Goal: Information Seeking & Learning: Learn about a topic

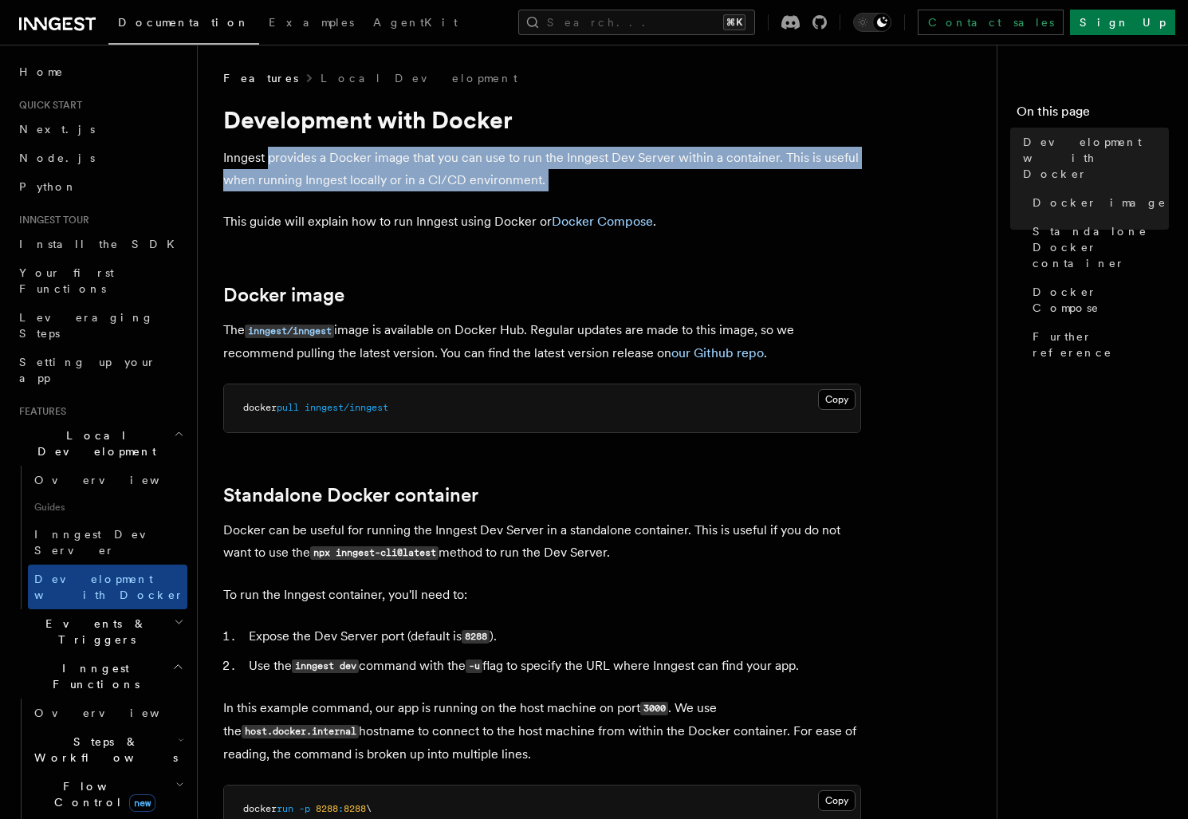
drag, startPoint x: 266, startPoint y: 155, endPoint x: 573, endPoint y: 193, distance: 309.3
drag, startPoint x: 573, startPoint y: 193, endPoint x: 230, endPoint y: 157, distance: 344.6
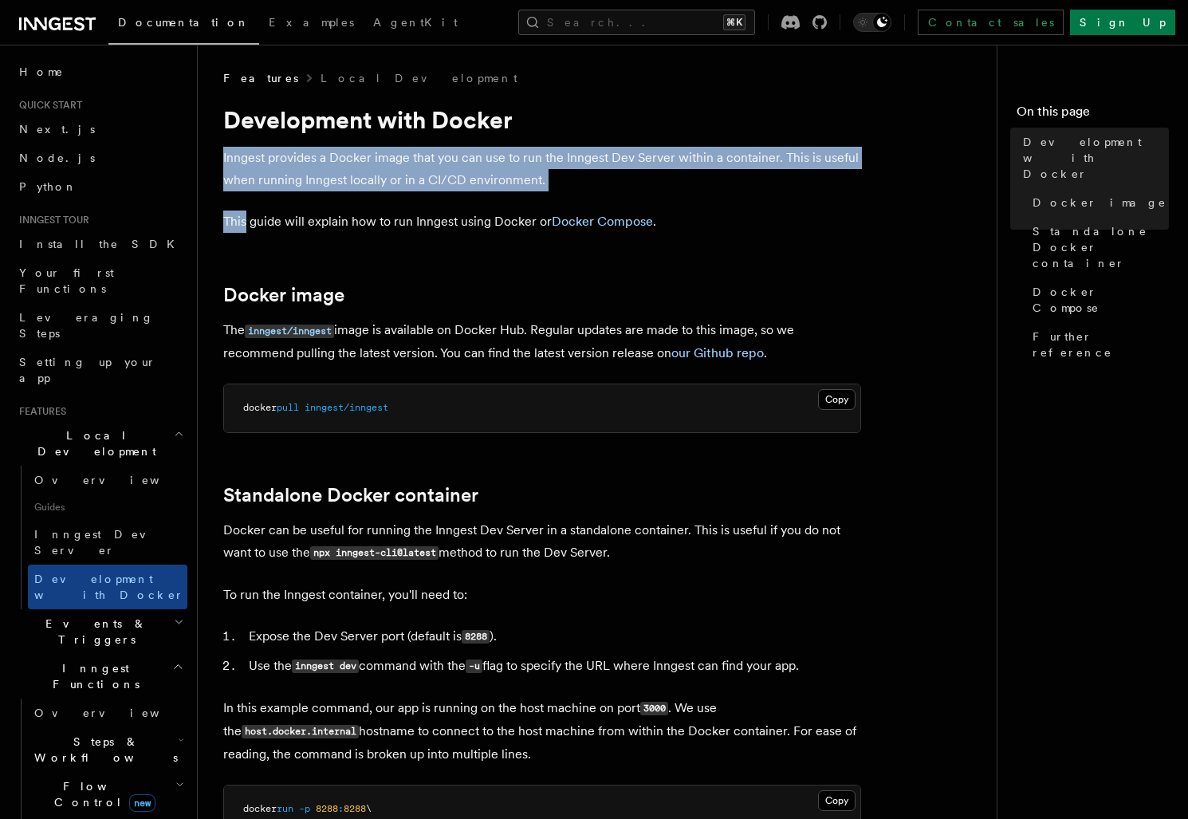
click at [230, 157] on p "Inngest provides a Docker image that you can use to run the Inngest Dev Server …" at bounding box center [542, 169] width 638 height 45
drag, startPoint x: 230, startPoint y: 157, endPoint x: 584, endPoint y: 184, distance: 354.2
click at [584, 184] on p "Inngest provides a Docker image that you can use to run the Inngest Dev Server …" at bounding box center [542, 169] width 638 height 45
drag, startPoint x: 584, startPoint y: 184, endPoint x: 230, endPoint y: 157, distance: 355.0
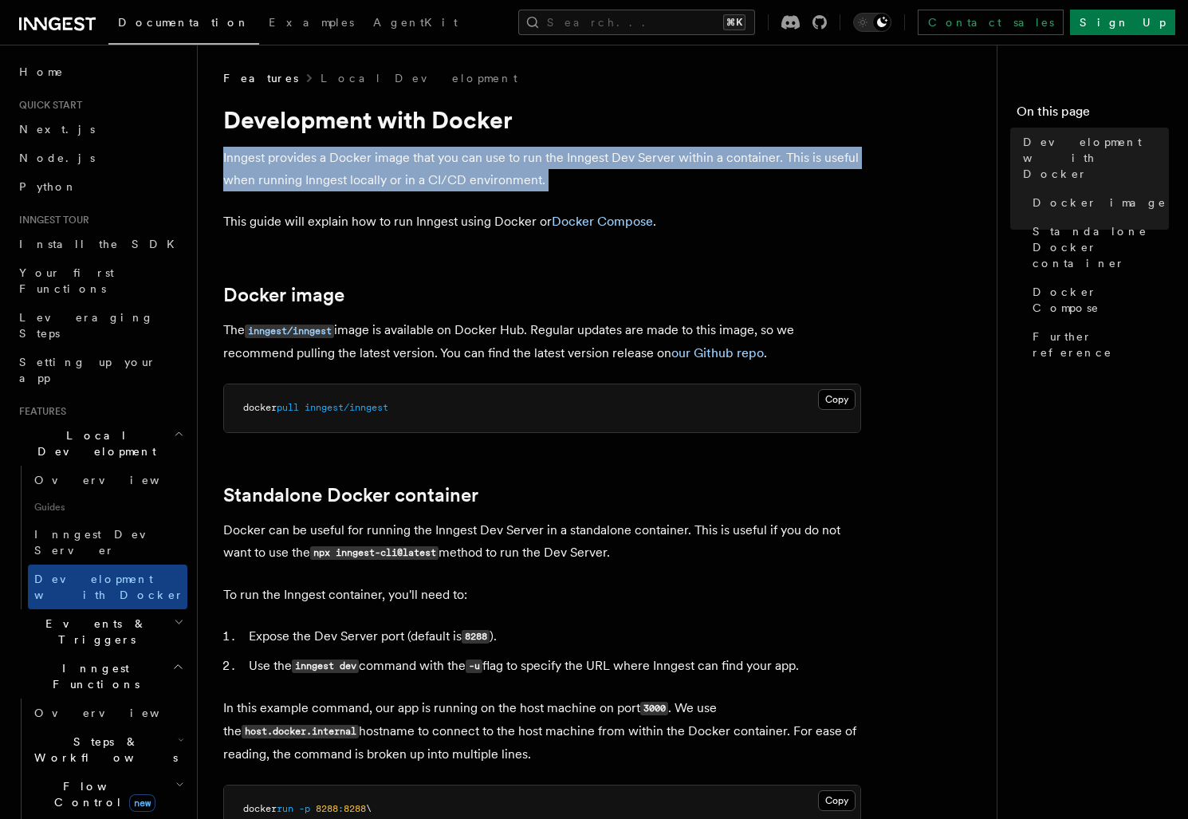
click at [230, 157] on p "Inngest provides a Docker image that you can use to run the Inngest Dev Server …" at bounding box center [542, 169] width 638 height 45
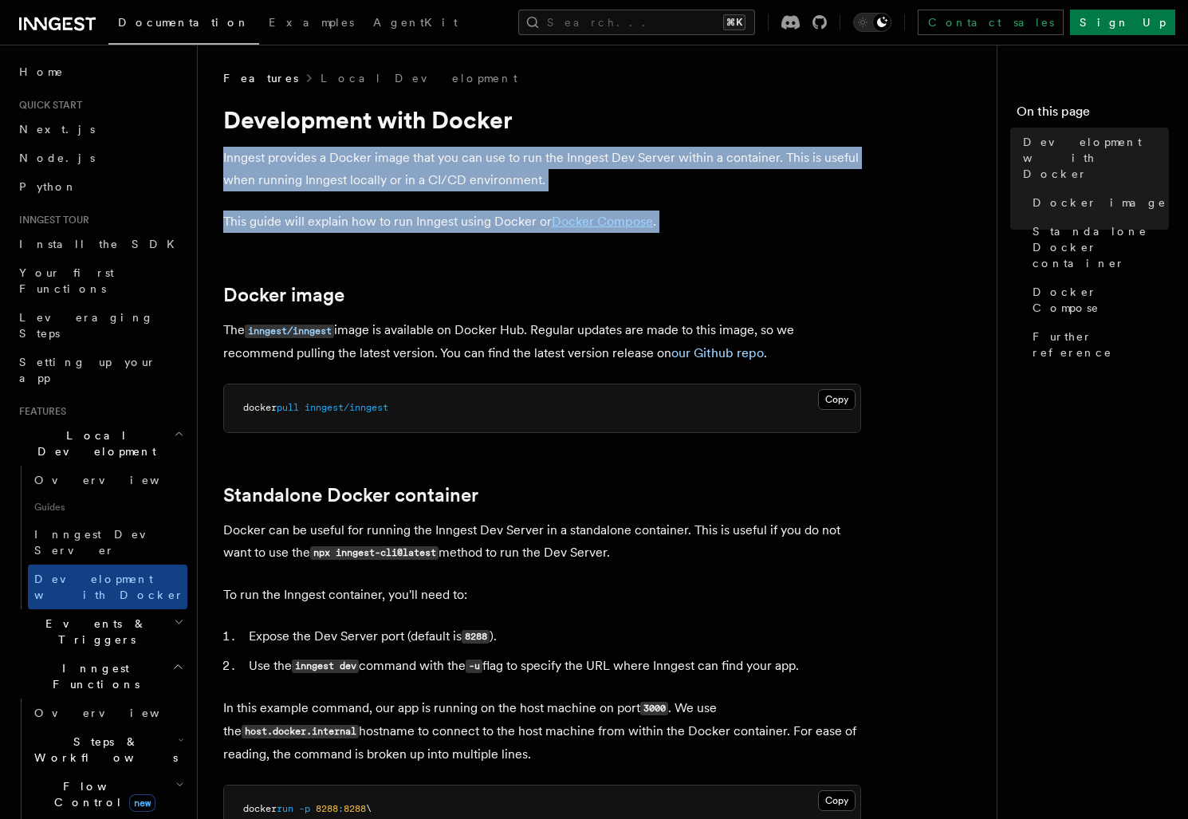
drag, startPoint x: 230, startPoint y: 157, endPoint x: 698, endPoint y: 227, distance: 473.2
click at [698, 227] on p "This guide will explain how to run Inngest using Docker or Docker Compose ." at bounding box center [542, 221] width 638 height 22
drag, startPoint x: 698, startPoint y: 226, endPoint x: 231, endPoint y: 163, distance: 470.6
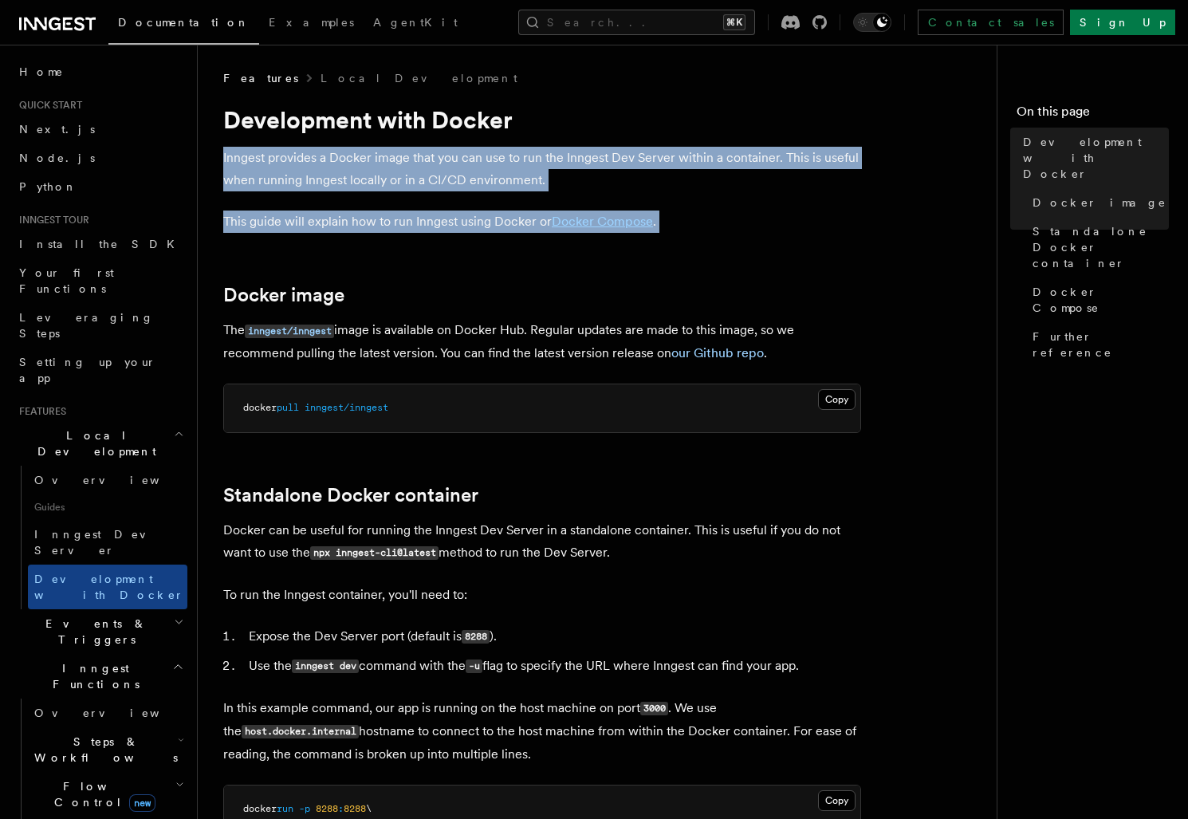
click at [231, 163] on p "Inngest provides a Docker image that you can use to run the Inngest Dev Server …" at bounding box center [542, 169] width 638 height 45
drag, startPoint x: 231, startPoint y: 163, endPoint x: 796, endPoint y: 226, distance: 568.6
click at [796, 226] on p "This guide will explain how to run Inngest using Docker or Docker Compose ." at bounding box center [542, 221] width 638 height 22
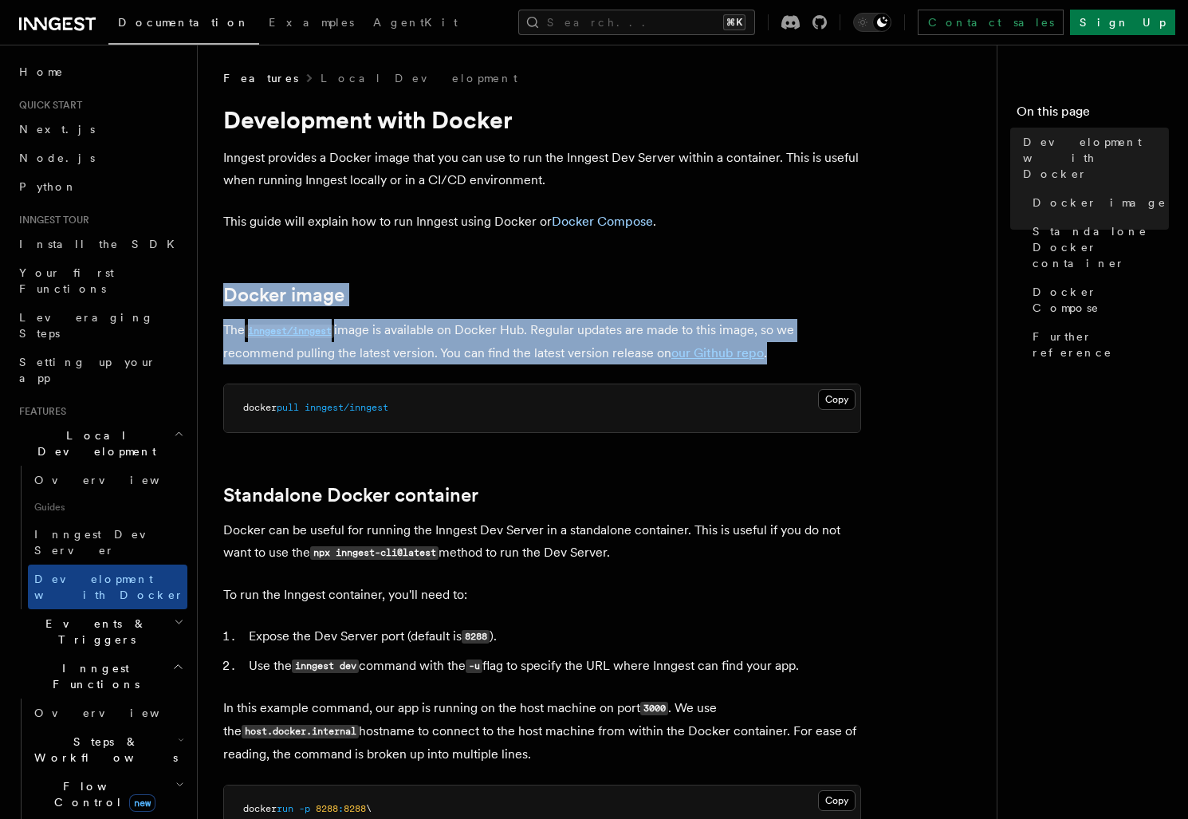
drag, startPoint x: 306, startPoint y: 267, endPoint x: 811, endPoint y: 359, distance: 512.9
click at [811, 359] on p "The inngest/inngest image is available on Docker Hub. Regular updates are made …" at bounding box center [542, 341] width 638 height 45
drag, startPoint x: 811, startPoint y: 359, endPoint x: 558, endPoint y: 273, distance: 267.0
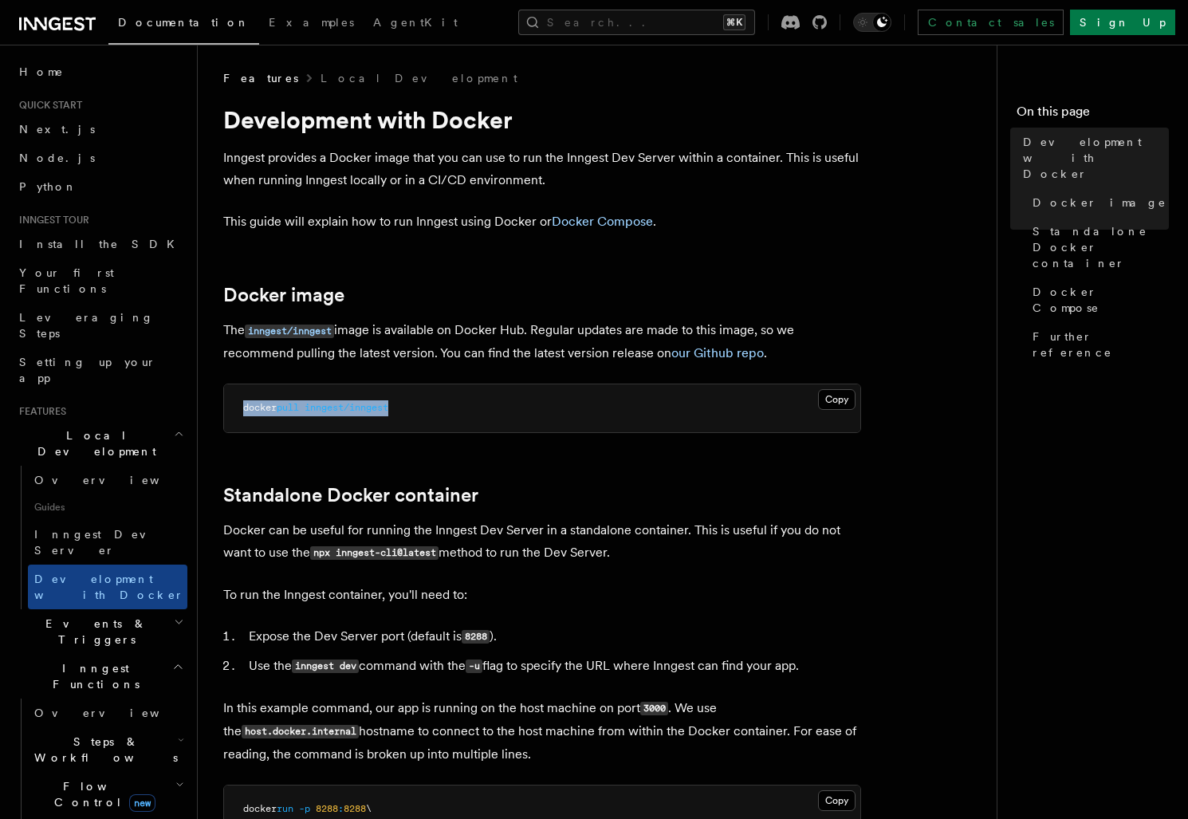
drag, startPoint x: 430, startPoint y: 411, endPoint x: 226, endPoint y: 407, distance: 204.1
click at [226, 407] on pre "docker pull inngest/inngest" at bounding box center [542, 408] width 636 height 48
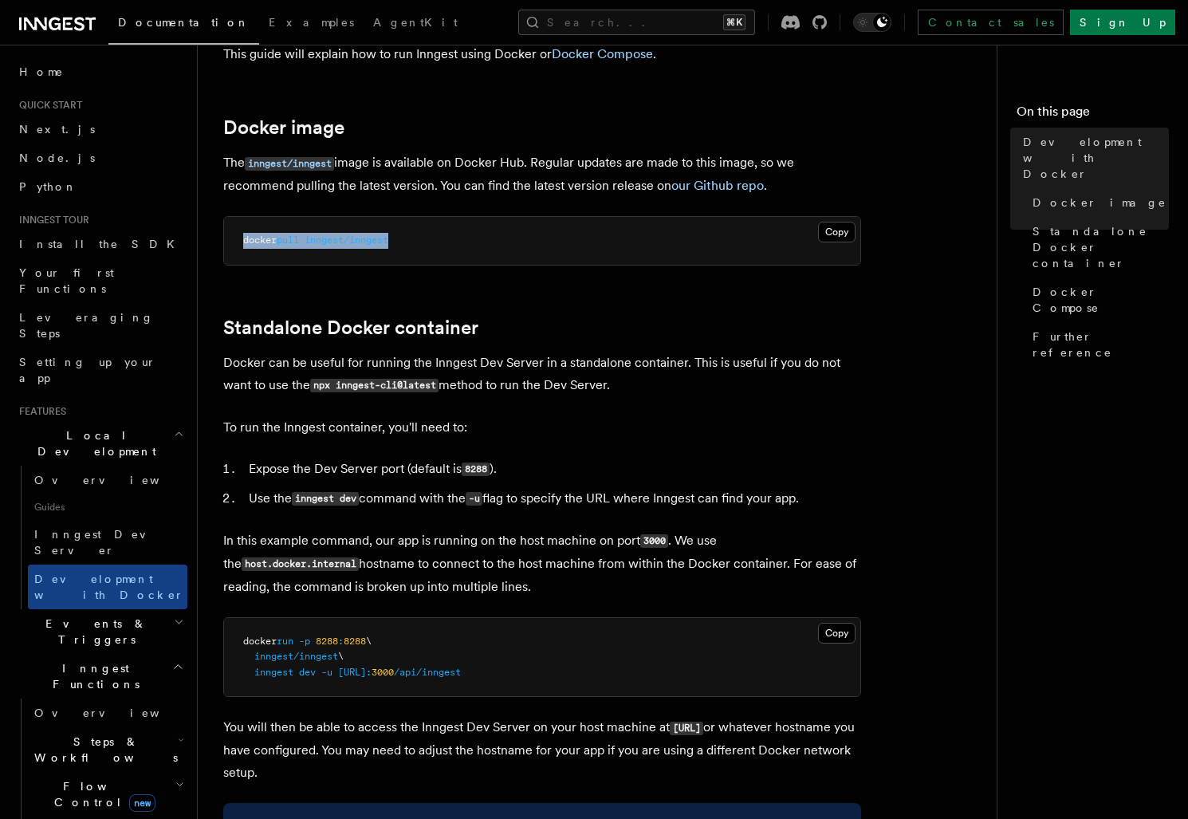
scroll to position [176, 0]
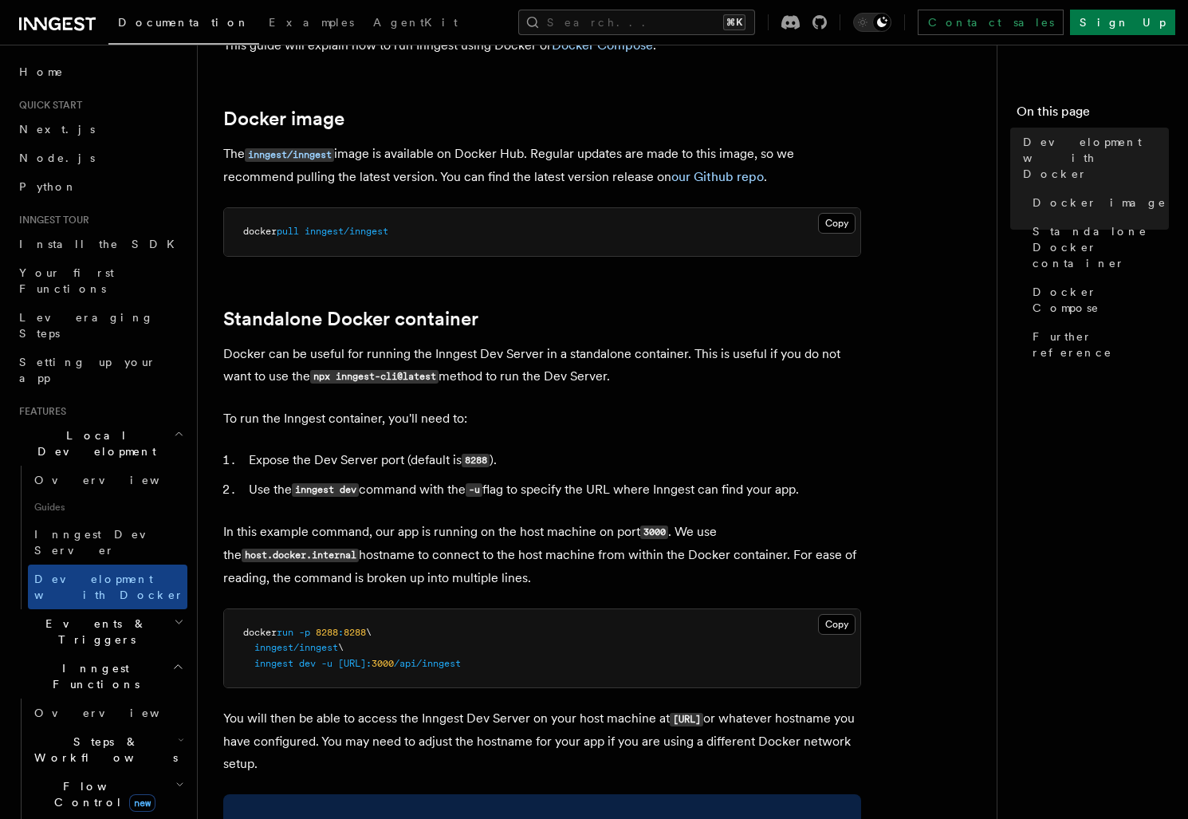
drag, startPoint x: 236, startPoint y: 352, endPoint x: 720, endPoint y: 403, distance: 486.6
drag, startPoint x: 665, startPoint y: 386, endPoint x: 556, endPoint y: 335, distance: 119.8
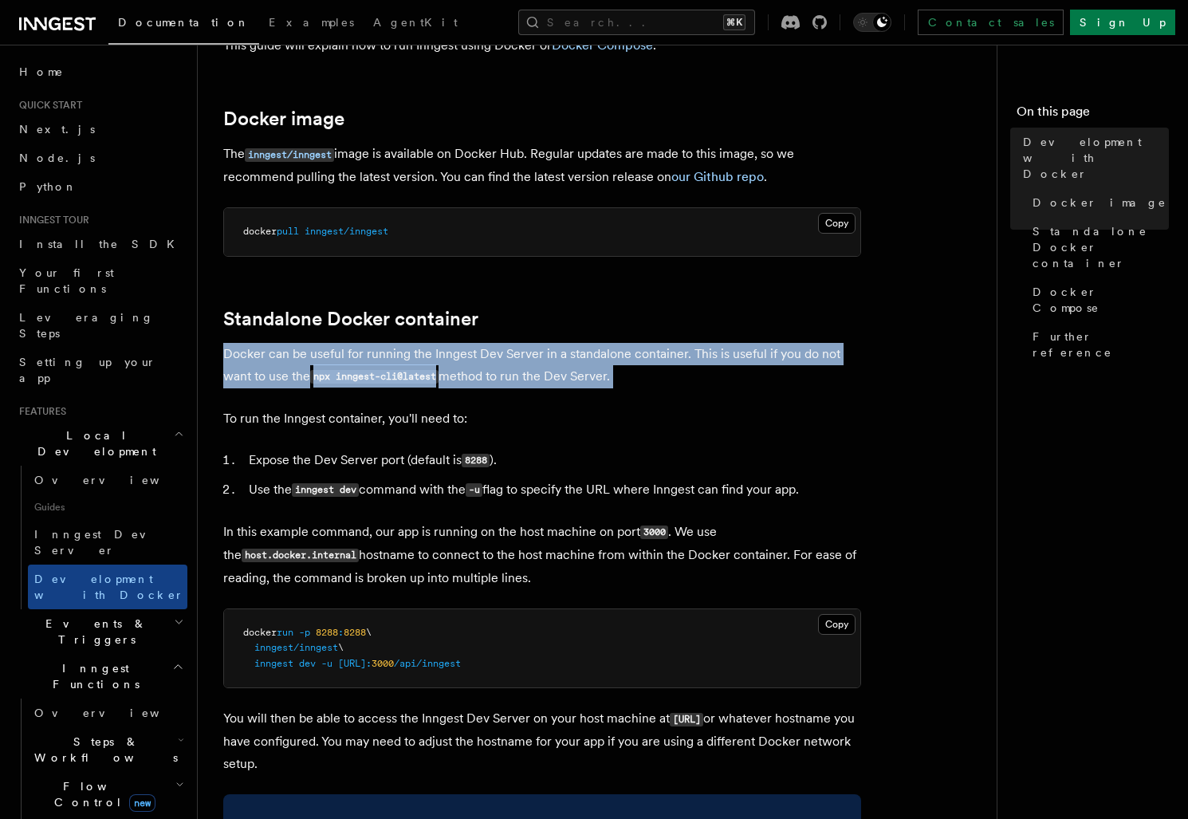
drag, startPoint x: 556, startPoint y: 335, endPoint x: 703, endPoint y: 372, distance: 151.4
click at [703, 372] on p "Docker can be useful for running the Inngest Dev Server in a standalone contain…" at bounding box center [542, 365] width 638 height 45
drag, startPoint x: 703, startPoint y: 372, endPoint x: 581, endPoint y: 332, distance: 128.3
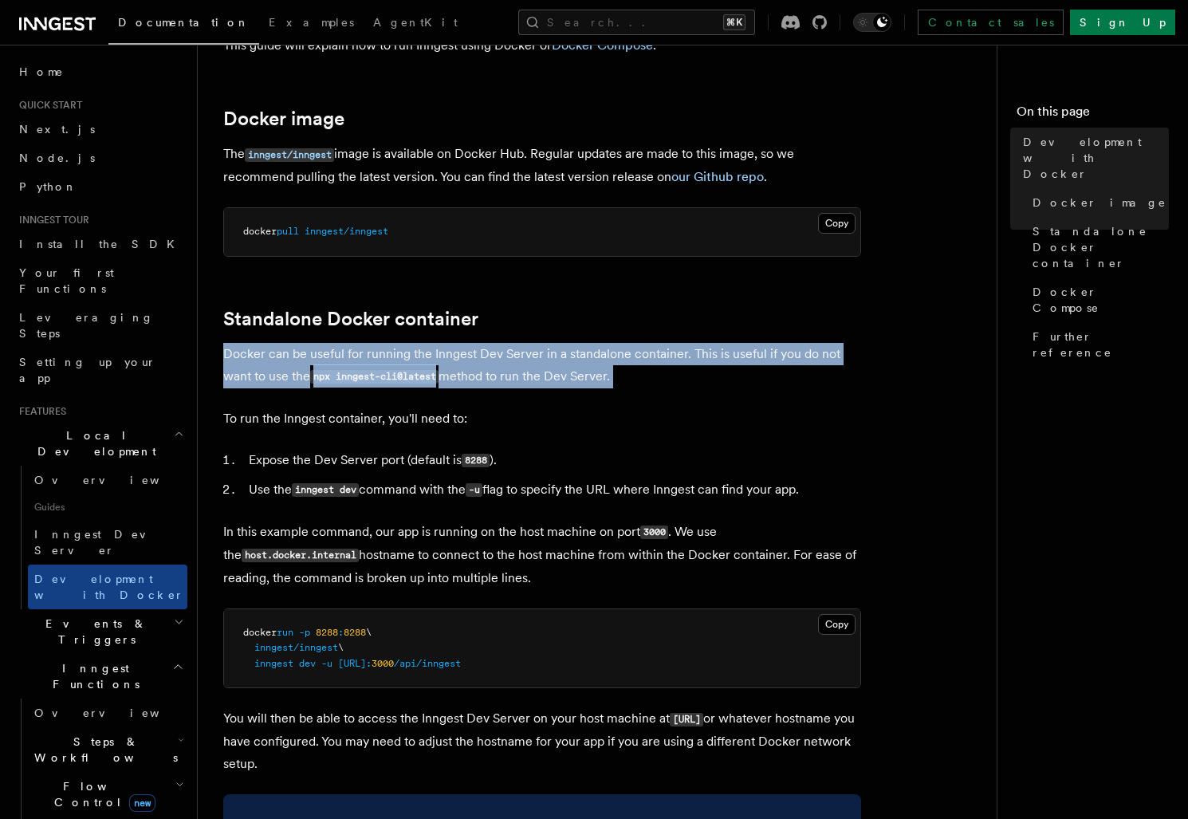
drag, startPoint x: 581, startPoint y: 332, endPoint x: 656, endPoint y: 379, distance: 88.5
click at [656, 382] on p "Docker can be useful for running the Inngest Dev Server in a standalone contain…" at bounding box center [542, 365] width 638 height 45
drag, startPoint x: 656, startPoint y: 382, endPoint x: 579, endPoint y: 345, distance: 85.6
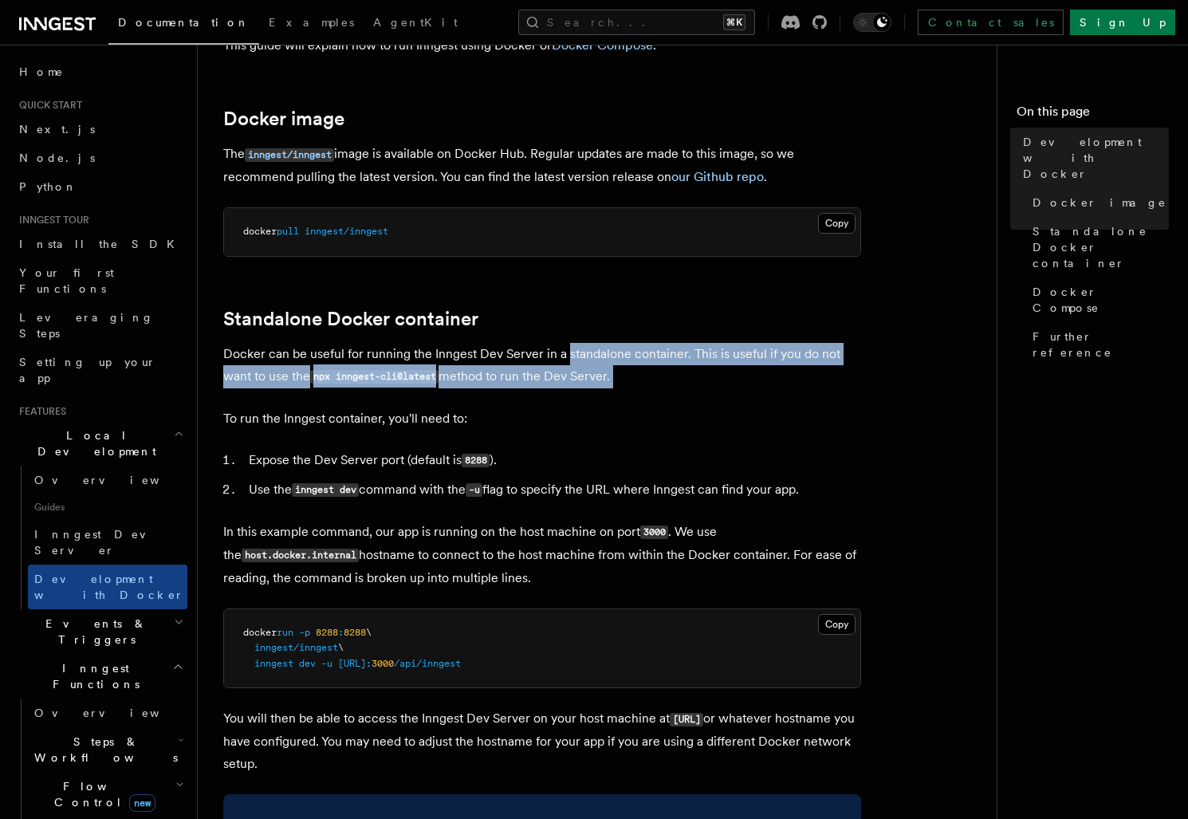
click at [579, 345] on p "Docker can be useful for running the Inngest Dev Server in a standalone contain…" at bounding box center [542, 365] width 638 height 45
drag, startPoint x: 541, startPoint y: 338, endPoint x: 642, endPoint y: 387, distance: 111.6
click at [642, 387] on p "Docker can be useful for running the Inngest Dev Server in a standalone contain…" at bounding box center [542, 365] width 638 height 45
drag, startPoint x: 642, startPoint y: 387, endPoint x: 555, endPoint y: 323, distance: 107.8
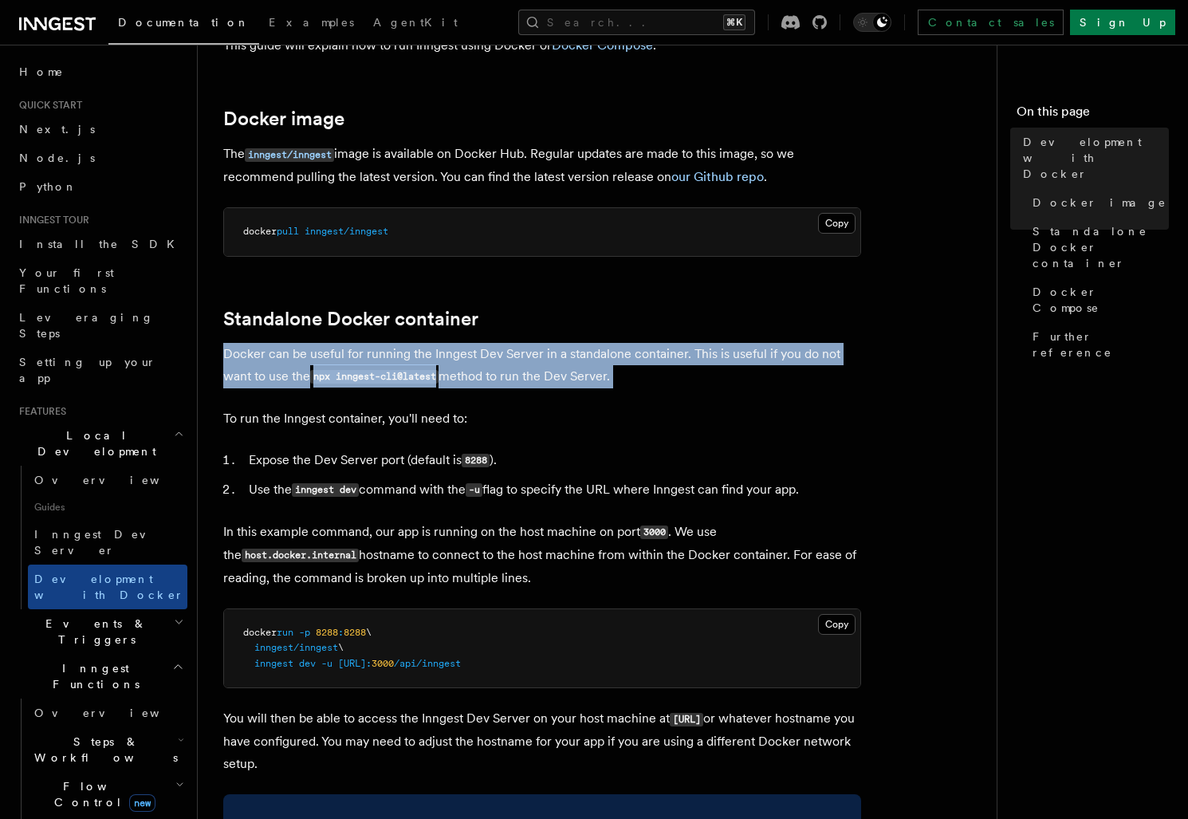
click at [555, 323] on h2 "Standalone Docker container" at bounding box center [542, 319] width 638 height 22
drag, startPoint x: 555, startPoint y: 323, endPoint x: 659, endPoint y: 421, distance: 143.2
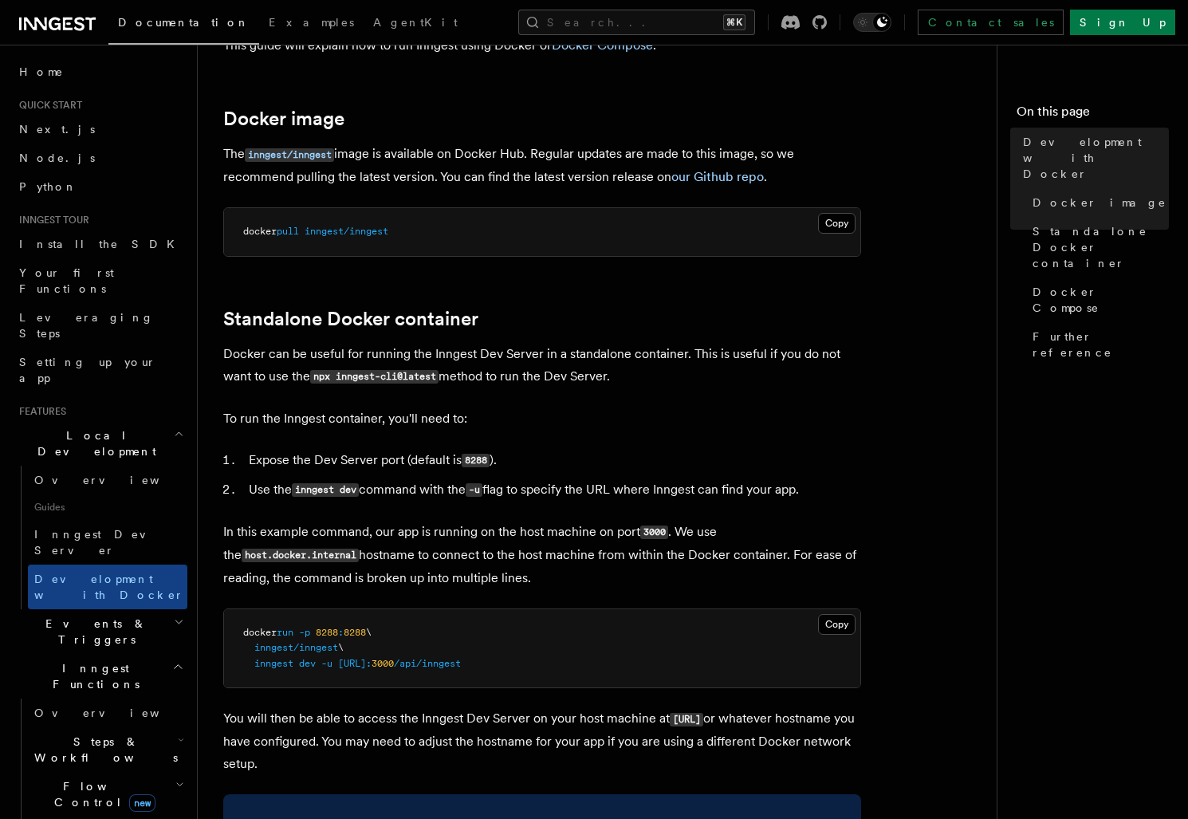
click at [659, 422] on p "To run the Inngest container, you'll need to:" at bounding box center [542, 418] width 638 height 22
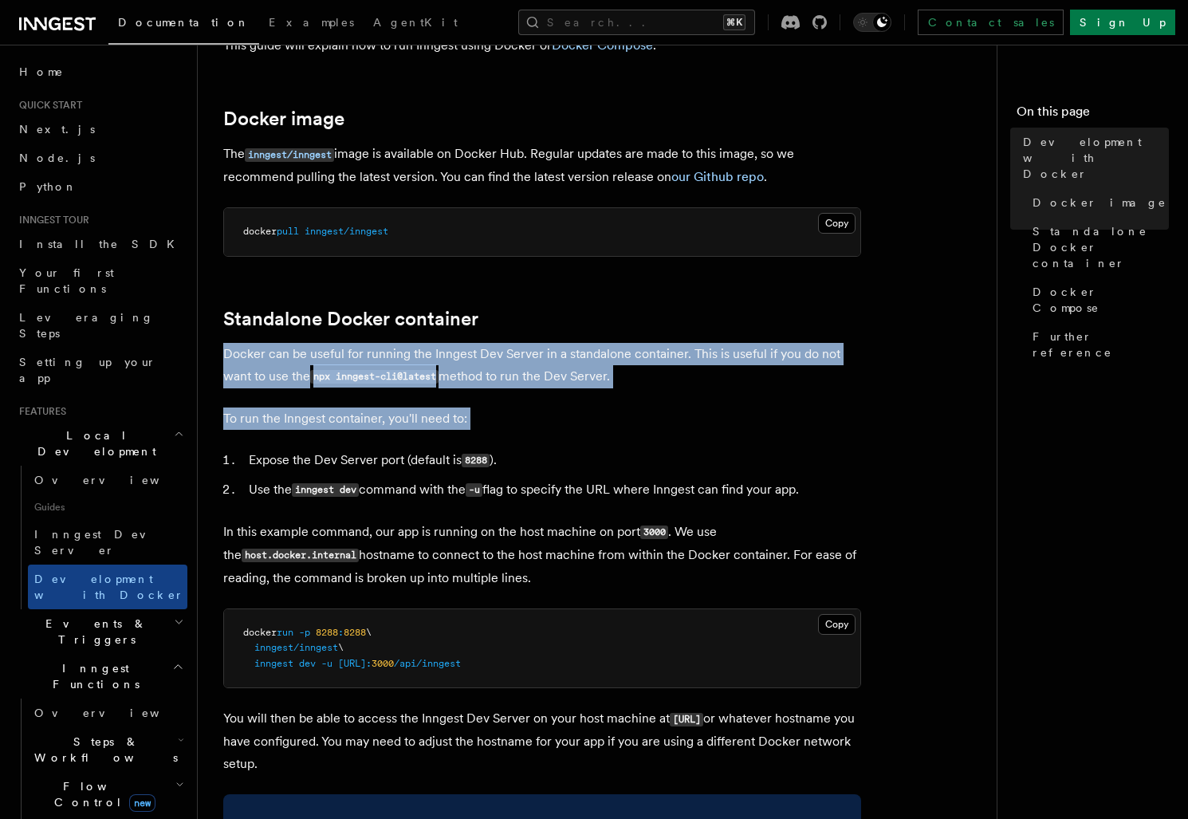
drag, startPoint x: 659, startPoint y: 422, endPoint x: 576, endPoint y: 330, distance: 123.6
drag, startPoint x: 576, startPoint y: 330, endPoint x: 658, endPoint y: 377, distance: 93.9
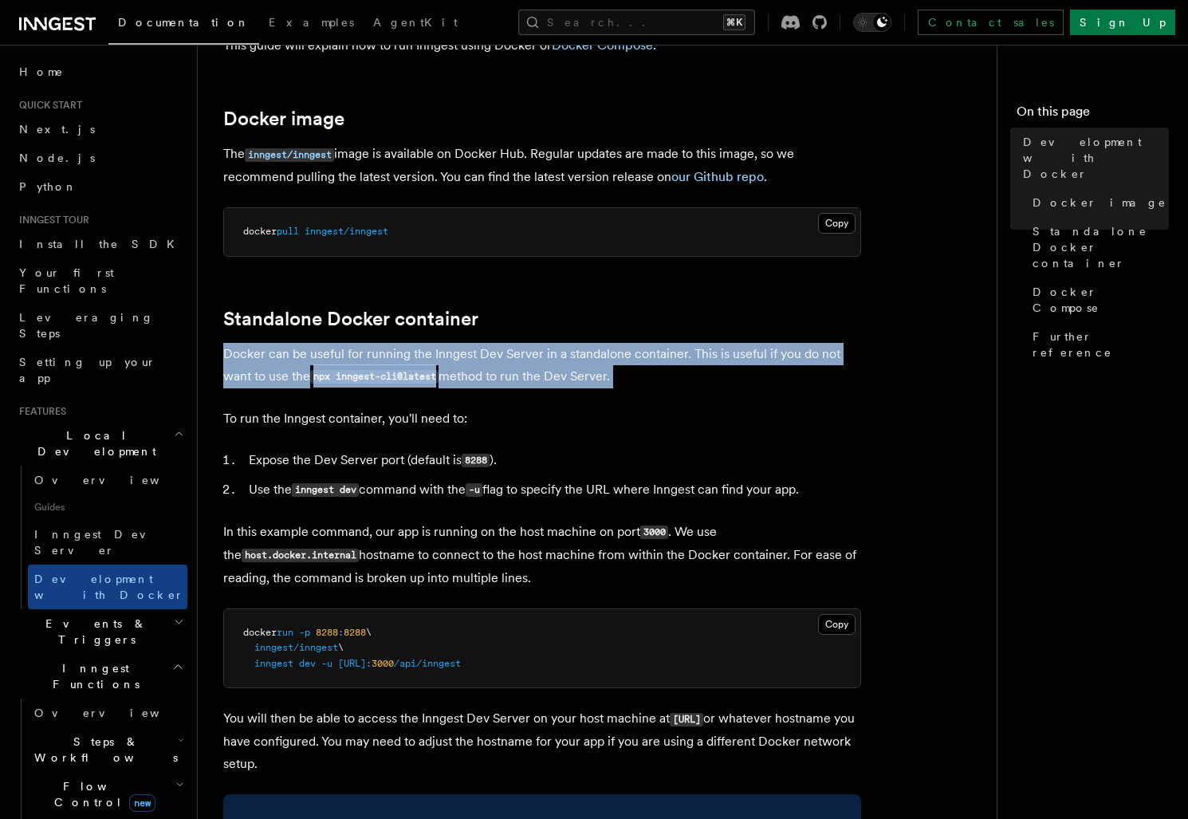
click at [658, 377] on p "Docker can be useful for running the Inngest Dev Server in a standalone contain…" at bounding box center [542, 365] width 638 height 45
drag, startPoint x: 658, startPoint y: 377, endPoint x: 607, endPoint y: 338, distance: 64.3
drag, startPoint x: 607, startPoint y: 338, endPoint x: 659, endPoint y: 373, distance: 63.2
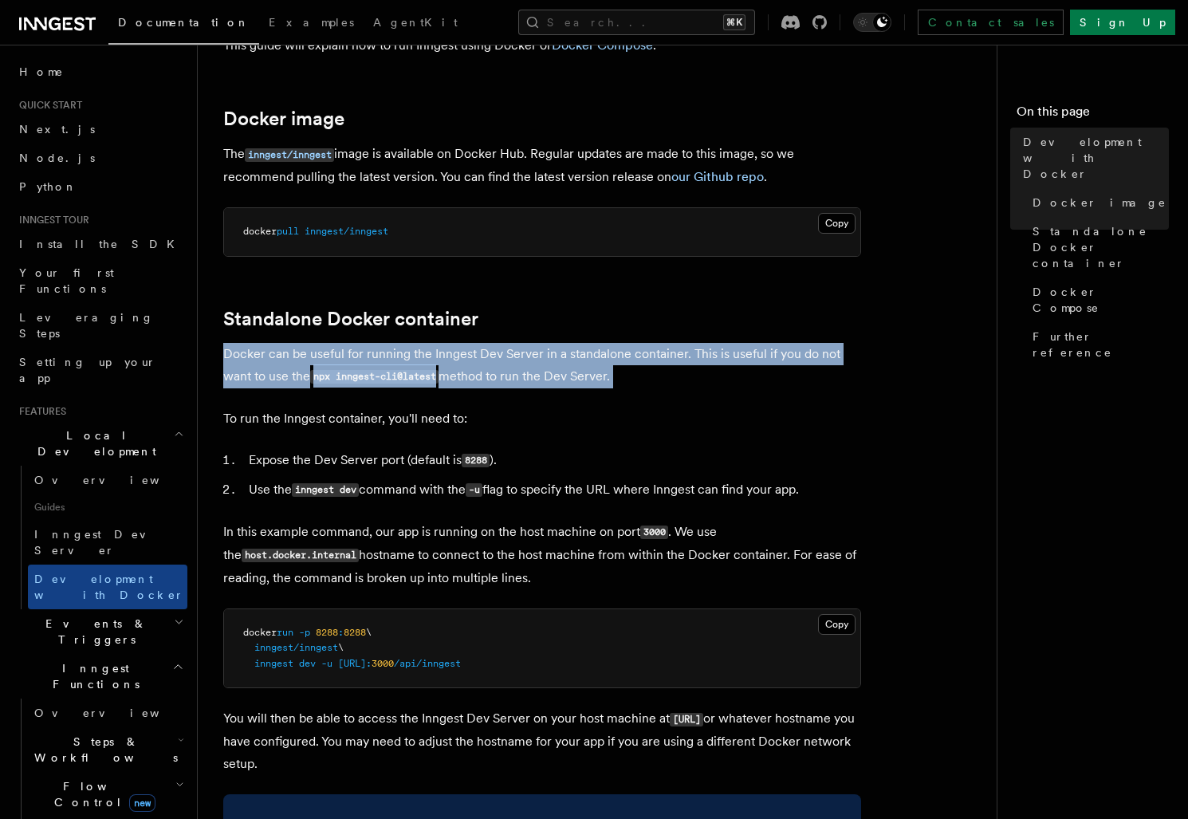
click at [659, 373] on p "Docker can be useful for running the Inngest Dev Server in a standalone contain…" at bounding box center [542, 365] width 638 height 45
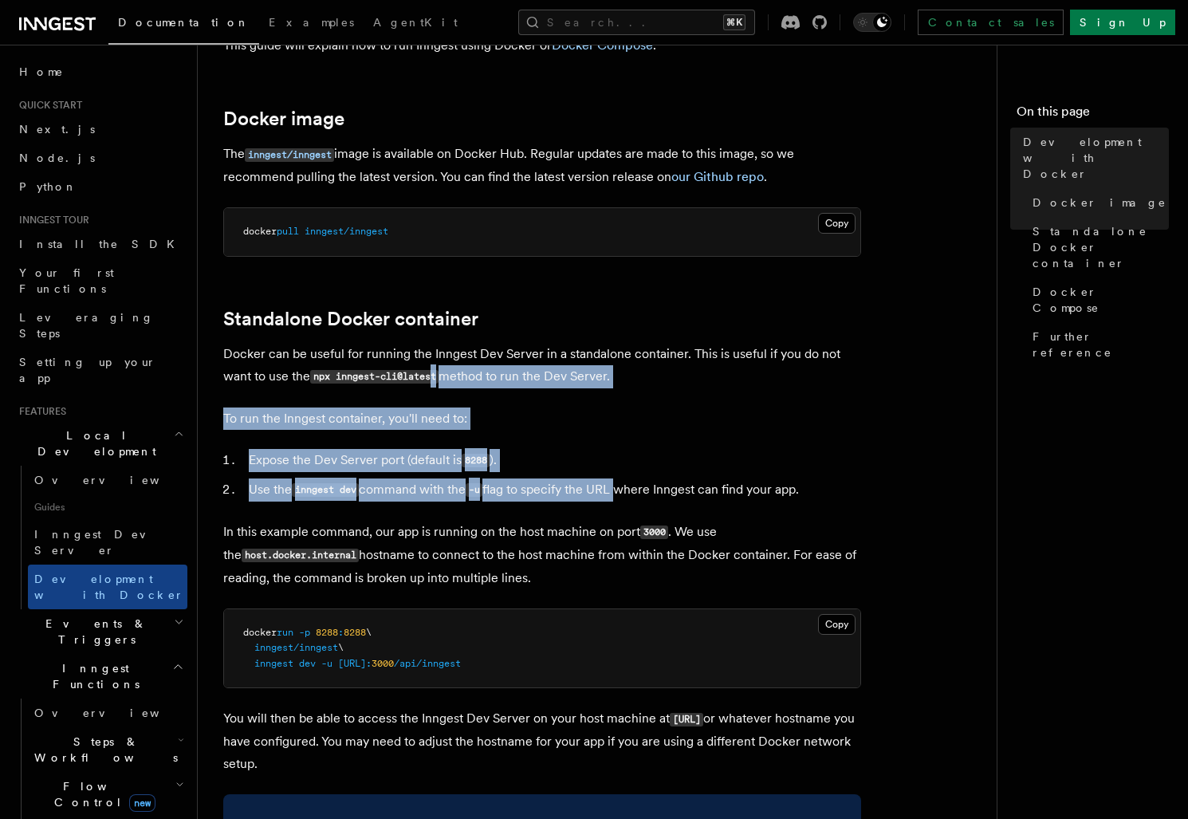
drag, startPoint x: 437, startPoint y: 387, endPoint x: 624, endPoint y: 493, distance: 215.3
click at [624, 493] on li "Use the inngest dev command with the -u flag to specify the URL where Inngest c…" at bounding box center [552, 489] width 617 height 23
drag, startPoint x: 624, startPoint y: 493, endPoint x: 336, endPoint y: 420, distance: 297.7
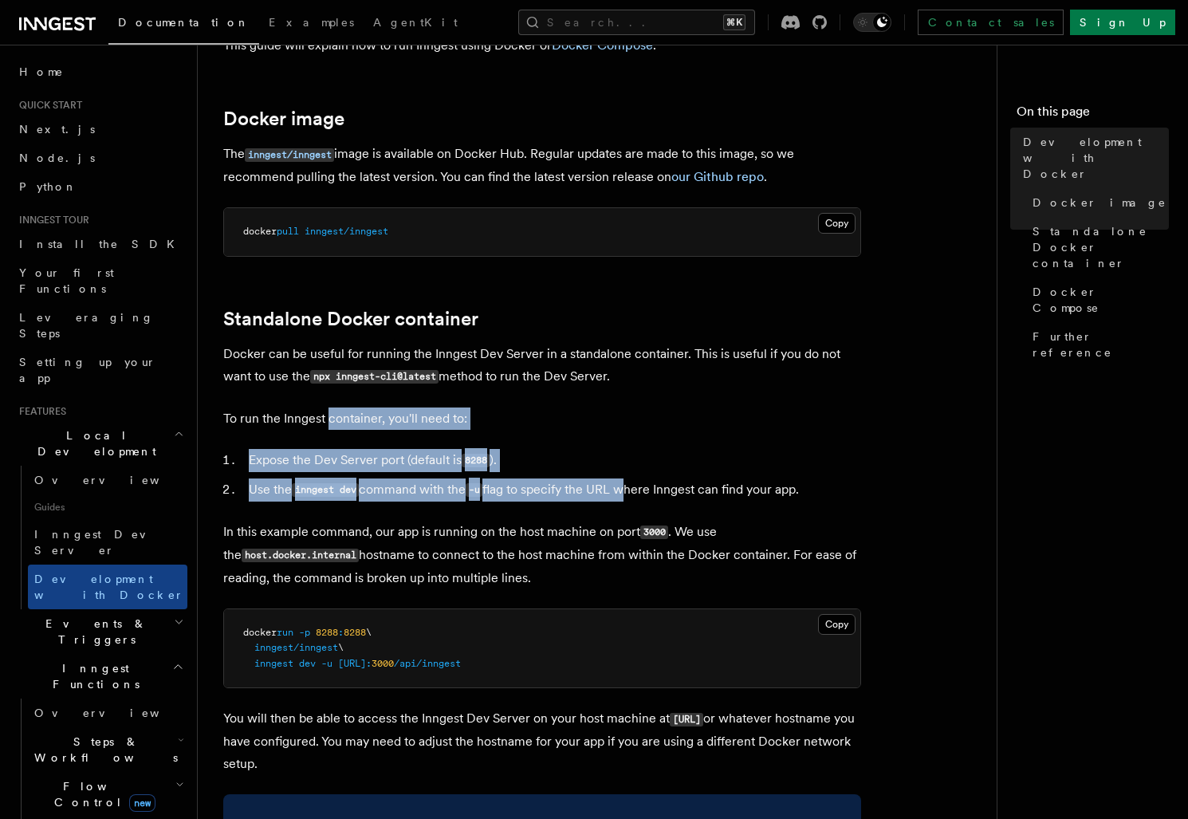
click at [336, 420] on p "To run the Inngest container, you'll need to:" at bounding box center [542, 418] width 638 height 22
drag, startPoint x: 336, startPoint y: 420, endPoint x: 831, endPoint y: 489, distance: 499.9
click at [831, 489] on li "Use the inngest dev command with the -u flag to specify the URL where Inngest c…" at bounding box center [552, 489] width 617 height 23
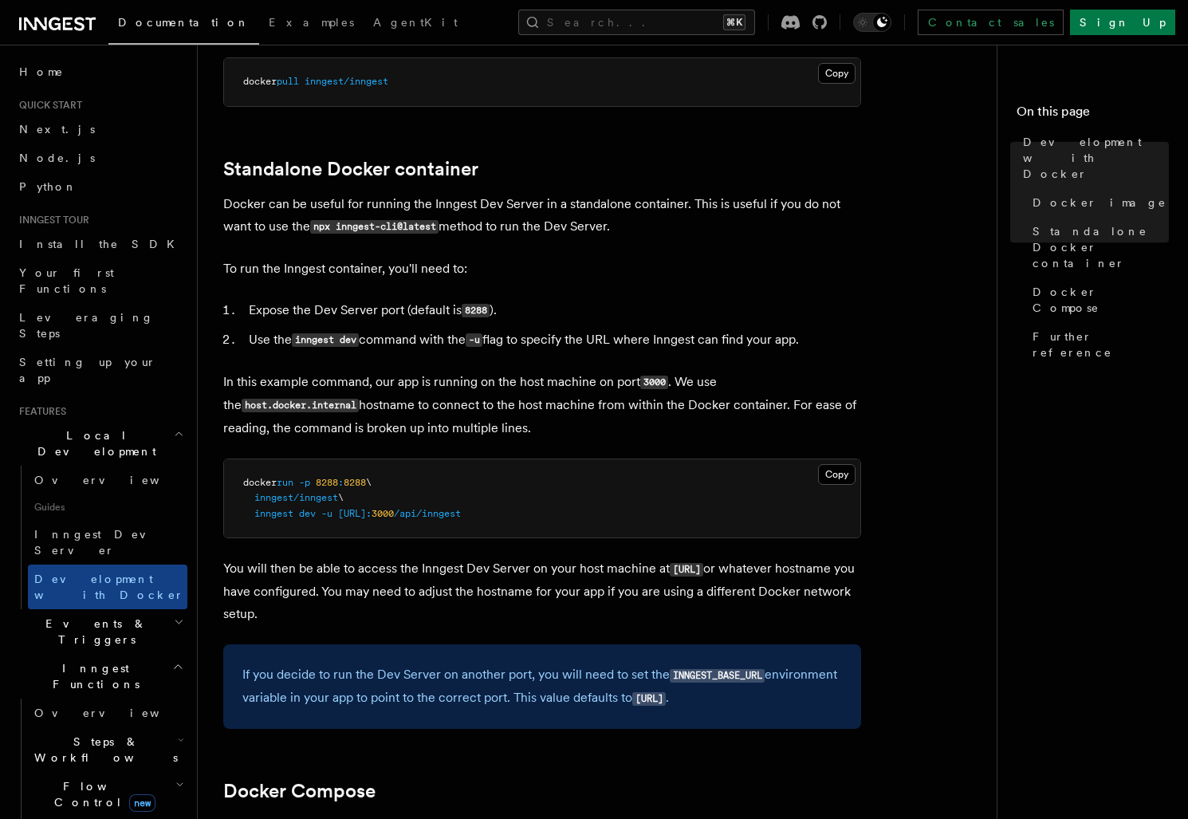
scroll to position [331, 0]
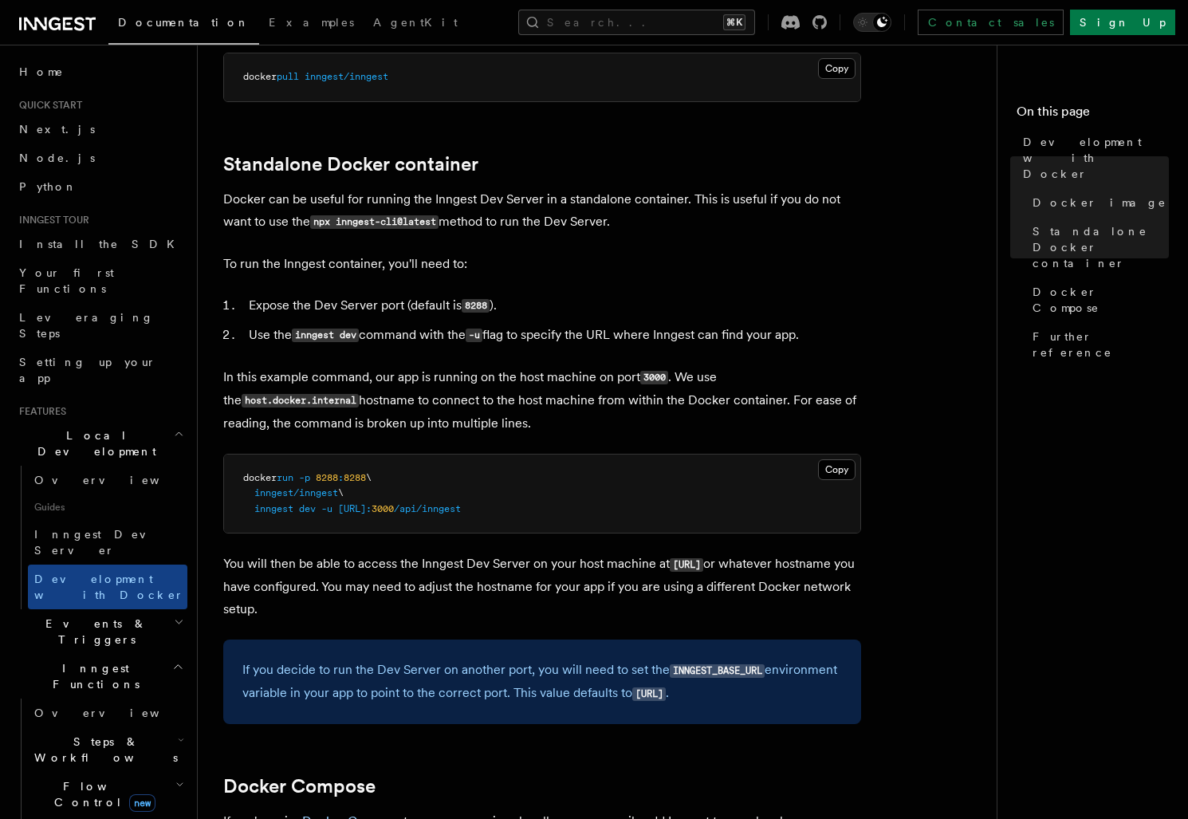
drag, startPoint x: 579, startPoint y: 422, endPoint x: 573, endPoint y: 244, distance: 178.6
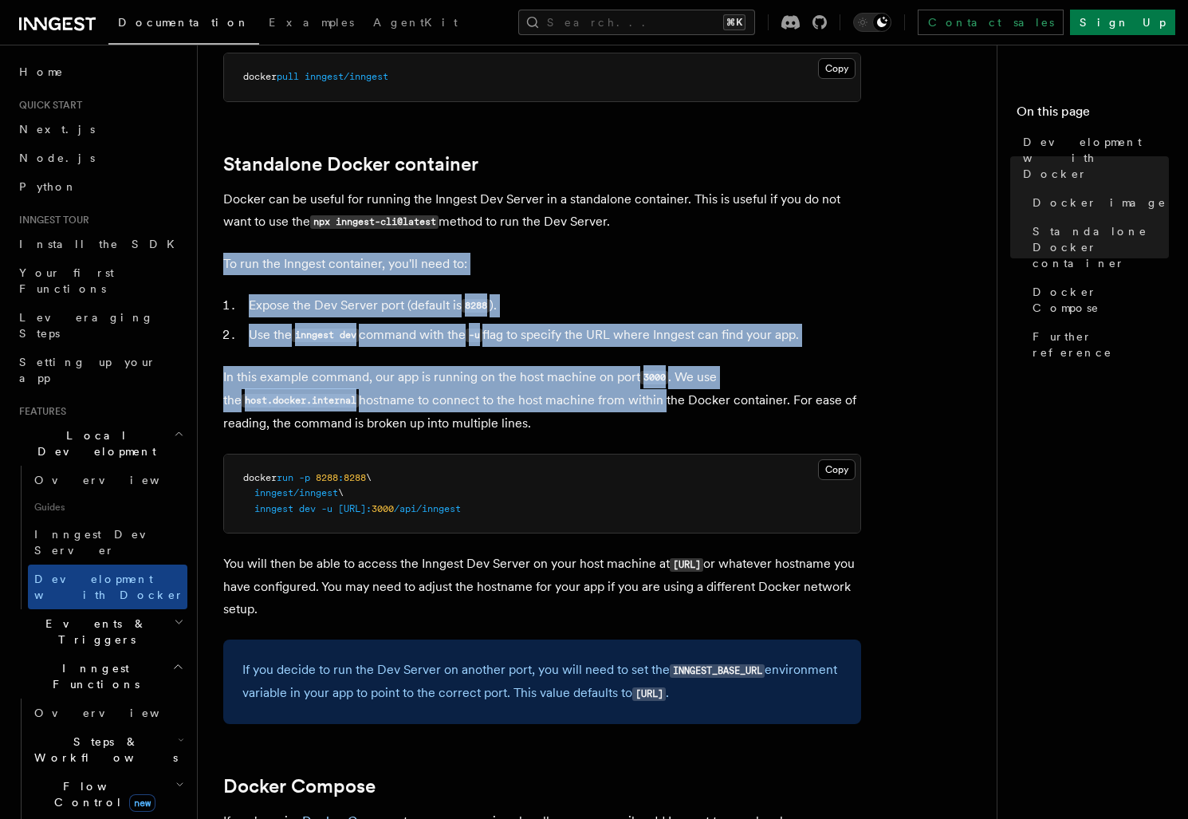
drag, startPoint x: 573, startPoint y: 244, endPoint x: 615, endPoint y: 412, distance: 173.2
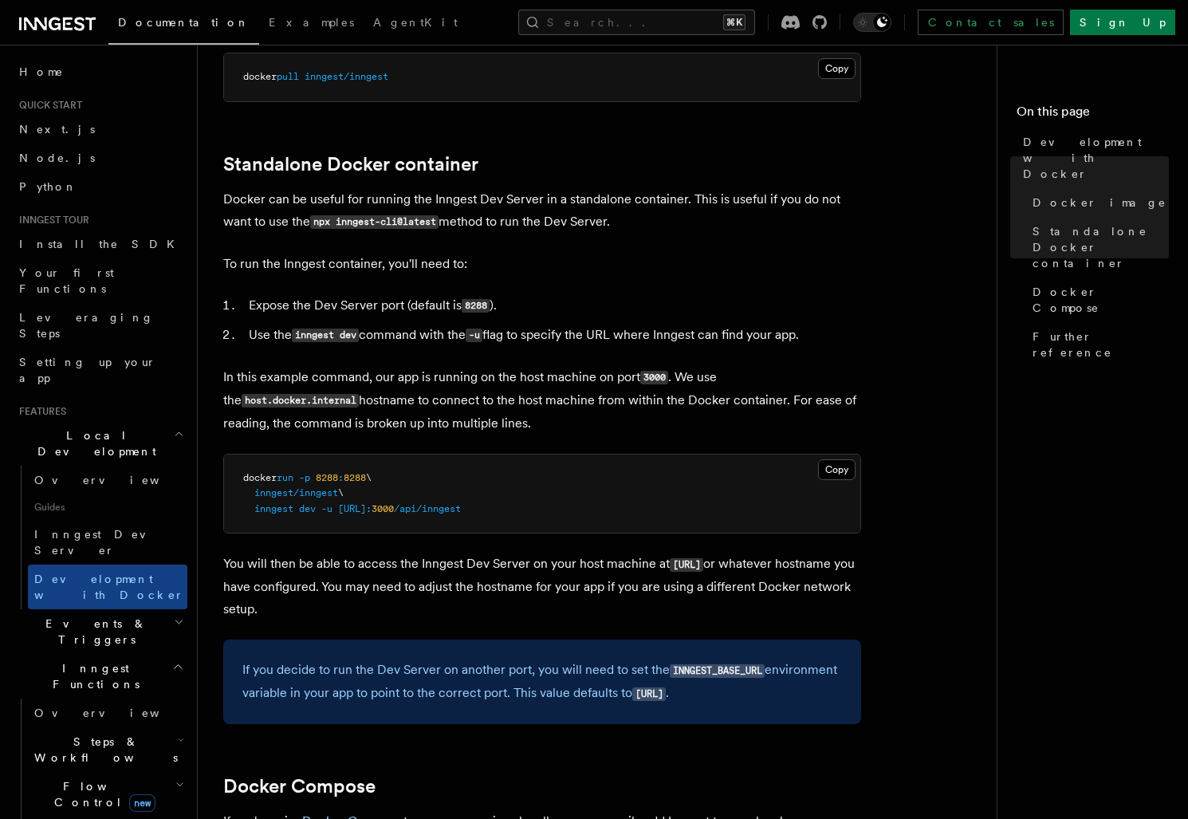
click at [609, 433] on p "In this example command, our app is running on the host machine on port 3000 . …" at bounding box center [542, 400] width 638 height 69
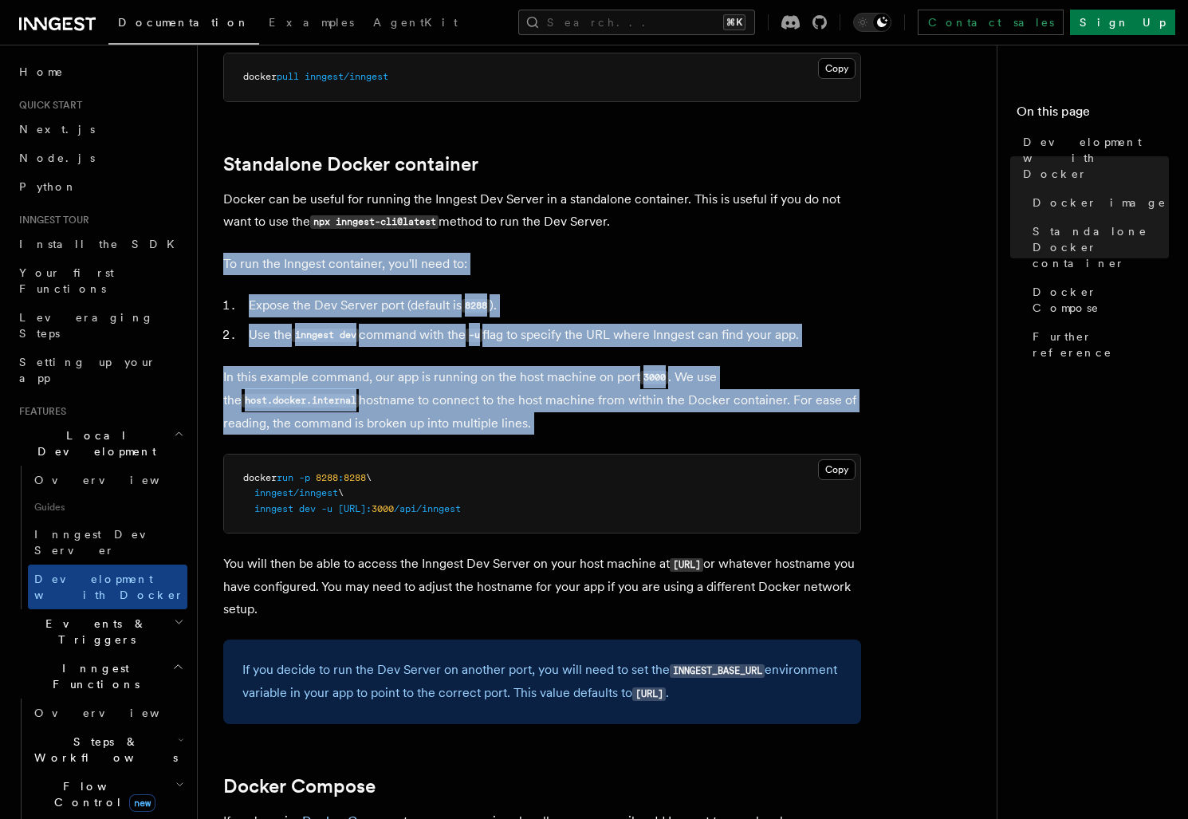
drag, startPoint x: 609, startPoint y: 433, endPoint x: 458, endPoint y: 248, distance: 239.0
drag, startPoint x: 458, startPoint y: 248, endPoint x: 601, endPoint y: 425, distance: 227.8
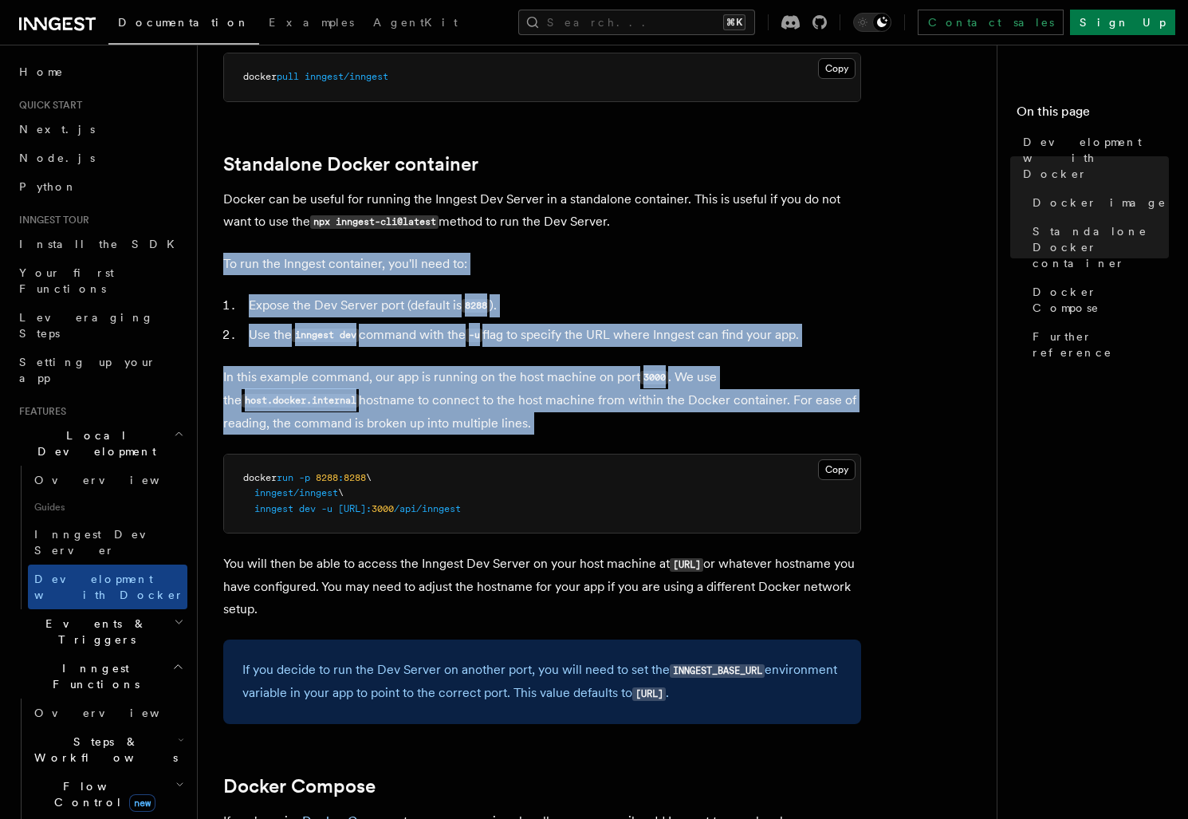
click at [601, 425] on p "In this example command, our app is running on the host machine on port 3000 . …" at bounding box center [542, 400] width 638 height 69
drag
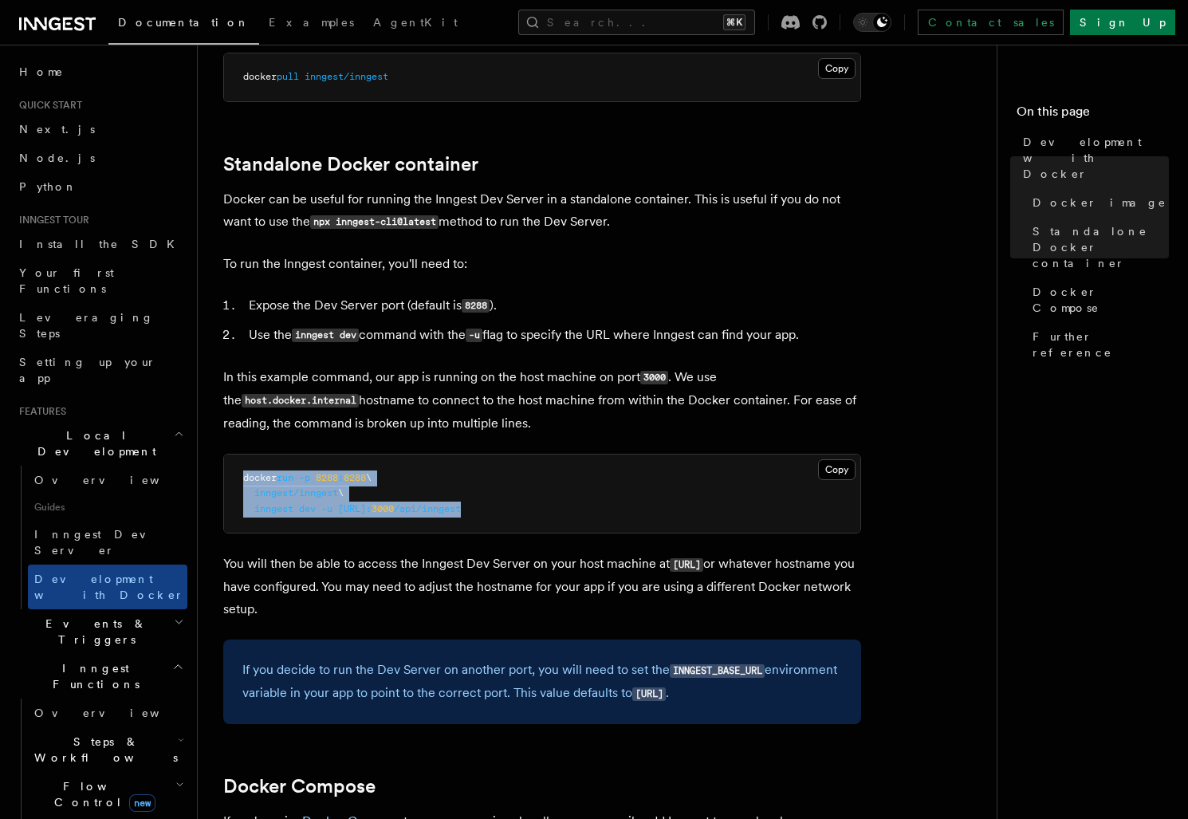
click at [683, 522] on pre "docker run -p 8288 : 8288 \ inngest/inngest \ inngest dev -u [URL]: 3000 /api/i…" at bounding box center [542, 493] width 636 height 79
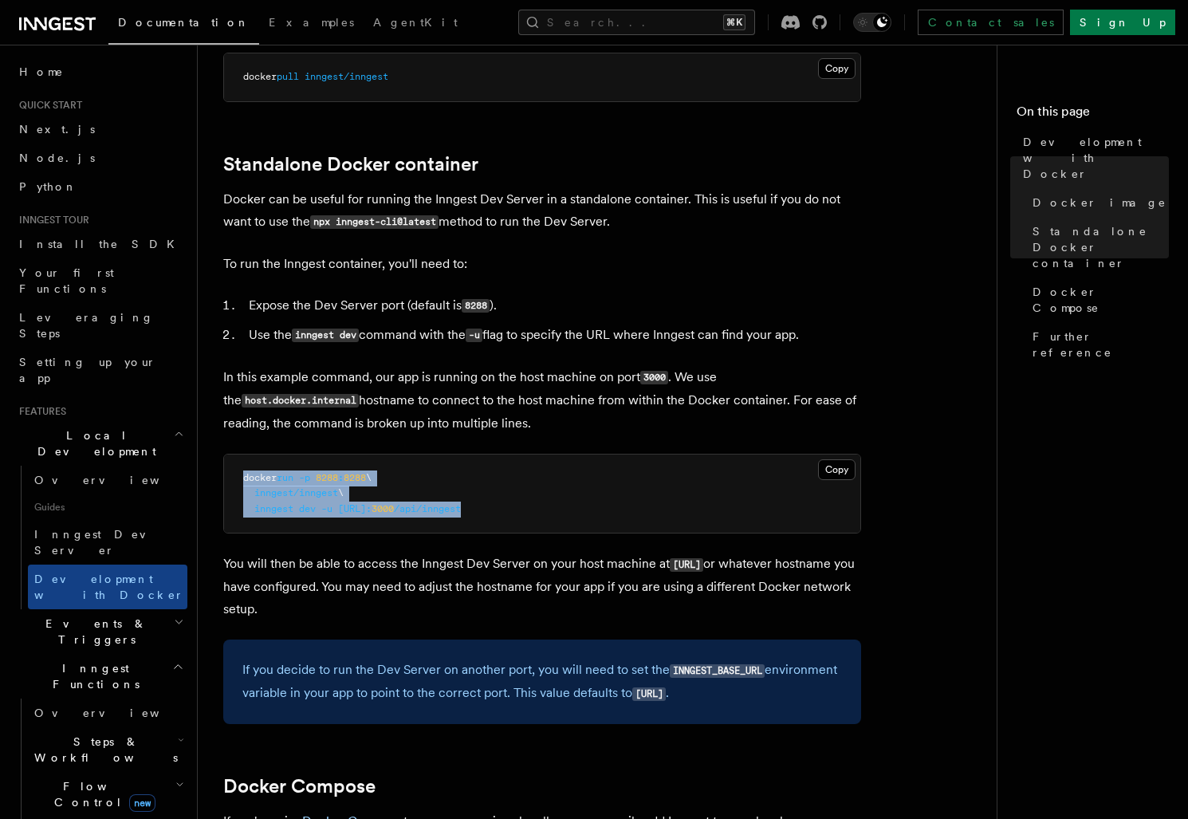
click at [607, 265] on p "To run the Inngest container, you'll need to:" at bounding box center [542, 264] width 638 height 22
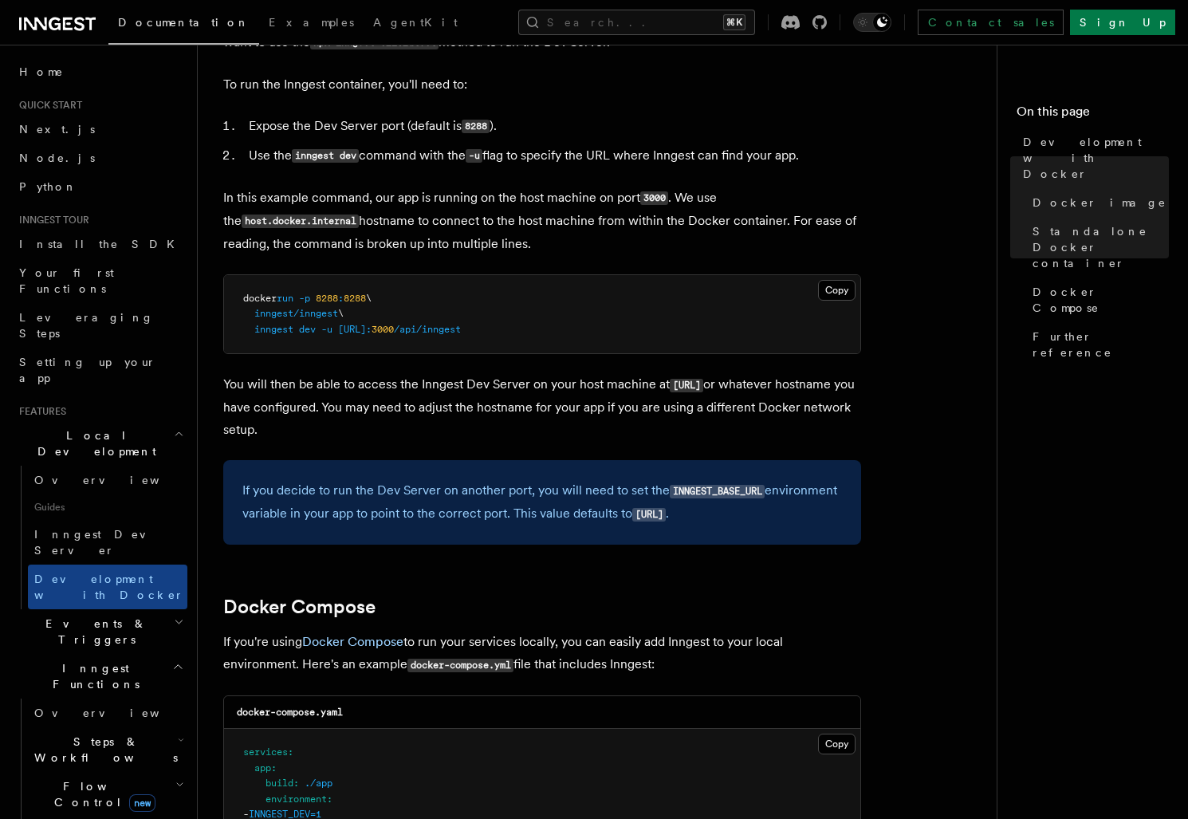
scroll to position [518, 0]
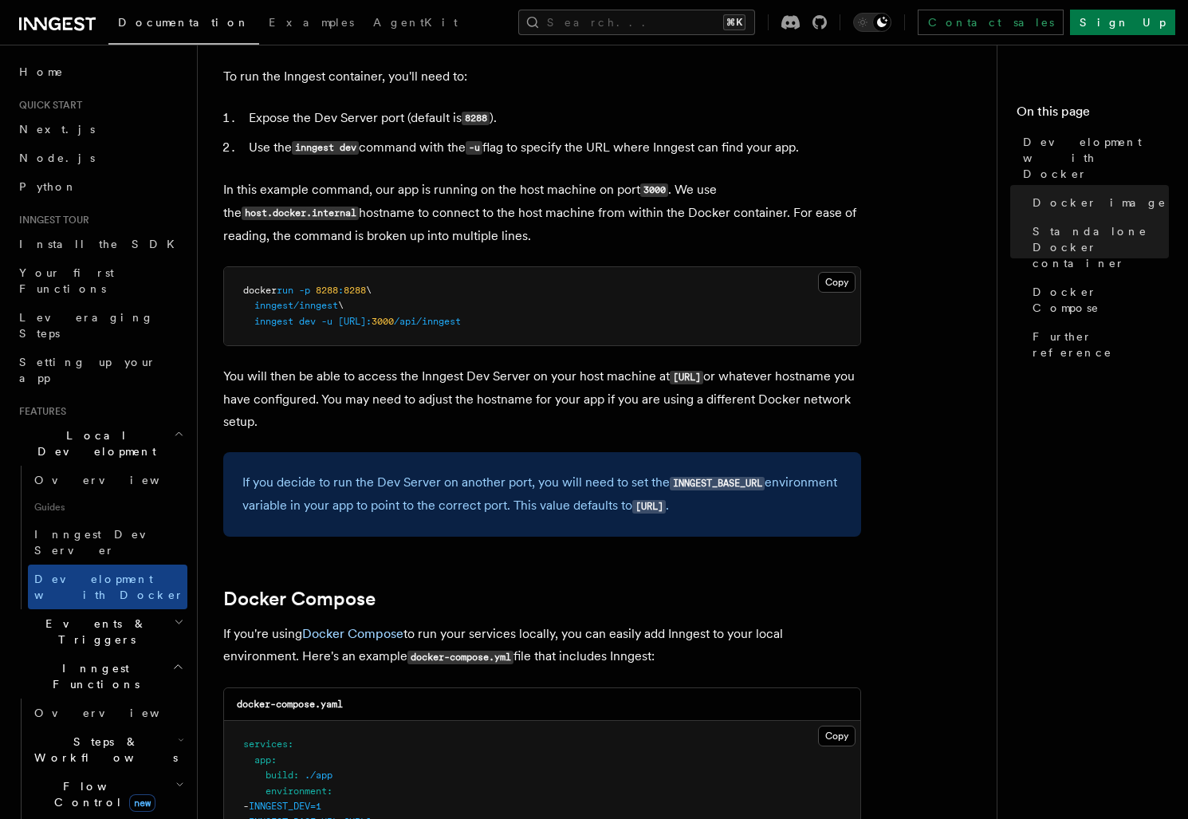
click at [611, 96] on article "Features Local Development Development with Docker Inngest provides a Docker im…" at bounding box center [603, 687] width 760 height 2271
click at [422, 422] on article "Features Local Development Development with Docker Inngest provides a Docker im…" at bounding box center [603, 687] width 760 height 2271
click at [422, 422] on p "You will then be able to access the Inngest Dev Server on your host machine at …" at bounding box center [542, 399] width 638 height 68
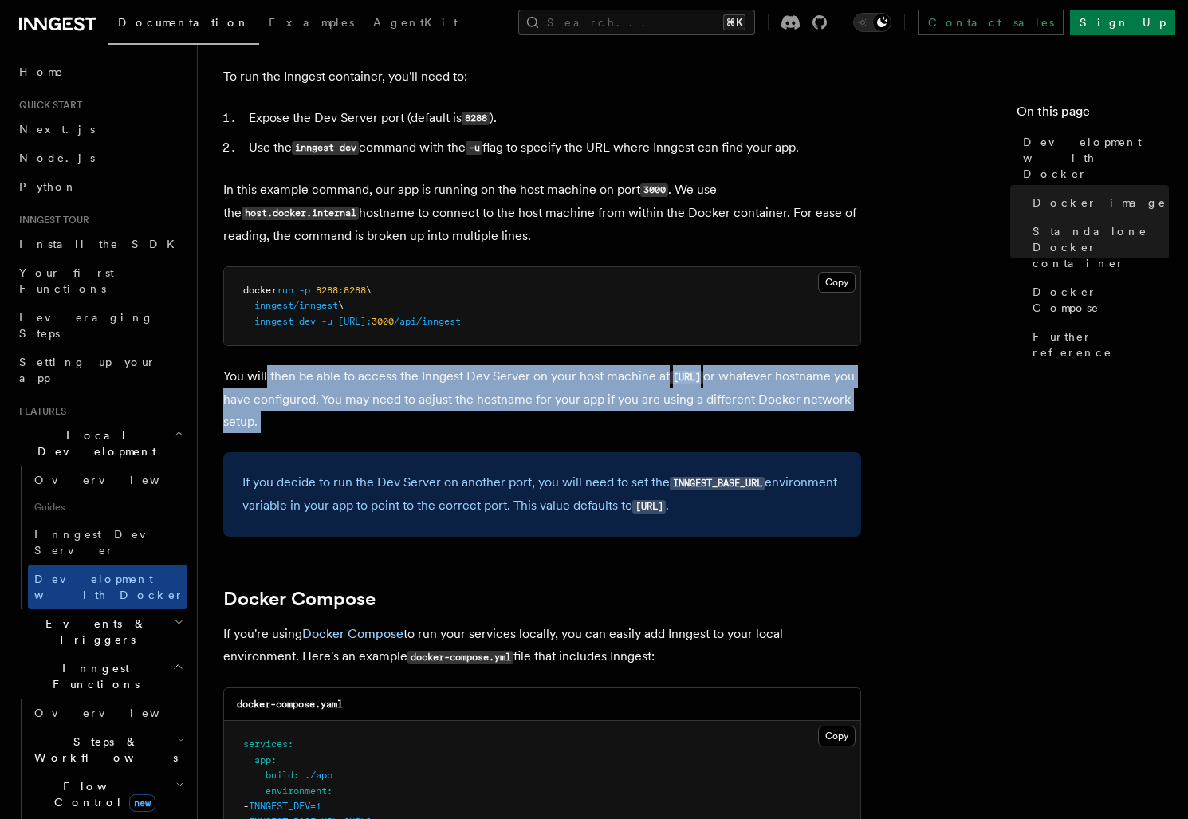
drag, startPoint x: 422, startPoint y: 422, endPoint x: 265, endPoint y: 382, distance: 162.2
click at [265, 382] on p "You will then be able to access the Inngest Dev Server on your host machine at …" at bounding box center [542, 399] width 638 height 68
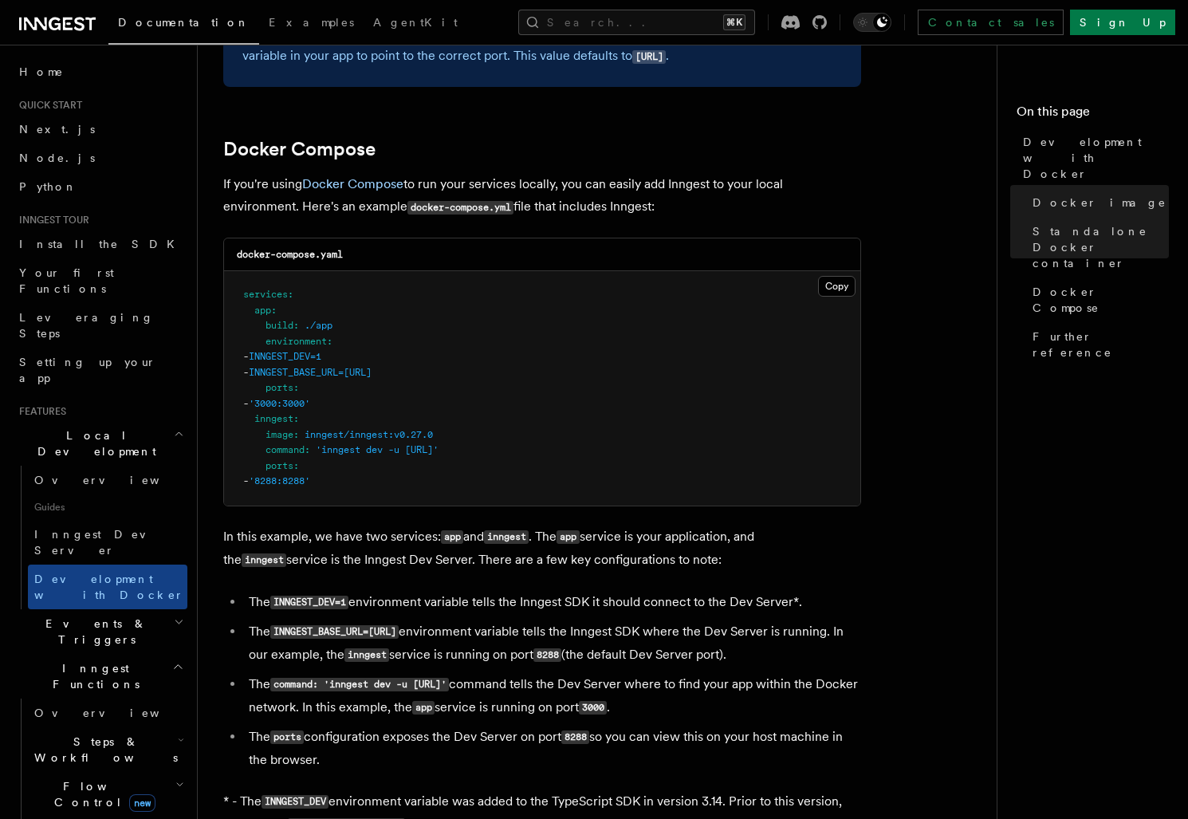
scroll to position [969, 0]
drag, startPoint x: 250, startPoint y: 426, endPoint x: 376, endPoint y: 482, distance: 137.8
click at [376, 482] on pre "services : app : build : ./app environment : - INNGEST_DEV=1 - INNGEST_BASE_URL…" at bounding box center [542, 387] width 636 height 234
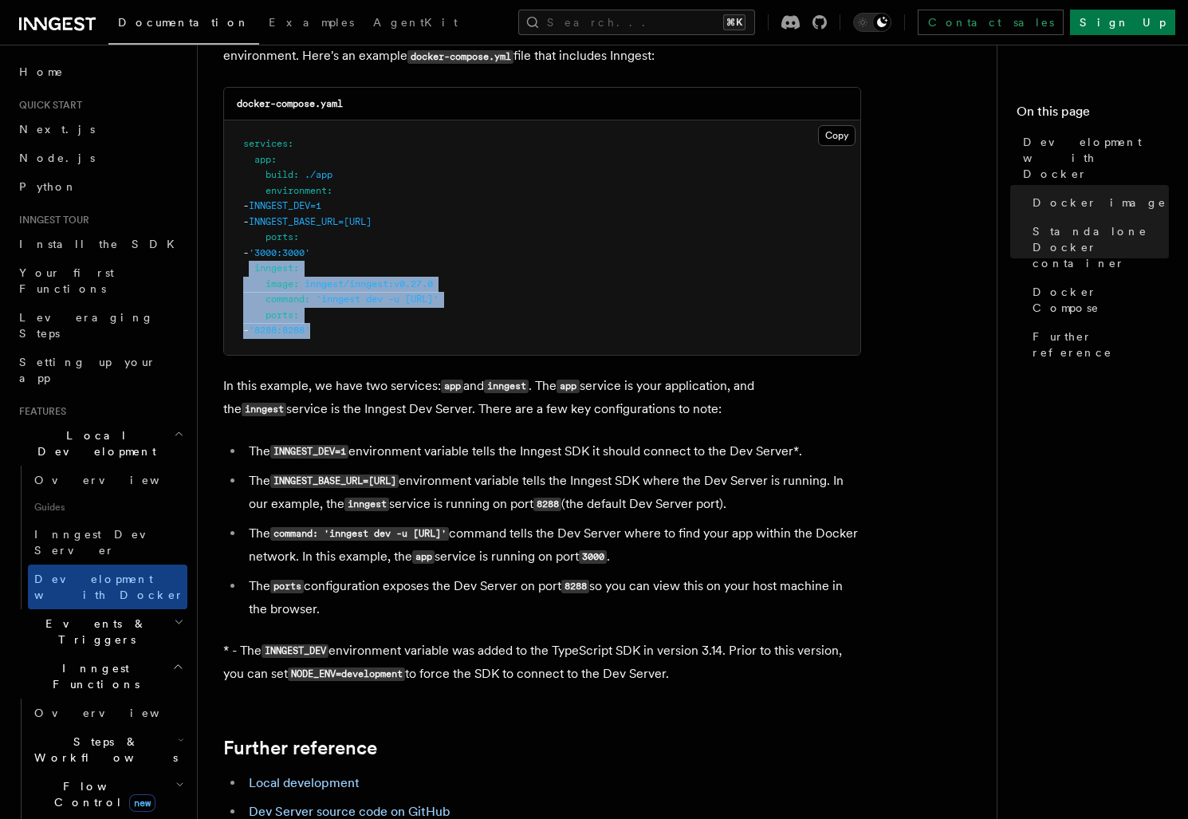
scroll to position [1143, 0]
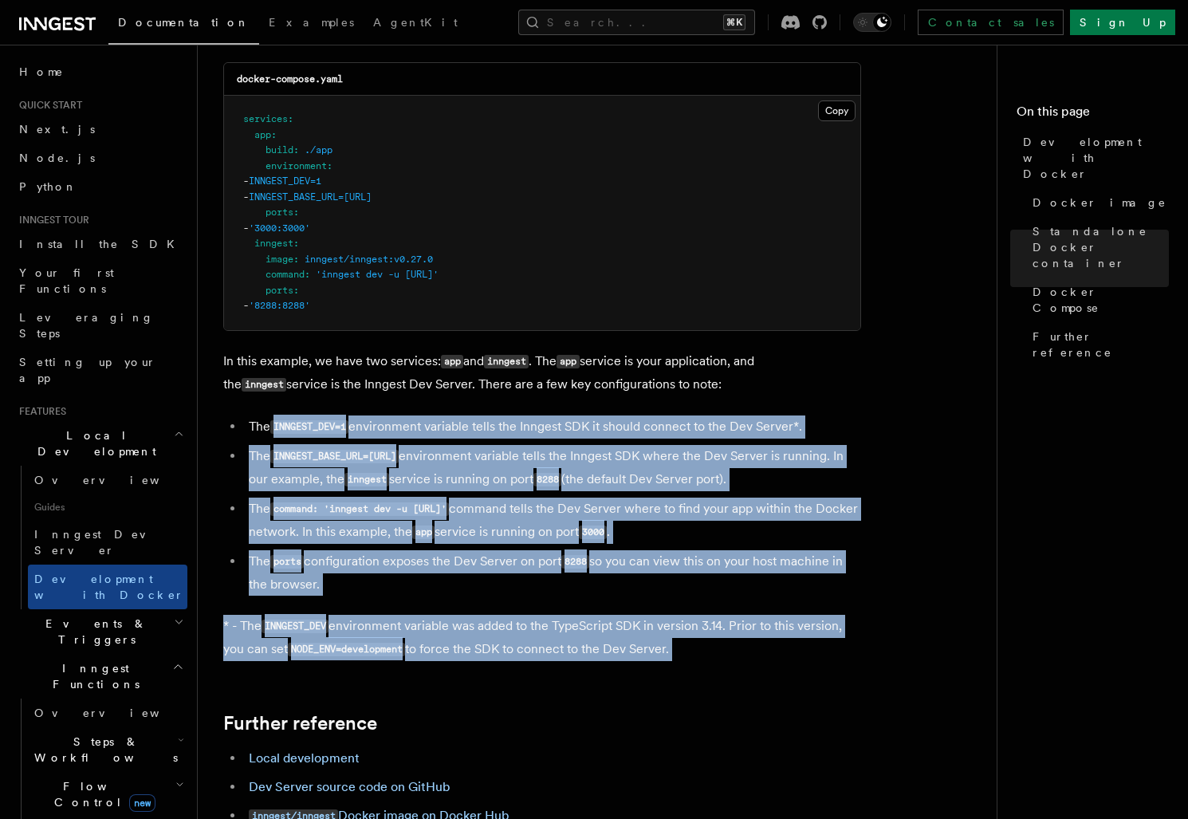
drag, startPoint x: 270, startPoint y: 419, endPoint x: 690, endPoint y: 681, distance: 494.1
click at [690, 681] on article "Features Local Development Development with Docker Inngest provides a Docker im…" at bounding box center [603, 62] width 760 height 2271
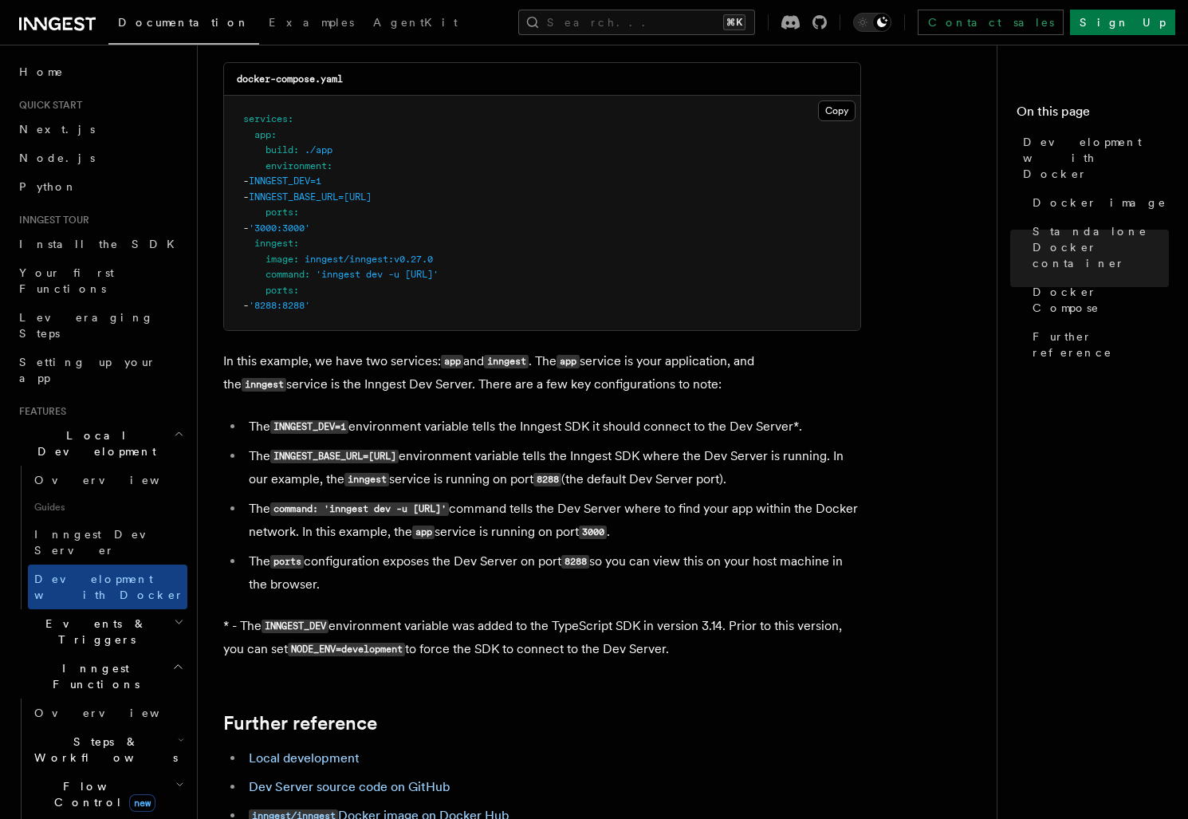
click at [732, 661] on p "* - The INNGEST_DEV environment variable was added to the TypeScript SDK in ver…" at bounding box center [542, 638] width 638 height 46
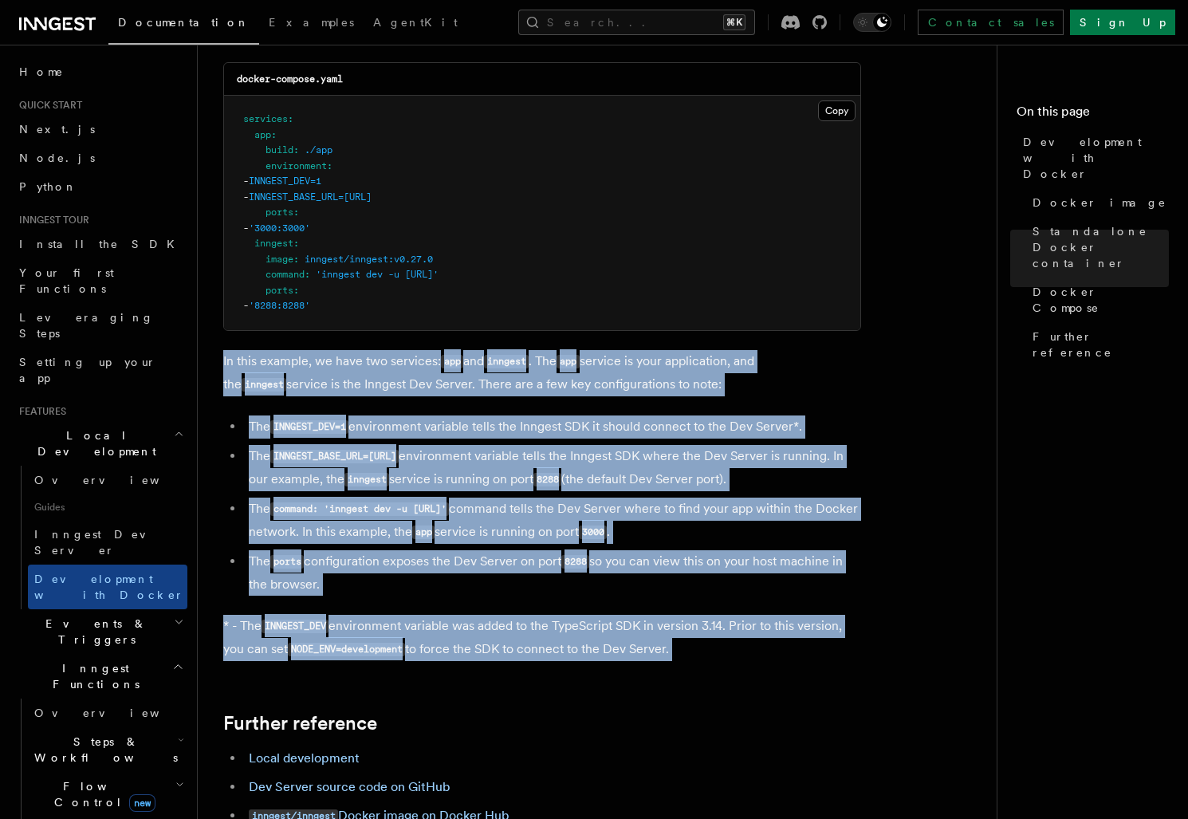
click at [227, 368] on article "Features Local Development Development with Docker Inngest provides a Docker im…" at bounding box center [603, 62] width 760 height 2271
click at [227, 368] on p "In this example, we have two services: app and inngest . The app service is you…" at bounding box center [542, 373] width 638 height 46
click at [764, 660] on article "Features Local Development Development with Docker Inngest provides a Docker im…" at bounding box center [603, 62] width 760 height 2271
click at [764, 660] on p "* - The INNGEST_DEV environment variable was added to the TypeScript SDK in ver…" at bounding box center [542, 638] width 638 height 46
click at [246, 356] on article "Features Local Development Development with Docker Inngest provides a Docker im…" at bounding box center [603, 62] width 760 height 2271
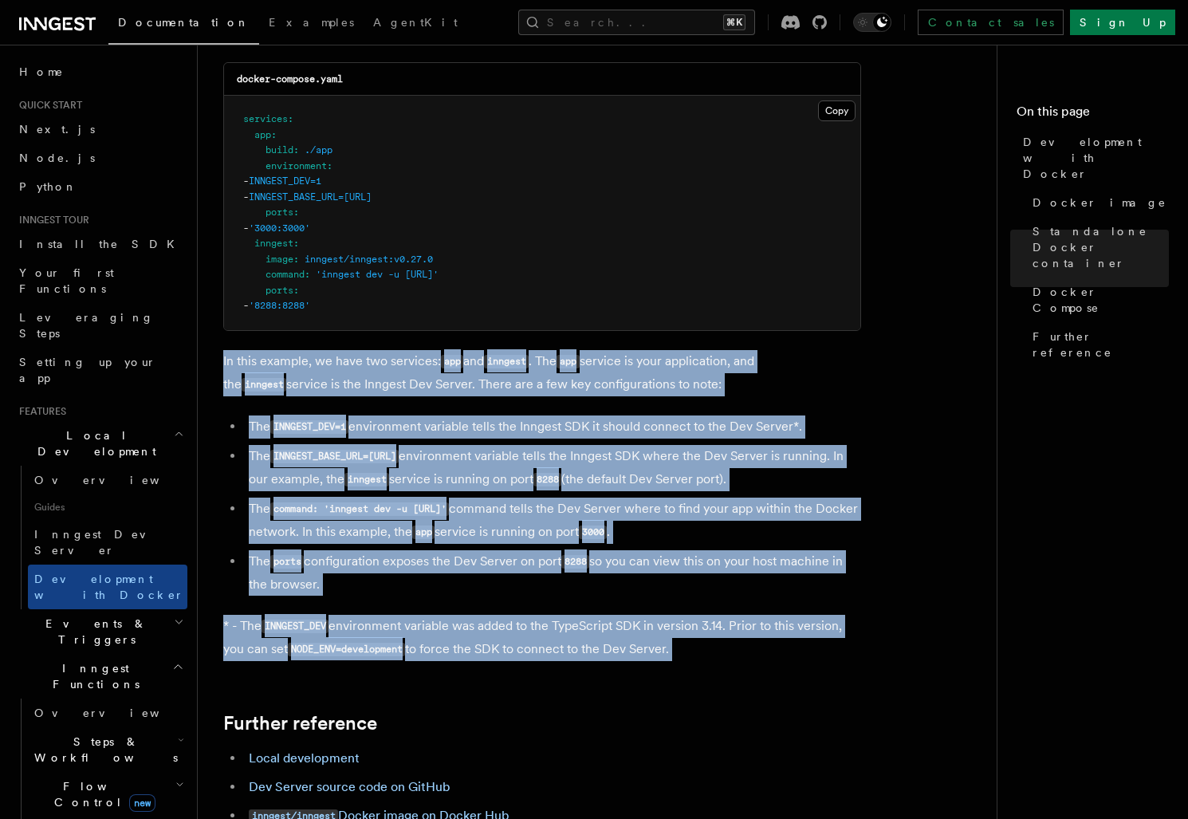
click at [832, 672] on div "Features Local Development Development with Docker Inngest provides a Docker im…" at bounding box center [629, 27] width 863 height 2341
click at [832, 672] on article "Features Local Development Development with Docker Inngest provides a Docker im…" at bounding box center [603, 62] width 760 height 2271
click at [252, 349] on article "Features Local Development Development with Docker Inngest provides a Docker im…" at bounding box center [603, 62] width 760 height 2271
click at [783, 694] on article "Features Local Development Development with Docker Inngest provides a Docker im…" at bounding box center [603, 62] width 760 height 2271
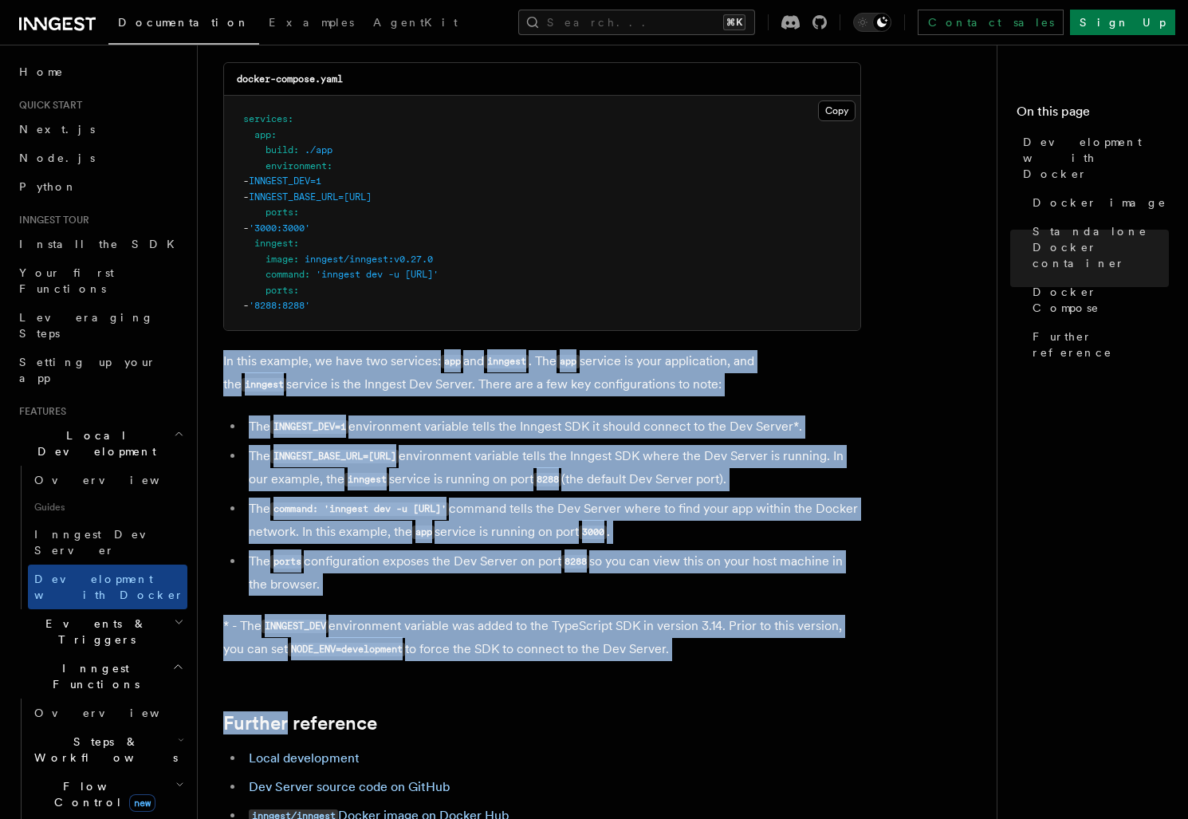
click at [752, 654] on p "* - The INNGEST_DEV environment variable was added to the TypeScript SDK in ver…" at bounding box center [542, 638] width 638 height 46
click at [225, 356] on article "Features Local Development Development with Docker Inngest provides a Docker im…" at bounding box center [603, 62] width 760 height 2271
click at [225, 356] on p "In this example, we have two services: app and inngest . The app service is you…" at bounding box center [542, 373] width 638 height 46
click at [710, 644] on article "Features Local Development Development with Docker Inngest provides a Docker im…" at bounding box center [603, 62] width 760 height 2271
click at [709, 643] on p "* - The INNGEST_DEV environment variable was added to the TypeScript SDK in ver…" at bounding box center [542, 638] width 638 height 46
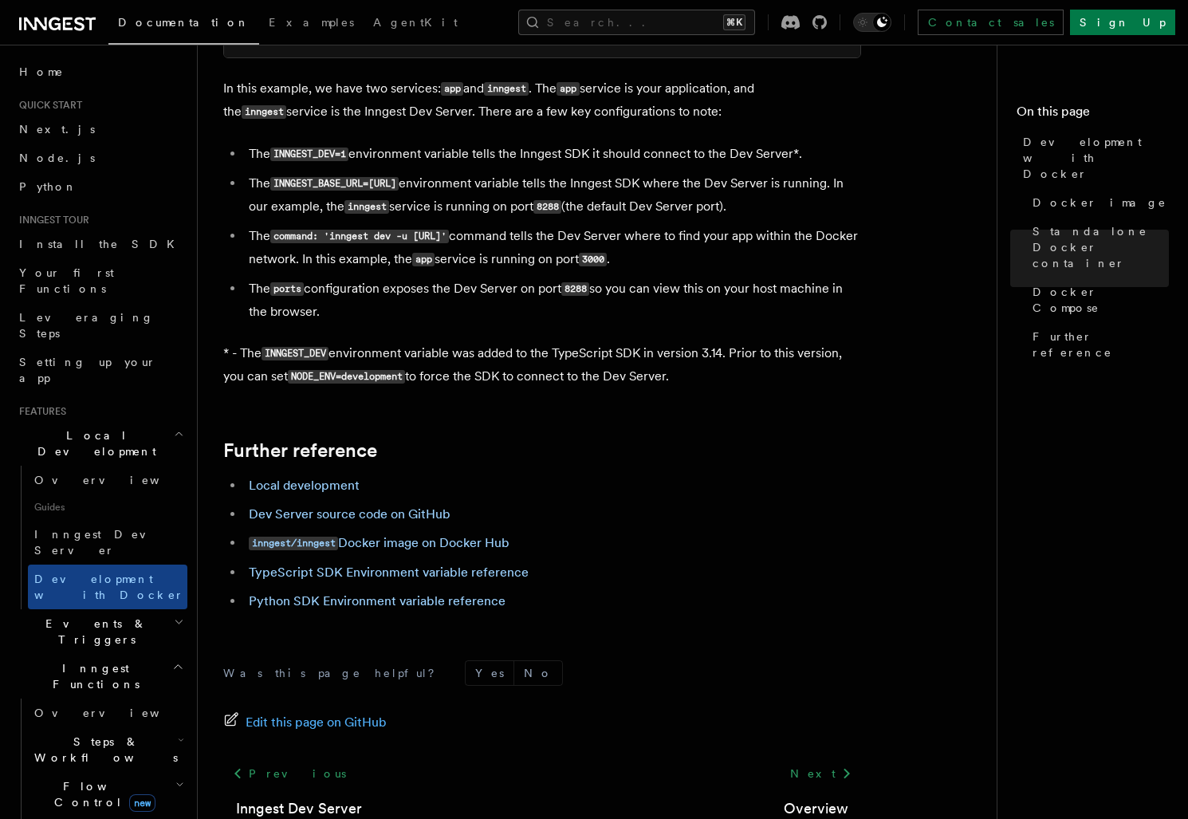
scroll to position [1430, 0]
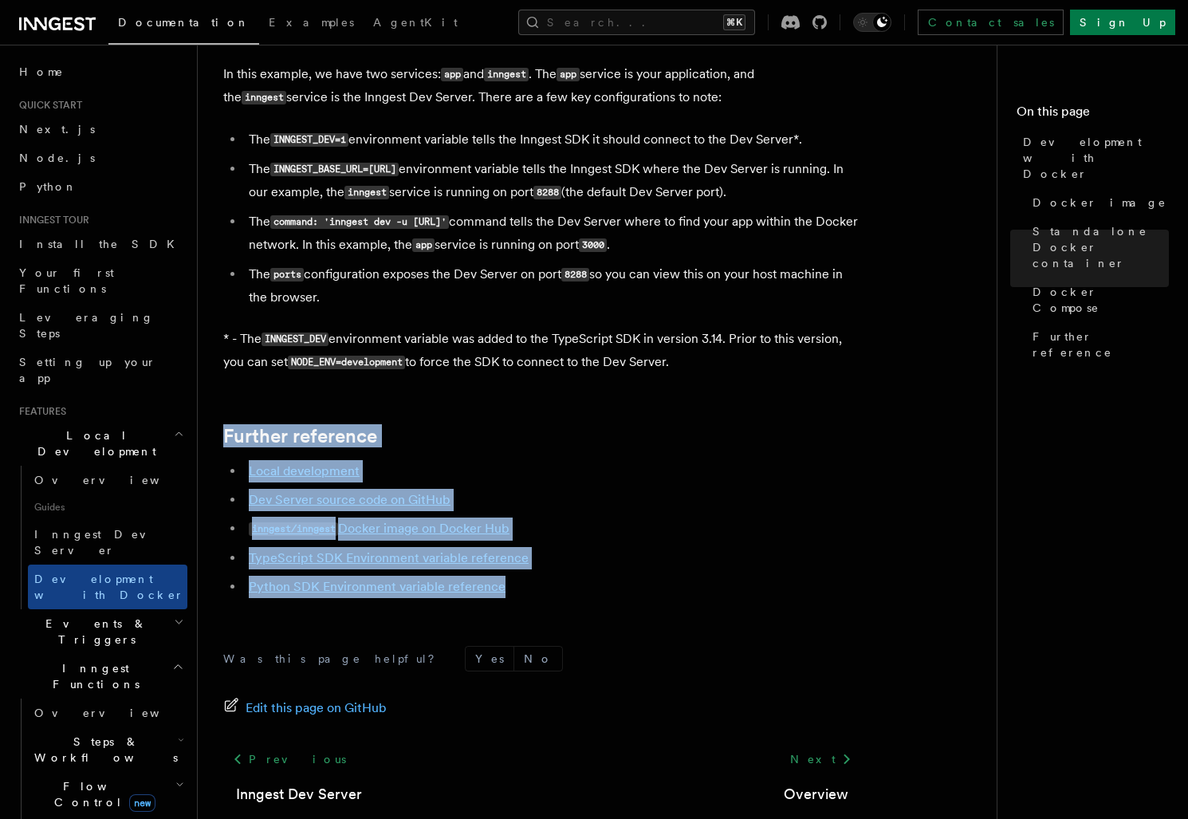
drag, startPoint x: 533, startPoint y: 602, endPoint x: 375, endPoint y: 424, distance: 238.3
drag, startPoint x: 375, startPoint y: 424, endPoint x: 572, endPoint y: 591, distance: 259.0
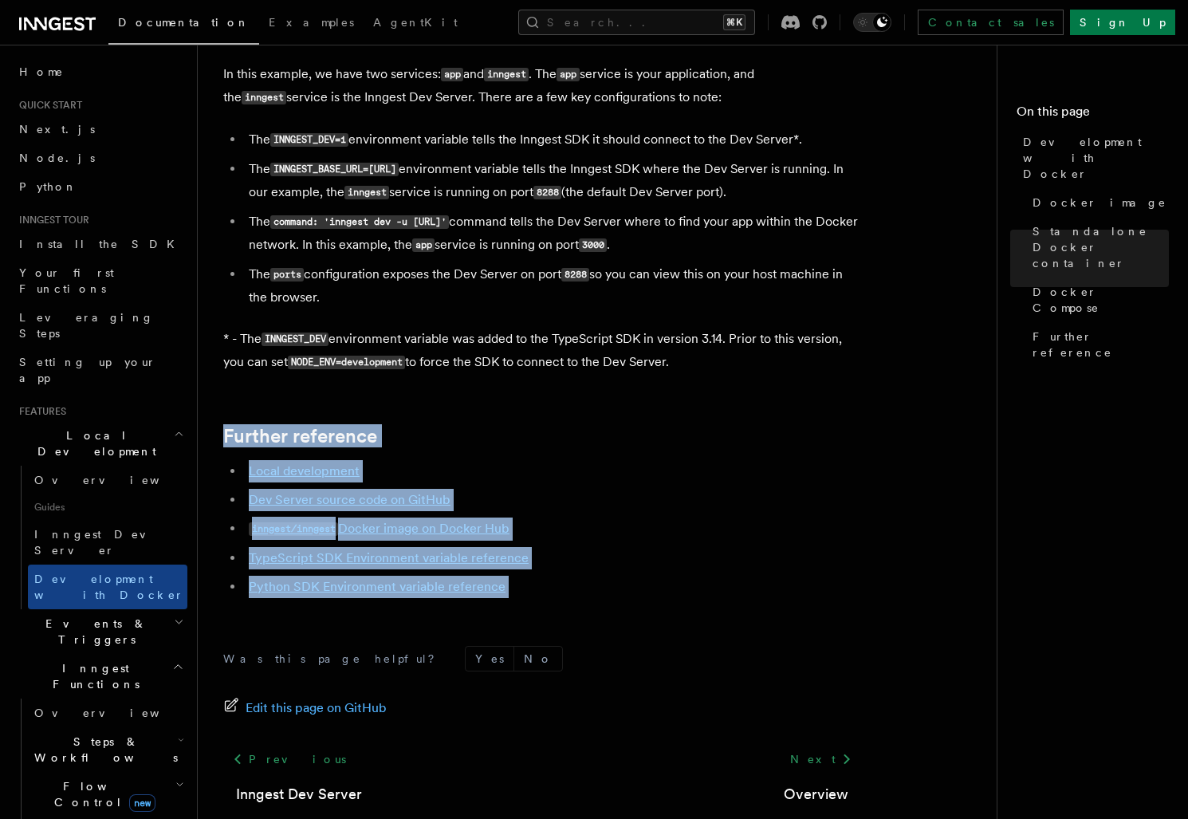
click at [572, 591] on li "Python SDK Environment variable reference" at bounding box center [552, 587] width 617 height 22
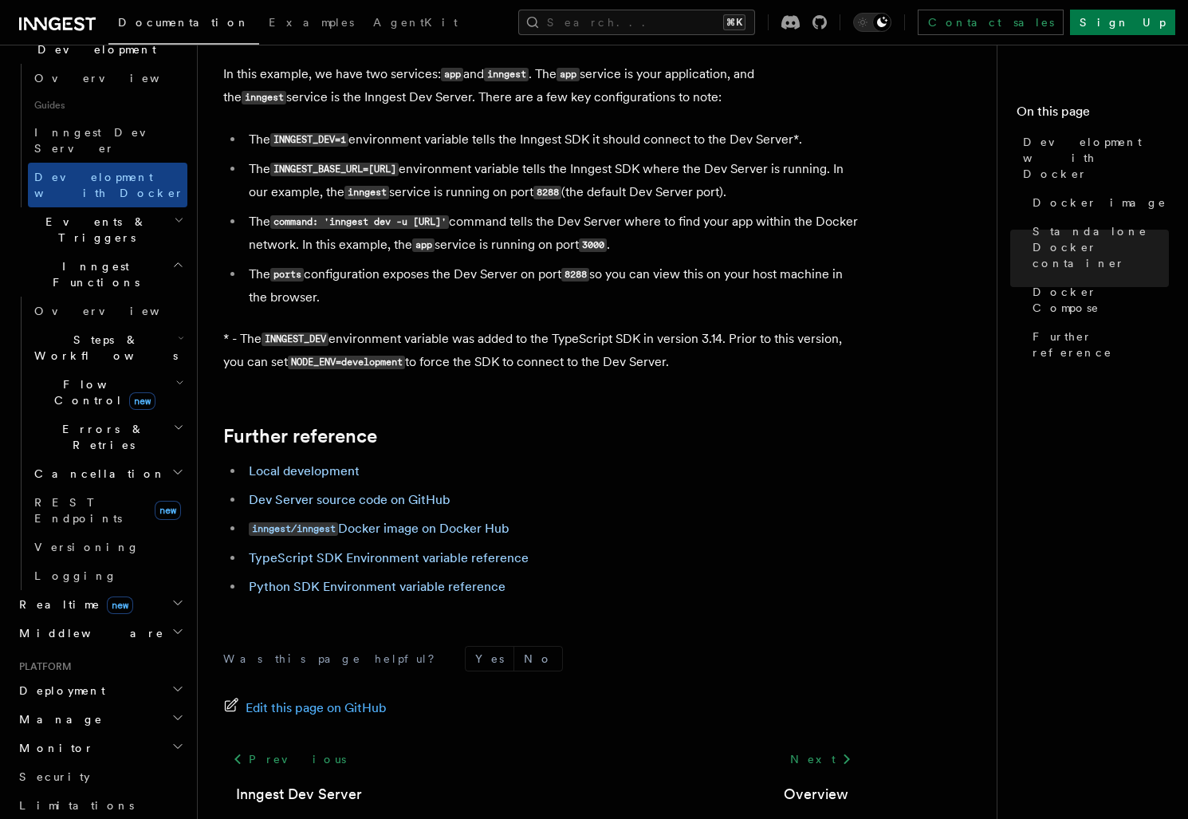
scroll to position [406, 0]
click at [82, 672] on h2 "Deployment" at bounding box center [100, 686] width 175 height 29
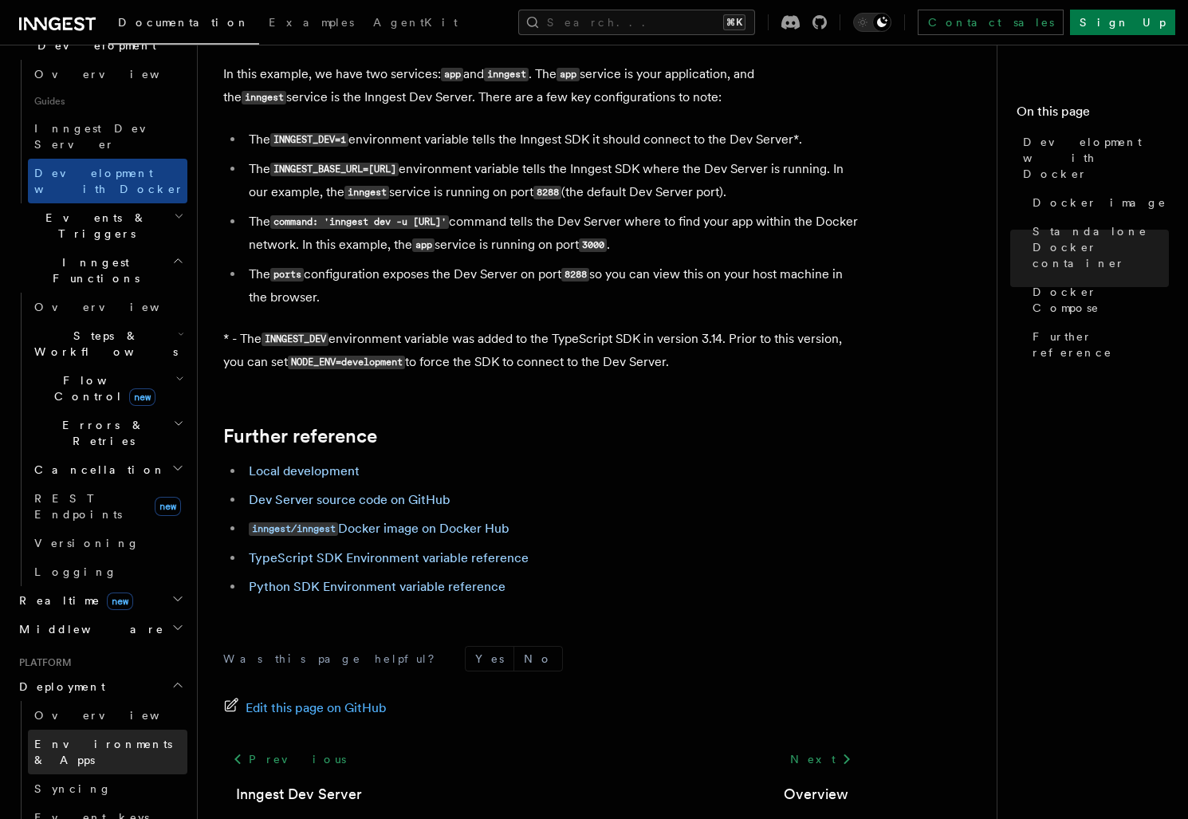
click at [86, 737] on span "Environments & Apps" at bounding box center [103, 751] width 138 height 29
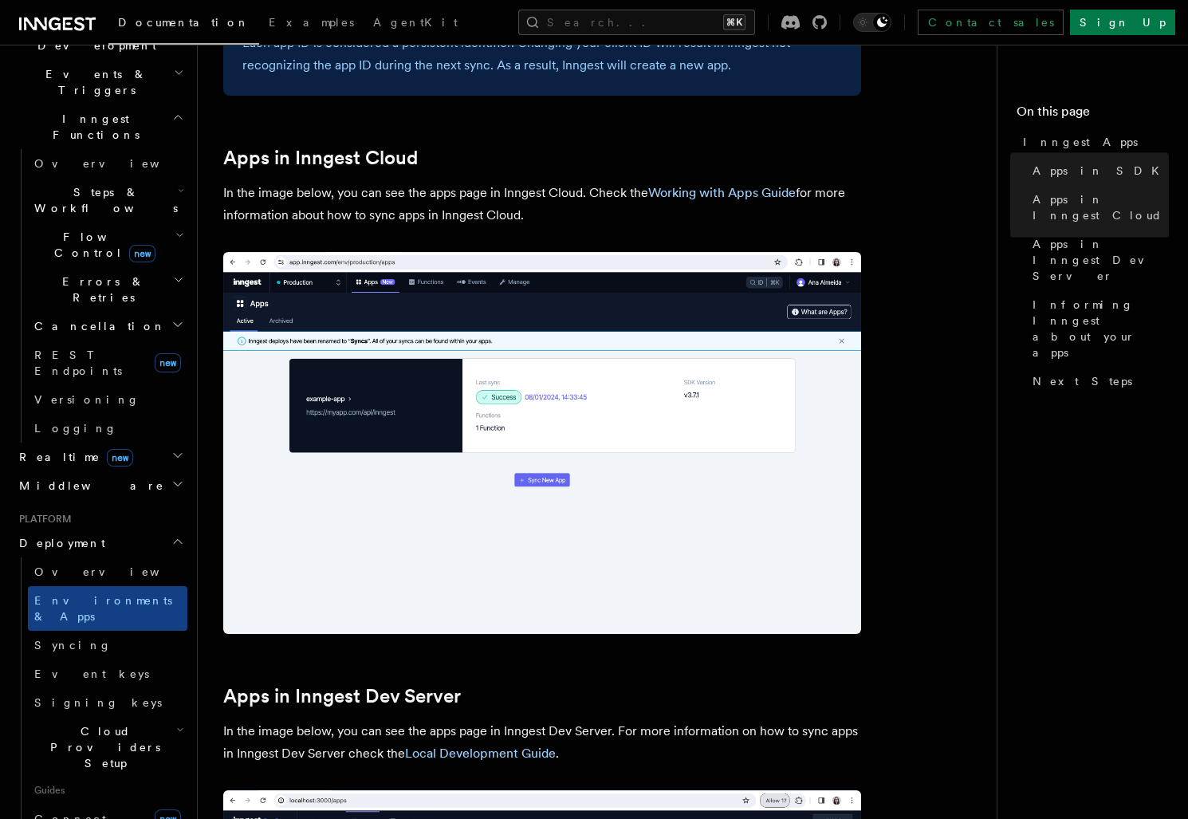
scroll to position [1261, 0]
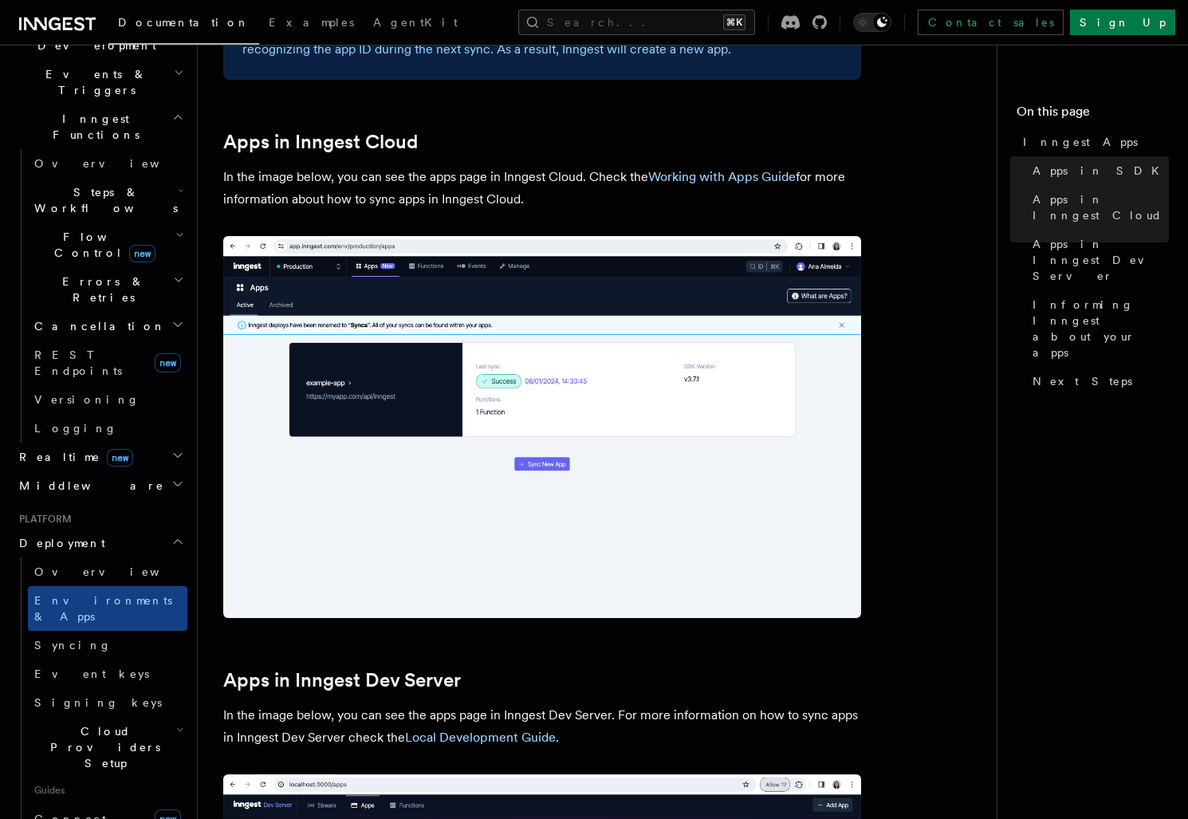
drag, startPoint x: 266, startPoint y: 182, endPoint x: 550, endPoint y: 202, distance: 284.5
click at [550, 202] on p "In the image below, you can see the apps page in Inngest Cloud. Check the Worki…" at bounding box center [542, 188] width 638 height 45
drag, startPoint x: 550, startPoint y: 202, endPoint x: 497, endPoint y: 161, distance: 66.5
click at [497, 161] on article "Platform Deployment Inngest Apps In Inngest, apps map directly to your projects…" at bounding box center [603, 421] width 760 height 3224
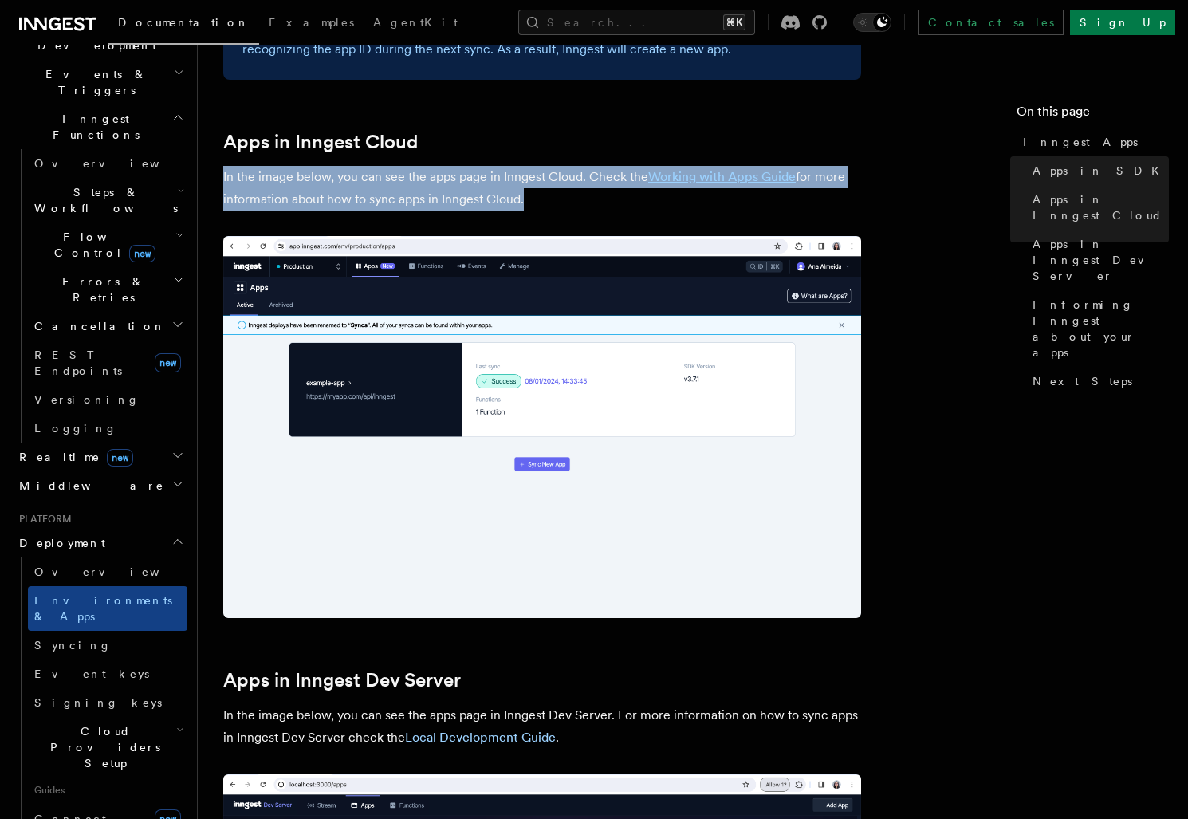
drag, startPoint x: 497, startPoint y: 161, endPoint x: 564, endPoint y: 199, distance: 76.4
click at [564, 199] on article "Platform Deployment Inngest Apps In Inngest, apps map directly to your projects…" at bounding box center [603, 421] width 760 height 3224
click at [564, 199] on p "In the image below, you can see the apps page in Inngest Cloud. Check the Worki…" at bounding box center [542, 188] width 638 height 45
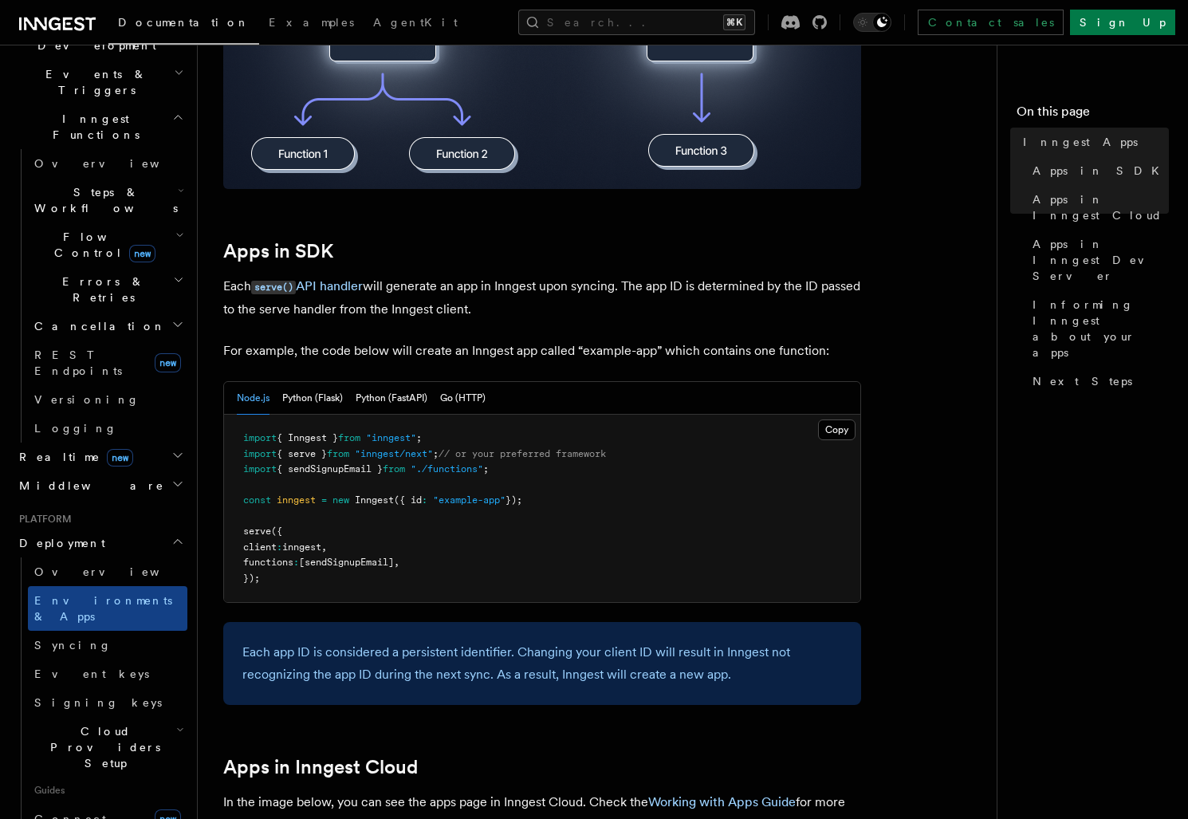
scroll to position [642, 0]
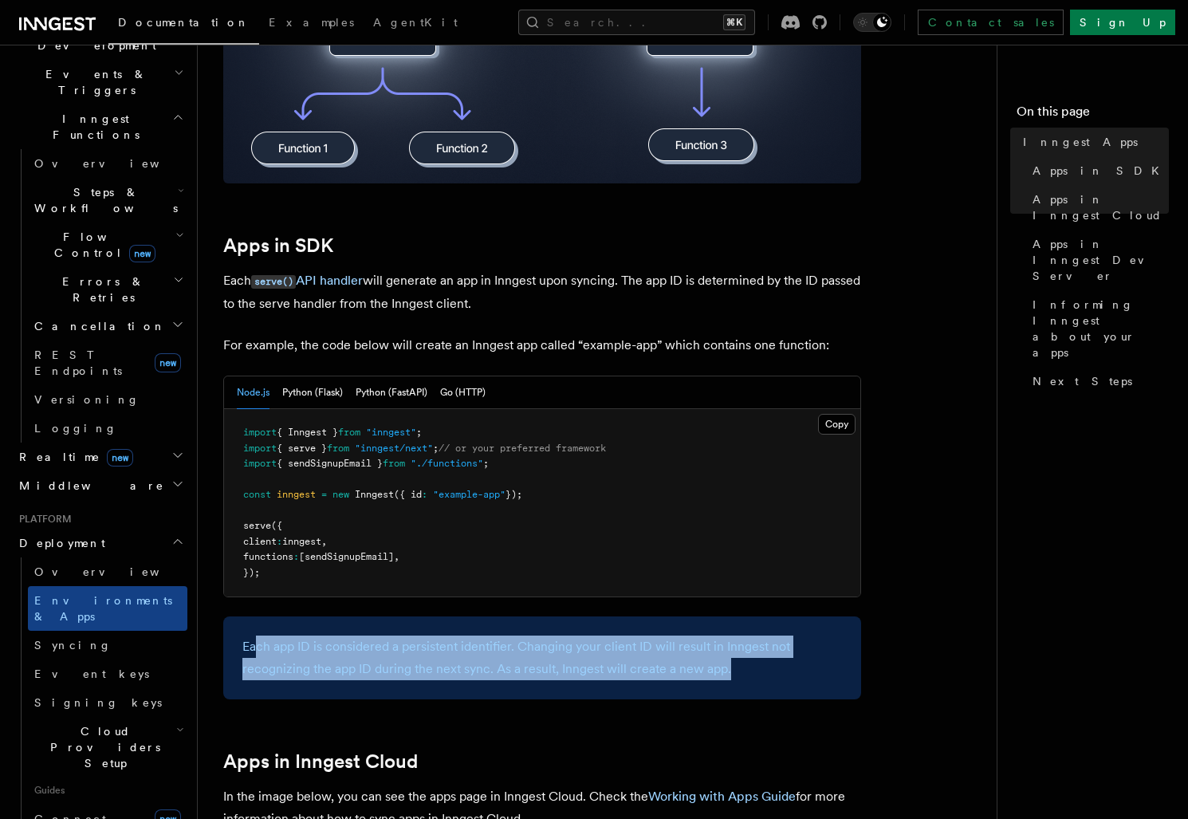
drag, startPoint x: 257, startPoint y: 636, endPoint x: 838, endPoint y: 694, distance: 584.0
click at [838, 694] on div "Each app ID is considered a persistent identifier. Changing your client ID will…" at bounding box center [542, 657] width 638 height 83
drag, startPoint x: 819, startPoint y: 681, endPoint x: 599, endPoint y: 619, distance: 228.6
click at [599, 619] on div "Each app ID is considered a persistent identifier. Changing your client ID will…" at bounding box center [542, 657] width 638 height 83
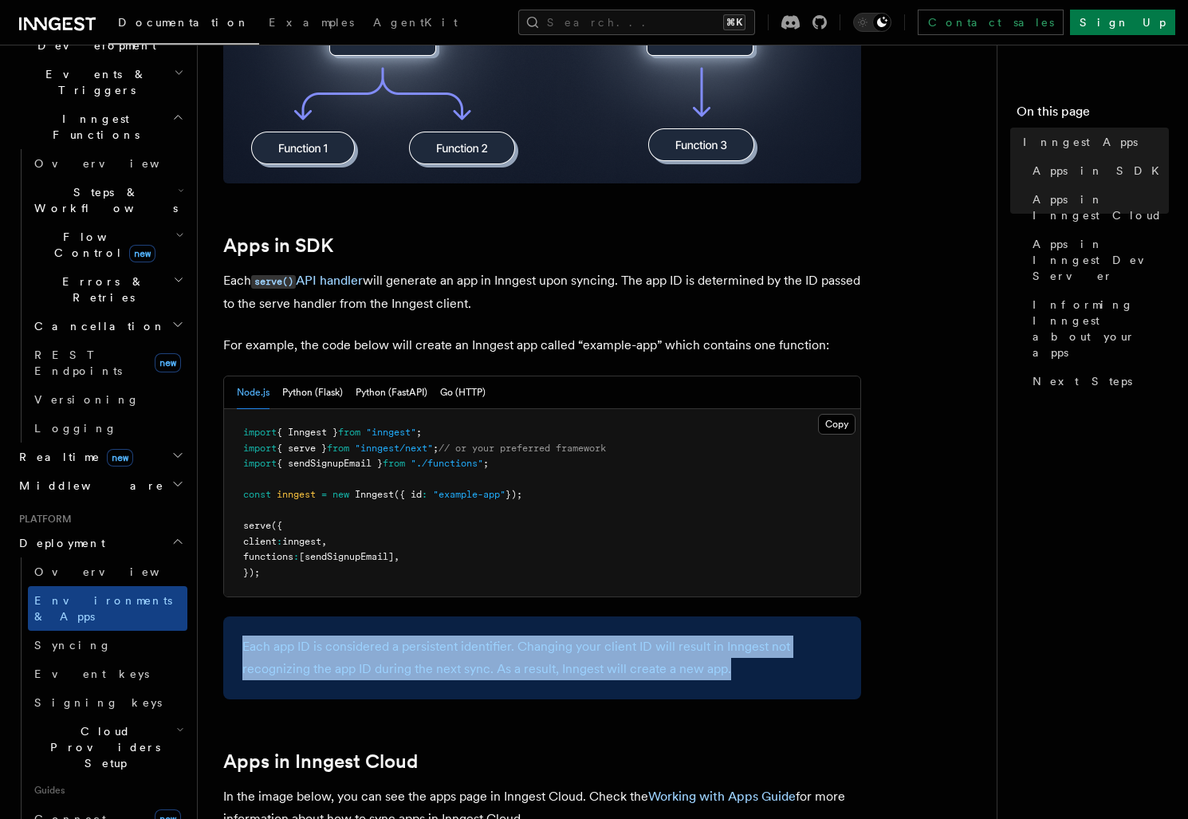
click at [599, 619] on div "Each app ID is considered a persistent identifier. Changing your client ID will…" at bounding box center [542, 657] width 638 height 83
drag, startPoint x: 599, startPoint y: 619, endPoint x: 747, endPoint y: 682, distance: 161.1
click at [748, 682] on div "Each app ID is considered a persistent identifier. Changing your client ID will…" at bounding box center [542, 657] width 638 height 83
click at [747, 682] on div "Each app ID is considered a persistent identifier. Changing your client ID will…" at bounding box center [542, 657] width 638 height 83
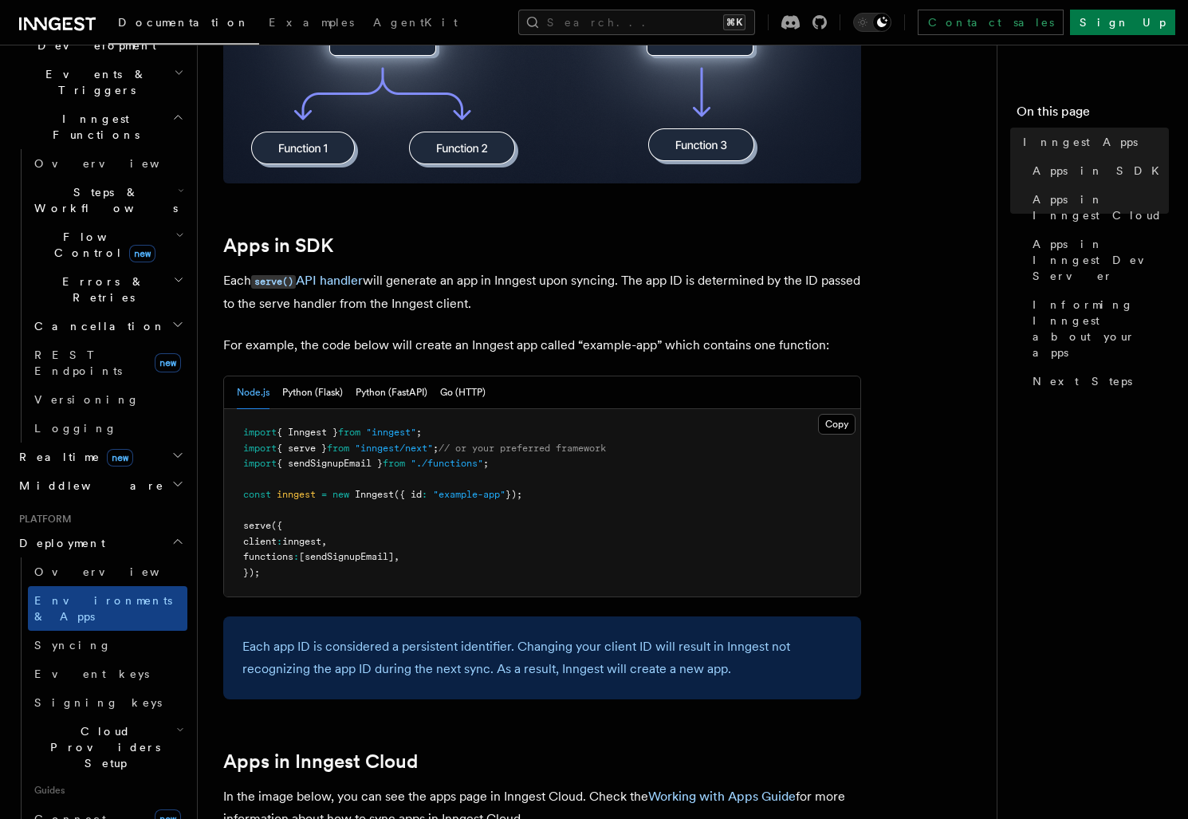
click at [91, 723] on span "Cloud Providers Setup" at bounding box center [102, 747] width 148 height 48
click at [136, 723] on span "Cloud Providers Setup" at bounding box center [102, 747] width 148 height 48
click at [74, 812] on span "Connect" at bounding box center [70, 818] width 72 height 13
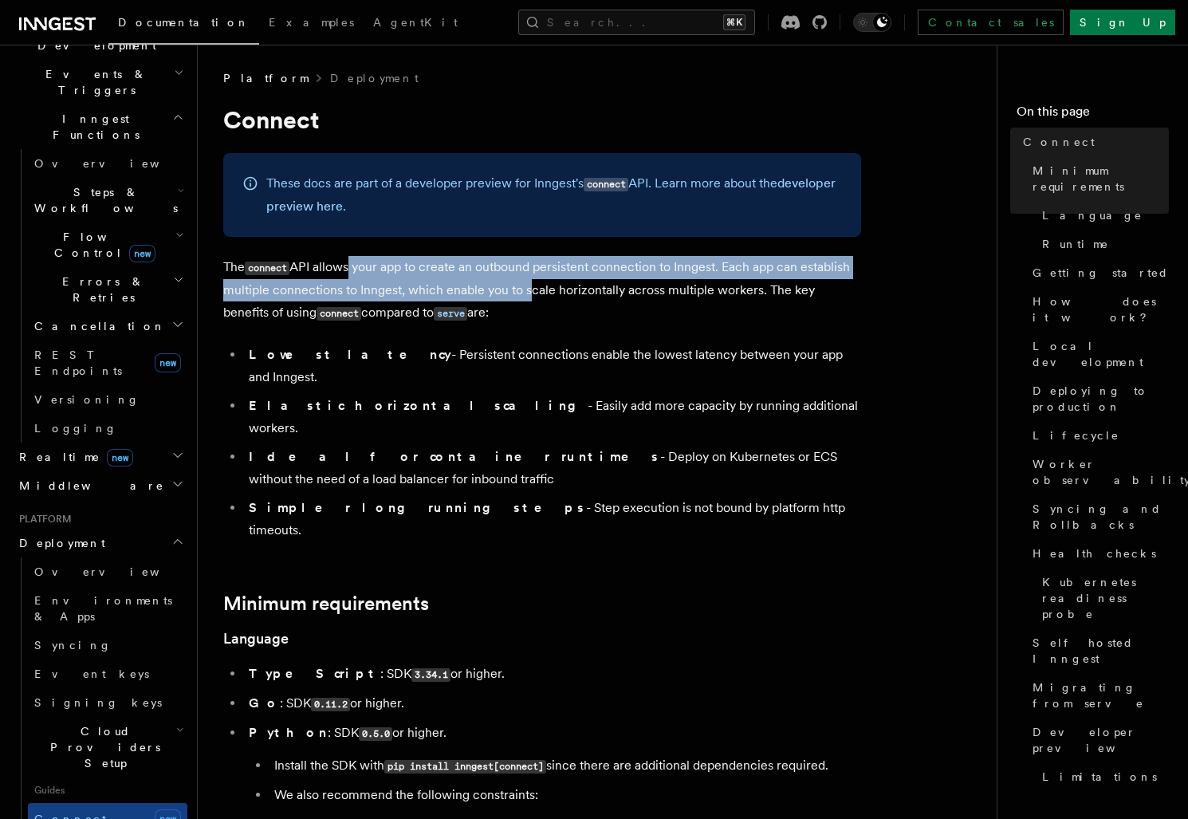
drag, startPoint x: 345, startPoint y: 268, endPoint x: 522, endPoint y: 297, distance: 179.4
click at [522, 297] on p "The connect API allows your app to create an outbound persistent connection to …" at bounding box center [542, 290] width 638 height 69
drag, startPoint x: 508, startPoint y: 326, endPoint x: 532, endPoint y: 322, distance: 25.0
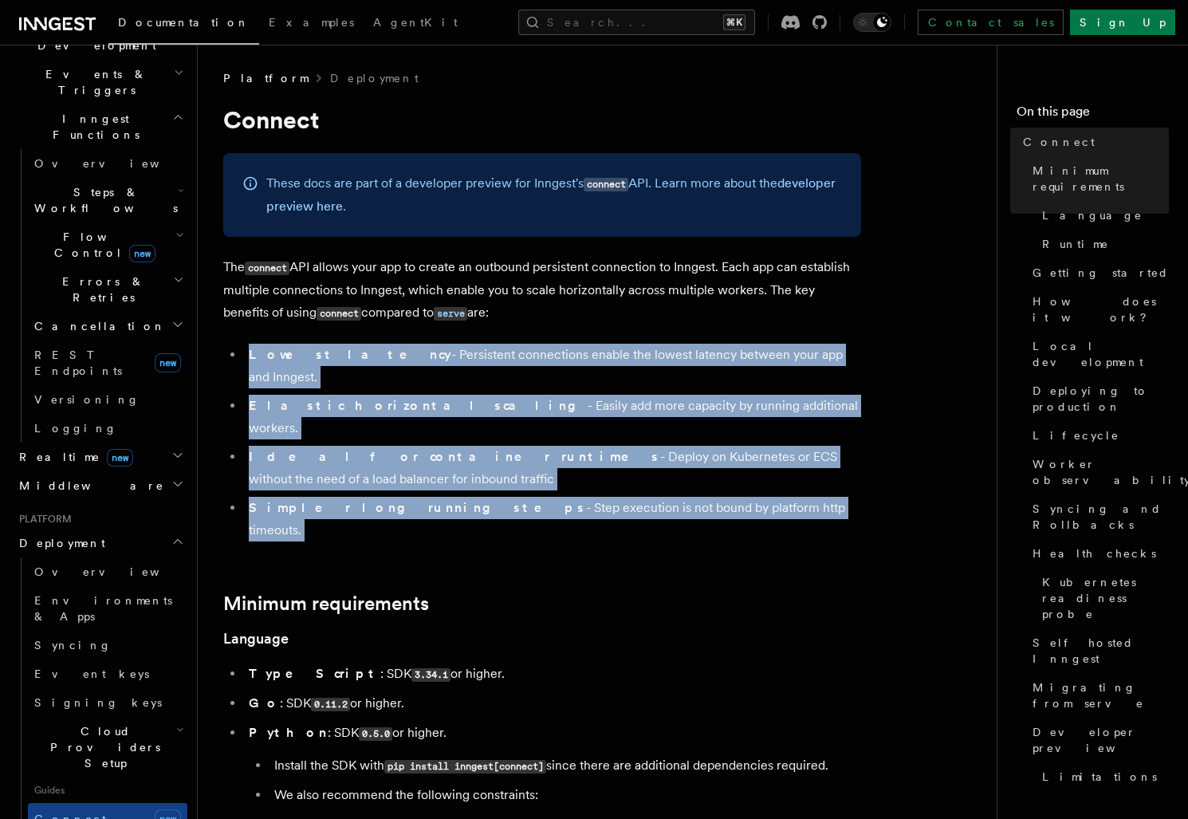
drag, startPoint x: 278, startPoint y: 332, endPoint x: 794, endPoint y: 483, distance: 537.3
click at [794, 497] on li "Simpler long running steps - Step execution is not bound by platform http timeo…" at bounding box center [552, 519] width 617 height 45
drag, startPoint x: 794, startPoint y: 470, endPoint x: 674, endPoint y: 340, distance: 177.1
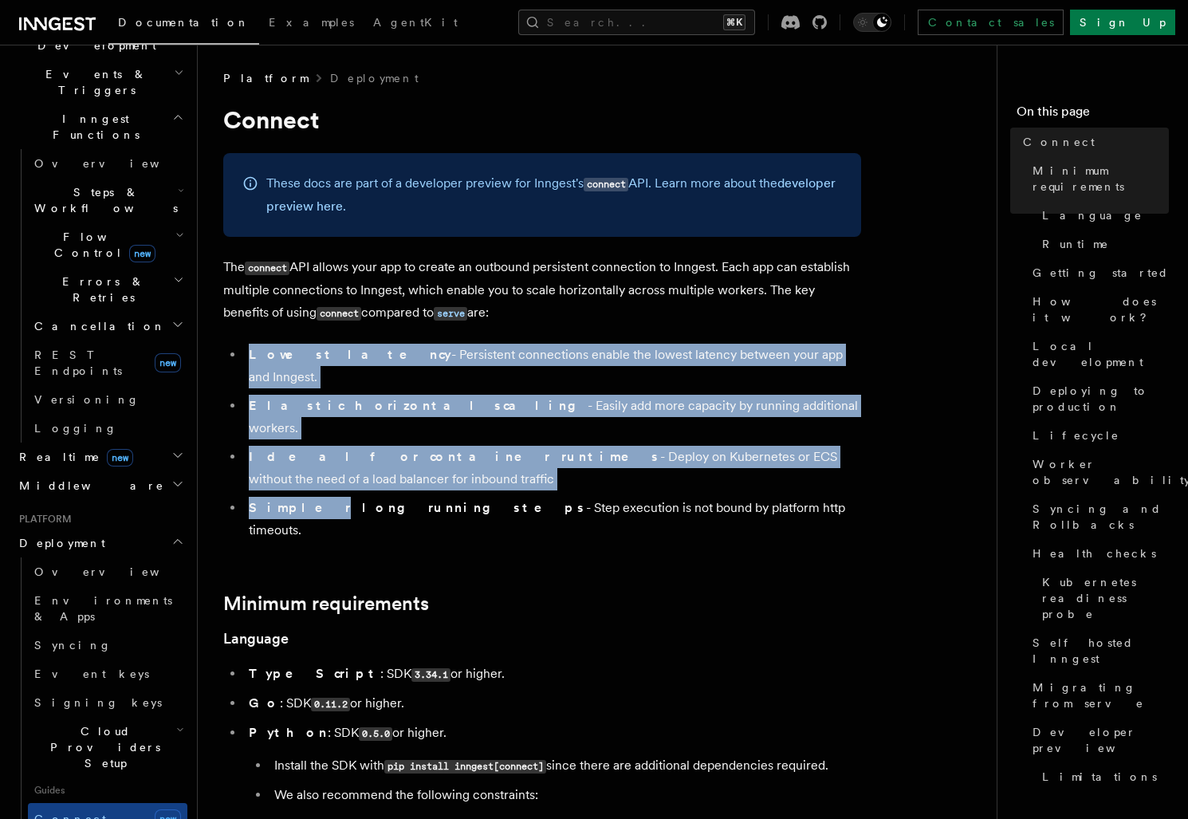
drag, startPoint x: 674, startPoint y: 340, endPoint x: 780, endPoint y: 451, distance: 154.5
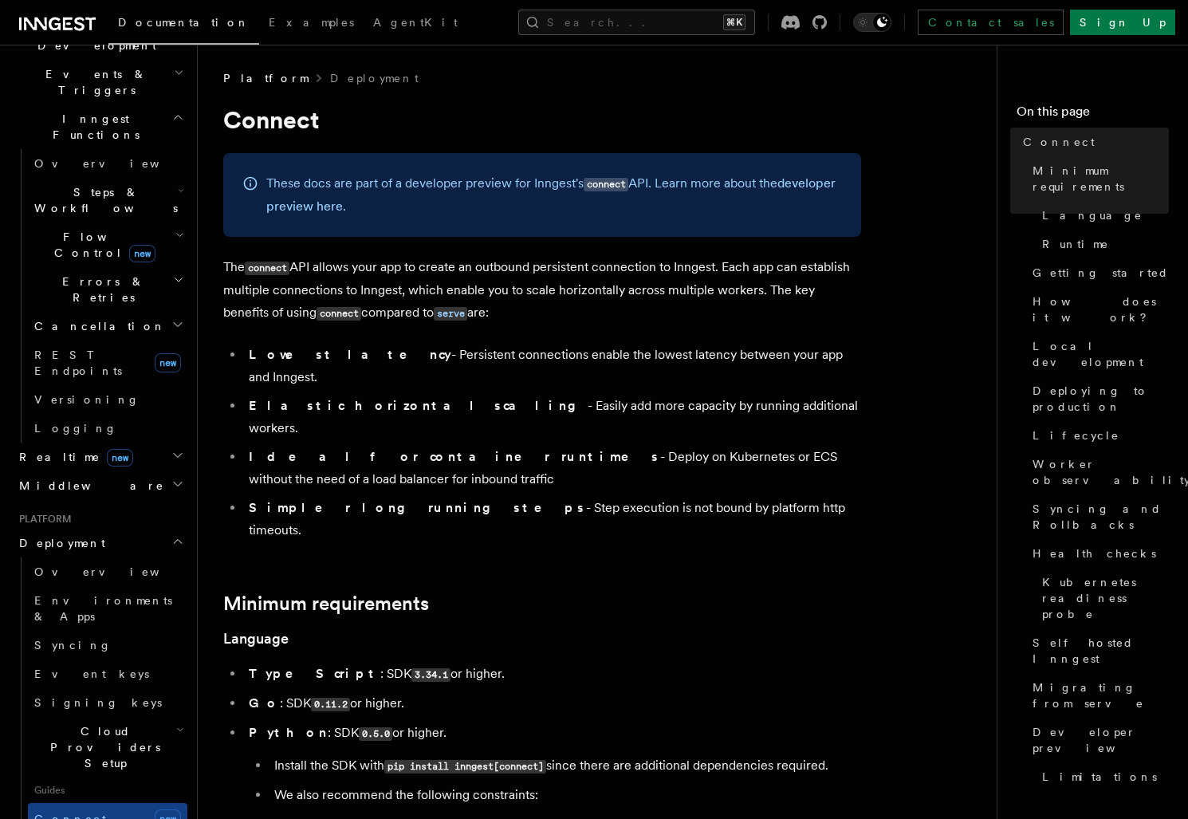
click at [760, 497] on li "Simpler long running steps - Step execution is not bound by platform http timeo…" at bounding box center [552, 519] width 617 height 45
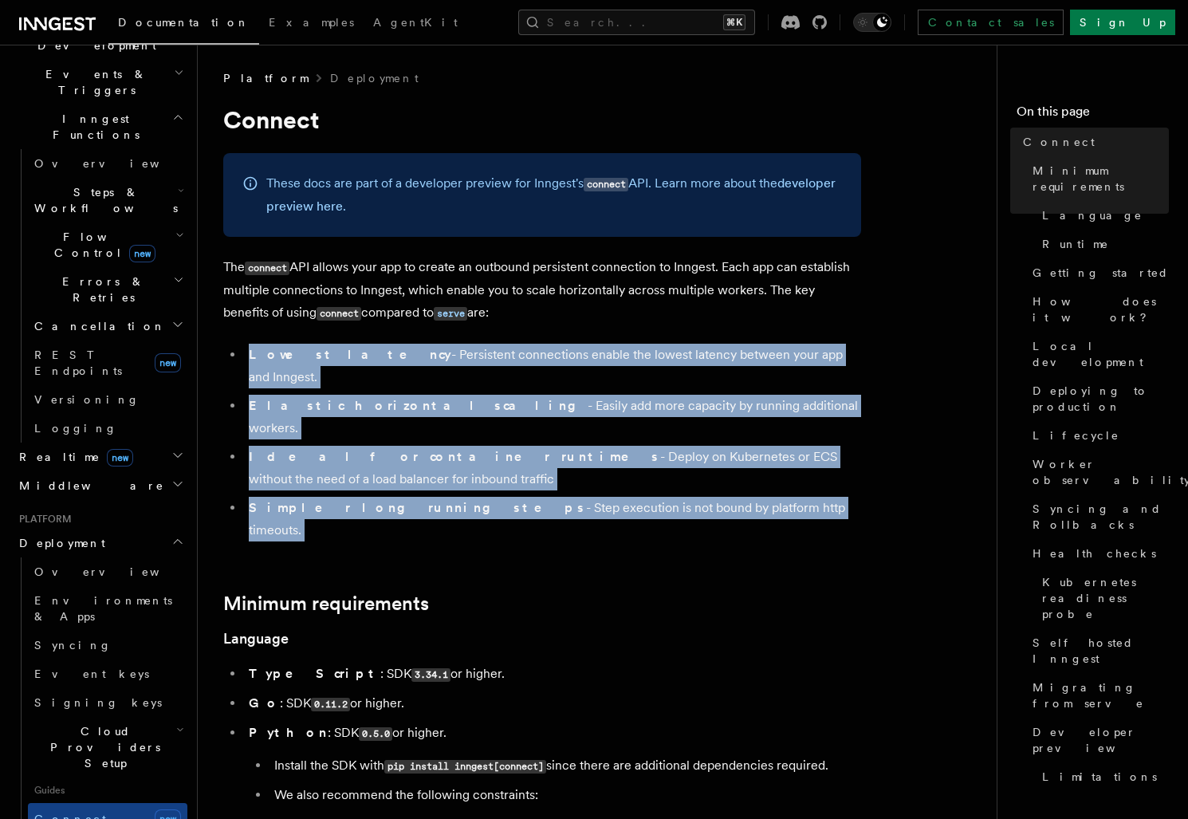
drag, startPoint x: 760, startPoint y: 472, endPoint x: 635, endPoint y: 335, distance: 186.2
drag, startPoint x: 635, startPoint y: 335, endPoint x: 770, endPoint y: 470, distance: 191.6
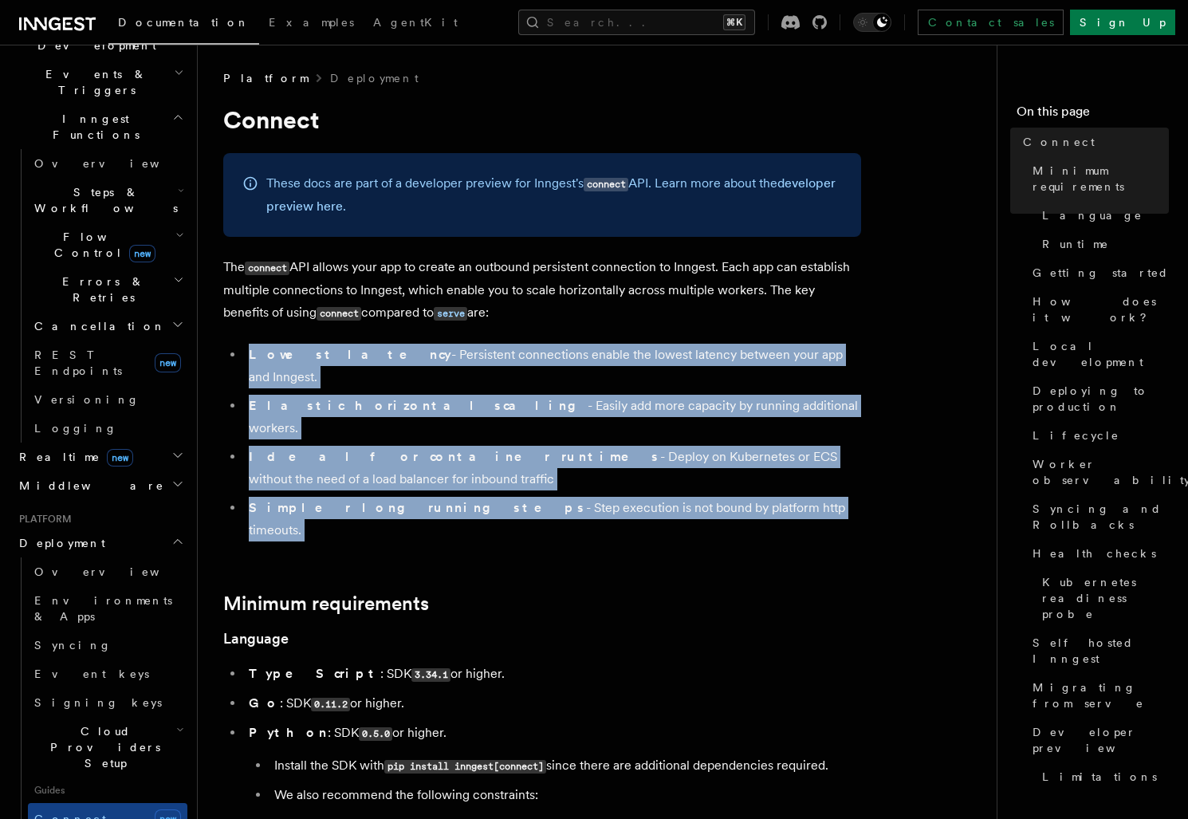
click at [770, 497] on li "Simpler long running steps - Step execution is not bound by platform http timeo…" at bounding box center [552, 519] width 617 height 45
drag, startPoint x: 770, startPoint y: 470, endPoint x: 674, endPoint y: 339, distance: 162.6
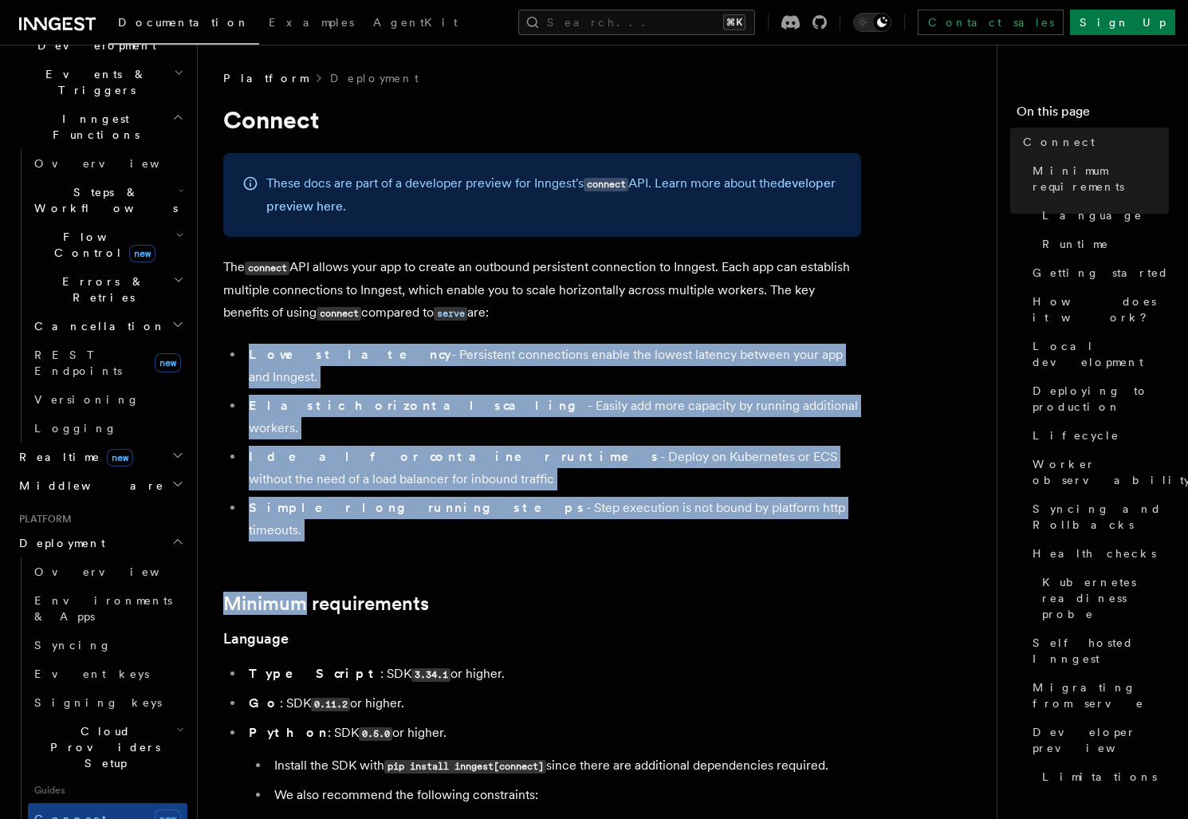
drag, startPoint x: 674, startPoint y: 339, endPoint x: 772, endPoint y: 476, distance: 168.1
click at [739, 452] on ul "Lowest latency - Persistent connections enable the lowest latency between your …" at bounding box center [542, 443] width 638 height 198
drag, startPoint x: 734, startPoint y: 467, endPoint x: 662, endPoint y: 331, distance: 154.0
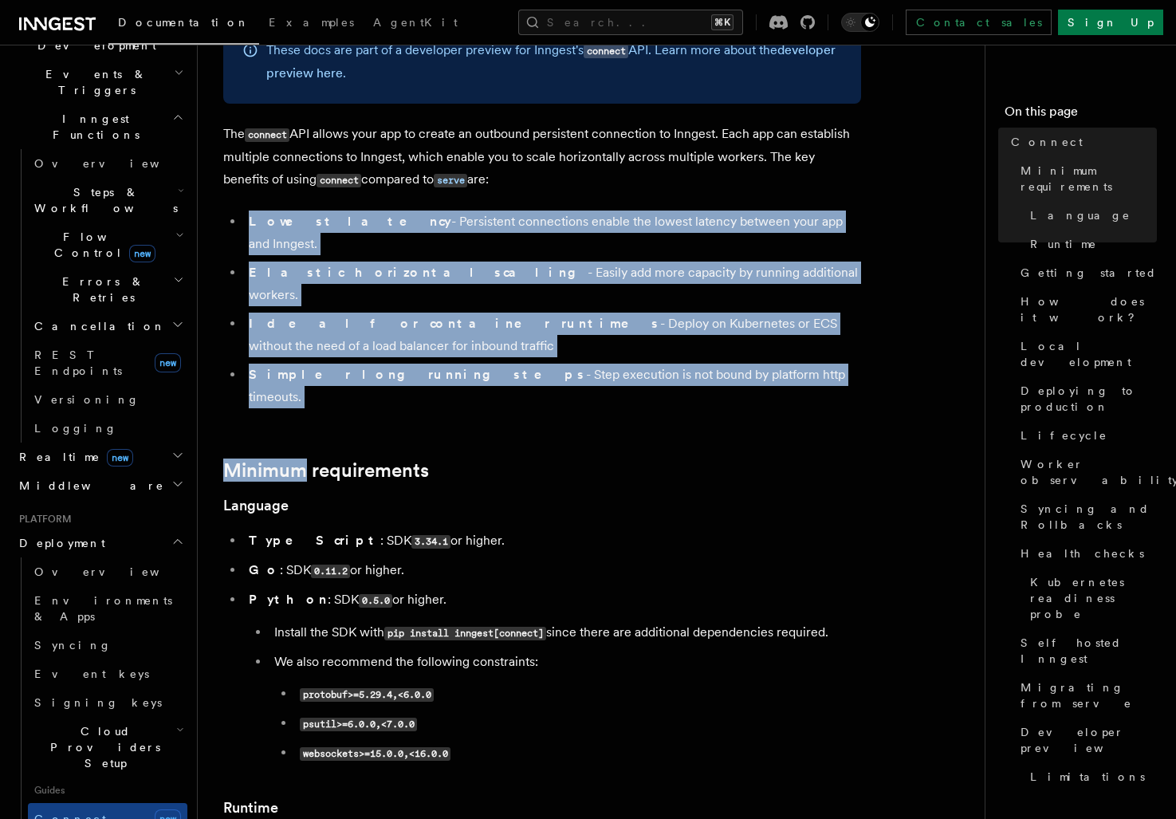
scroll to position [211, 0]
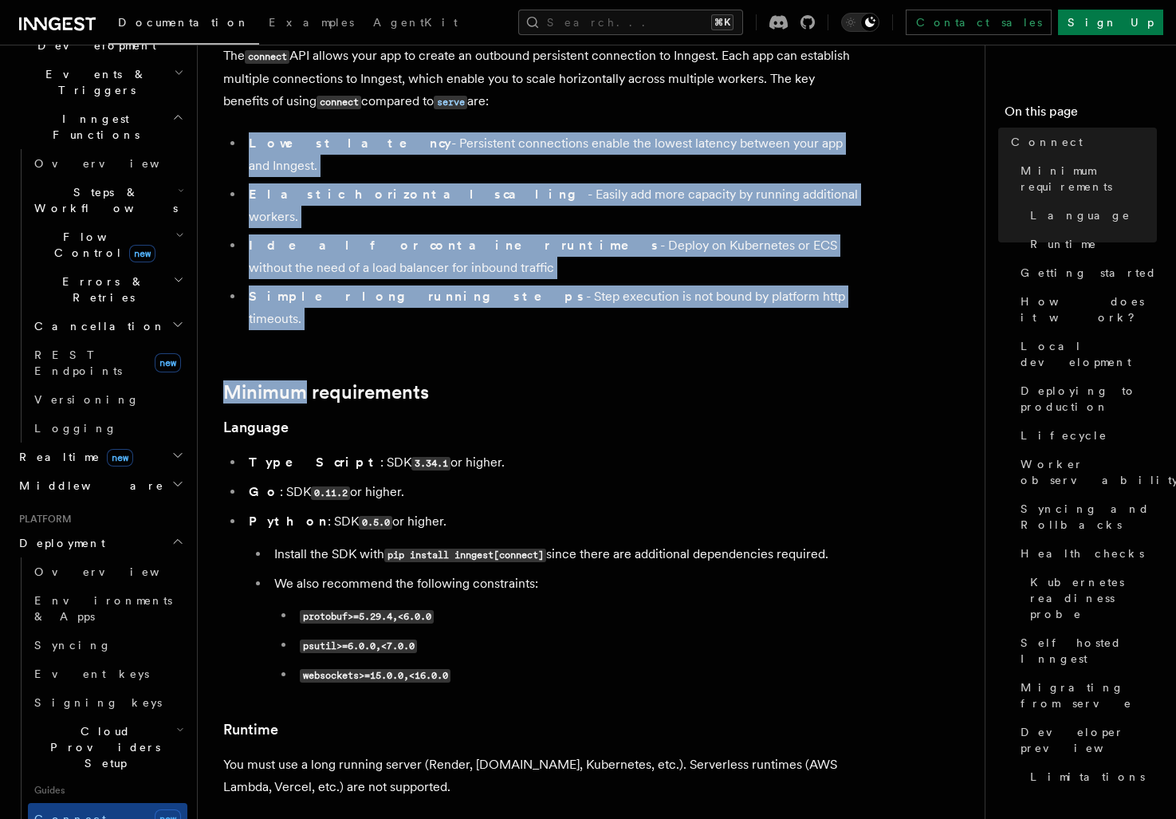
drag, startPoint x: 352, startPoint y: 348, endPoint x: 451, endPoint y: 426, distance: 125.5
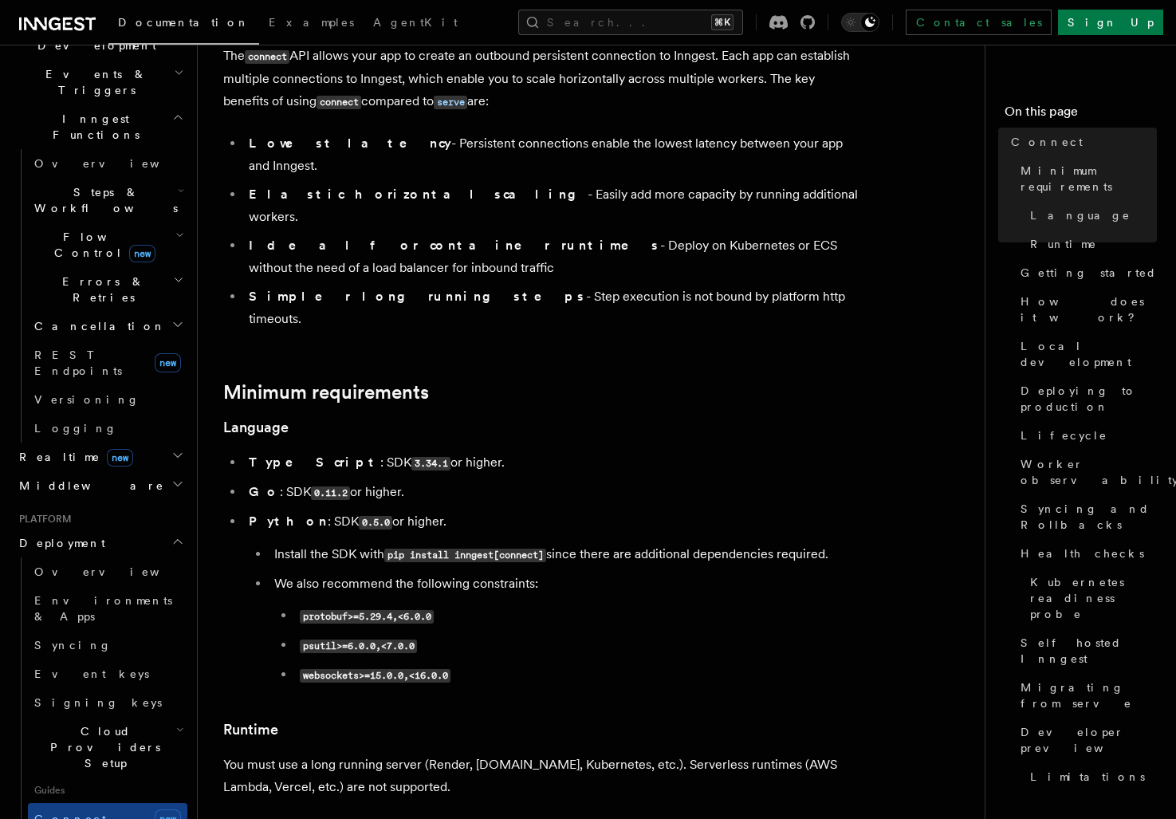
click at [454, 510] on li "Python : SDK 0.5.0 or higher. Install the SDK with pip install inngest[connect]…" at bounding box center [552, 598] width 617 height 176
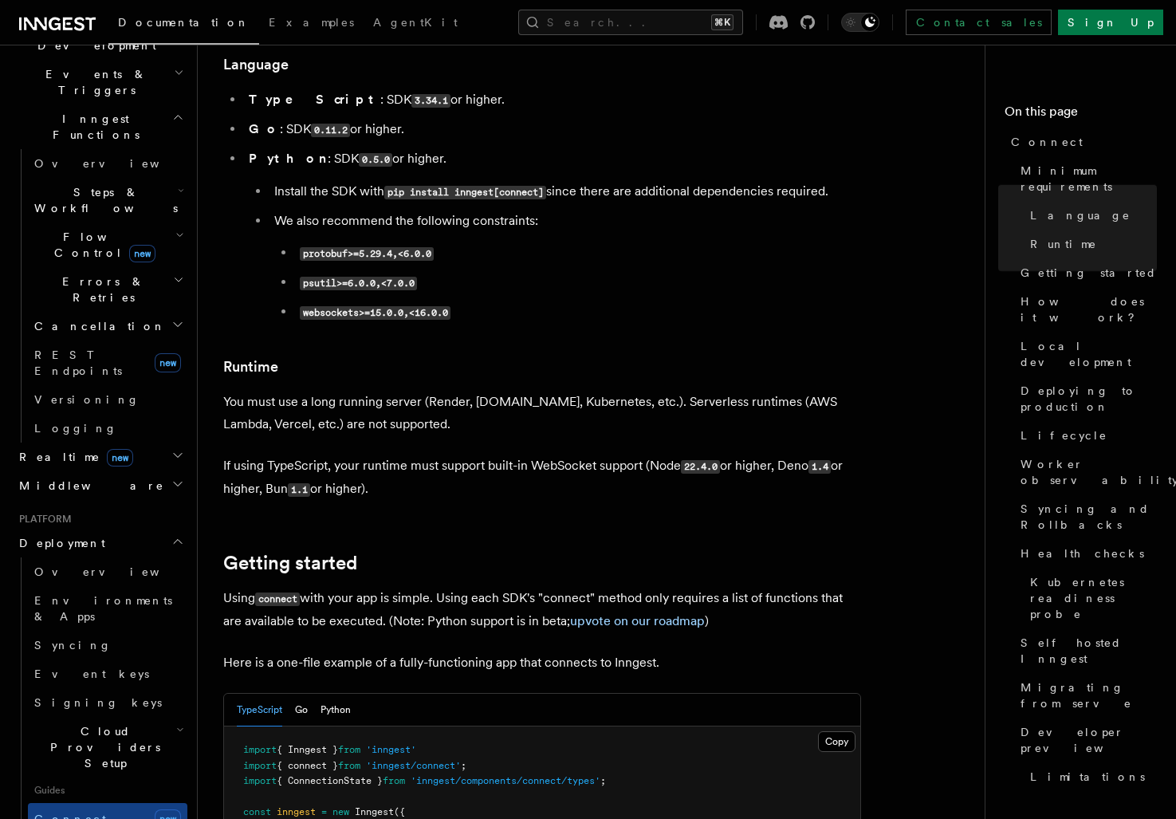
scroll to position [589, 0]
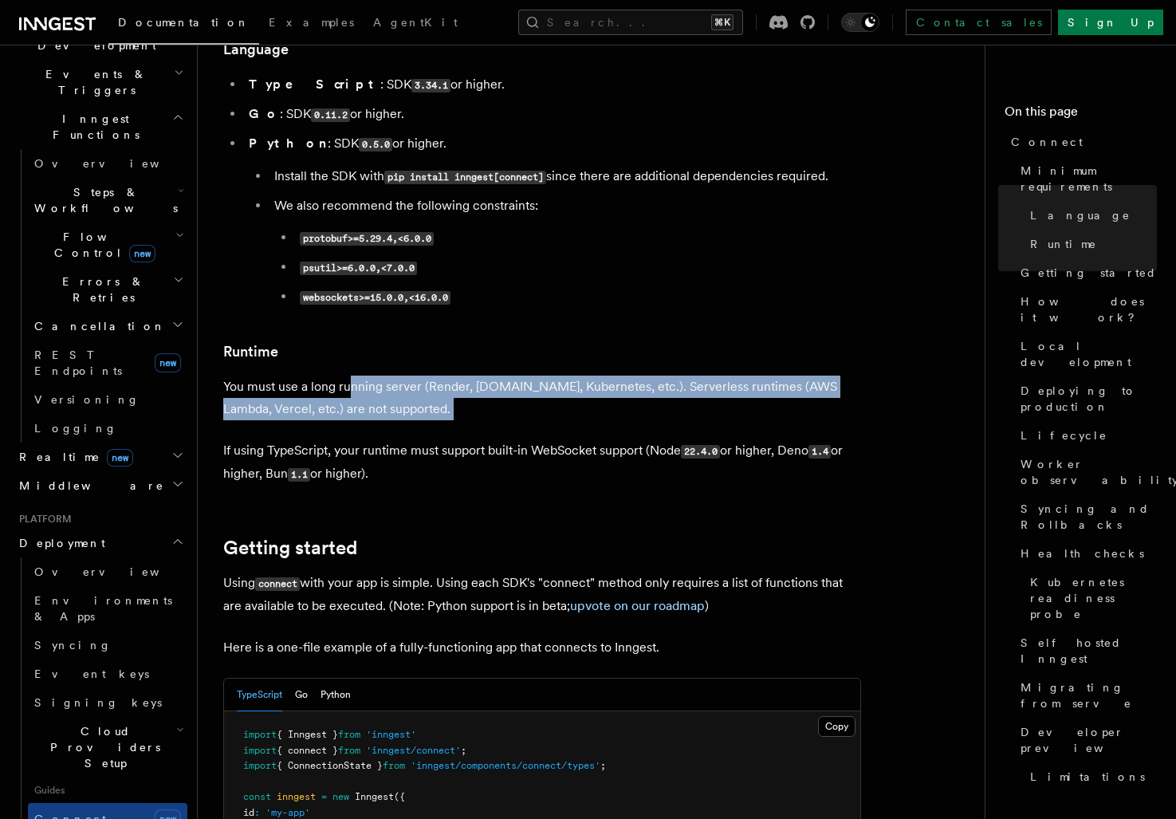
drag, startPoint x: 396, startPoint y: 364, endPoint x: 352, endPoint y: 320, distance: 62.6
drag, startPoint x: 338, startPoint y: 312, endPoint x: 419, endPoint y: 361, distance: 94.5
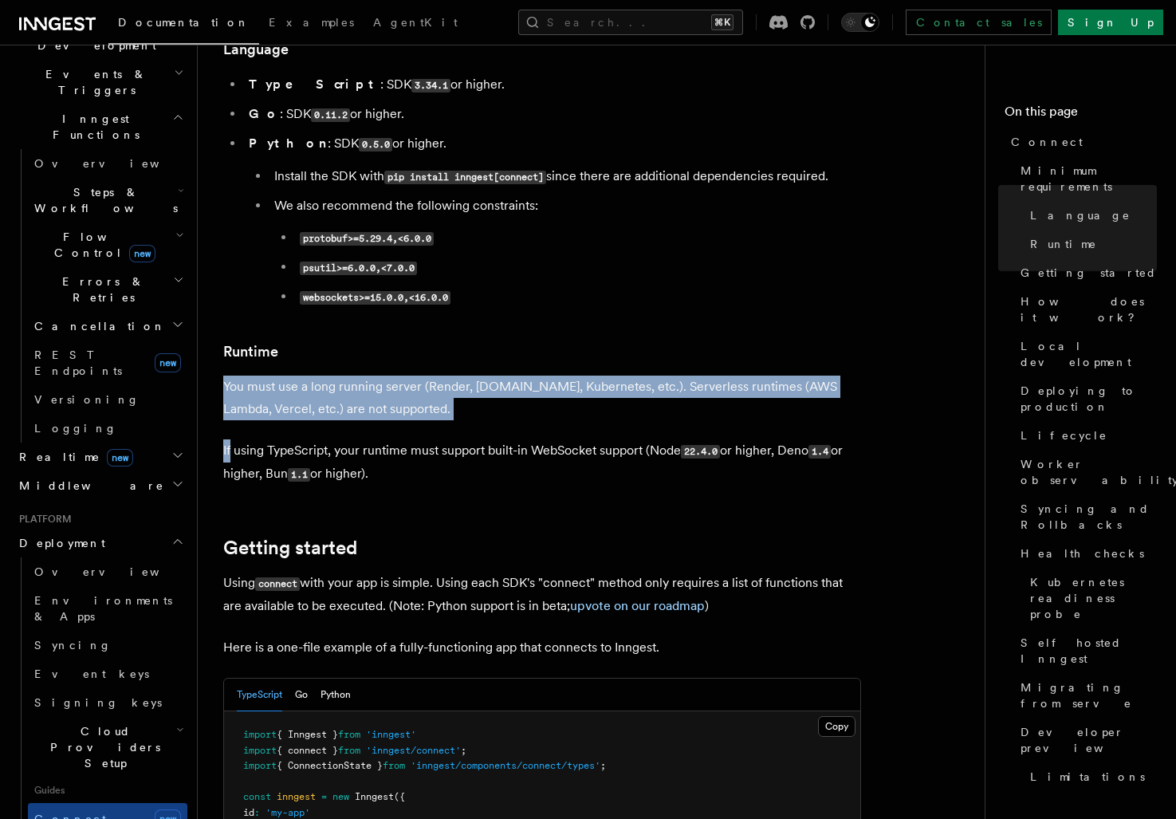
drag, startPoint x: 419, startPoint y: 361, endPoint x: 365, endPoint y: 305, distance: 77.2
drag, startPoint x: 365, startPoint y: 305, endPoint x: 405, endPoint y: 348, distance: 58.7
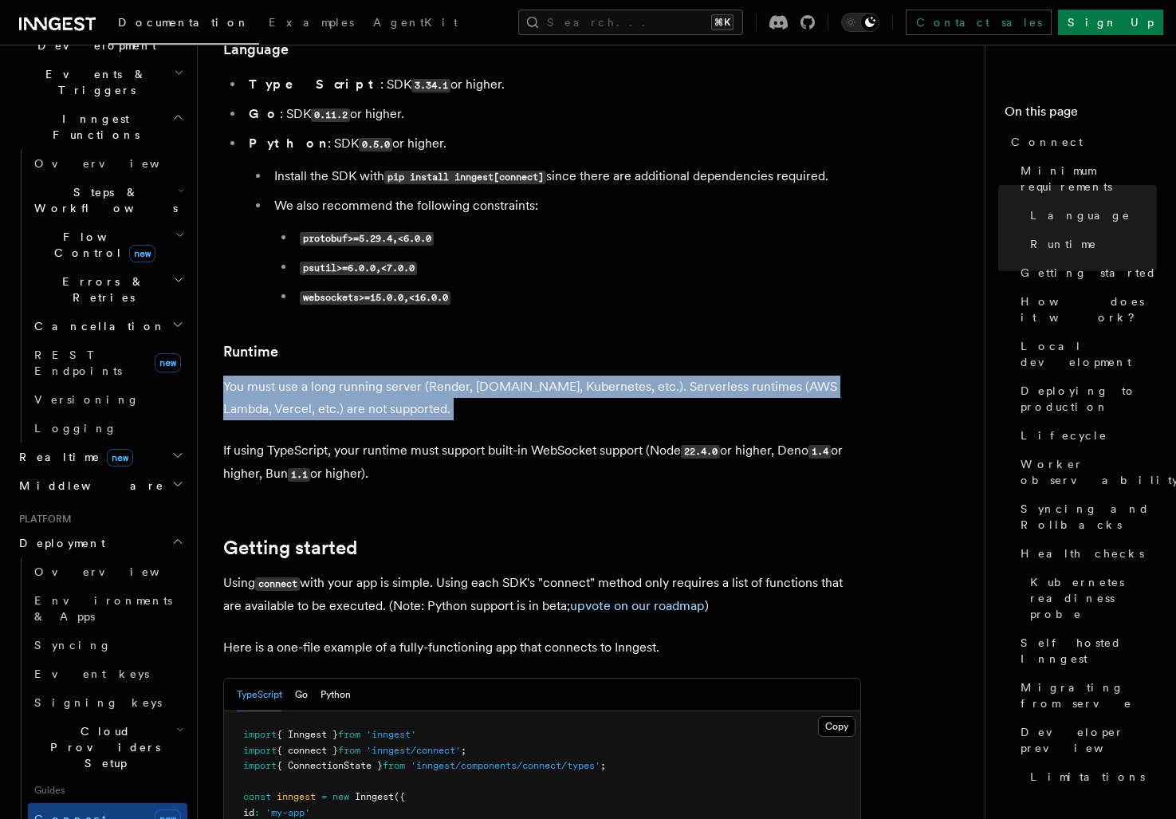
click at [405, 375] on p "You must use a long running server (Render, [DOMAIN_NAME], Kubernetes, etc.). S…" at bounding box center [542, 397] width 638 height 45
drag, startPoint x: 405, startPoint y: 348, endPoint x: 345, endPoint y: 324, distance: 64.4
click at [345, 375] on p "You must use a long running server (Render, [DOMAIN_NAME], Kubernetes, etc.). S…" at bounding box center [542, 397] width 638 height 45
drag, startPoint x: 308, startPoint y: 304, endPoint x: 422, endPoint y: 406, distance: 153.0
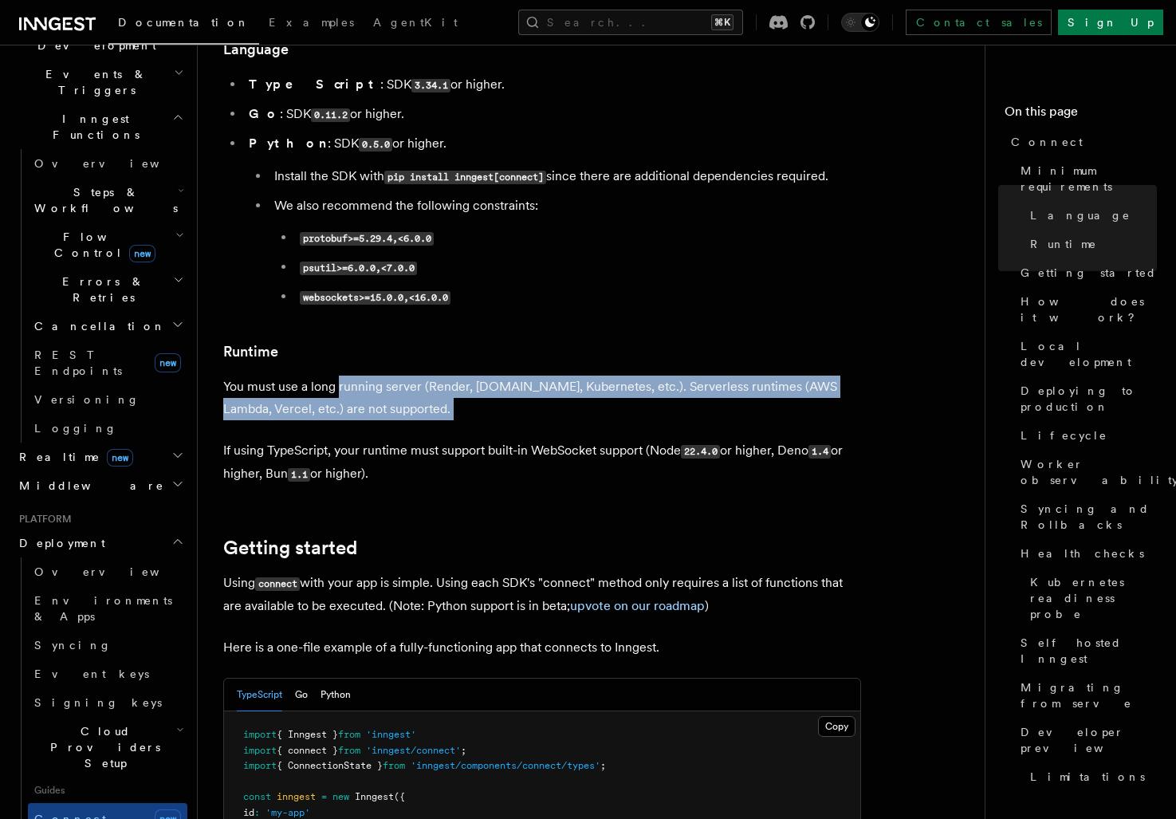
click at [422, 439] on p "If using TypeScript, your runtime must support built-in WebSocket support (Node…" at bounding box center [542, 462] width 638 height 46
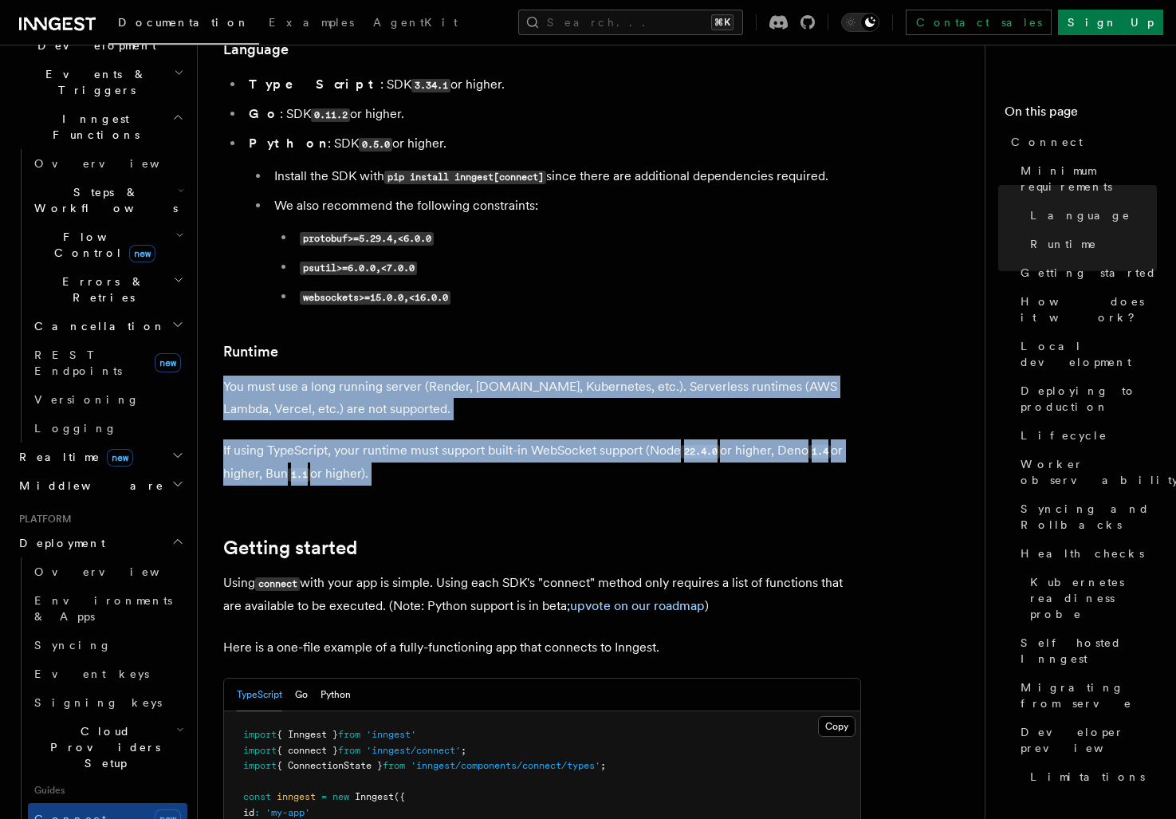
drag, startPoint x: 422, startPoint y: 406, endPoint x: 360, endPoint y: 293, distance: 128.8
click at [360, 340] on h3 "Runtime" at bounding box center [542, 351] width 638 height 22
drag, startPoint x: 360, startPoint y: 293, endPoint x: 482, endPoint y: 412, distance: 170.8
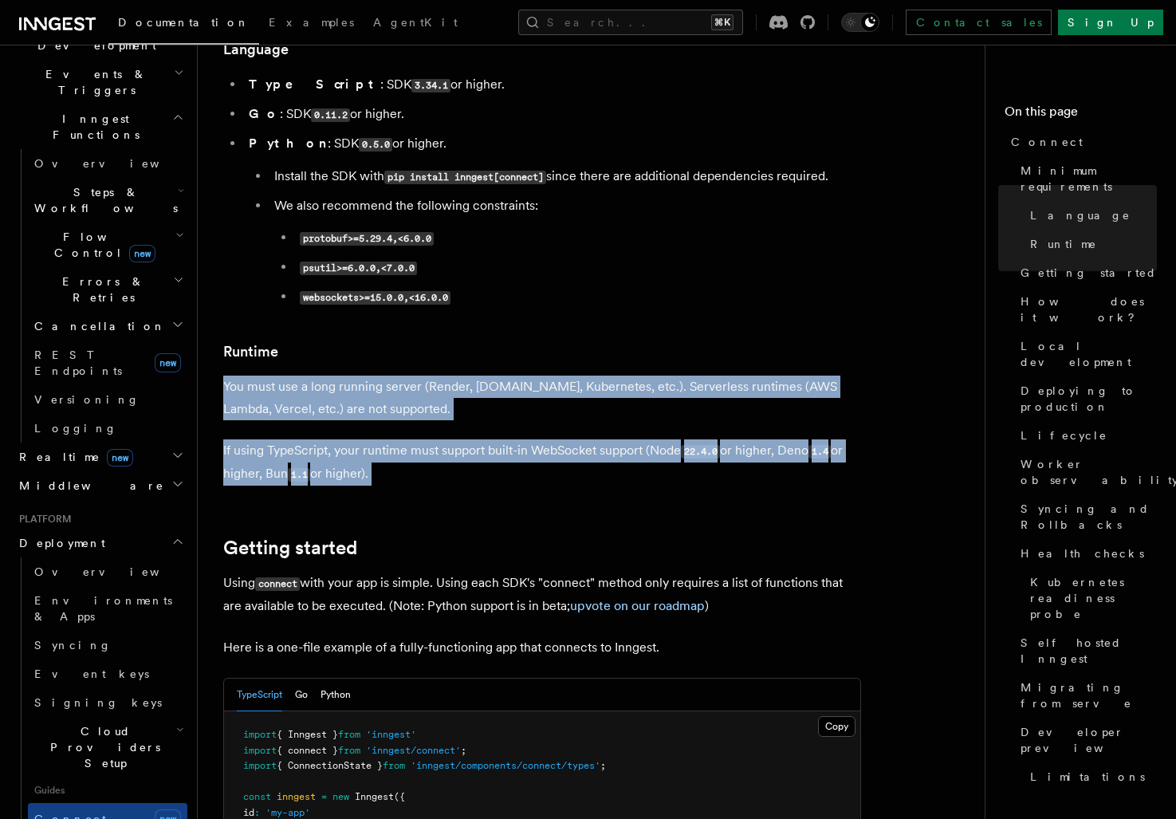
click at [482, 439] on p "If using TypeScript, your runtime must support built-in WebSocket support (Node…" at bounding box center [542, 462] width 638 height 46
drag, startPoint x: 482, startPoint y: 412, endPoint x: 397, endPoint y: 302, distance: 139.2
drag, startPoint x: 397, startPoint y: 302, endPoint x: 461, endPoint y: 410, distance: 125.1
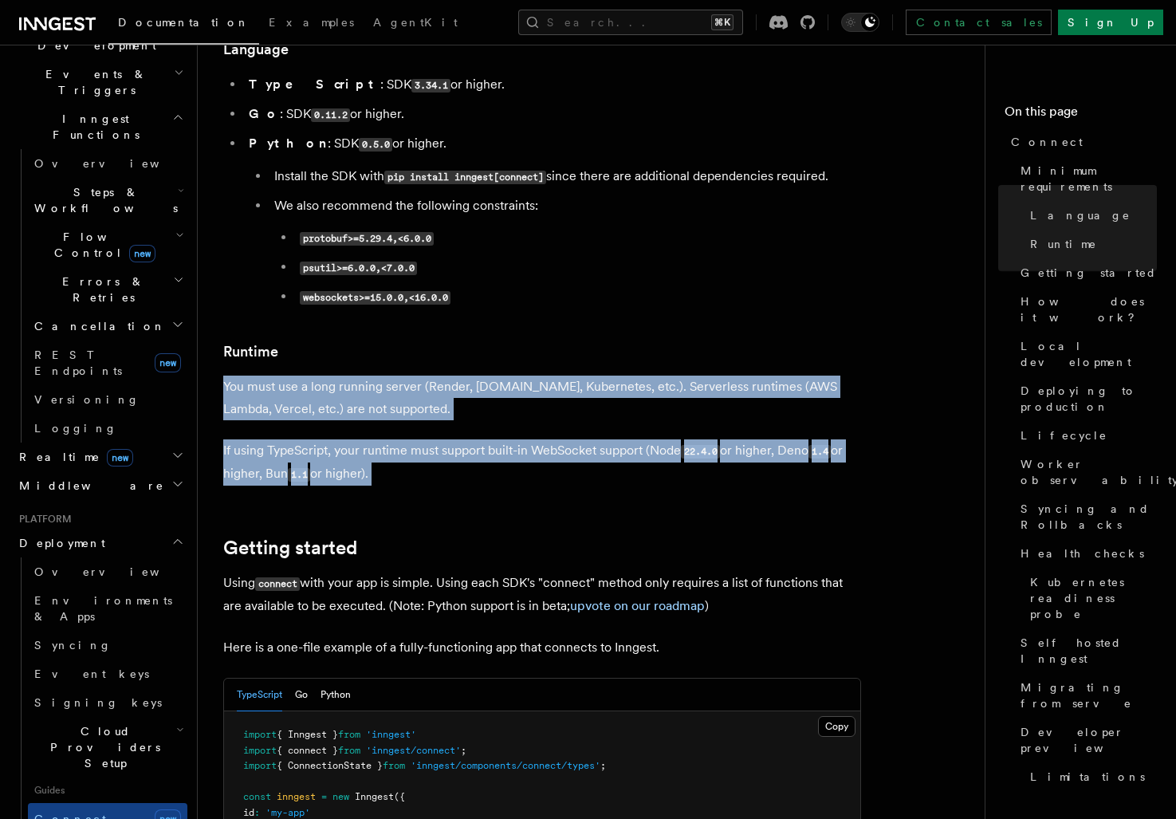
click at [461, 439] on p "If using TypeScript, your runtime must support built-in WebSocket support (Node…" at bounding box center [542, 462] width 638 height 46
drag, startPoint x: 461, startPoint y: 410, endPoint x: 351, endPoint y: 316, distance: 144.7
drag, startPoint x: 325, startPoint y: 297, endPoint x: 439, endPoint y: 417, distance: 165.2
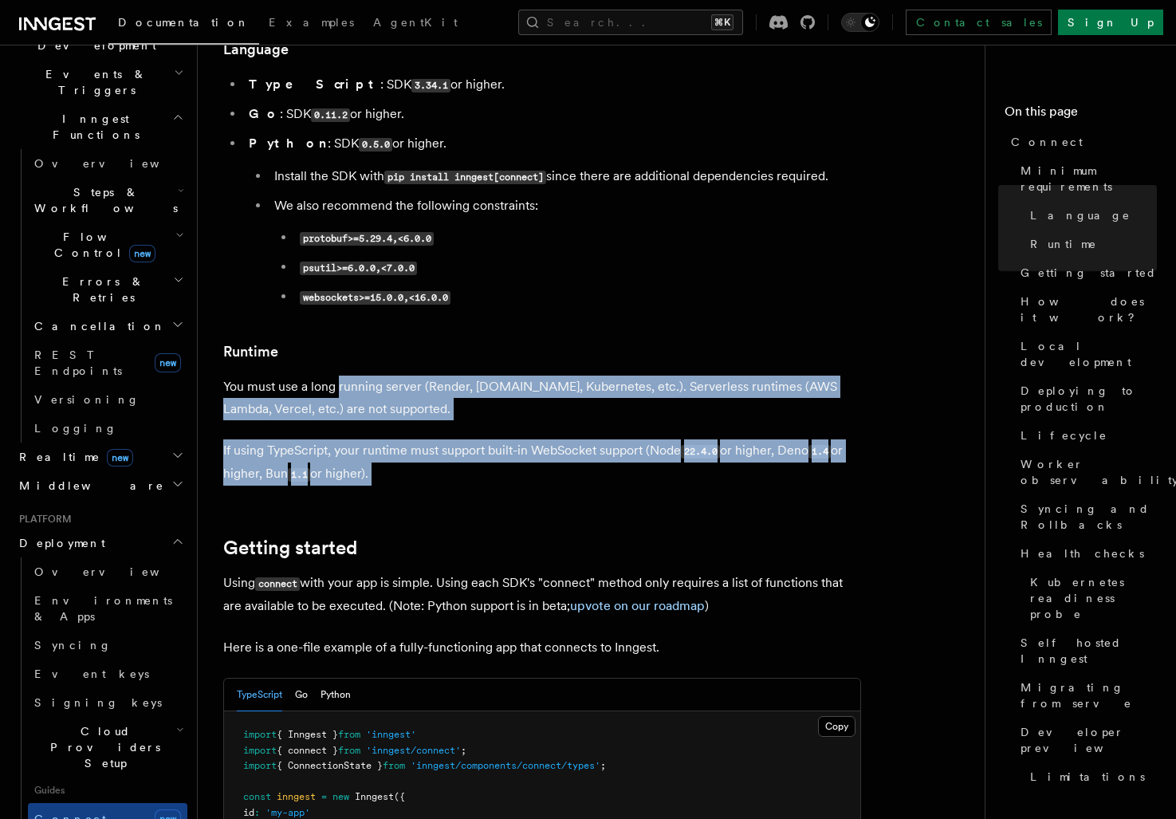
click at [439, 439] on p "If using TypeScript, your runtime must support built-in WebSocket support (Node…" at bounding box center [542, 462] width 638 height 46
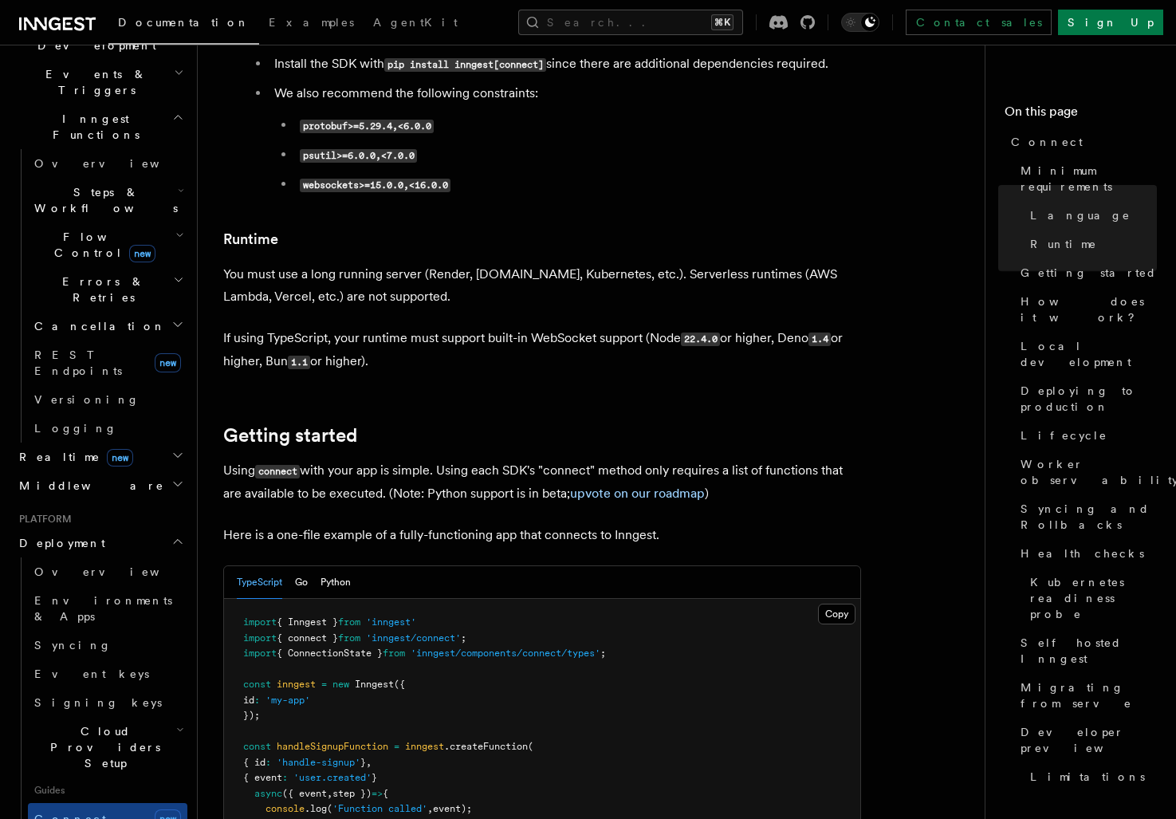
scroll to position [792, 0]
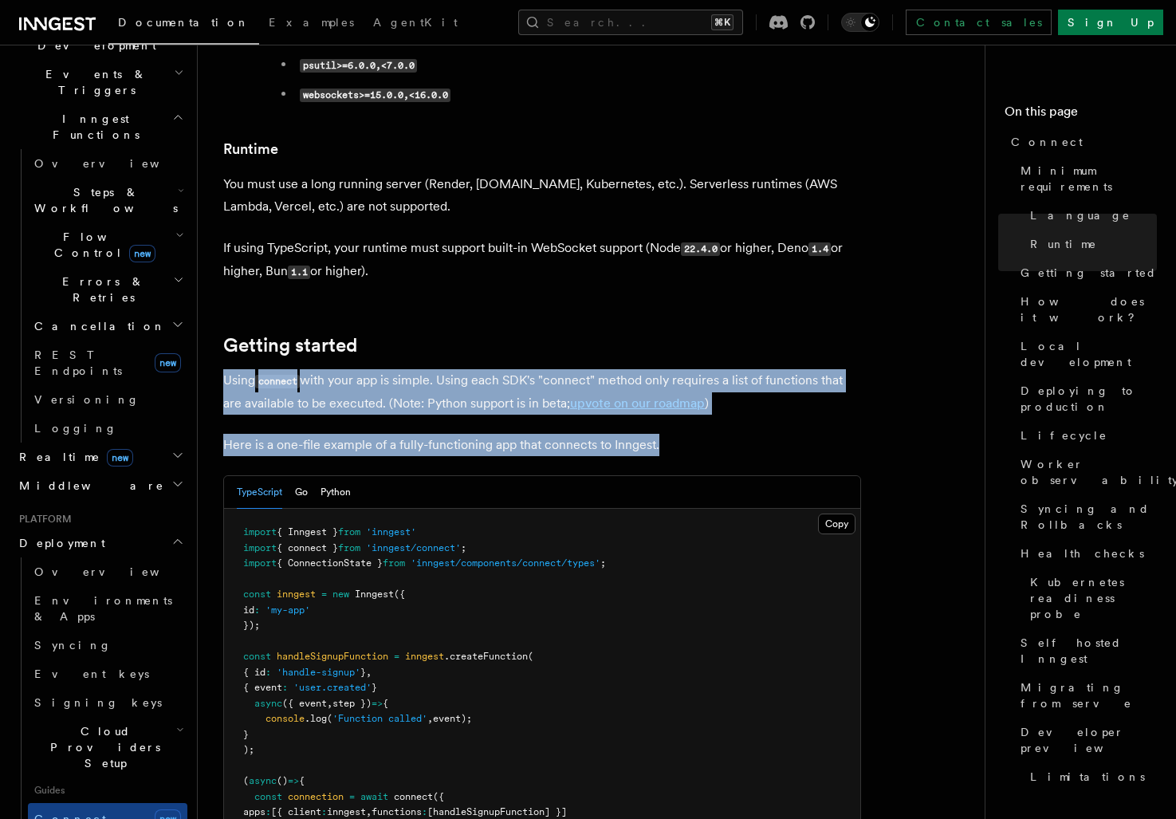
drag, startPoint x: 398, startPoint y: 287, endPoint x: 757, endPoint y: 381, distance: 371.6
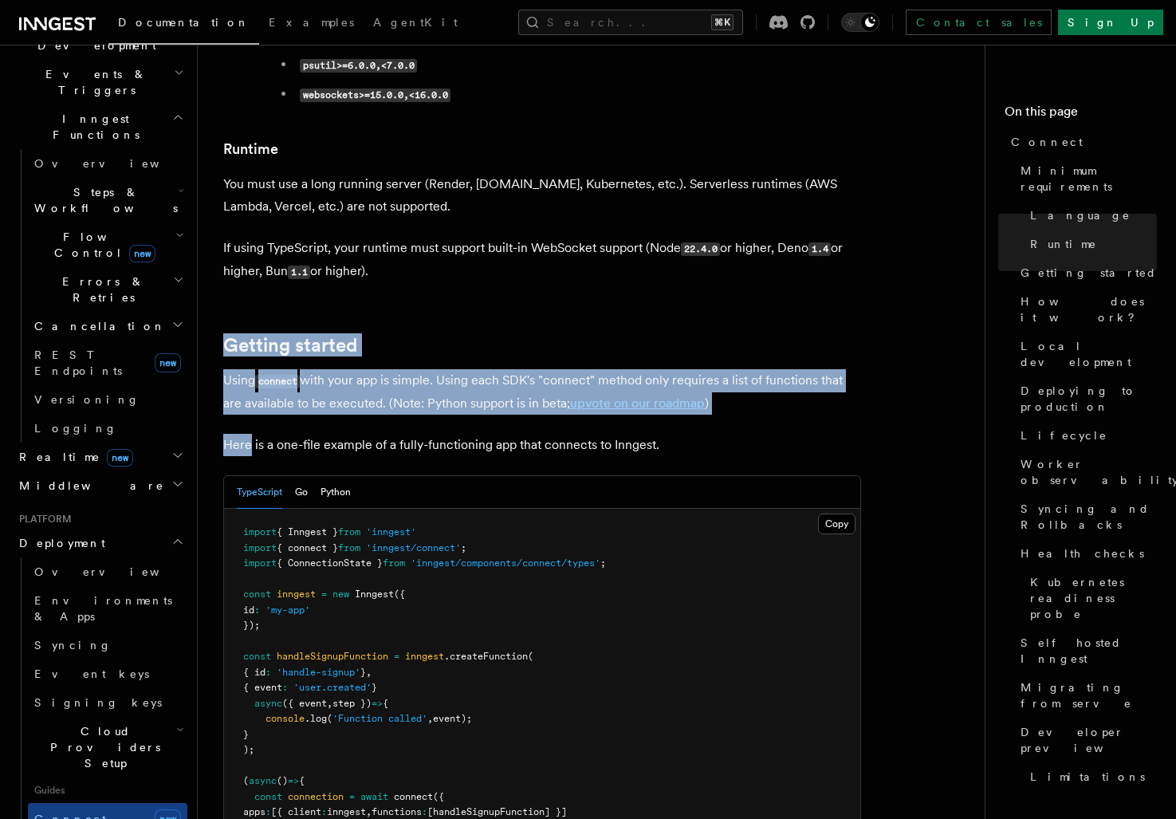
drag, startPoint x: 726, startPoint y: 368, endPoint x: 556, endPoint y: 263, distance: 200.4
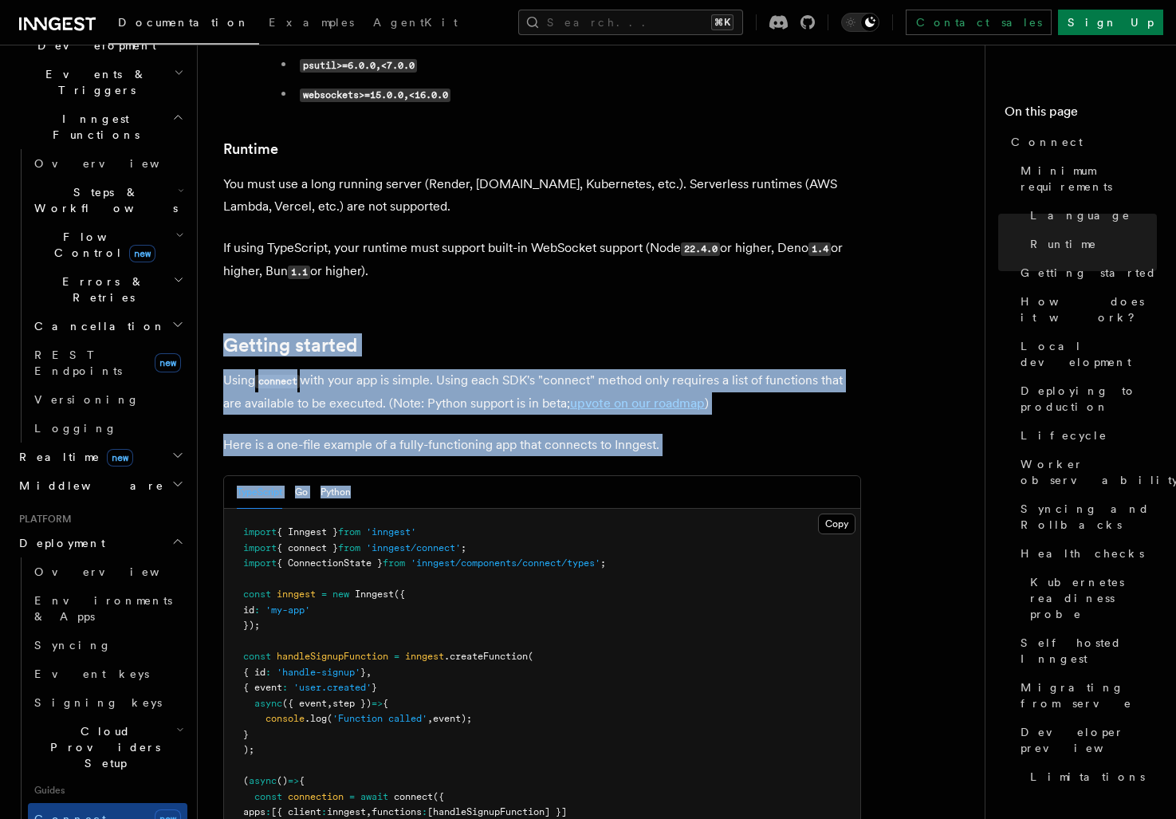
drag, startPoint x: 556, startPoint y: 263, endPoint x: 756, endPoint y: 402, distance: 244.1
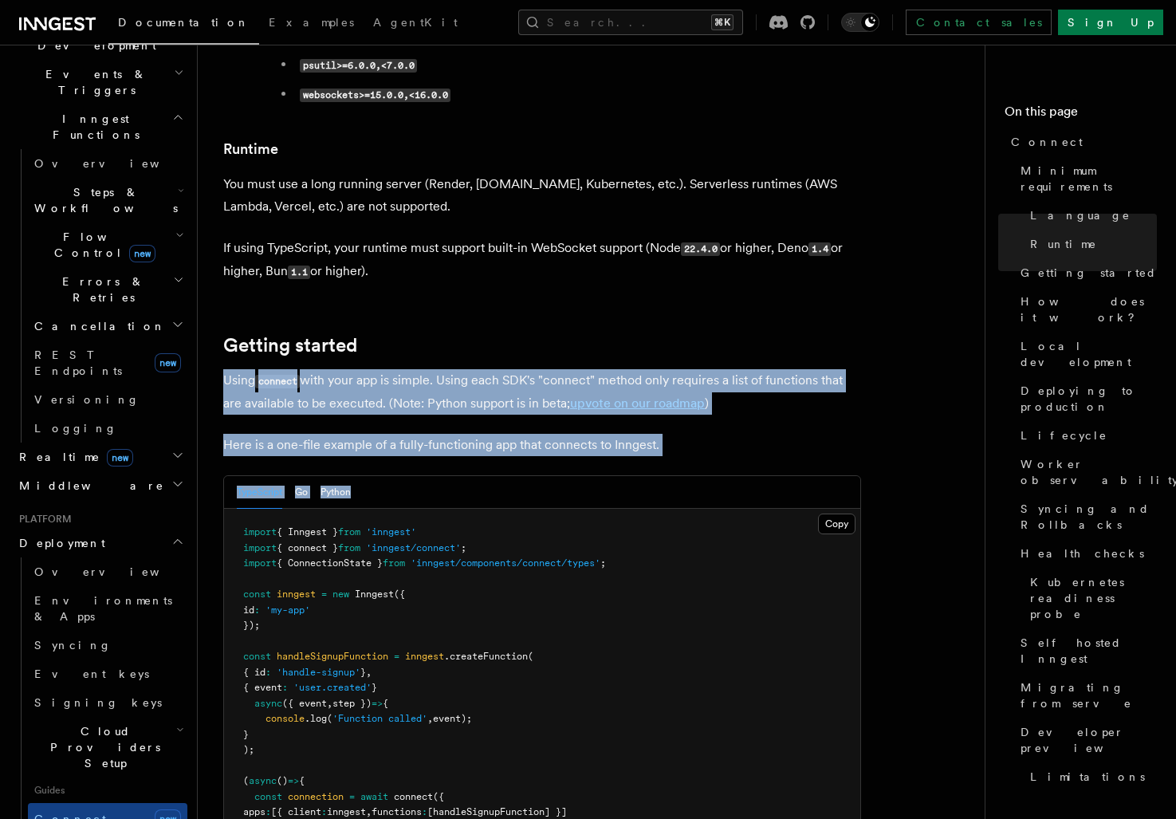
drag, startPoint x: 760, startPoint y: 395, endPoint x: 466, endPoint y: 272, distance: 319.0
click at [466, 334] on h2 "Getting started" at bounding box center [542, 345] width 638 height 22
drag, startPoint x: 466, startPoint y: 272, endPoint x: 687, endPoint y: 390, distance: 251.1
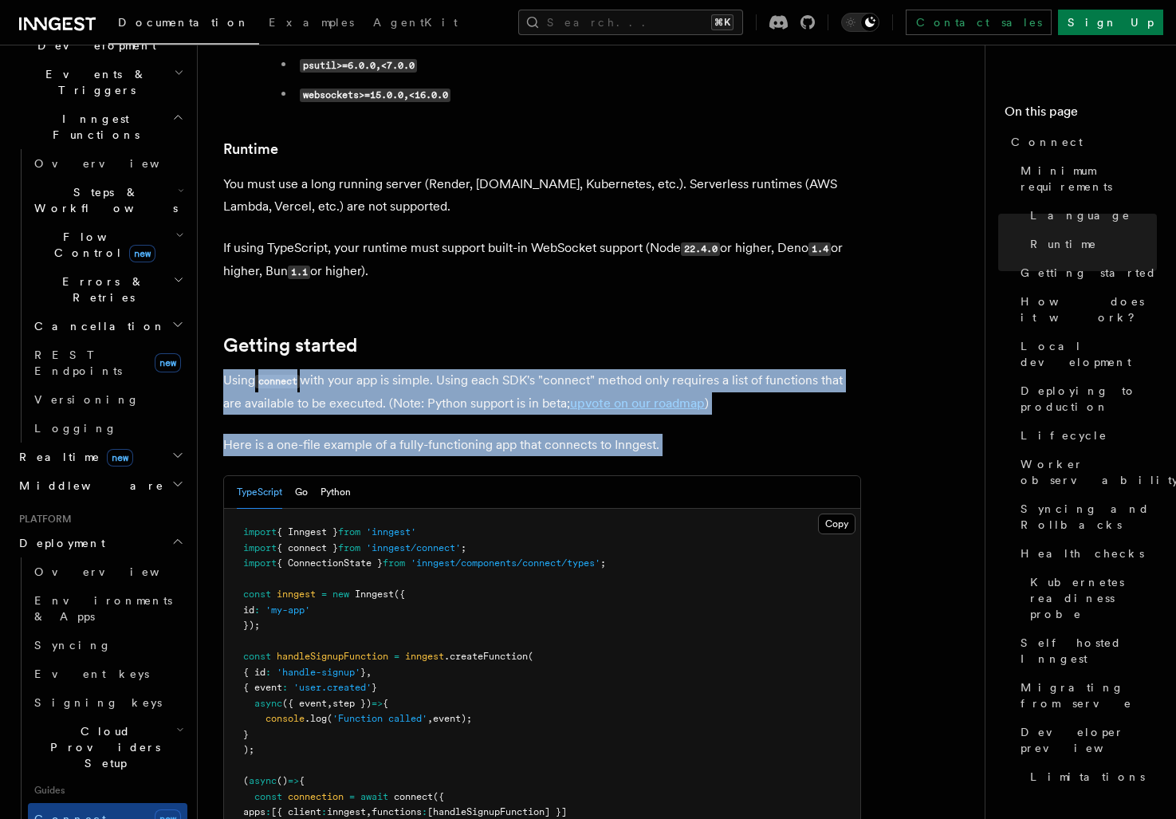
click at [687, 434] on p "Here is a one-file example of a fully-functioning app that connects to Inngest." at bounding box center [542, 445] width 638 height 22
drag, startPoint x: 687, startPoint y: 390, endPoint x: 491, endPoint y: 279, distance: 225.2
click at [491, 334] on h2 "Getting started" at bounding box center [542, 345] width 638 height 22
drag, startPoint x: 491, startPoint y: 279, endPoint x: 735, endPoint y: 398, distance: 271.3
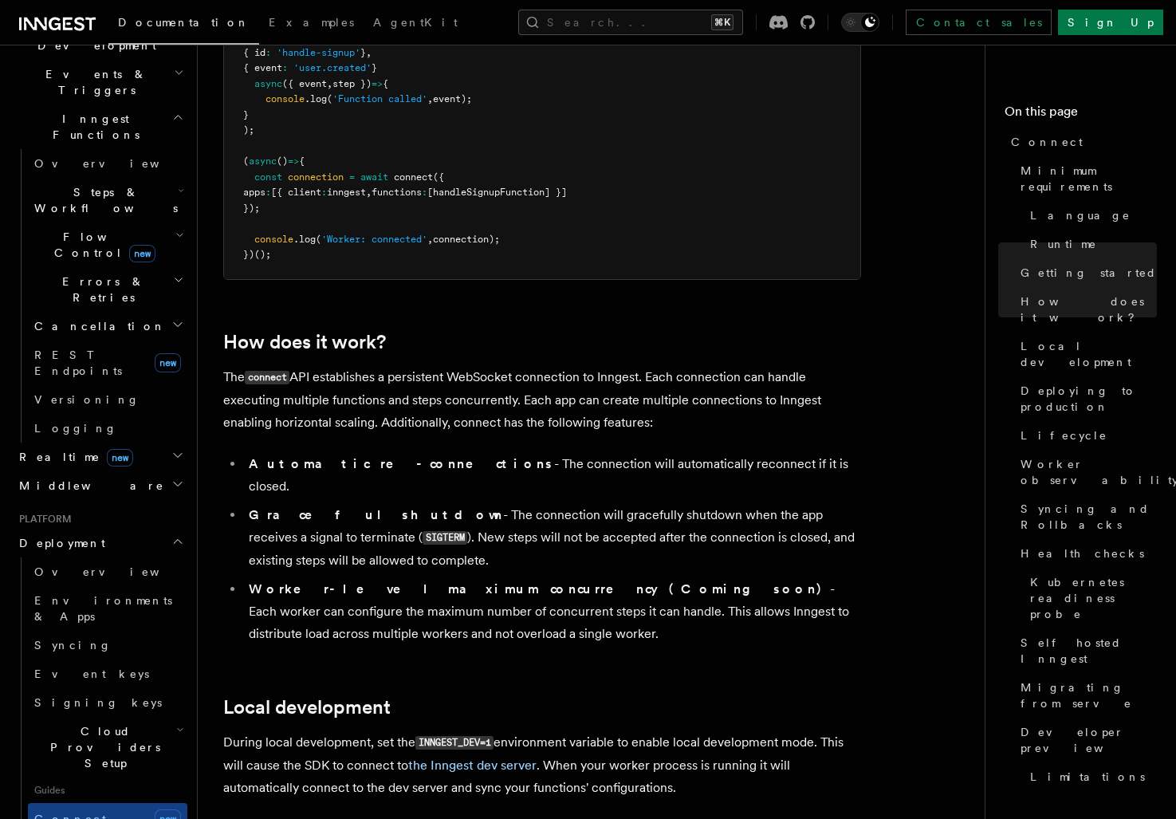
scroll to position [1418, 0]
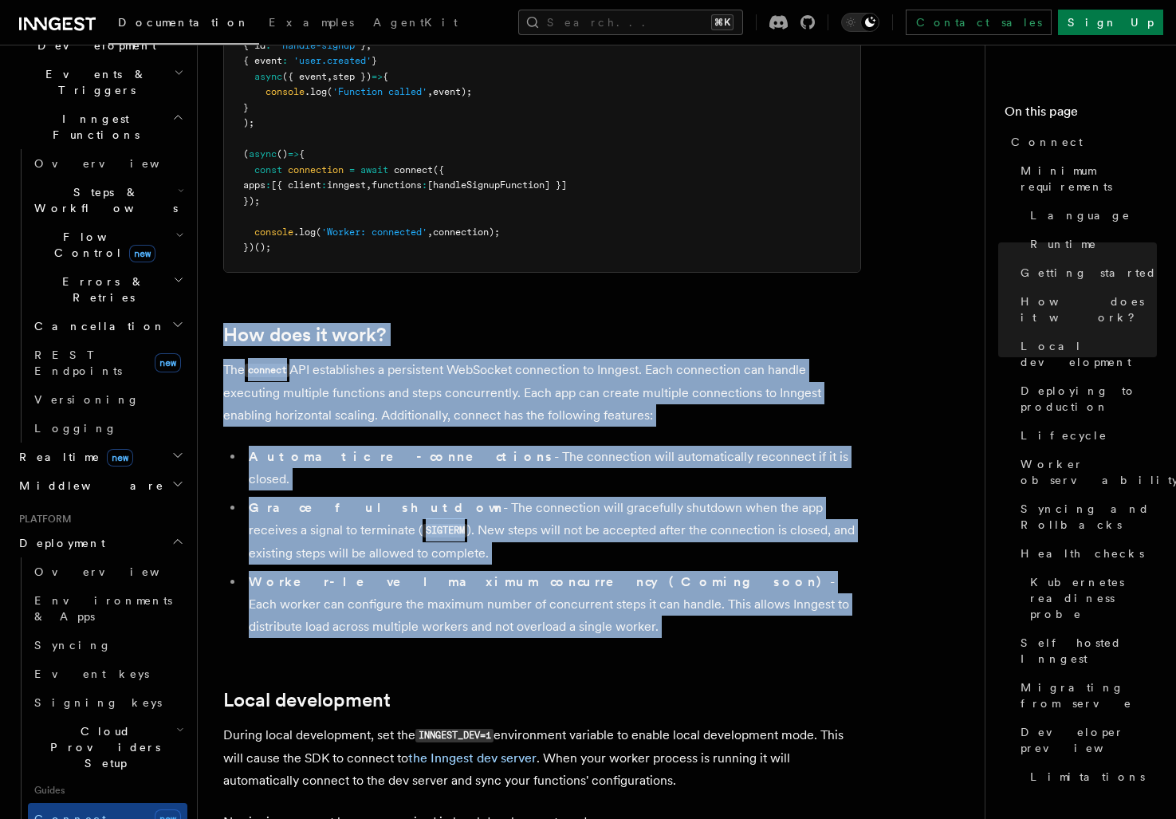
drag, startPoint x: 259, startPoint y: 246, endPoint x: 717, endPoint y: 595, distance: 576.7
drag, startPoint x: 676, startPoint y: 549, endPoint x: 578, endPoint y: 273, distance: 292.7
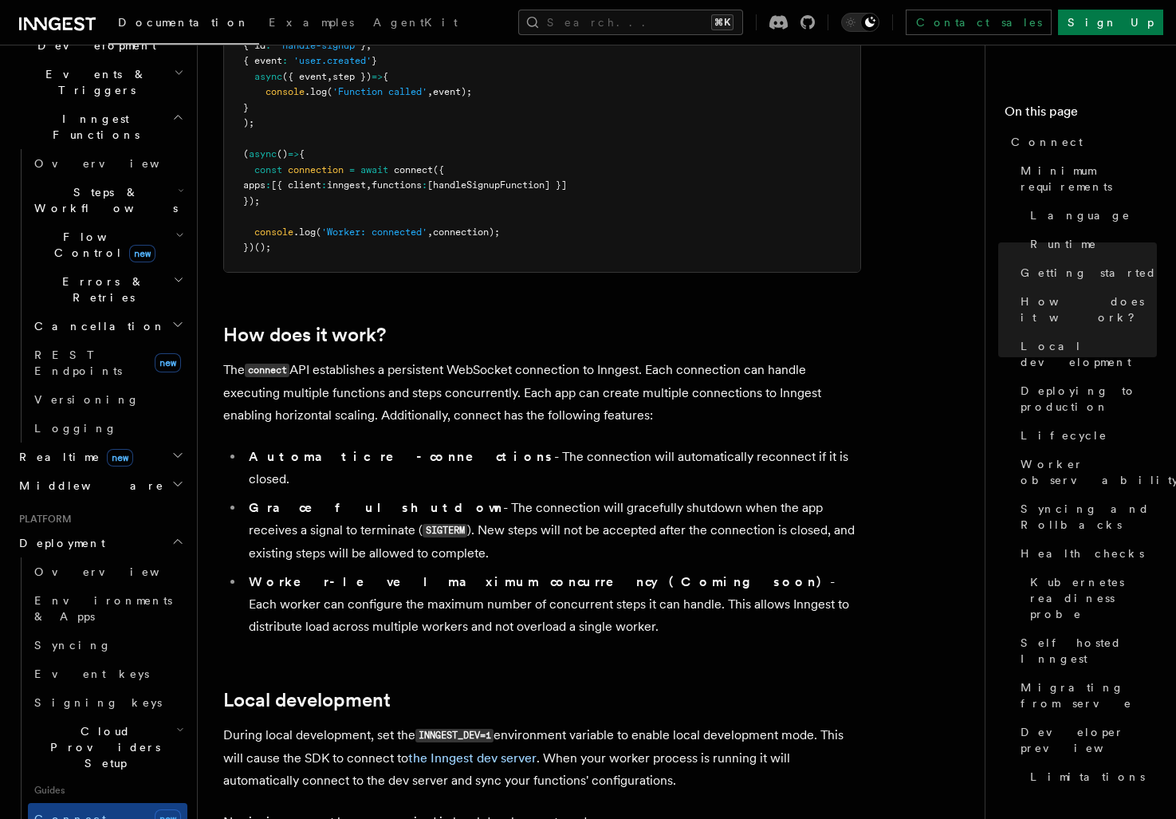
drag, startPoint x: 578, startPoint y: 273, endPoint x: 501, endPoint y: 273, distance: 77.3
click at [578, 324] on h2 "How does it work?" at bounding box center [542, 335] width 638 height 22
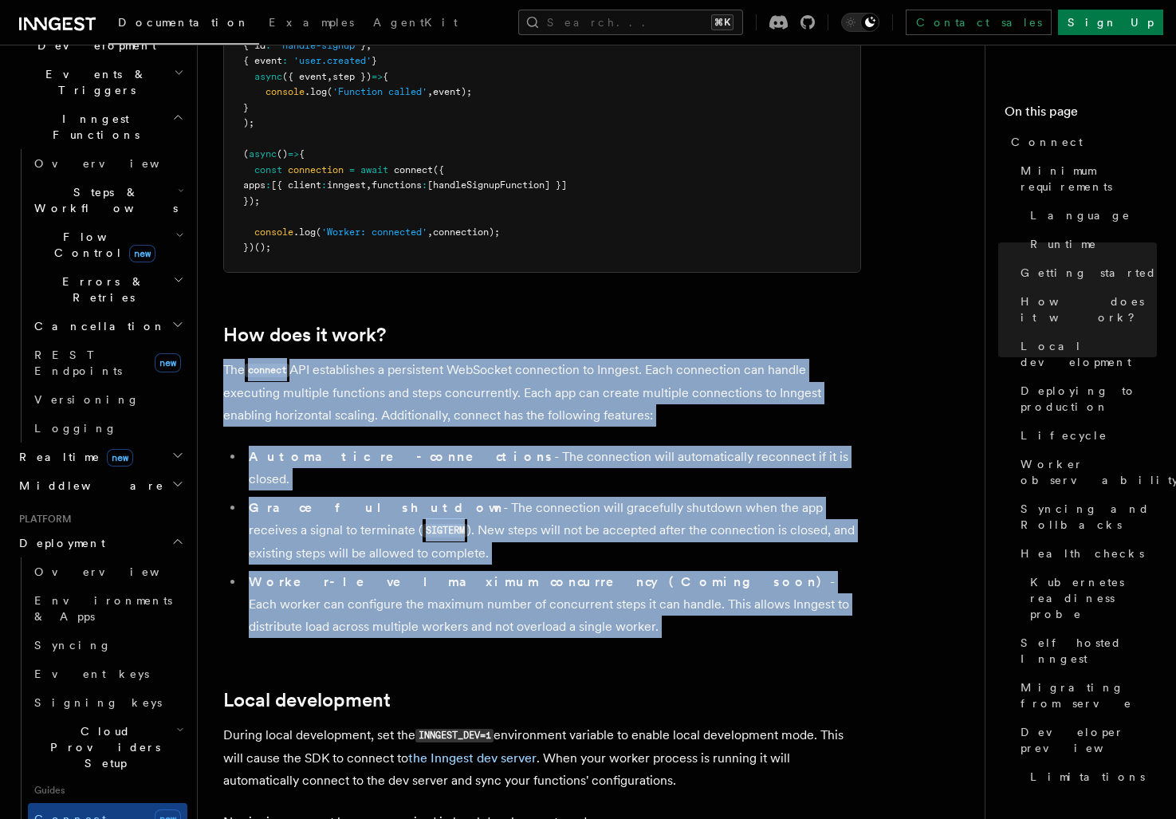
drag, startPoint x: 501, startPoint y: 273, endPoint x: 733, endPoint y: 555, distance: 365.2
drag, startPoint x: 733, startPoint y: 555, endPoint x: 492, endPoint y: 238, distance: 398.7
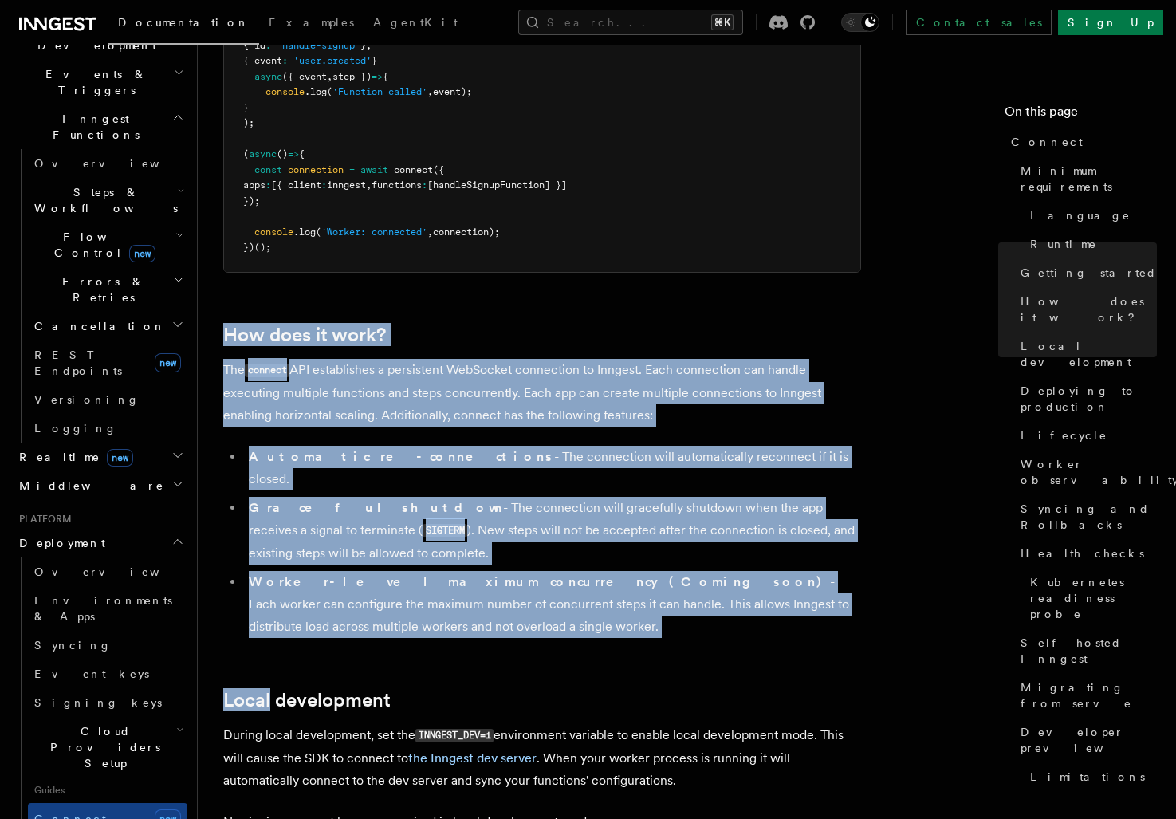
drag, startPoint x: 492, startPoint y: 238, endPoint x: 633, endPoint y: 540, distance: 333.4
click at [633, 571] on li "Worker-level maximum concurrency (Coming soon) - Each worker can configure the …" at bounding box center [552, 604] width 617 height 67
drag, startPoint x: 633, startPoint y: 540, endPoint x: 450, endPoint y: 250, distance: 342.1
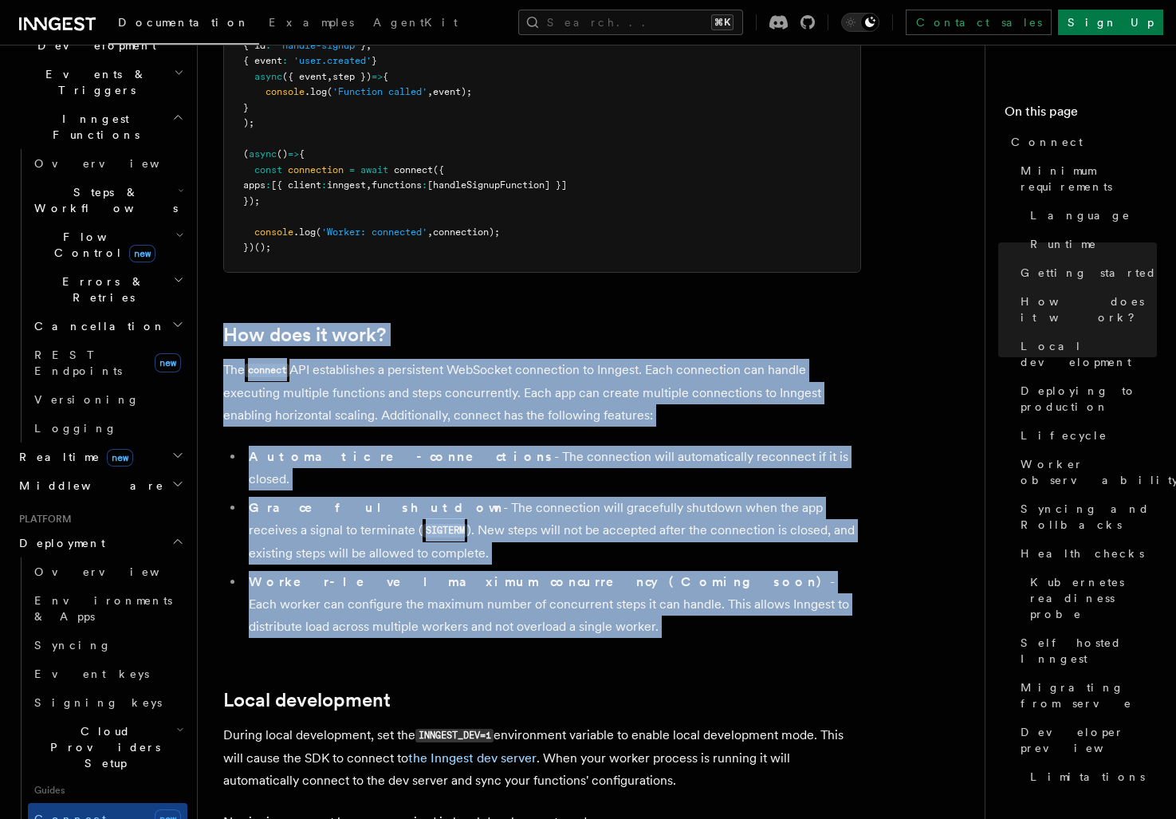
drag, startPoint x: 450, startPoint y: 250, endPoint x: 593, endPoint y: 551, distance: 333.0
click at [593, 571] on li "Worker-level maximum concurrency (Coming soon) - Each worker can configure the …" at bounding box center [552, 604] width 617 height 67
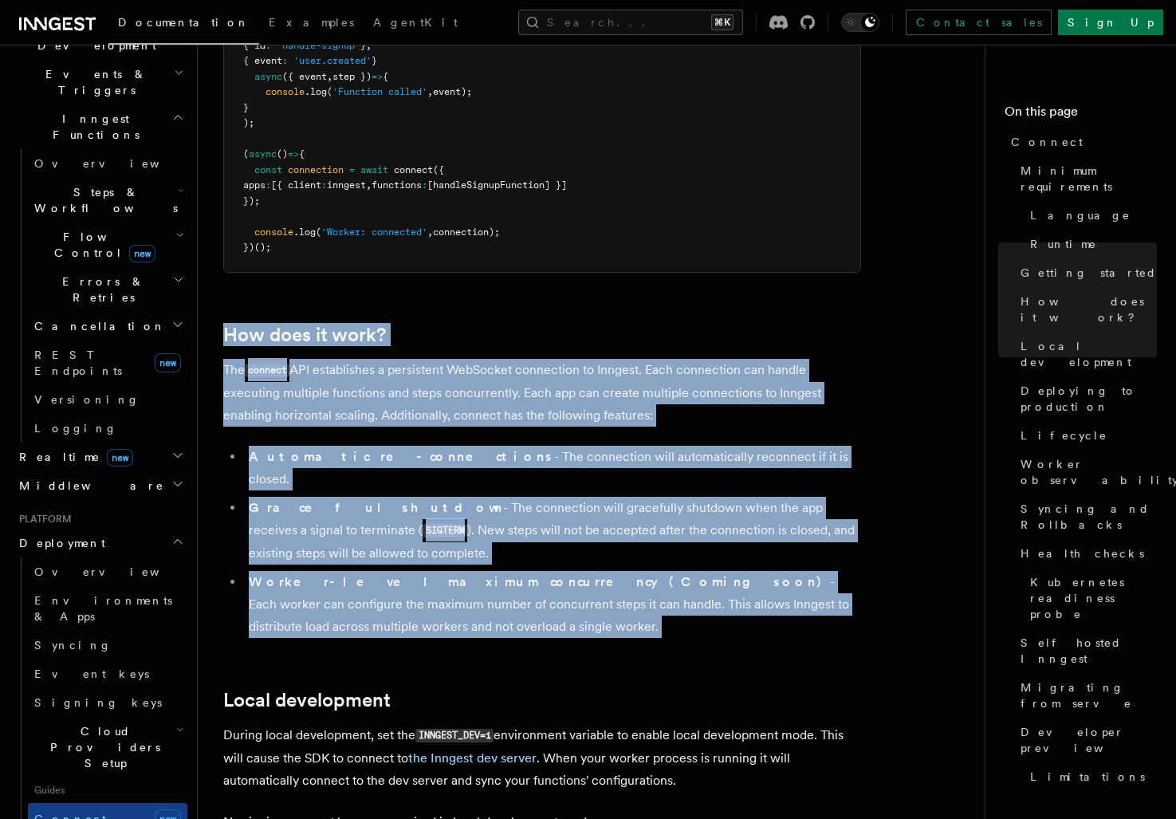
drag, startPoint x: 593, startPoint y: 551, endPoint x: 419, endPoint y: 249, distance: 348.5
drag, startPoint x: 419, startPoint y: 249, endPoint x: 572, endPoint y: 567, distance: 352.6
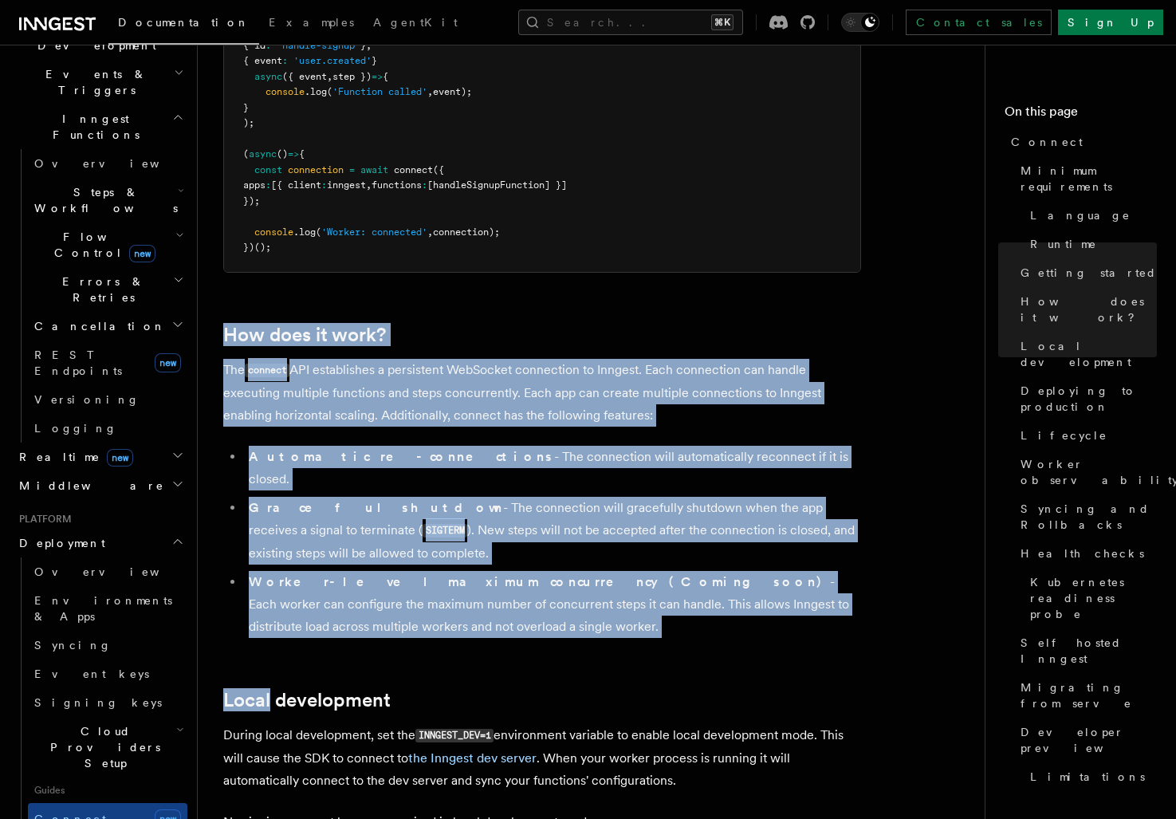
click at [640, 571] on li "Worker-level maximum concurrency (Coming soon) - Each worker can configure the …" at bounding box center [552, 604] width 617 height 67
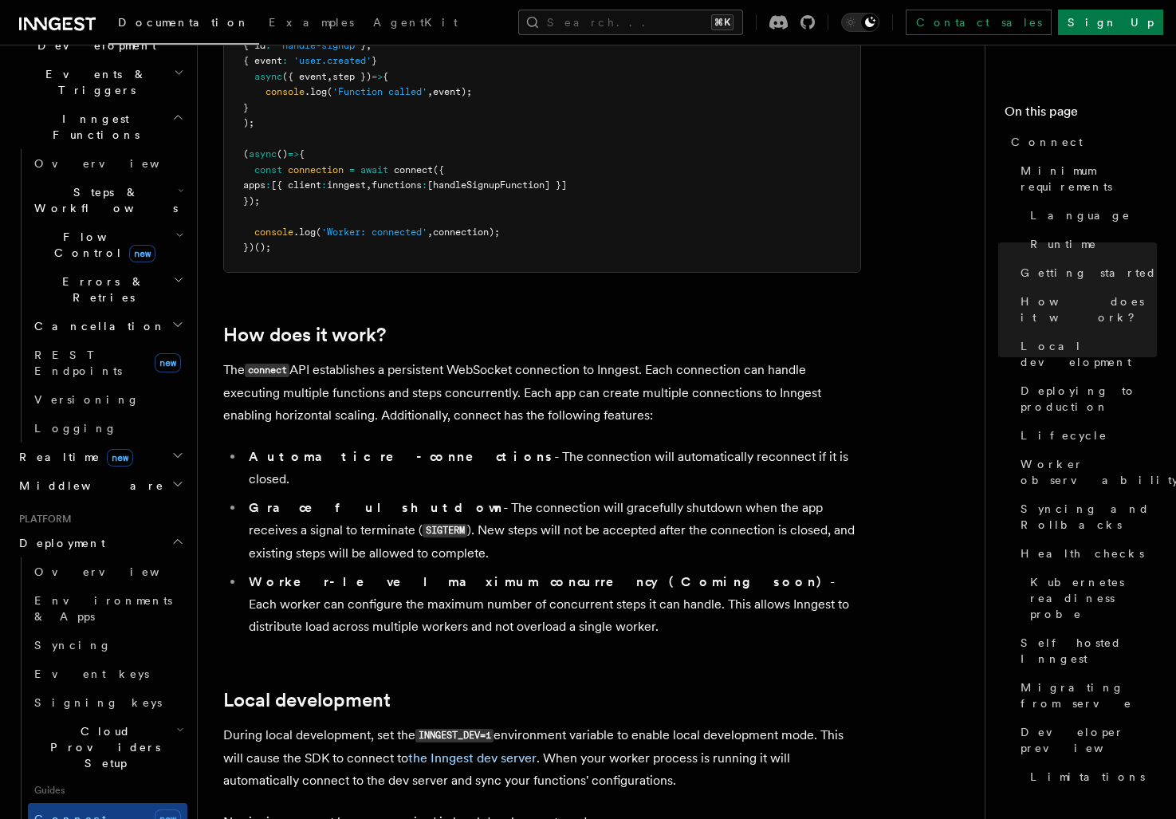
click at [622, 571] on li "Worker-level maximum concurrency (Coming soon) - Each worker can configure the …" at bounding box center [552, 604] width 617 height 67
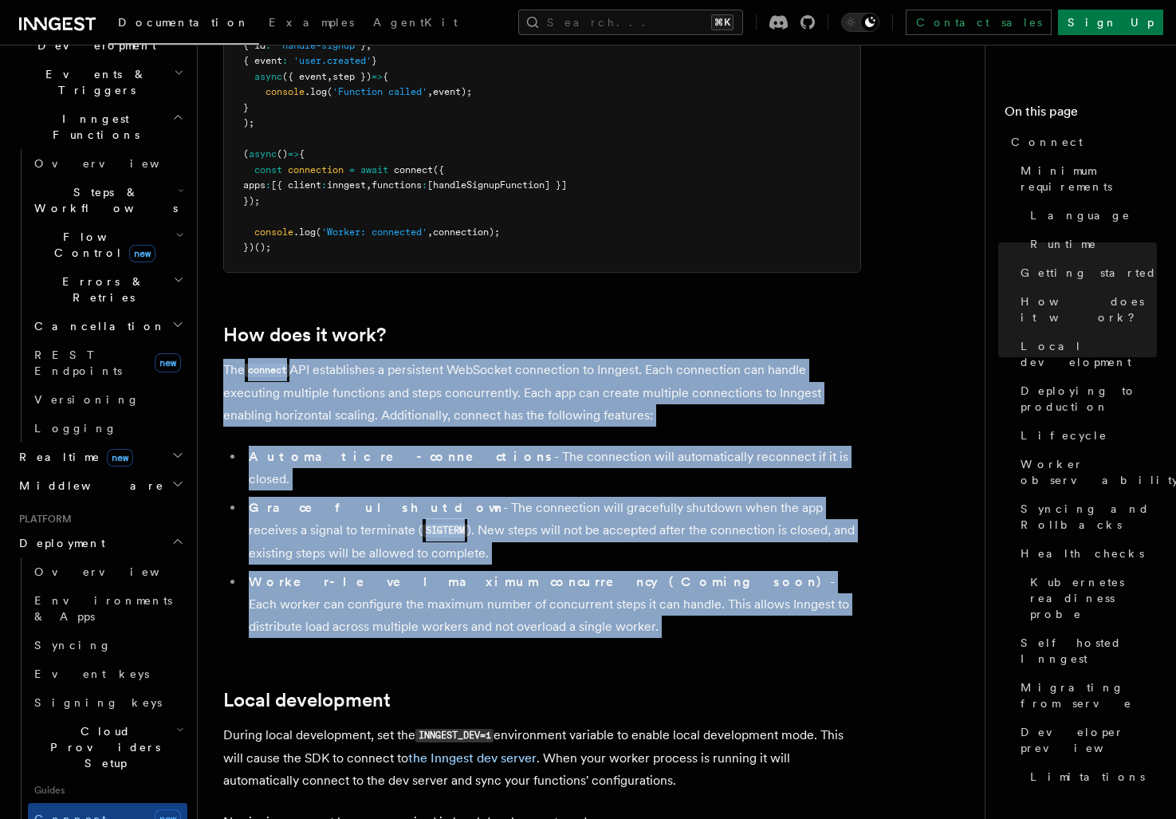
click at [501, 324] on h2 "How does it work?" at bounding box center [542, 335] width 638 height 22
click at [635, 571] on li "Worker-level maximum concurrency (Coming soon) - Each worker can configure the …" at bounding box center [552, 604] width 617 height 67
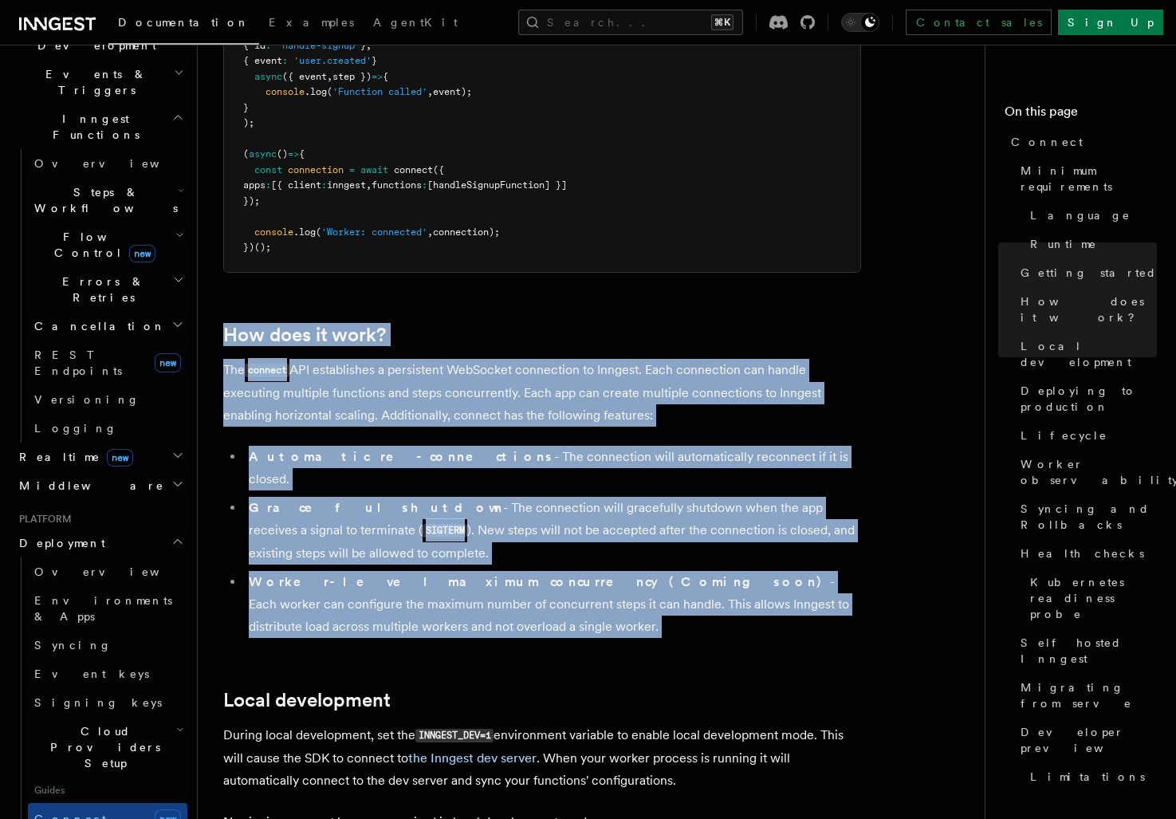
click at [621, 571] on li "Worker-level maximum concurrency (Coming soon) - Each worker can configure the …" at bounding box center [552, 604] width 617 height 67
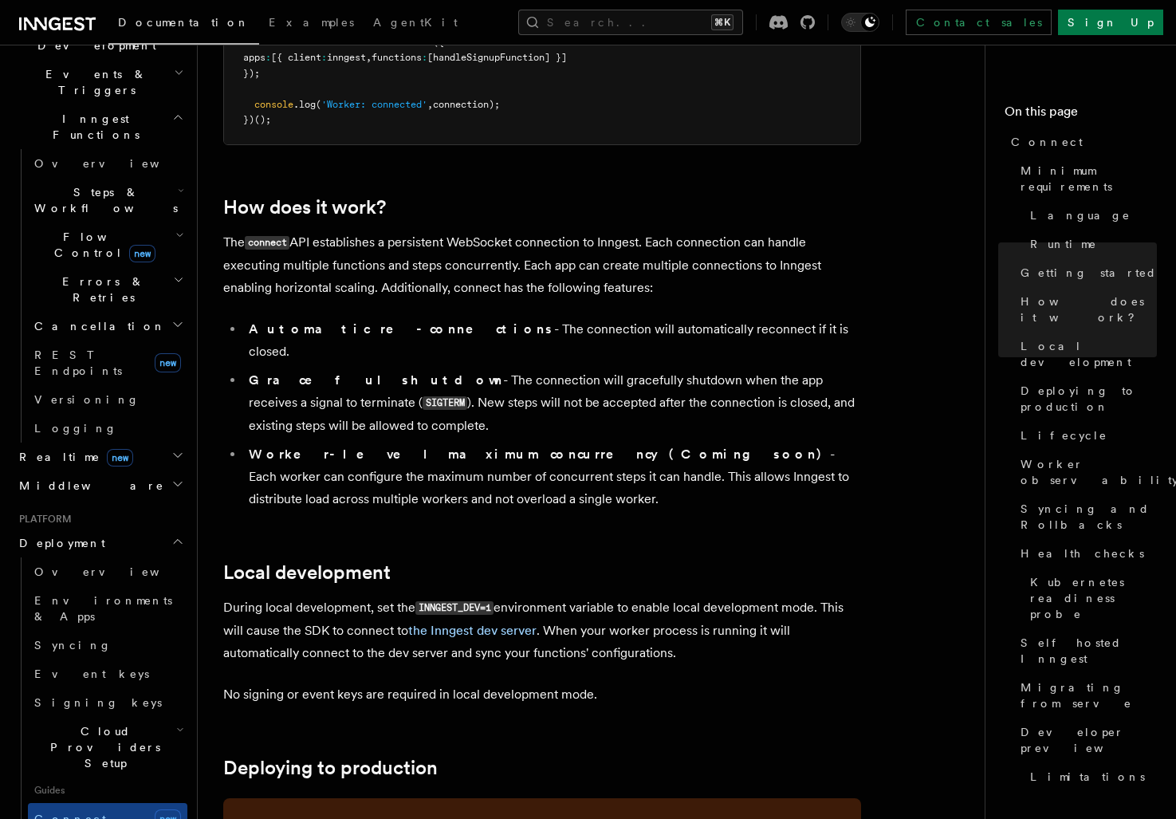
scroll to position [1550, 0]
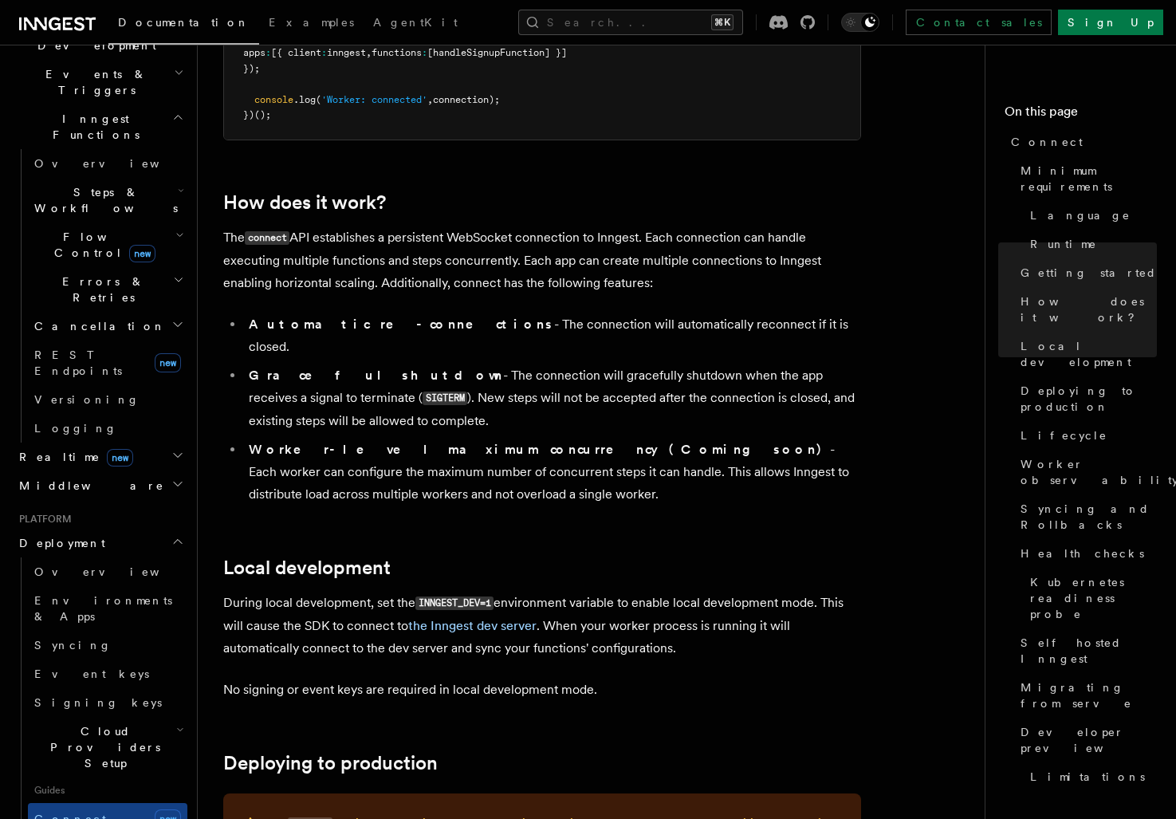
click at [438, 346] on ul "Automatic re-connections - The connection will automatically reconnect if it is…" at bounding box center [542, 409] width 638 height 192
click at [438, 364] on li "Graceful shutdown - The connection will gracefully shutdown when the app receiv…" at bounding box center [552, 398] width 617 height 68
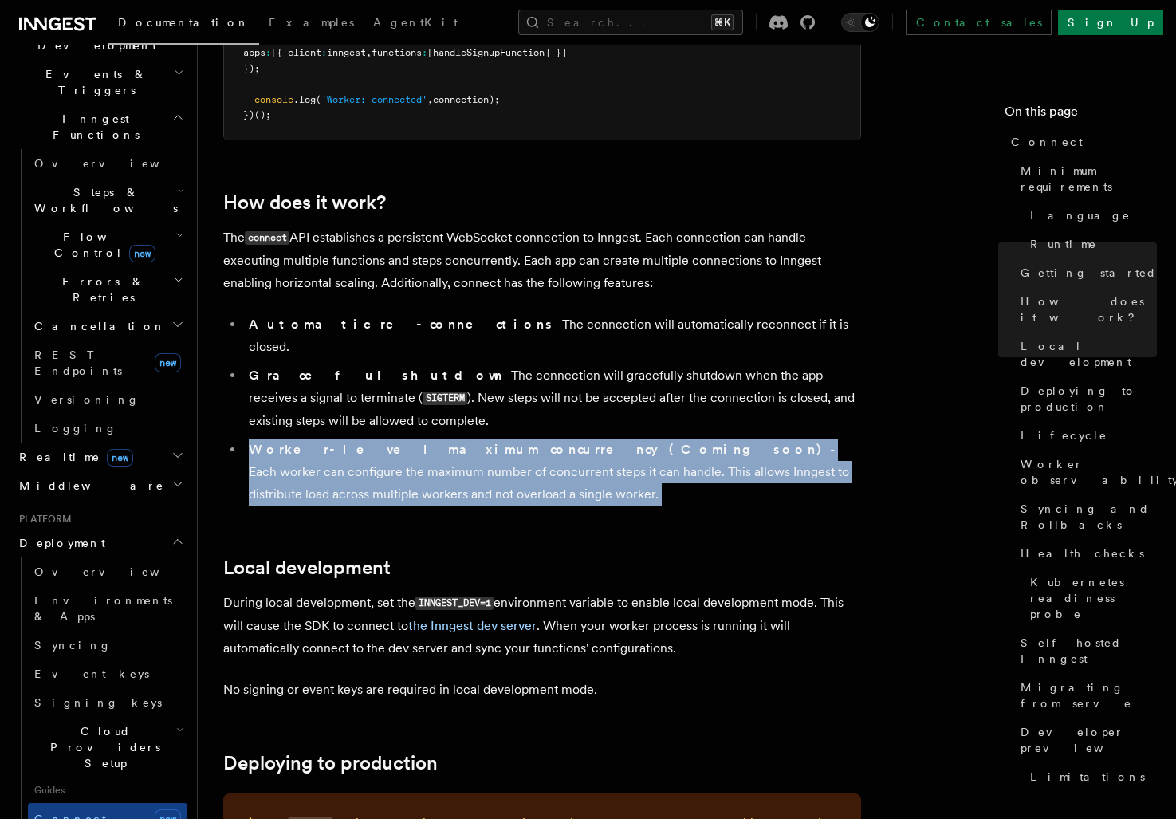
click at [588, 406] on ul "Automatic re-connections - The connection will automatically reconnect if it is…" at bounding box center [542, 409] width 638 height 192
click at [587, 438] on li "Worker-level maximum concurrency (Coming soon) - Each worker can configure the …" at bounding box center [552, 471] width 617 height 67
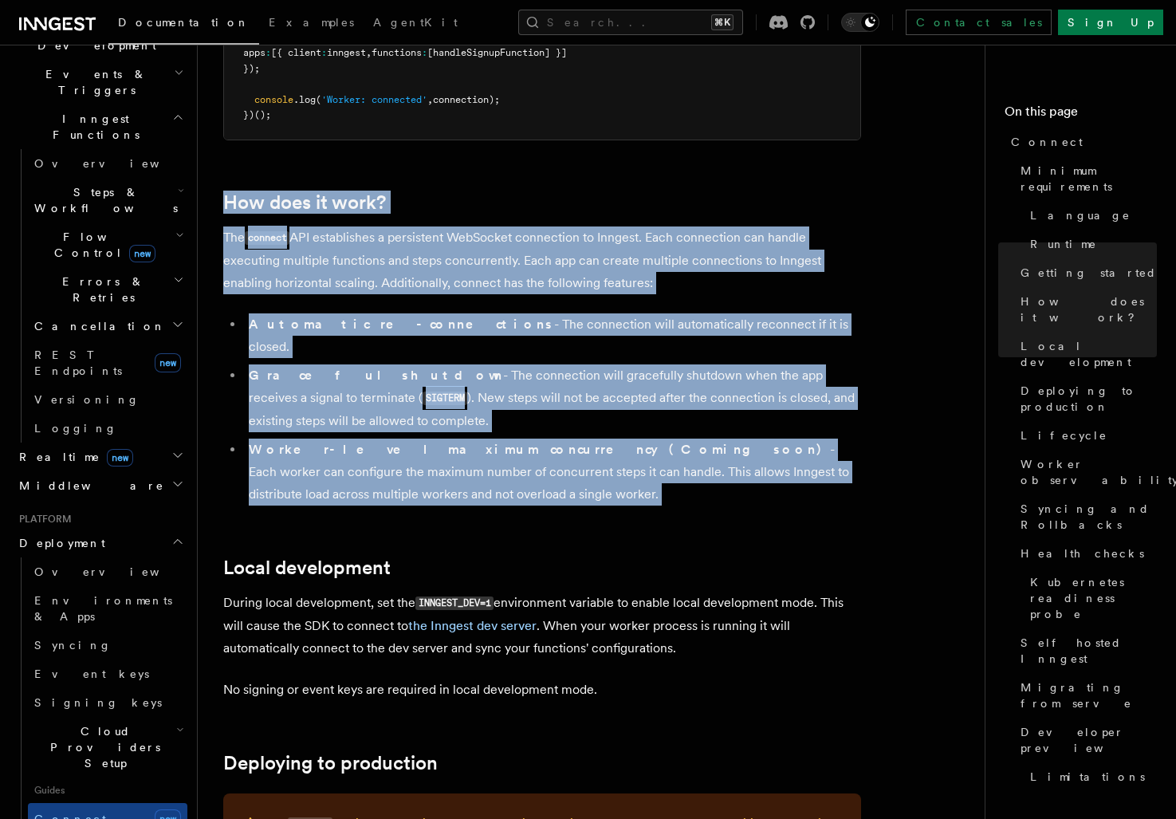
click at [595, 438] on li "Worker-level maximum concurrency (Coming soon) - Each worker can configure the …" at bounding box center [552, 471] width 617 height 67
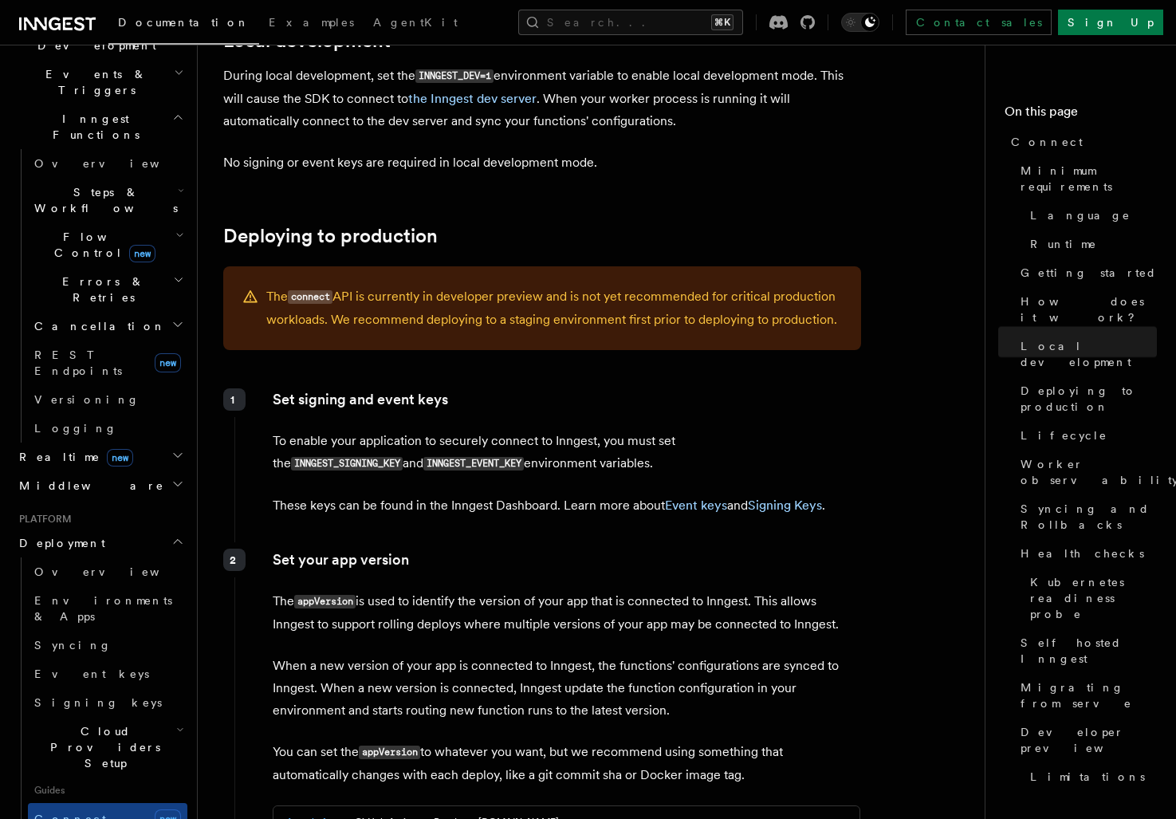
scroll to position [2072, 0]
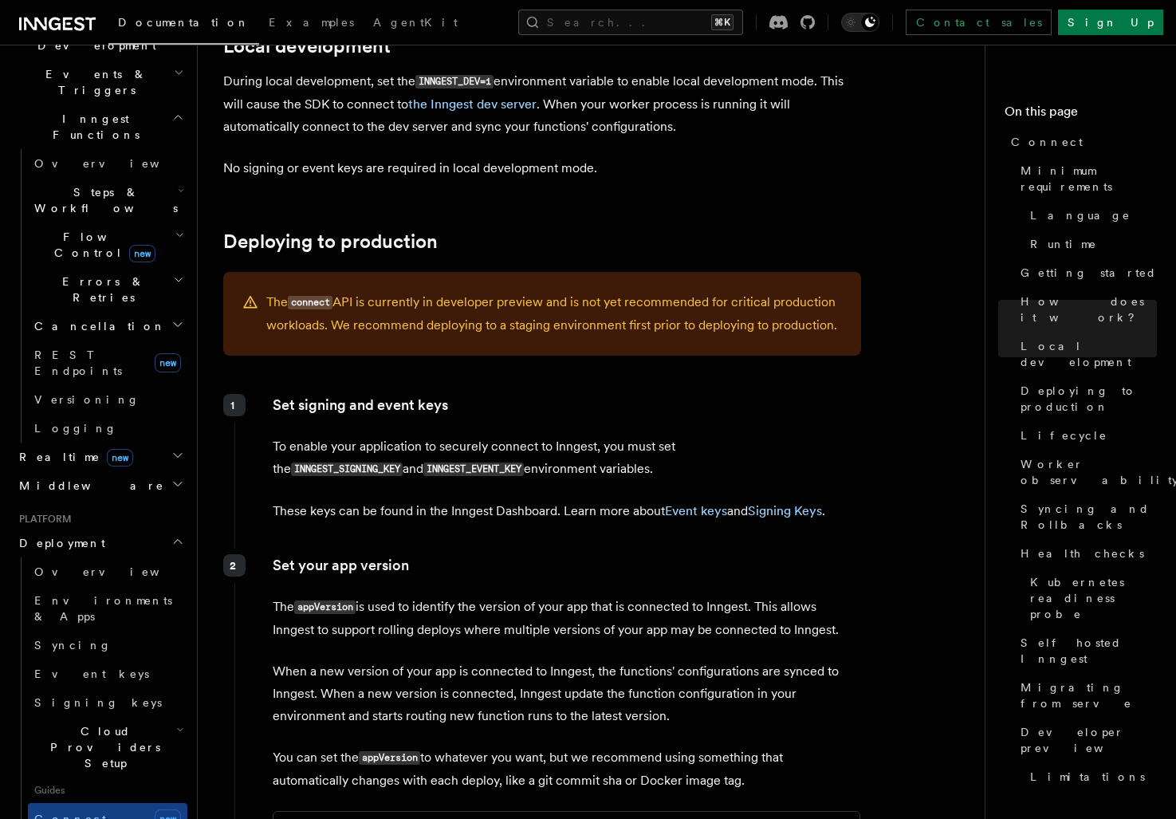
click at [620, 272] on div "The connect API is currently in developer preview and is not yet recommended fo…" at bounding box center [542, 314] width 638 height 84
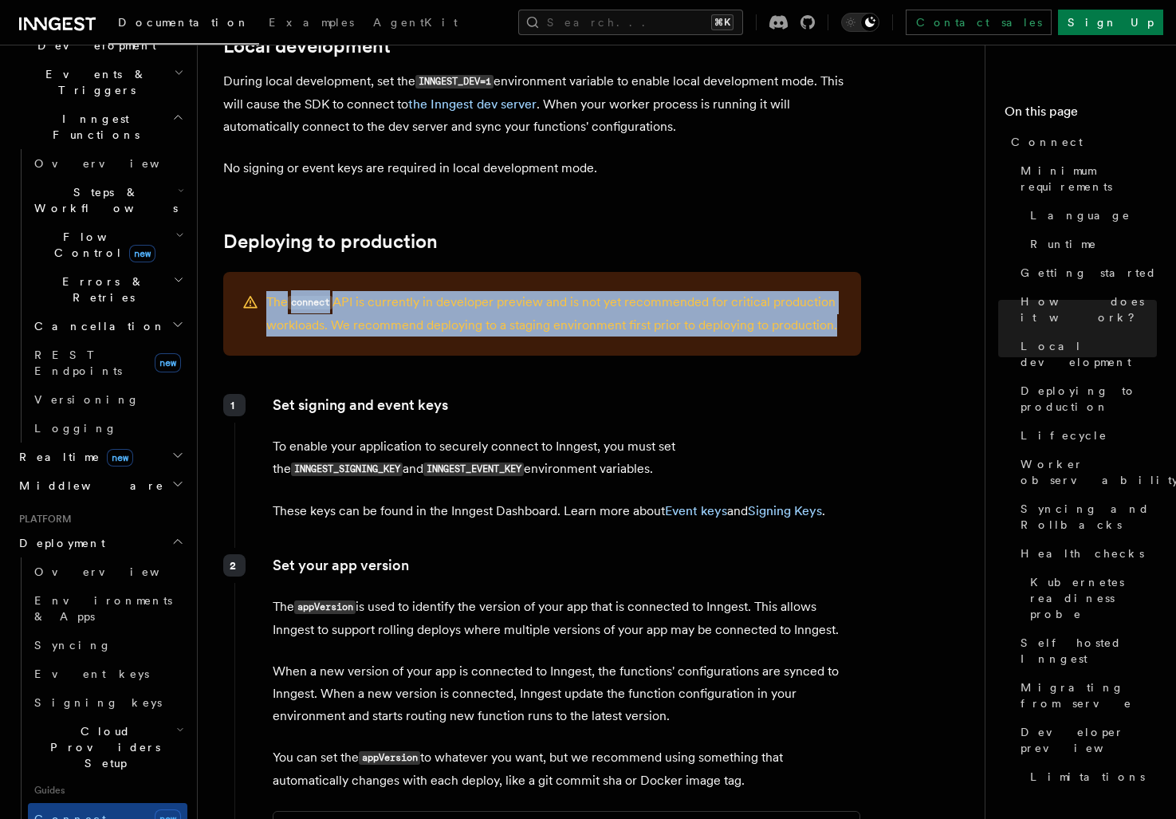
click at [525, 272] on div "The connect API is currently in developer preview and is not yet recommended fo…" at bounding box center [542, 314] width 638 height 84
click at [442, 272] on div "The connect API is currently in developer preview and is not yet recommended fo…" at bounding box center [542, 314] width 638 height 84
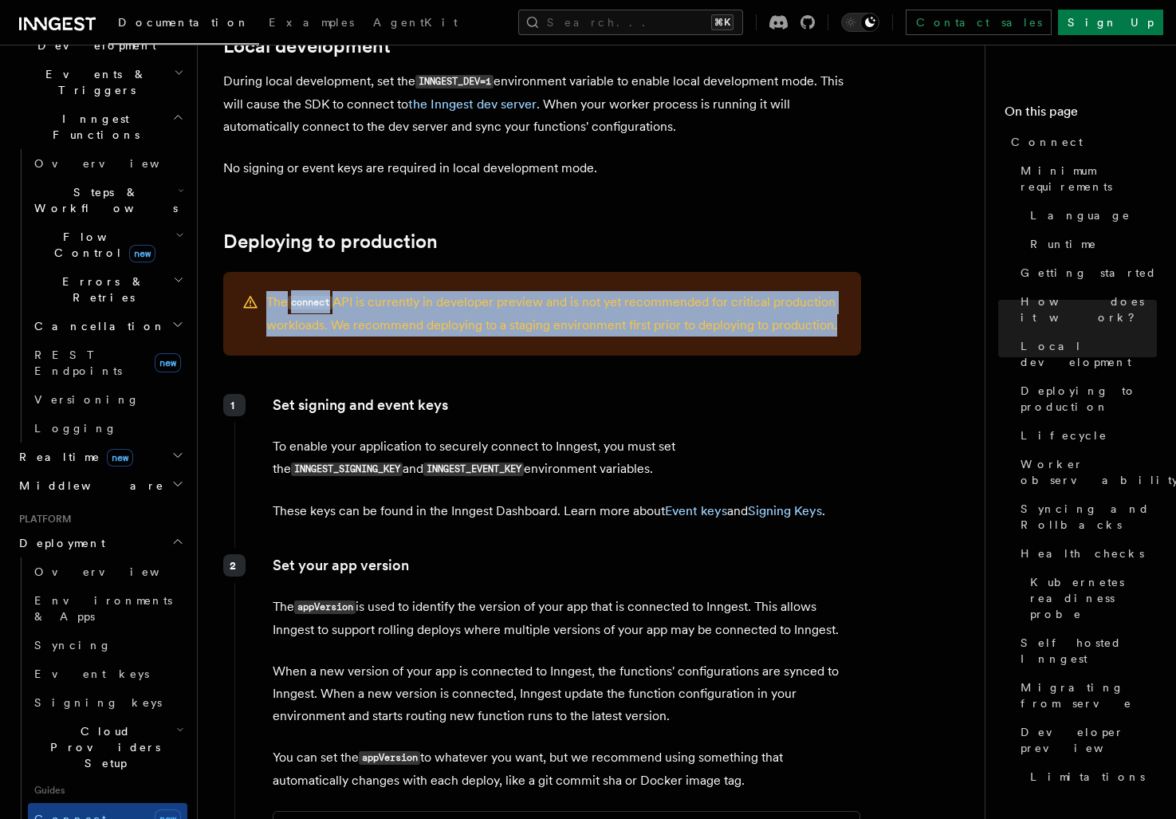
click at [442, 272] on div "The connect API is currently in developer preview and is not yet recommended fo…" at bounding box center [542, 314] width 638 height 84
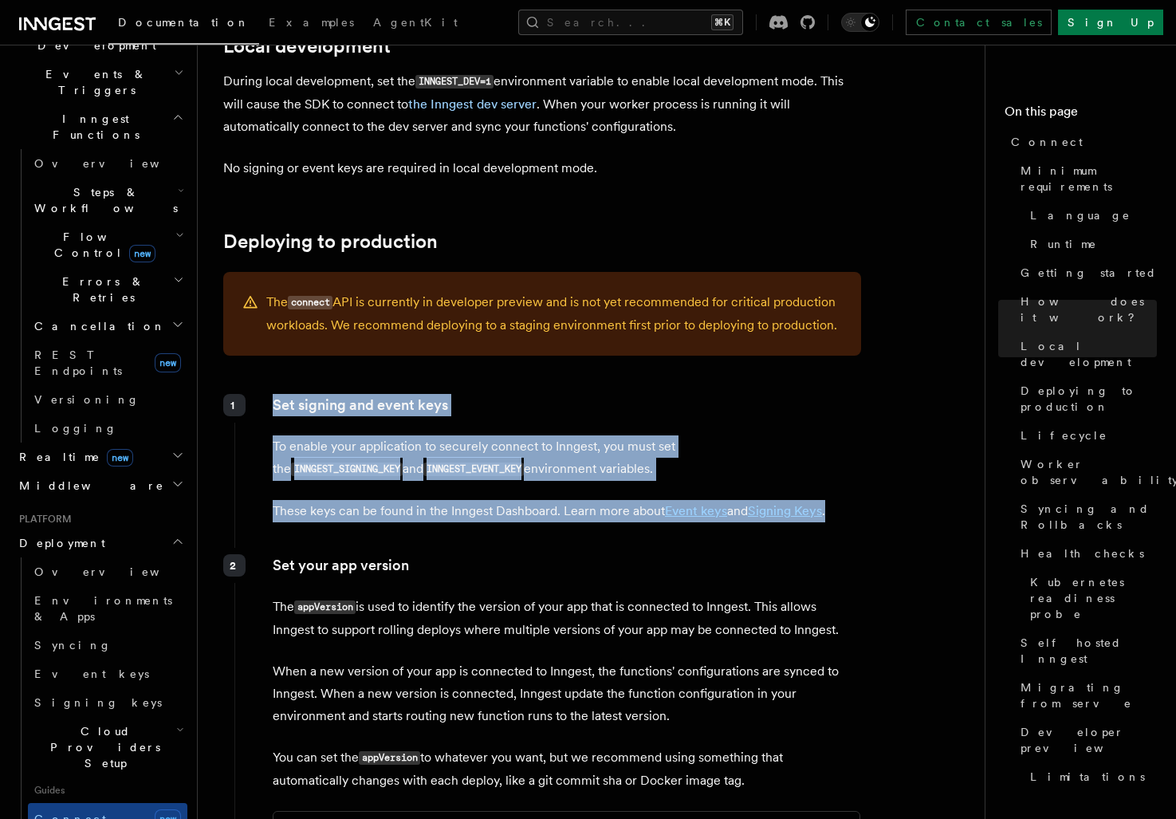
click at [591, 458] on div "Set signing and event keys To enable your application to securely connect to In…" at bounding box center [547, 464] width 627 height 154
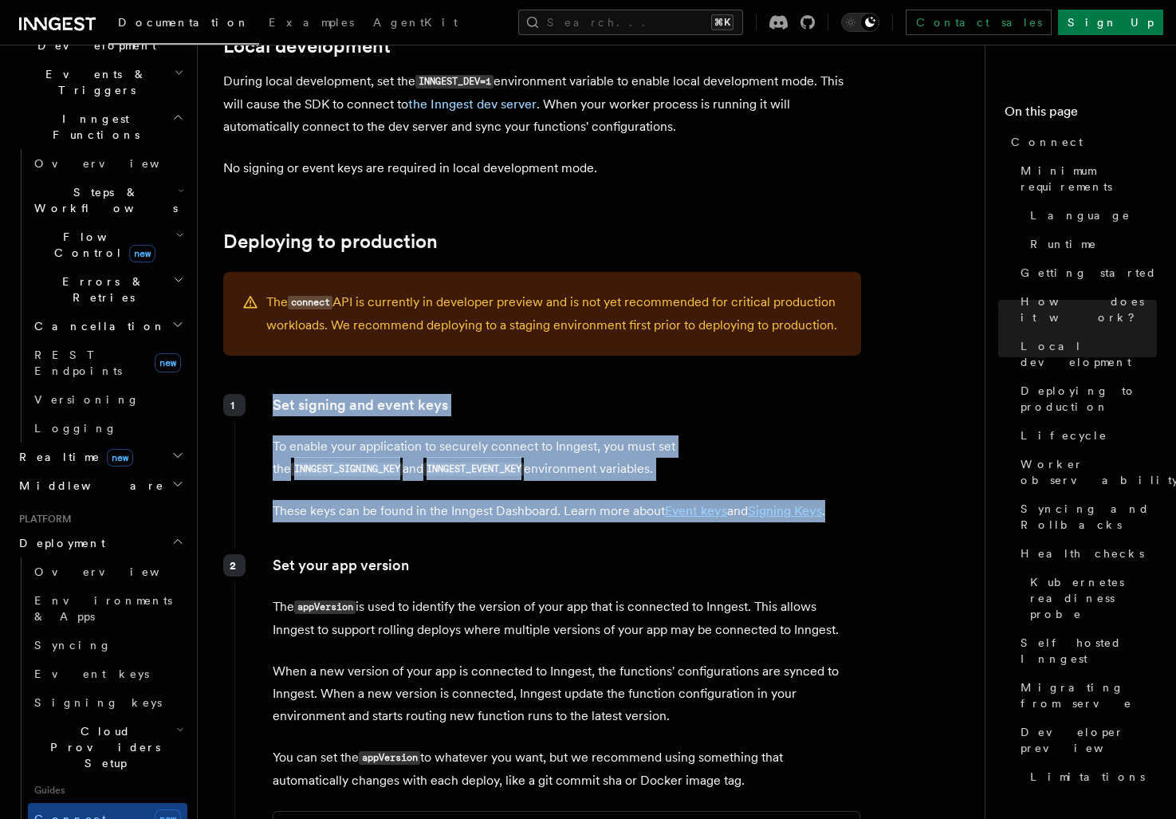
click at [628, 463] on div "1 Set signing and event keys To enable your application to securely connect to …" at bounding box center [547, 467] width 627 height 160
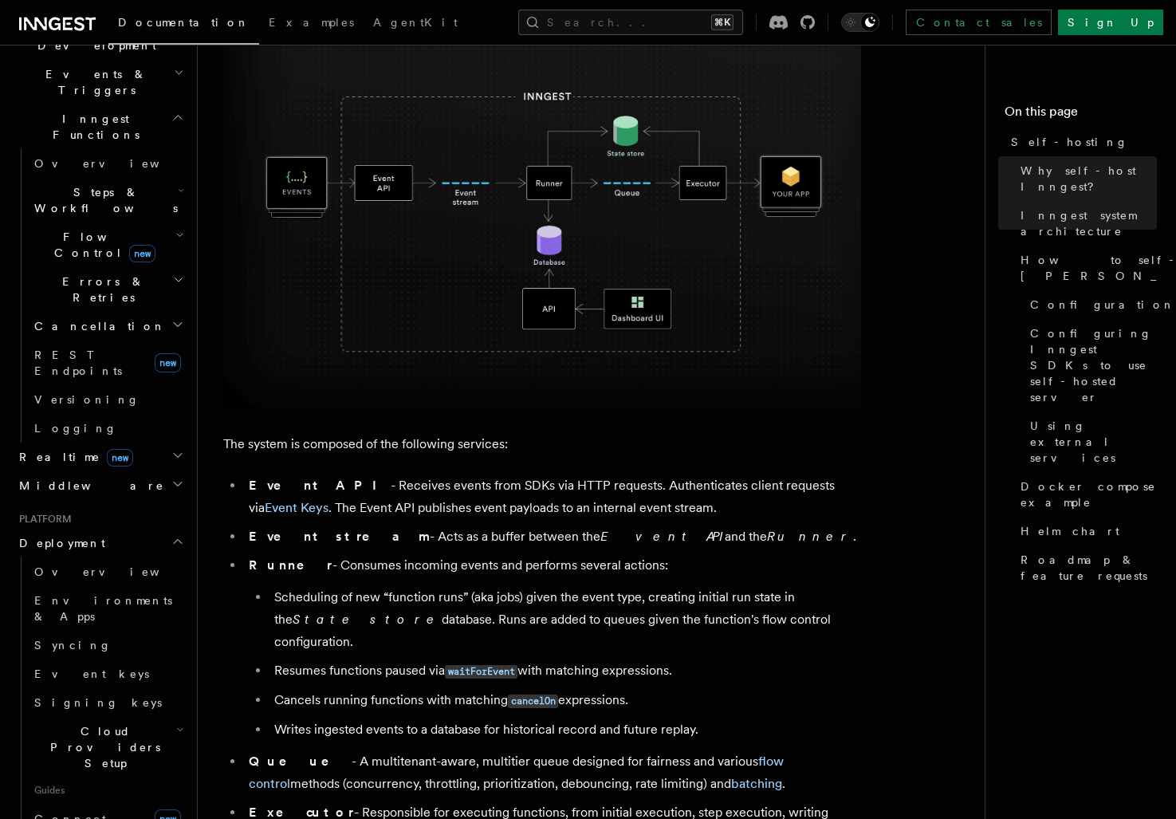
scroll to position [639, 0]
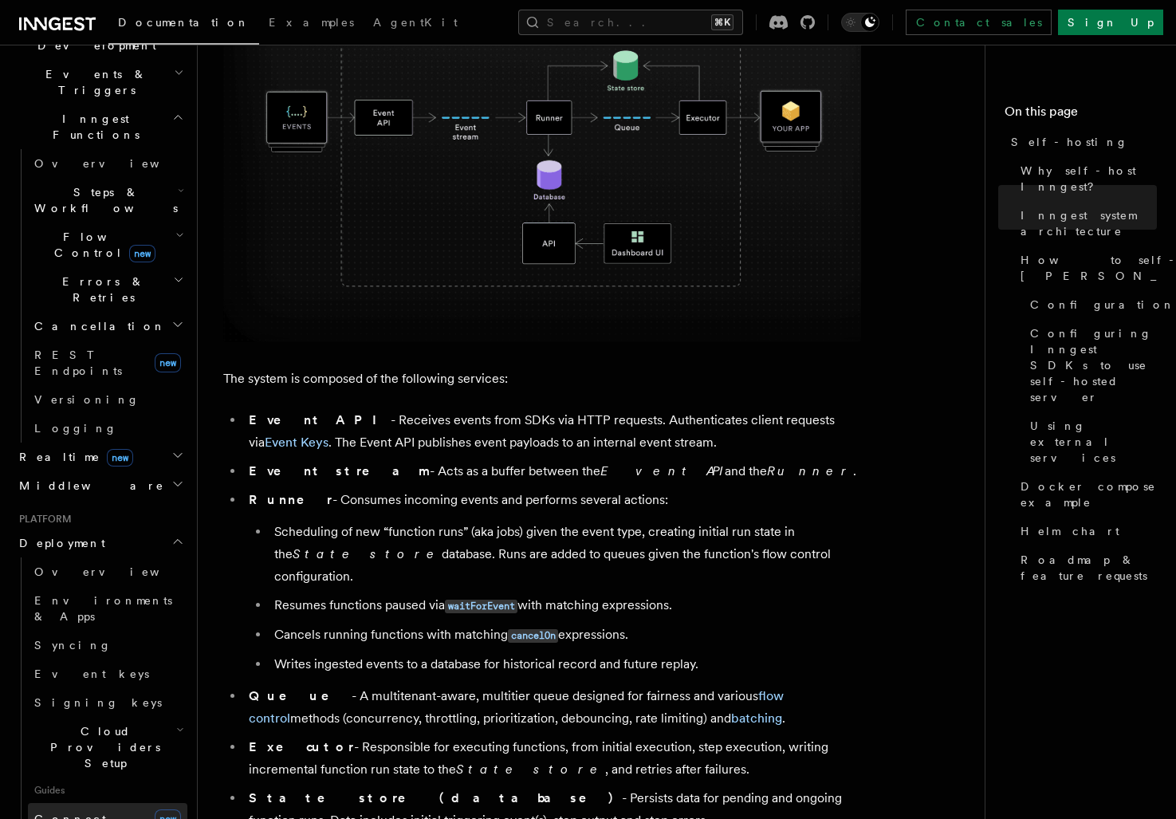
click at [61, 812] on span "Connect" at bounding box center [70, 818] width 72 height 13
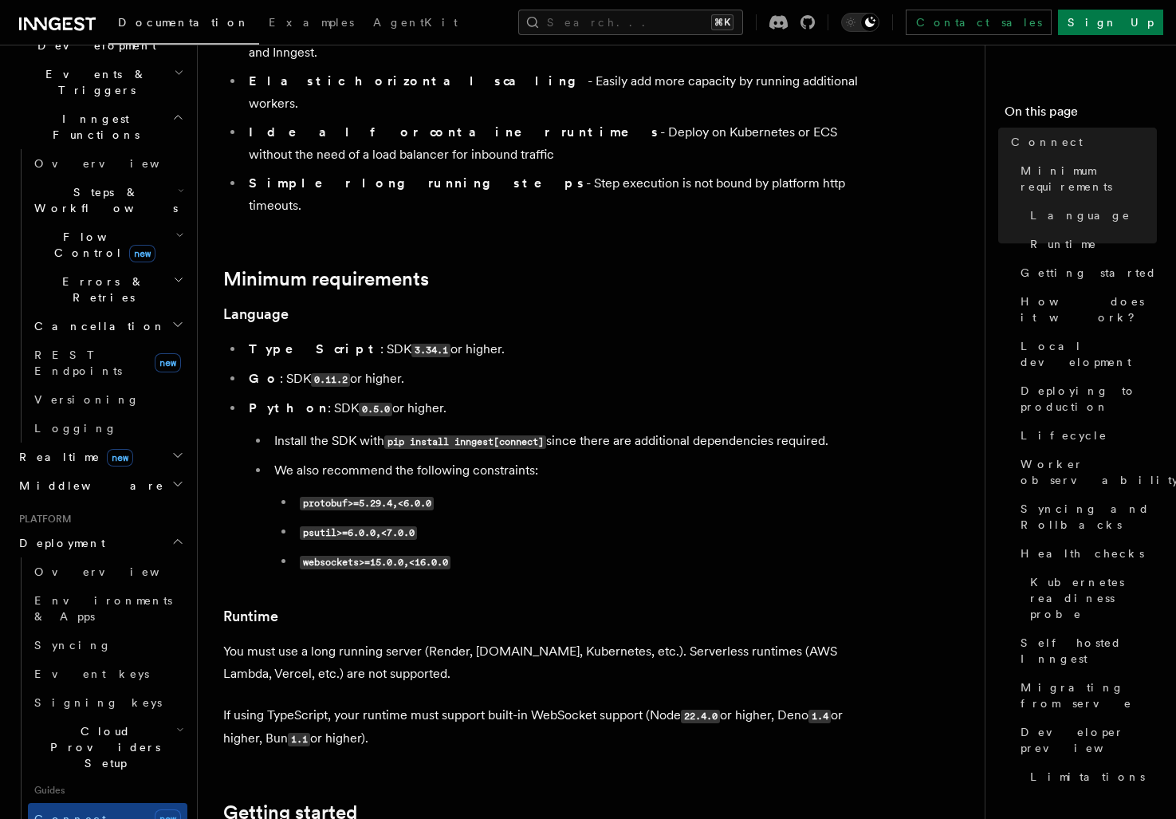
scroll to position [328, 0]
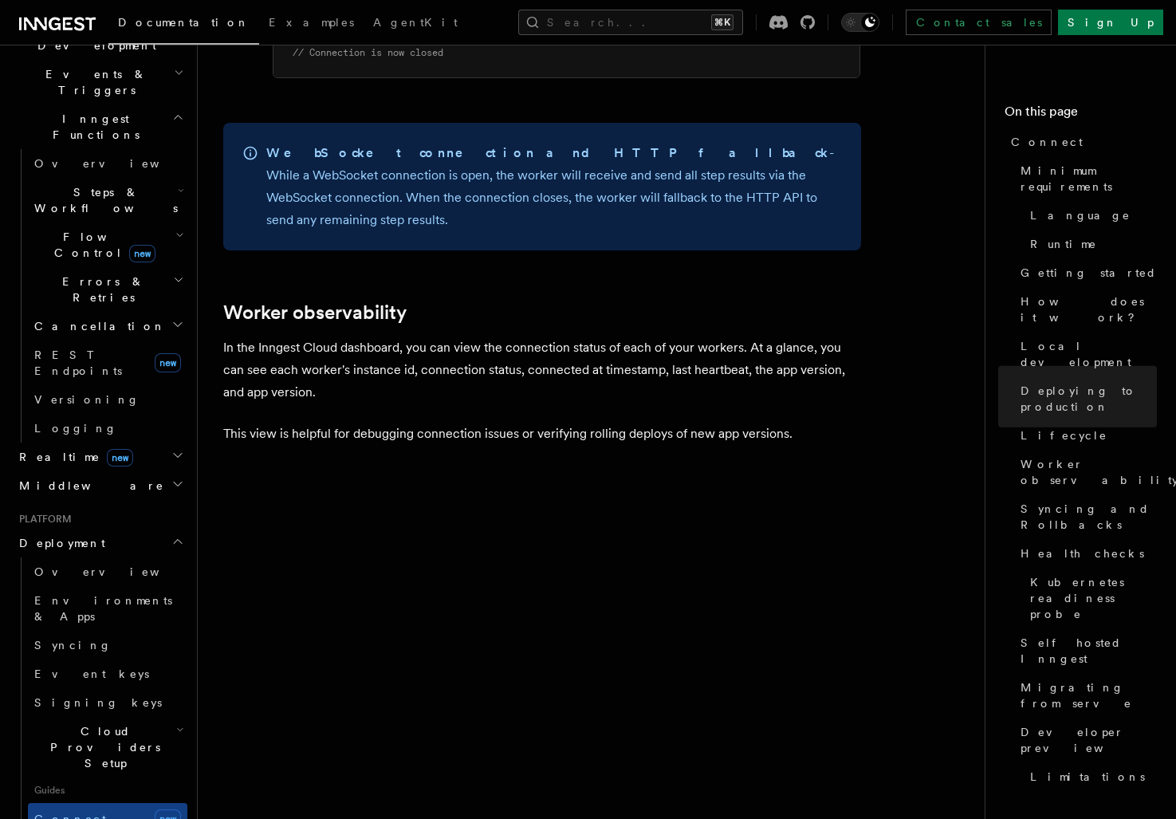
scroll to position [5300, 0]
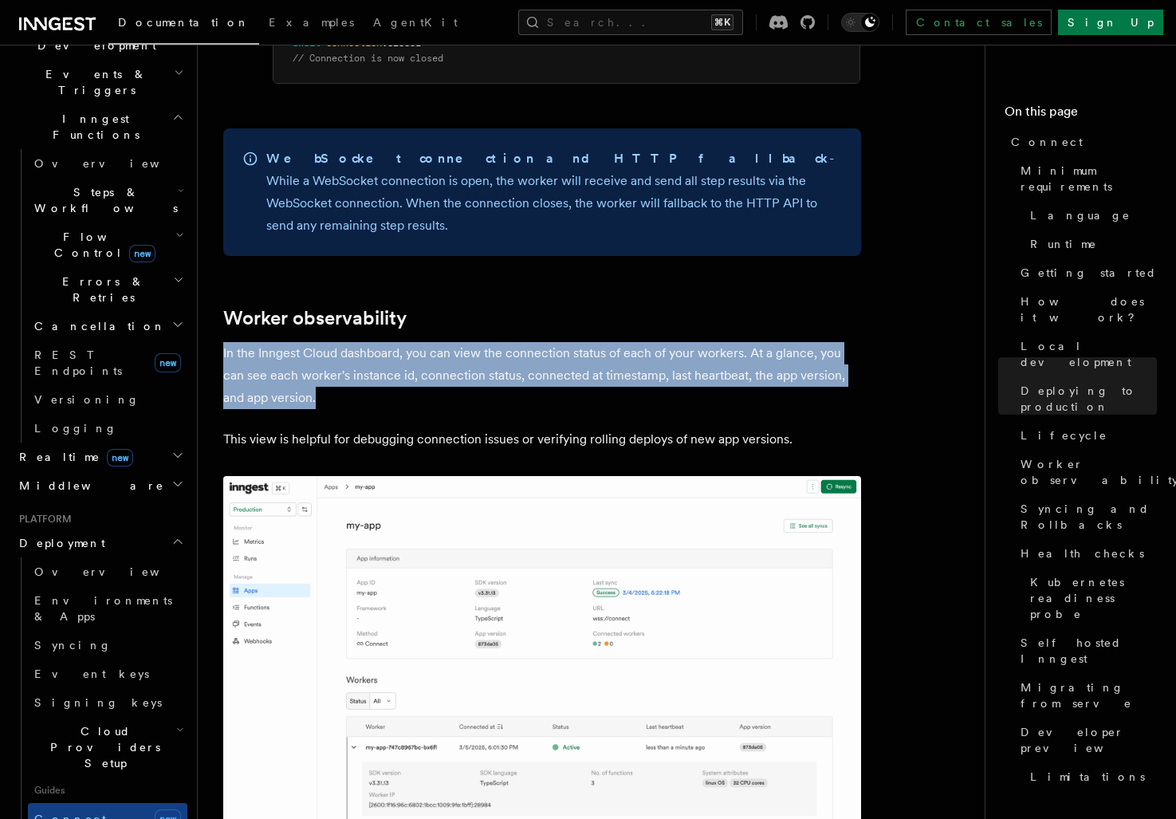
drag, startPoint x: 352, startPoint y: 307, endPoint x: 344, endPoint y: 241, distance: 66.7
drag, startPoint x: 344, startPoint y: 241, endPoint x: 485, endPoint y: 290, distance: 149.5
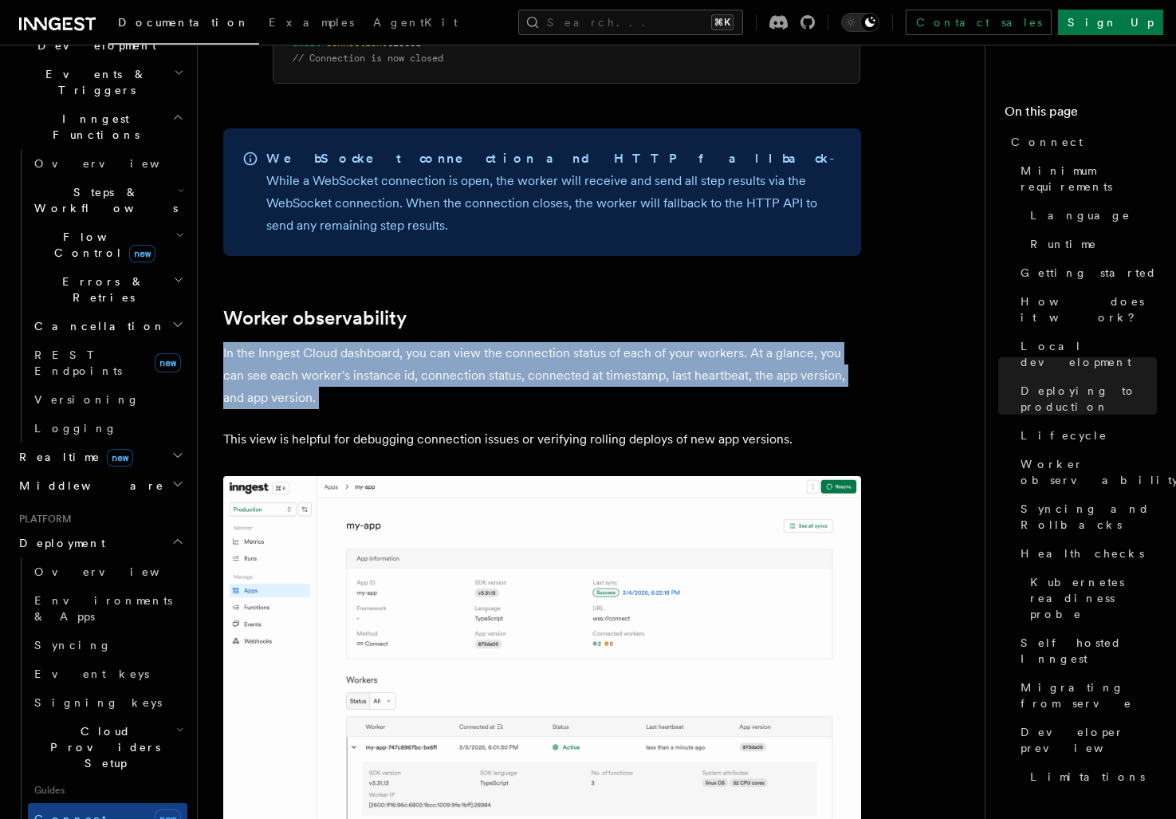
click at [485, 342] on p "In the Inngest Cloud dashboard, you can view the connection status of each of y…" at bounding box center [542, 375] width 638 height 67
drag, startPoint x: 485, startPoint y: 290, endPoint x: 452, endPoint y: 208, distance: 88.4
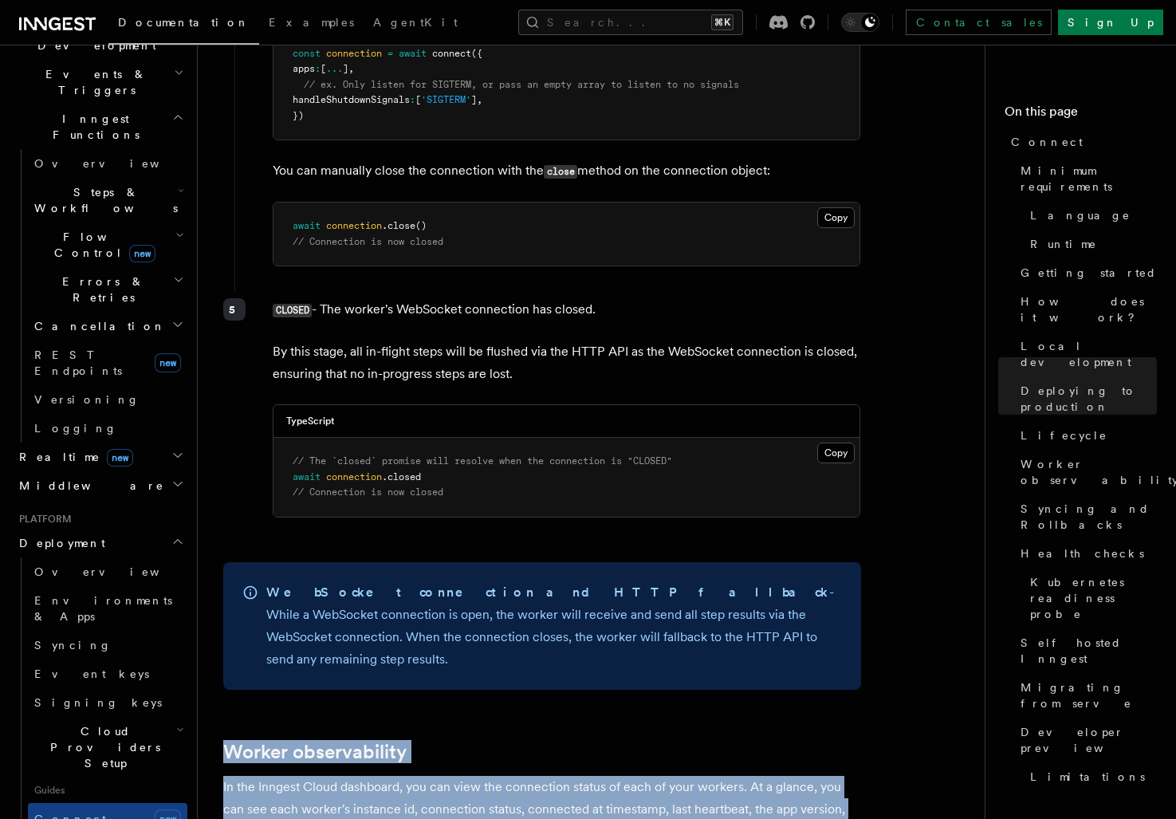
scroll to position [4848, 0]
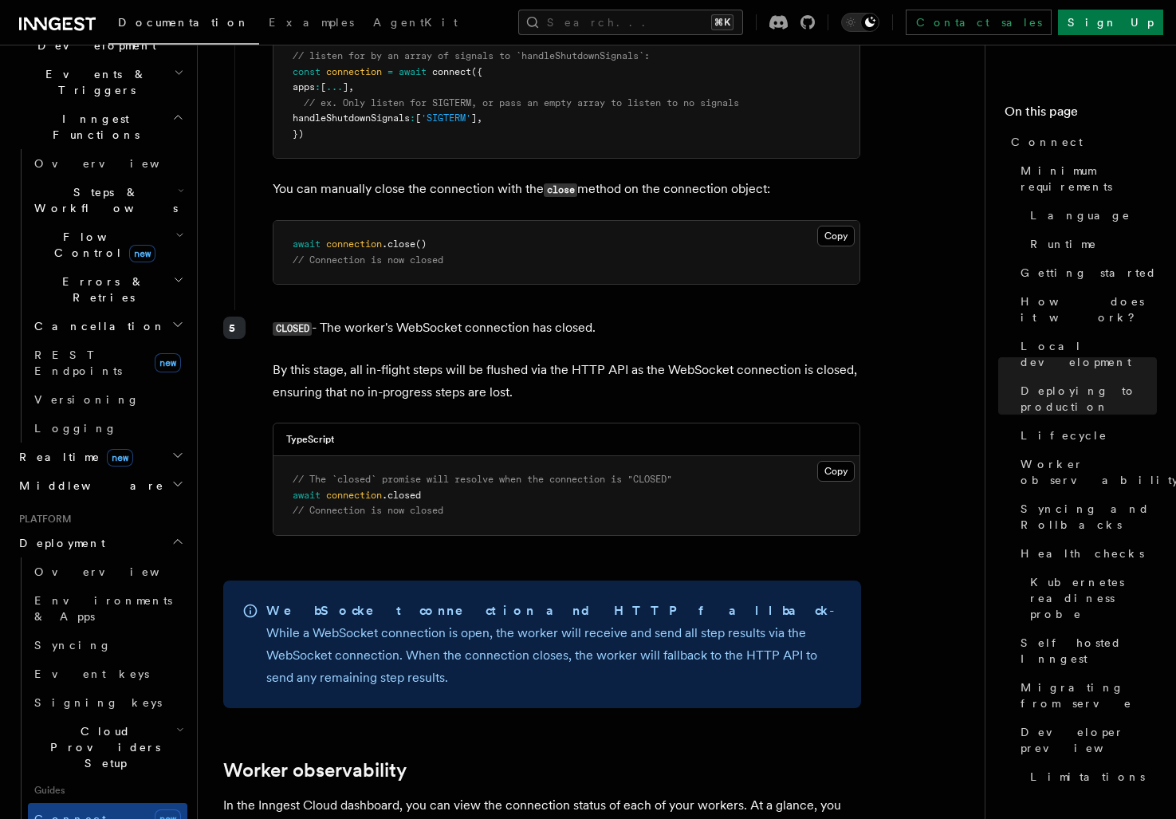
drag, startPoint x: 374, startPoint y: 234, endPoint x: 562, endPoint y: 348, distance: 220.4
click at [563, 349] on div "CLOSED - The worker's WebSocket connection has closed. By this stage, all in-fl…" at bounding box center [547, 432] width 627 height 245
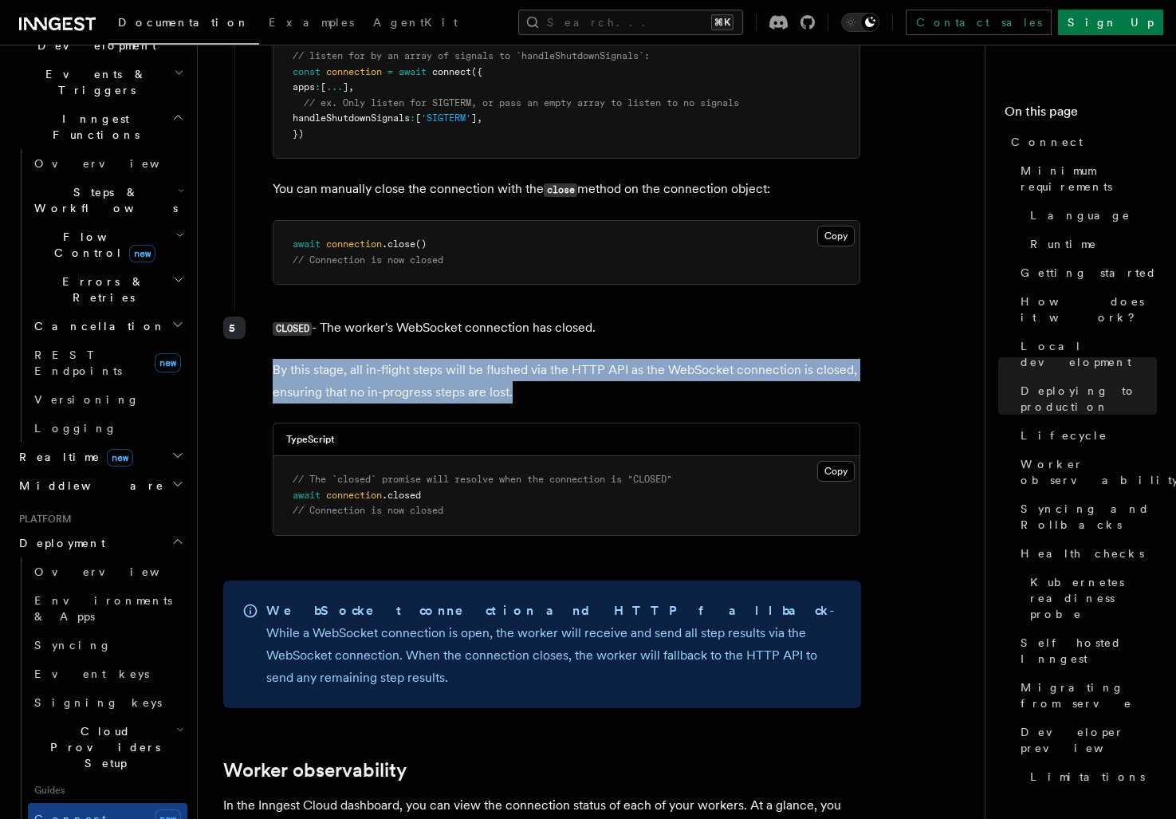
drag, startPoint x: 556, startPoint y: 326, endPoint x: 446, endPoint y: 275, distance: 121.3
click at [446, 310] on div "CLOSED - The worker's WebSocket connection has closed. By this stage, all in-fl…" at bounding box center [547, 432] width 627 height 245
drag, startPoint x: 446, startPoint y: 275, endPoint x: 571, endPoint y: 319, distance: 132.6
click at [571, 319] on div "CLOSED - The worker's WebSocket connection has closed. By this stage, all in-fl…" at bounding box center [547, 432] width 627 height 245
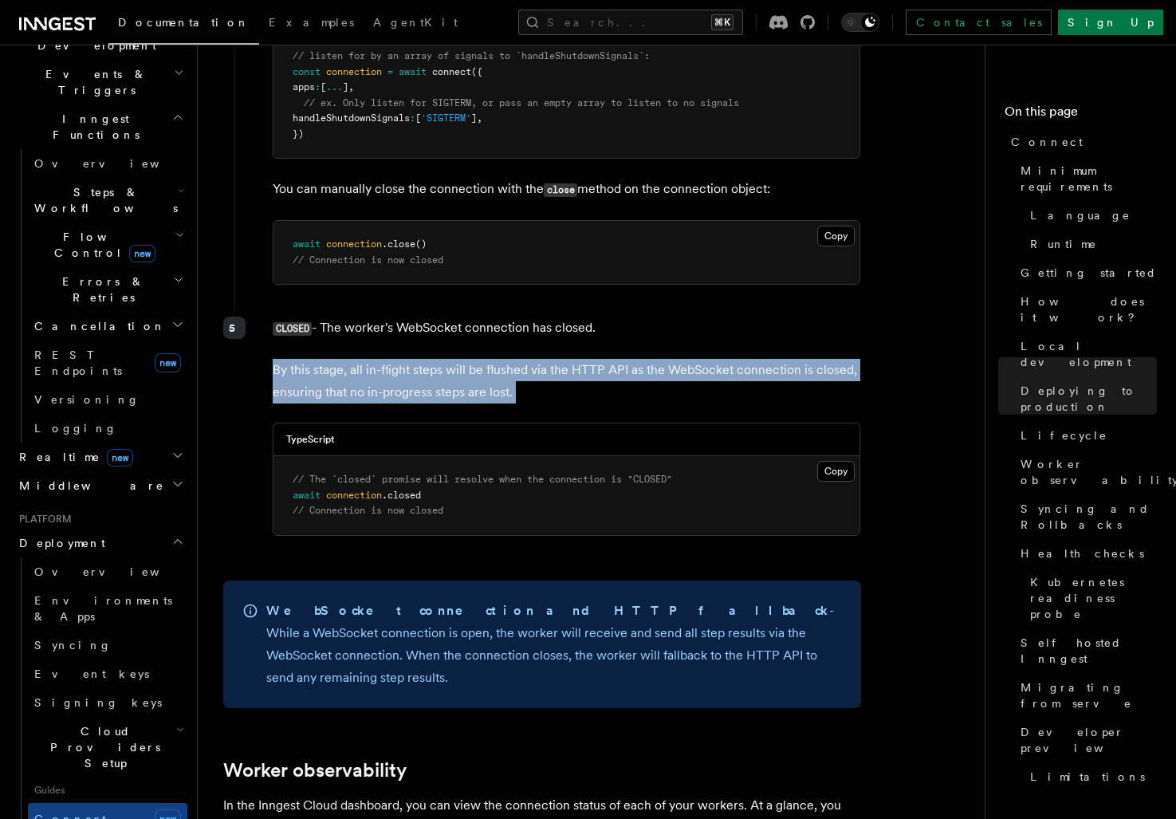
click at [571, 359] on p "By this stage, all in-flight steps will be flushed via the HTTP API as the WebS…" at bounding box center [567, 381] width 588 height 45
drag, startPoint x: 571, startPoint y: 319, endPoint x: 380, endPoint y: 271, distance: 196.4
click at [380, 310] on div "CLOSED - The worker's WebSocket connection has closed. By this stage, all in-fl…" at bounding box center [547, 432] width 627 height 245
drag, startPoint x: 380, startPoint y: 271, endPoint x: 577, endPoint y: 308, distance: 200.3
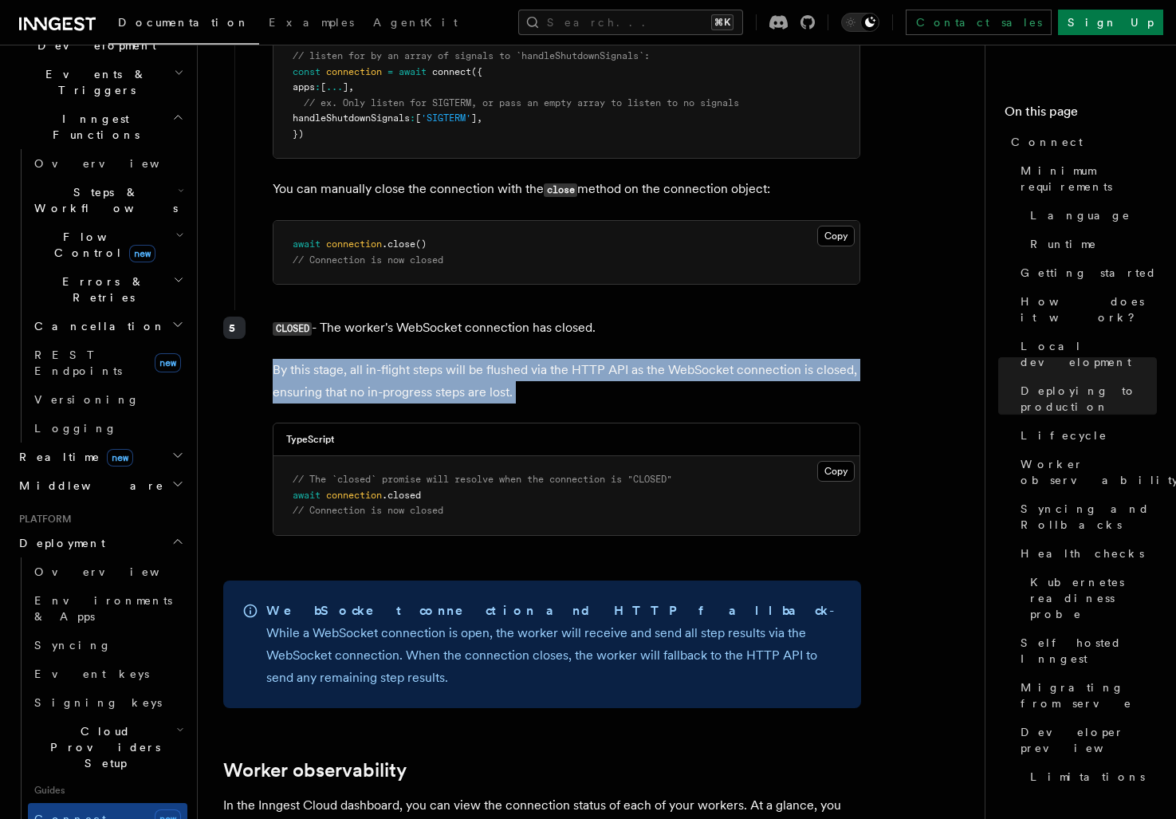
click at [577, 310] on div "CLOSED - The worker's WebSocket connection has closed. By this stage, all in-fl…" at bounding box center [547, 432] width 627 height 245
click at [577, 359] on p "By this stage, all in-flight steps will be flushed via the HTTP API as the WebS…" at bounding box center [567, 381] width 588 height 45
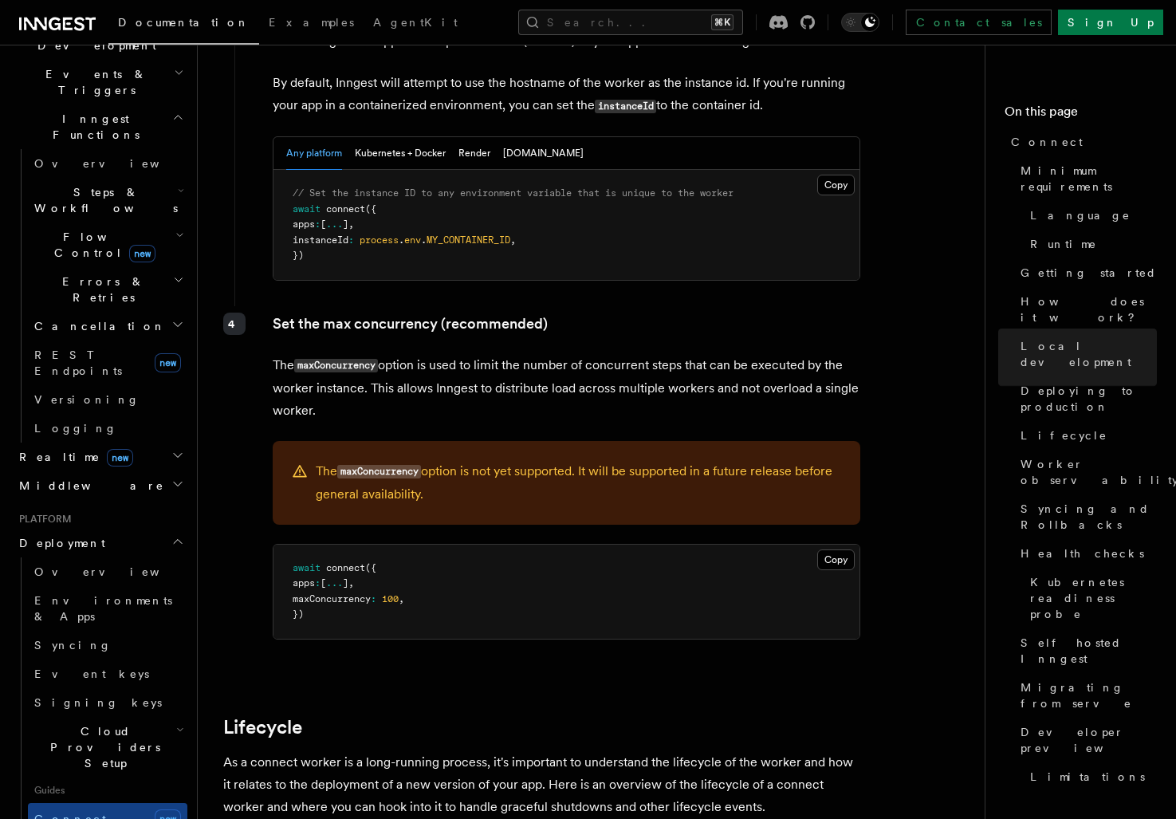
scroll to position [3124, 0]
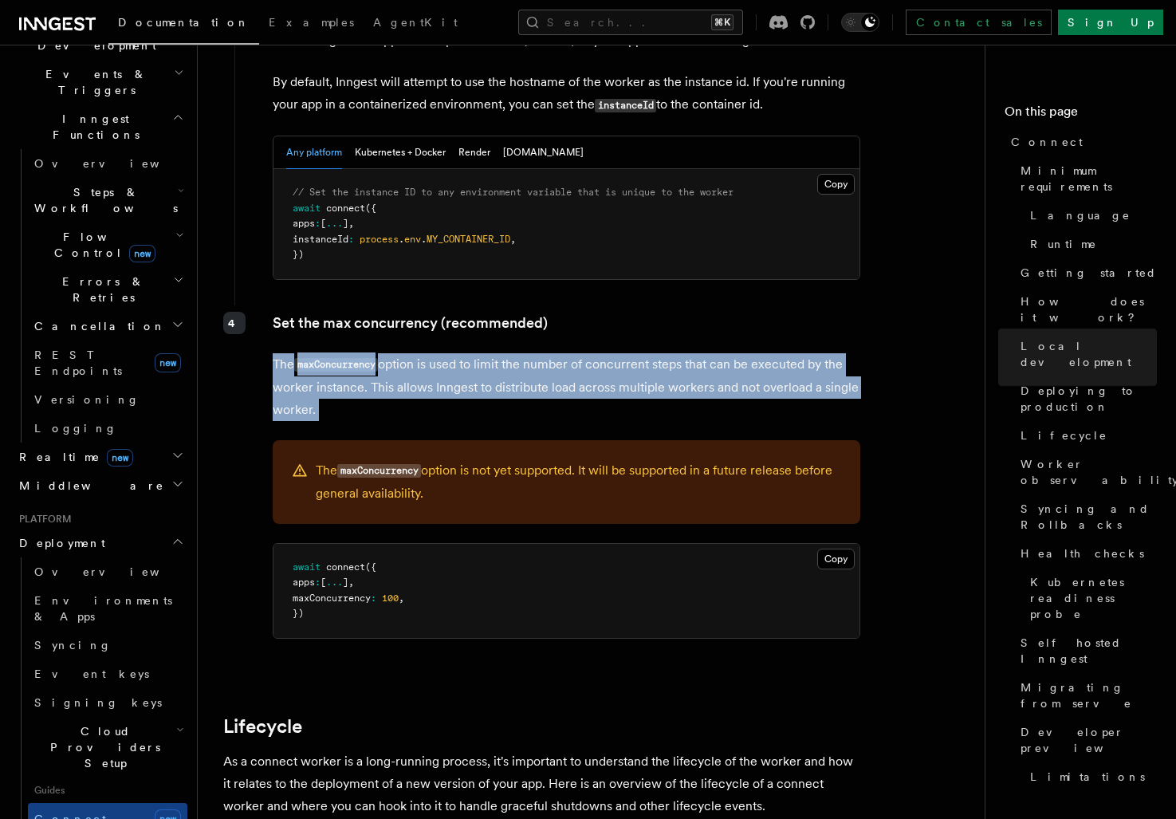
drag, startPoint x: 562, startPoint y: 349, endPoint x: 413, endPoint y: 262, distance: 172.5
click at [413, 305] on div "Set the max concurrency (recommended) The maxConcurrency option is used to limi…" at bounding box center [547, 481] width 627 height 352
drag, startPoint x: 413, startPoint y: 262, endPoint x: 538, endPoint y: 336, distance: 145.1
click at [538, 336] on div "Set the max concurrency (recommended) The maxConcurrency option is used to limi…" at bounding box center [547, 481] width 627 height 352
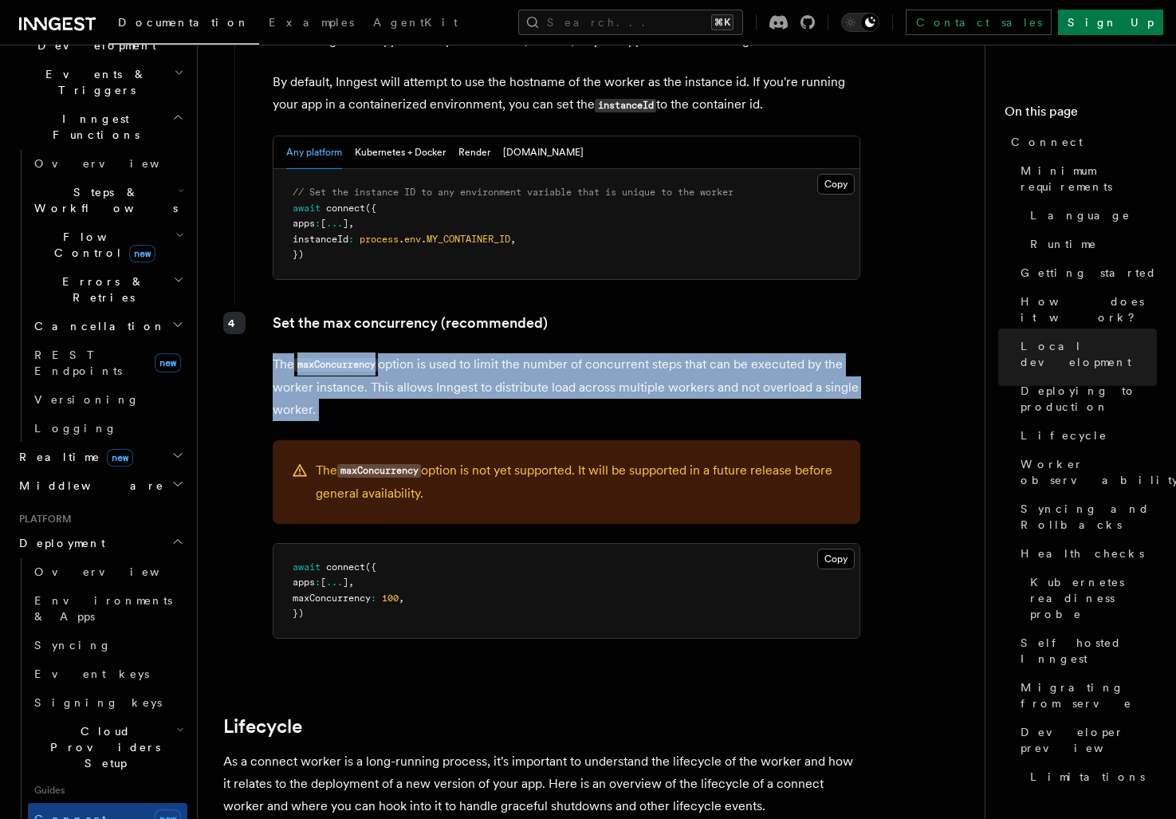
click at [538, 353] on p "The maxConcurrency option is used to limit the number of concurrent steps that …" at bounding box center [567, 387] width 588 height 68
drag, startPoint x: 538, startPoint y: 336, endPoint x: 483, endPoint y: 263, distance: 91.0
click at [483, 305] on div "Set the max concurrency (recommended) The maxConcurrency option is used to limi…" at bounding box center [547, 481] width 627 height 352
drag, startPoint x: 483, startPoint y: 263, endPoint x: 591, endPoint y: 339, distance: 131.6
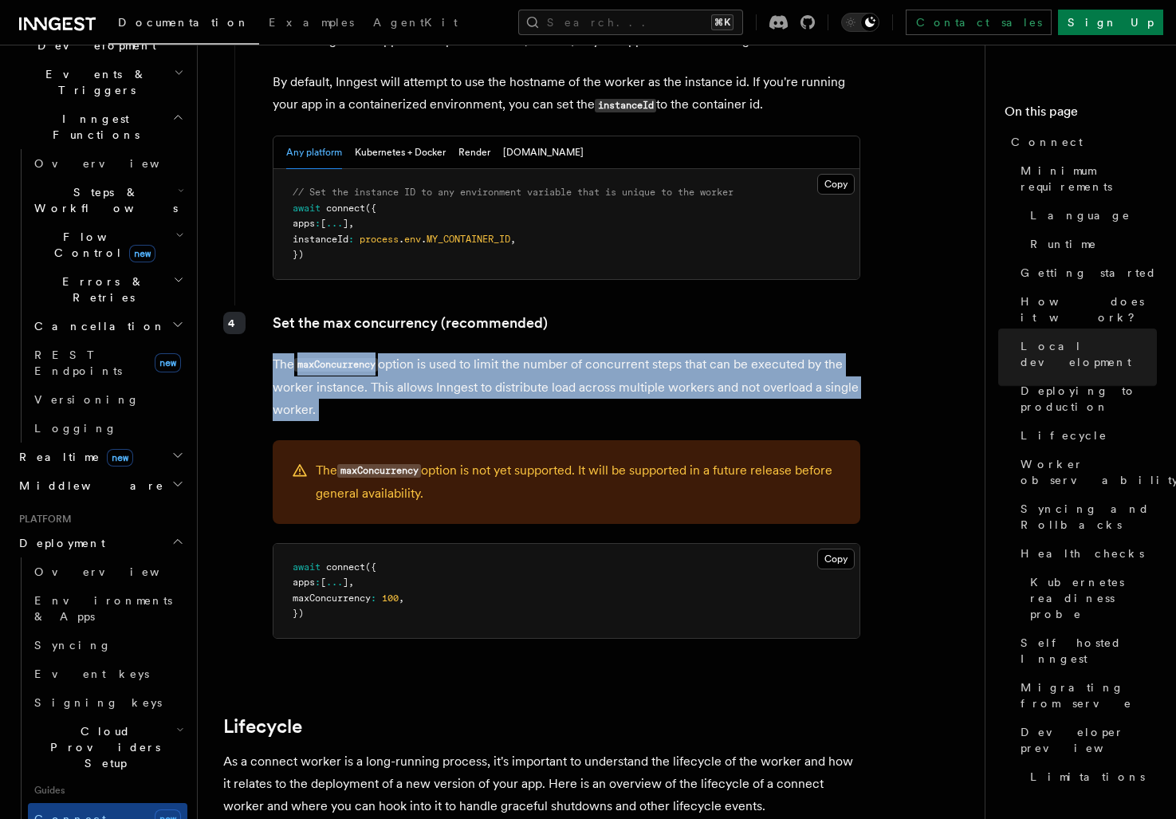
click at [591, 339] on div "Set the max concurrency (recommended) The maxConcurrency option is used to limi…" at bounding box center [547, 481] width 627 height 352
click at [591, 353] on p "The maxConcurrency option is used to limit the number of concurrent steps that …" at bounding box center [567, 387] width 588 height 68
drag, startPoint x: 591, startPoint y: 339, endPoint x: 544, endPoint y: 252, distance: 98.8
click at [544, 305] on div "Set the max concurrency (recommended) The maxConcurrency option is used to limi…" at bounding box center [547, 481] width 627 height 352
click at [544, 312] on p "Set the max concurrency (recommended)" at bounding box center [567, 323] width 588 height 22
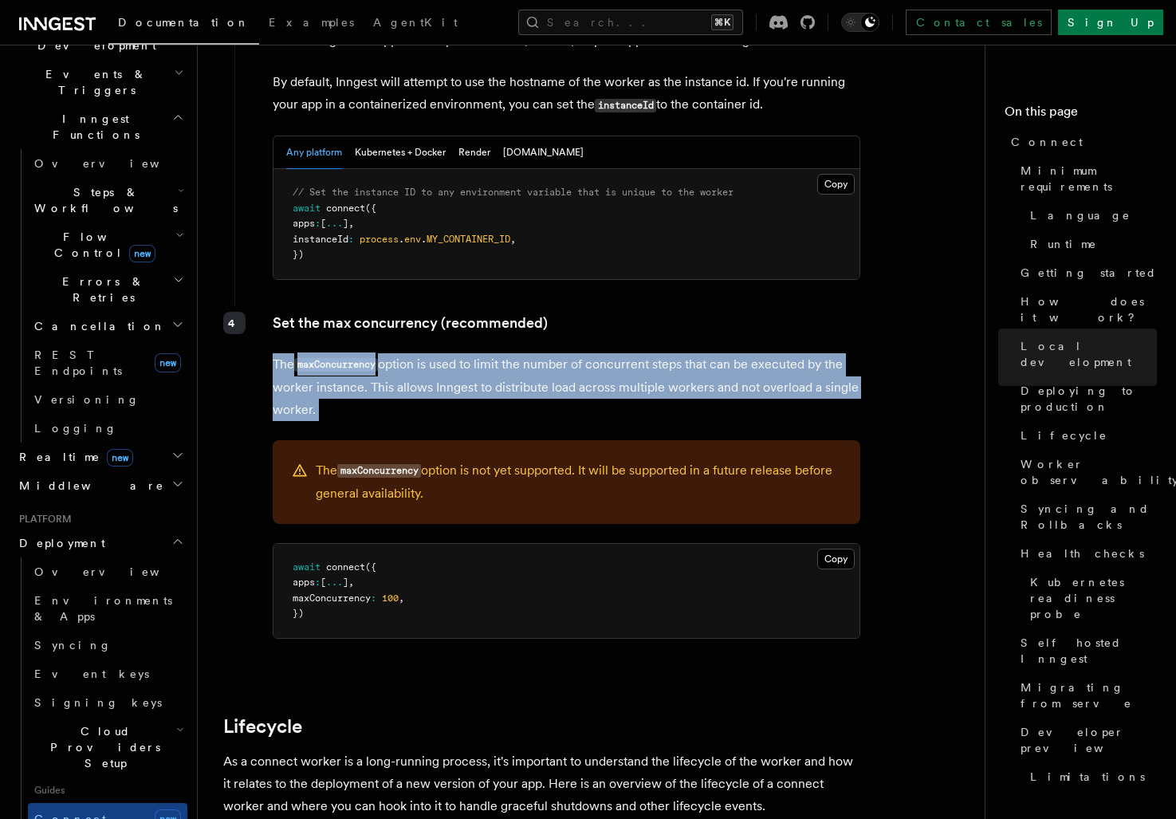
drag, startPoint x: 544, startPoint y: 252, endPoint x: 611, endPoint y: 340, distance: 110.8
click at [612, 340] on div "Set the max concurrency (recommended) The maxConcurrency option is used to limi…" at bounding box center [547, 481] width 627 height 352
click at [611, 353] on p "The maxConcurrency option is used to limit the number of concurrent steps that …" at bounding box center [567, 387] width 588 height 68
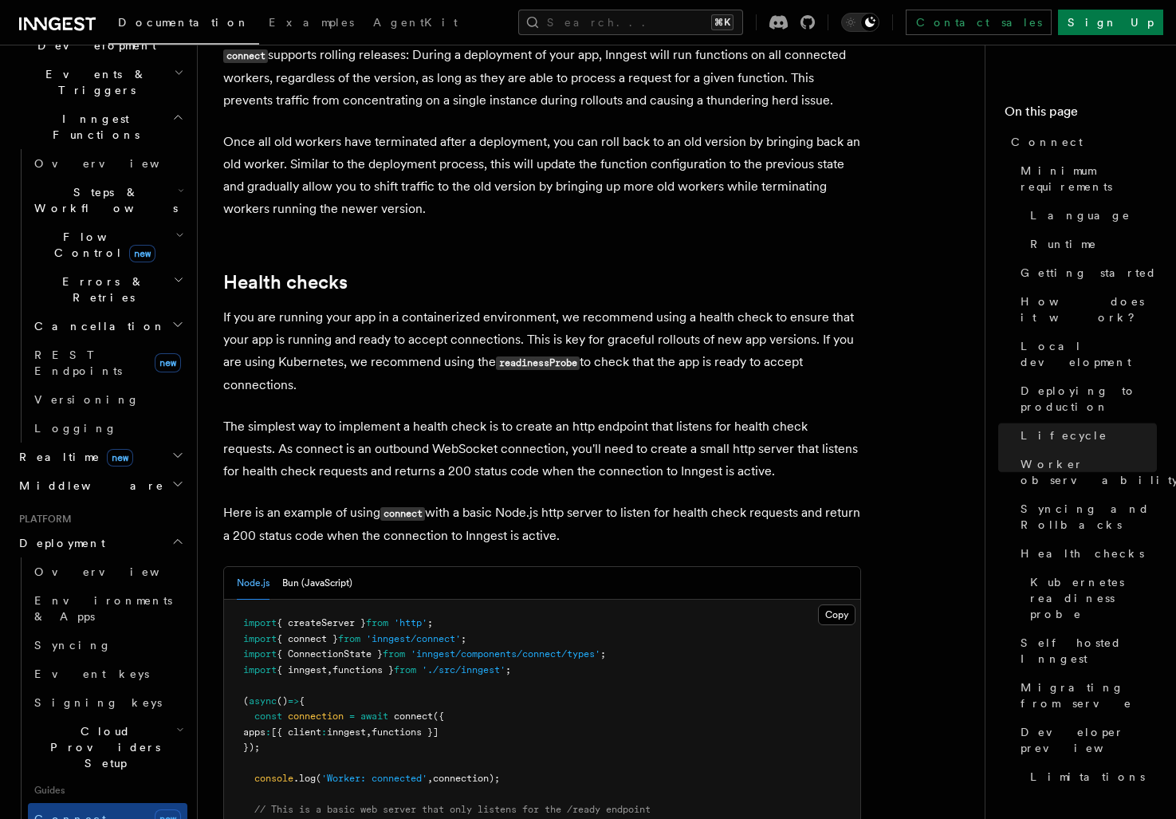
scroll to position [6388, 0]
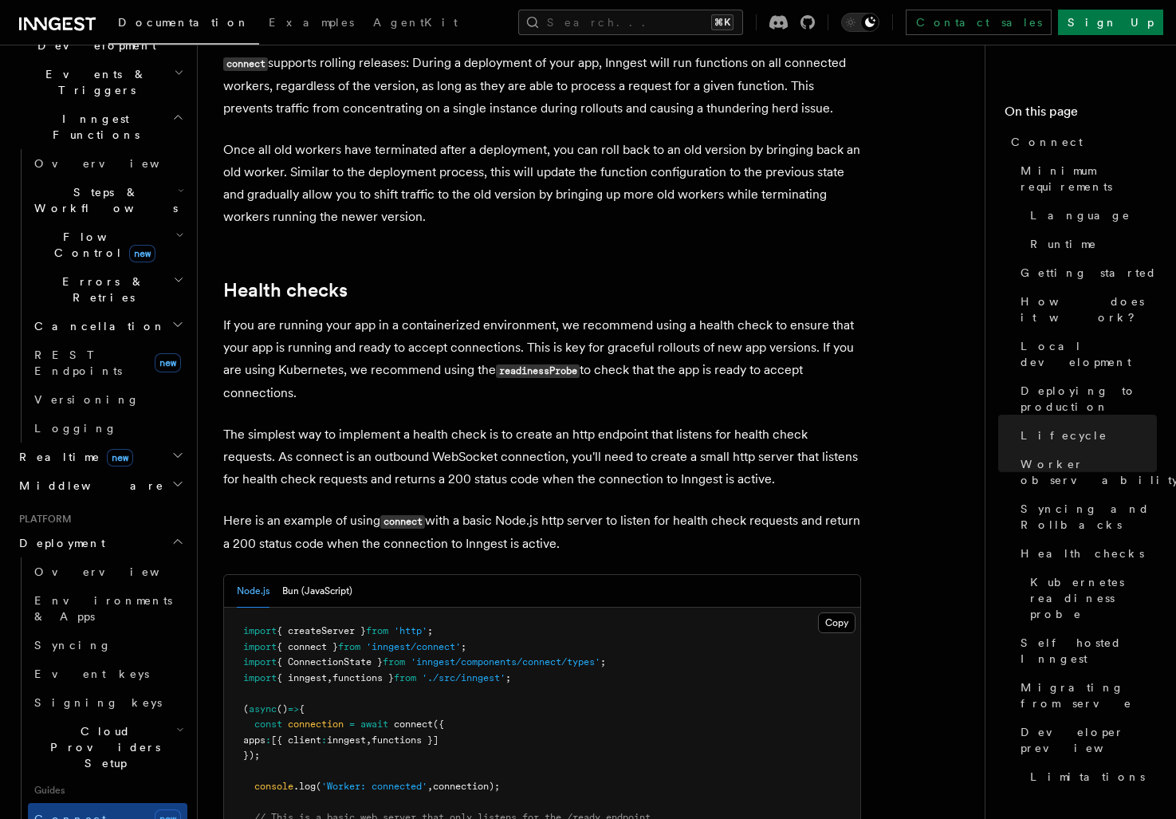
drag, startPoint x: 450, startPoint y: 192, endPoint x: 658, endPoint y: 445, distance: 326.8
click at [658, 509] on p "Here is an example of using connect with a basic Node.js http server to listen …" at bounding box center [542, 531] width 638 height 45
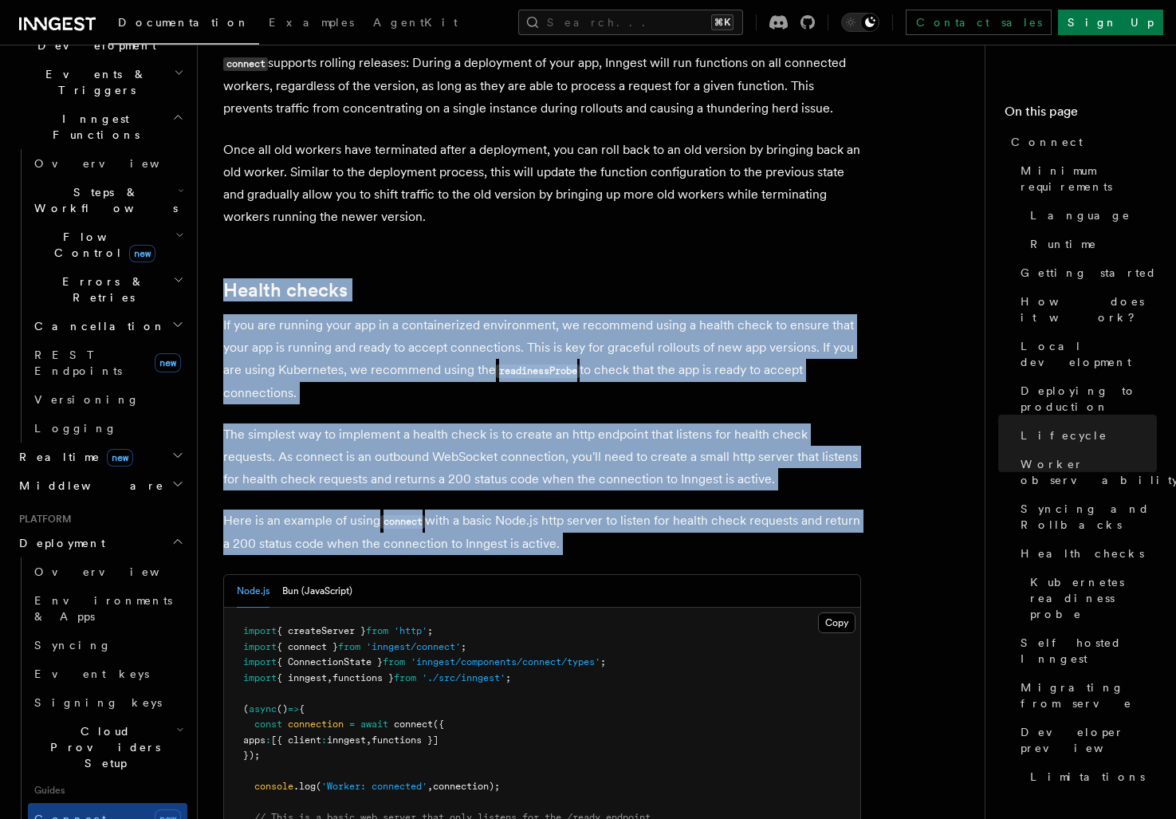
drag, startPoint x: 658, startPoint y: 445, endPoint x: 442, endPoint y: 170, distance: 349.7
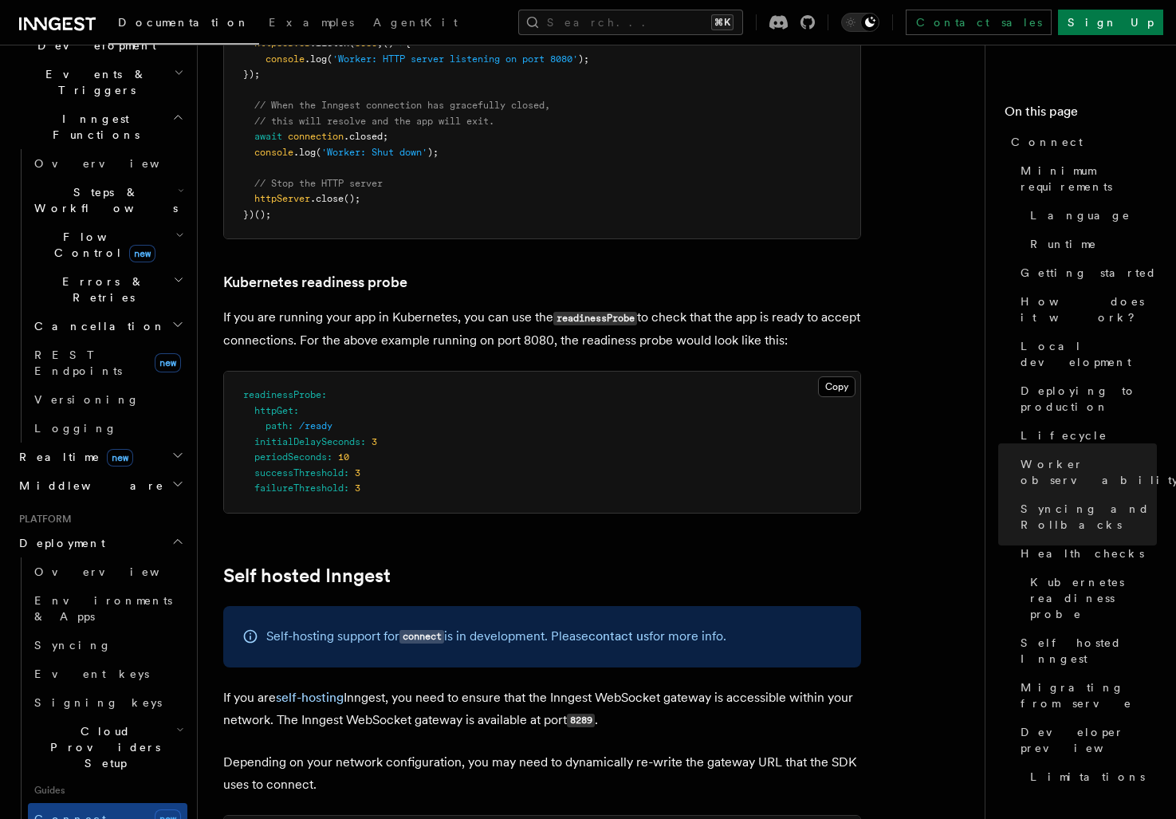
scroll to position [7446, 0]
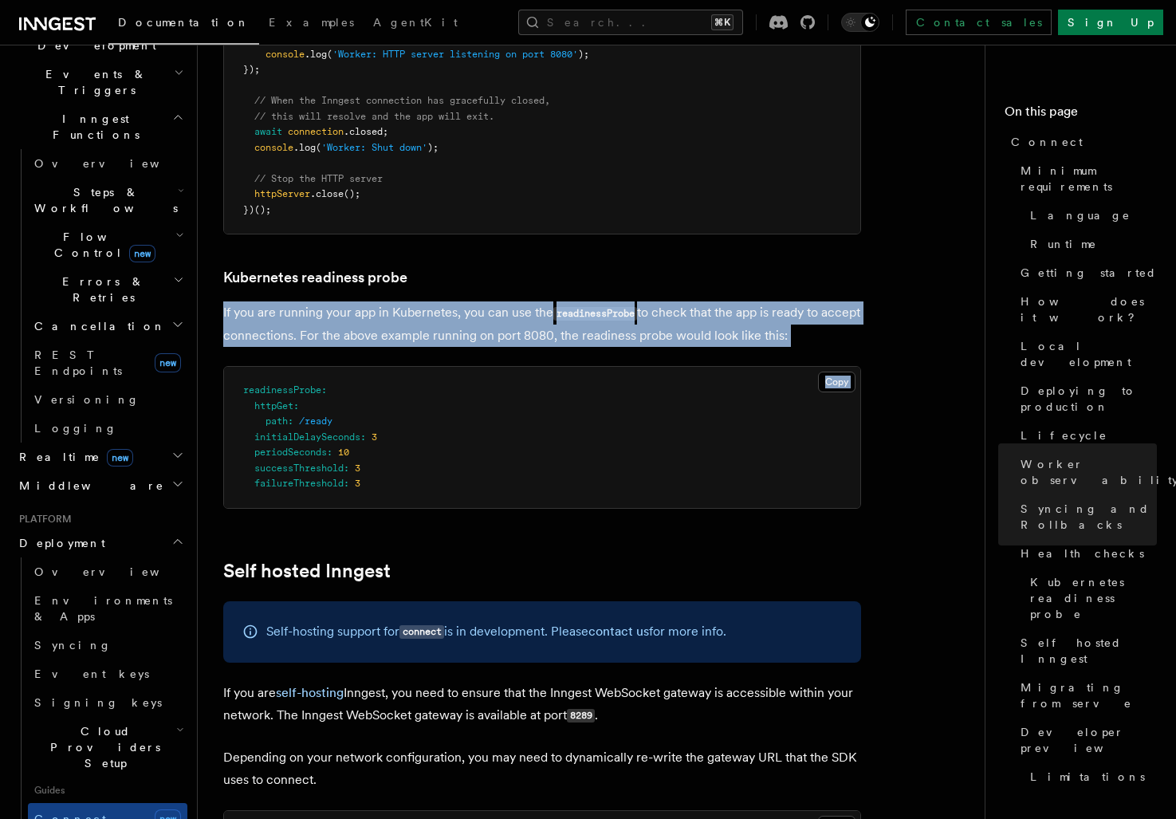
drag, startPoint x: 442, startPoint y: 179, endPoint x: 509, endPoint y: 256, distance: 102.3
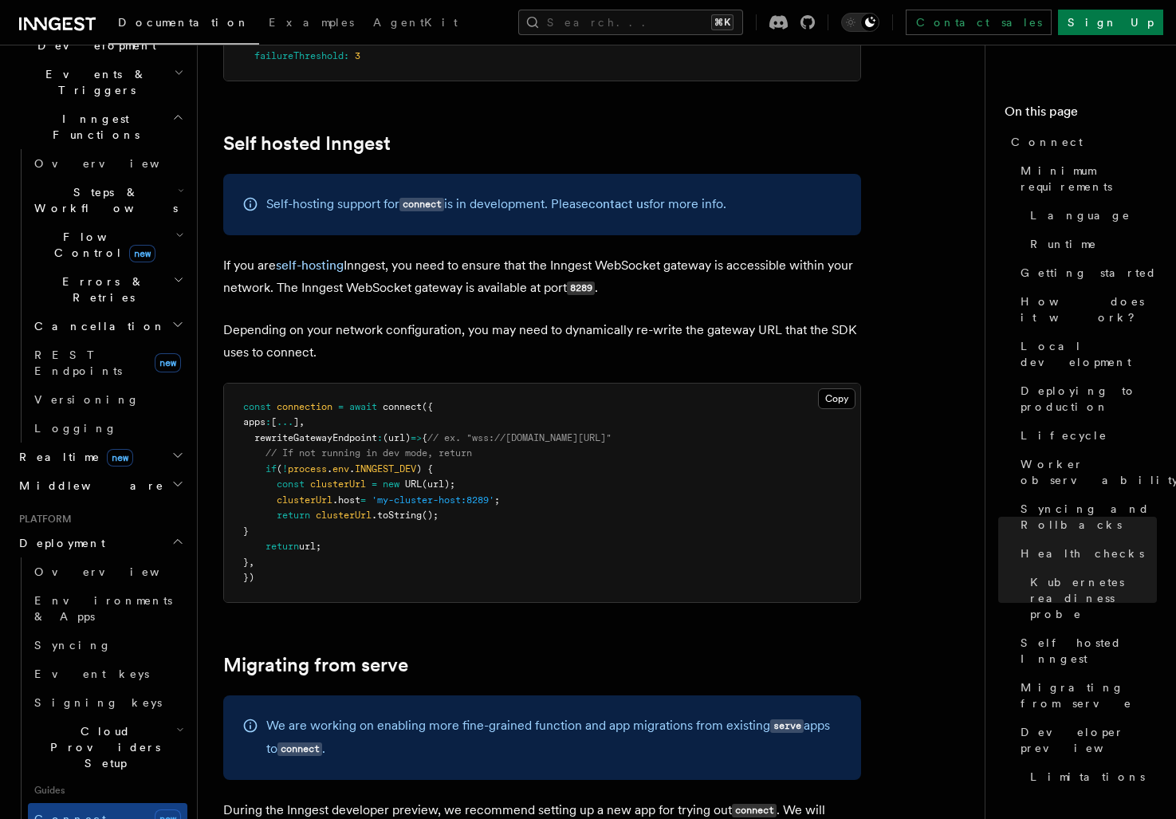
scroll to position [7912, 0]
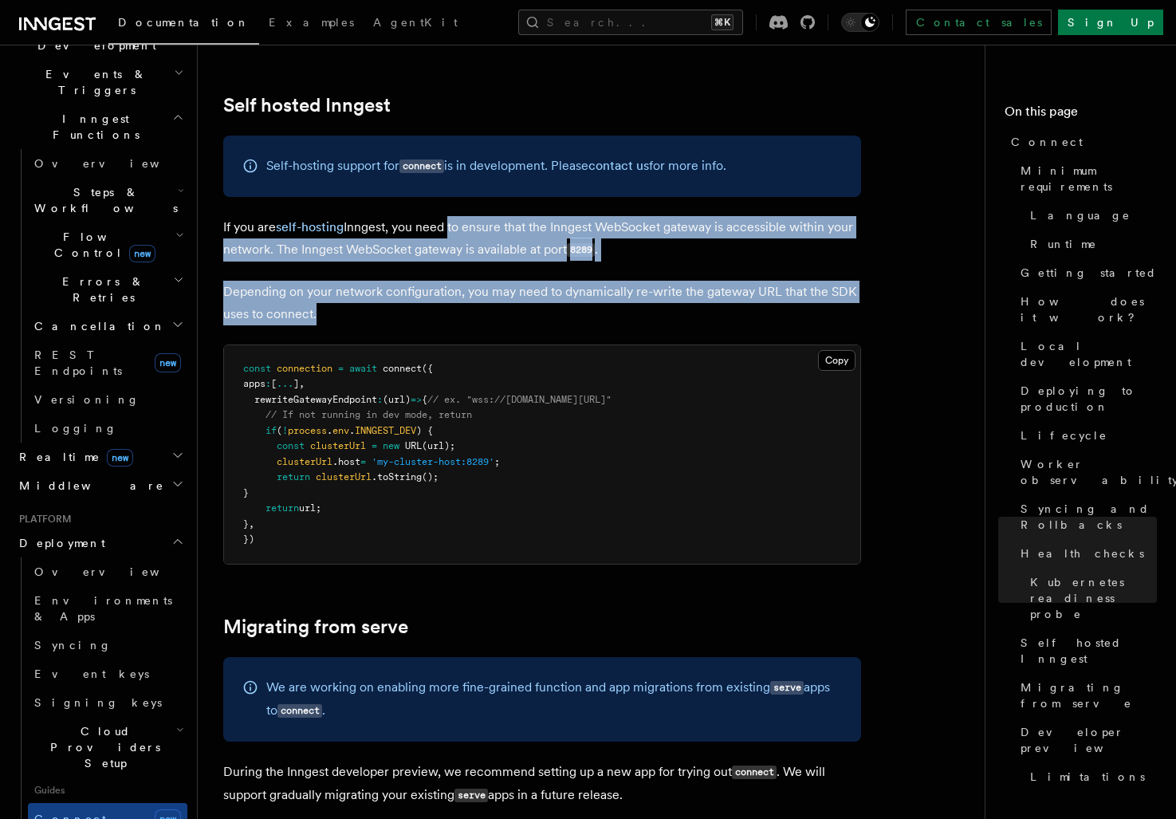
drag, startPoint x: 470, startPoint y: 222, endPoint x: 446, endPoint y: 132, distance: 92.6
click at [446, 216] on p "If you are self-hosting Inngest, you need to ensure that the Inngest WebSocket …" at bounding box center [542, 238] width 638 height 45
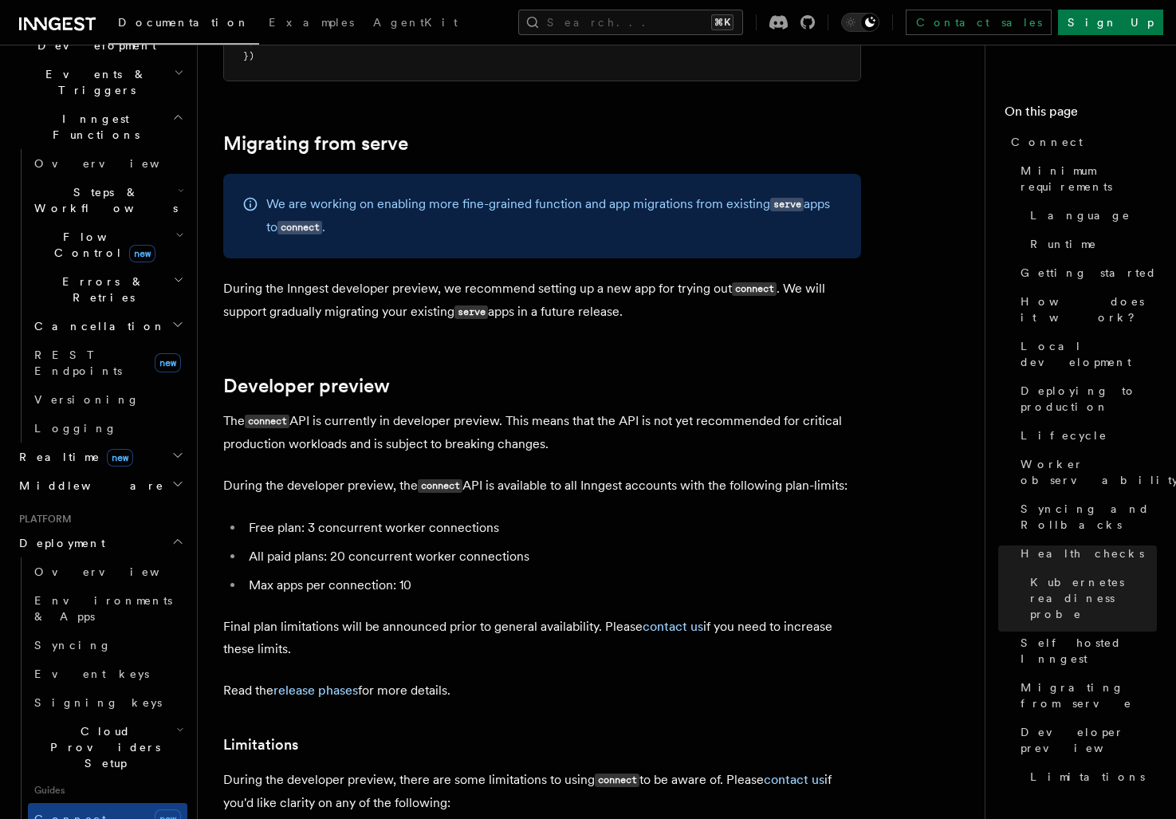
scroll to position [8375, 0]
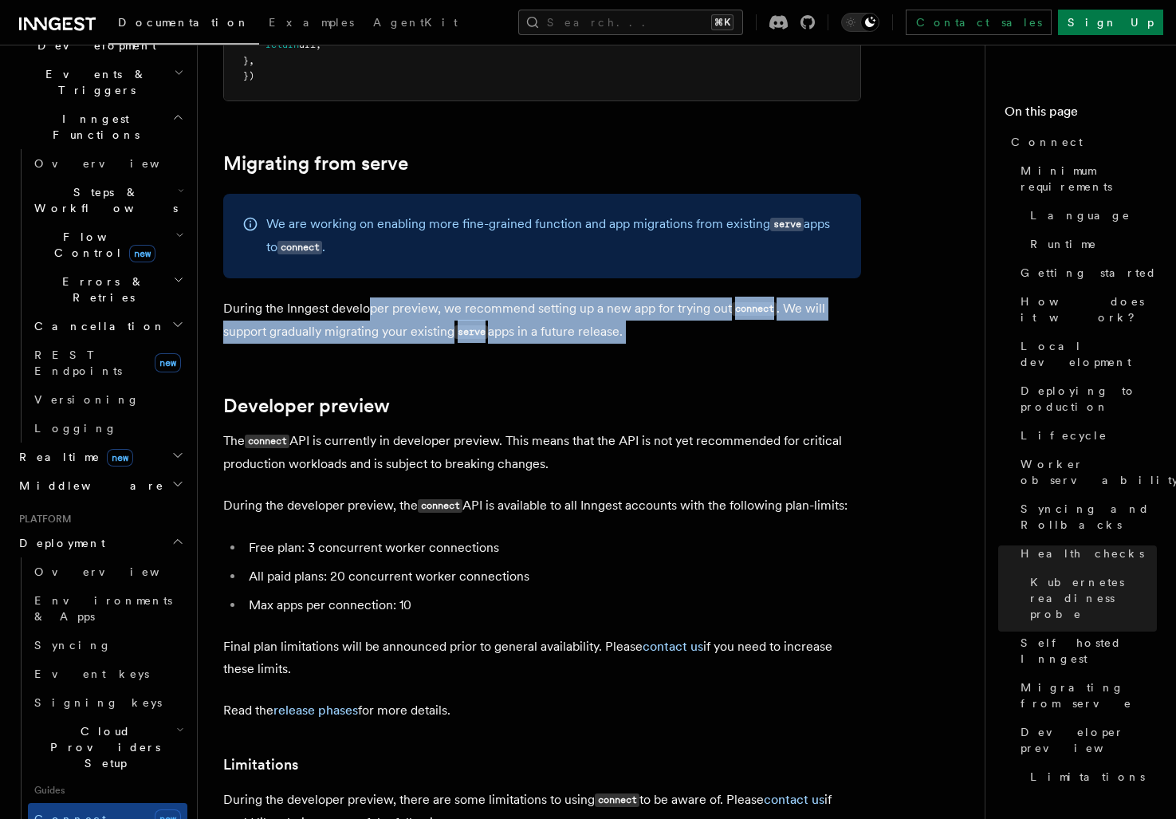
drag, startPoint x: 365, startPoint y: 214, endPoint x: 696, endPoint y: 253, distance: 333.0
drag, startPoint x: 696, startPoint y: 253, endPoint x: 398, endPoint y: 203, distance: 302.2
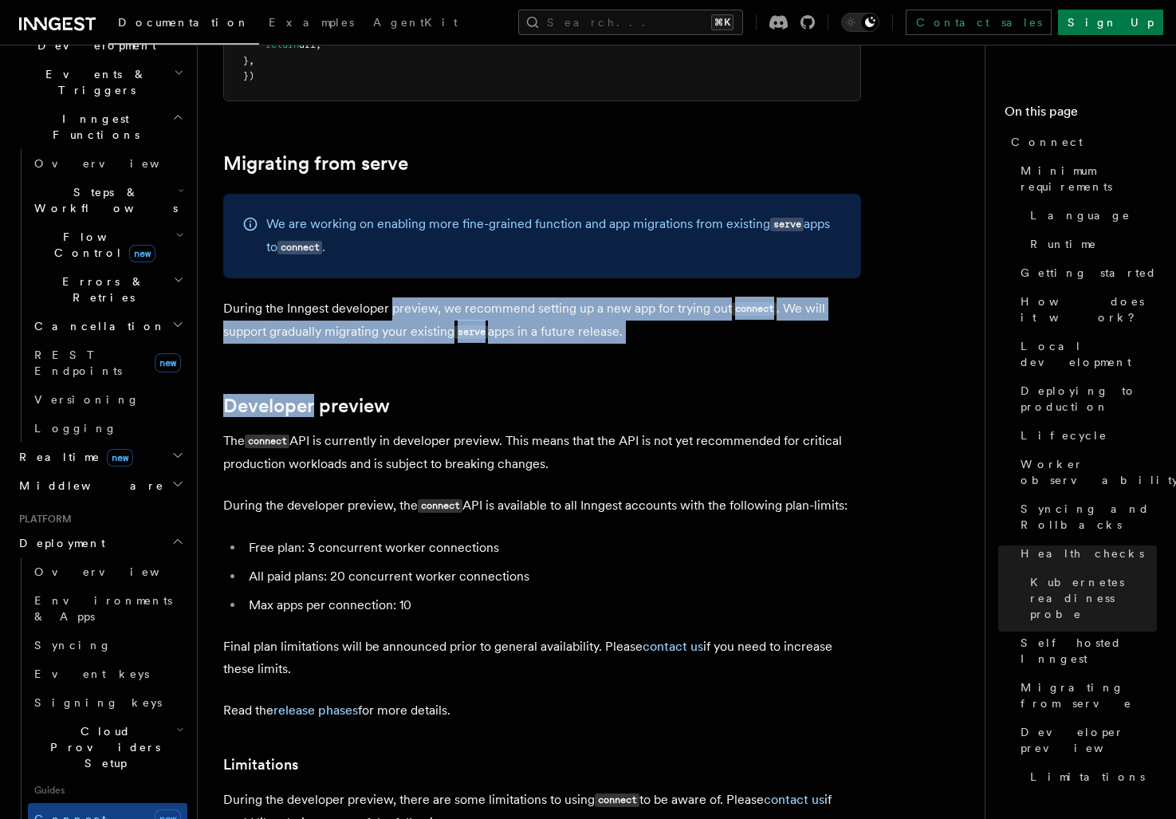
click at [398, 297] on p "During the Inngest developer preview, we recommend setting up a new app for try…" at bounding box center [542, 320] width 638 height 46
drag, startPoint x: 398, startPoint y: 203, endPoint x: 693, endPoint y: 235, distance: 296.7
click at [693, 297] on p "During the Inngest developer preview, we recommend setting up a new app for try…" at bounding box center [542, 320] width 638 height 46
drag, startPoint x: 693, startPoint y: 235, endPoint x: 246, endPoint y: 208, distance: 447.2
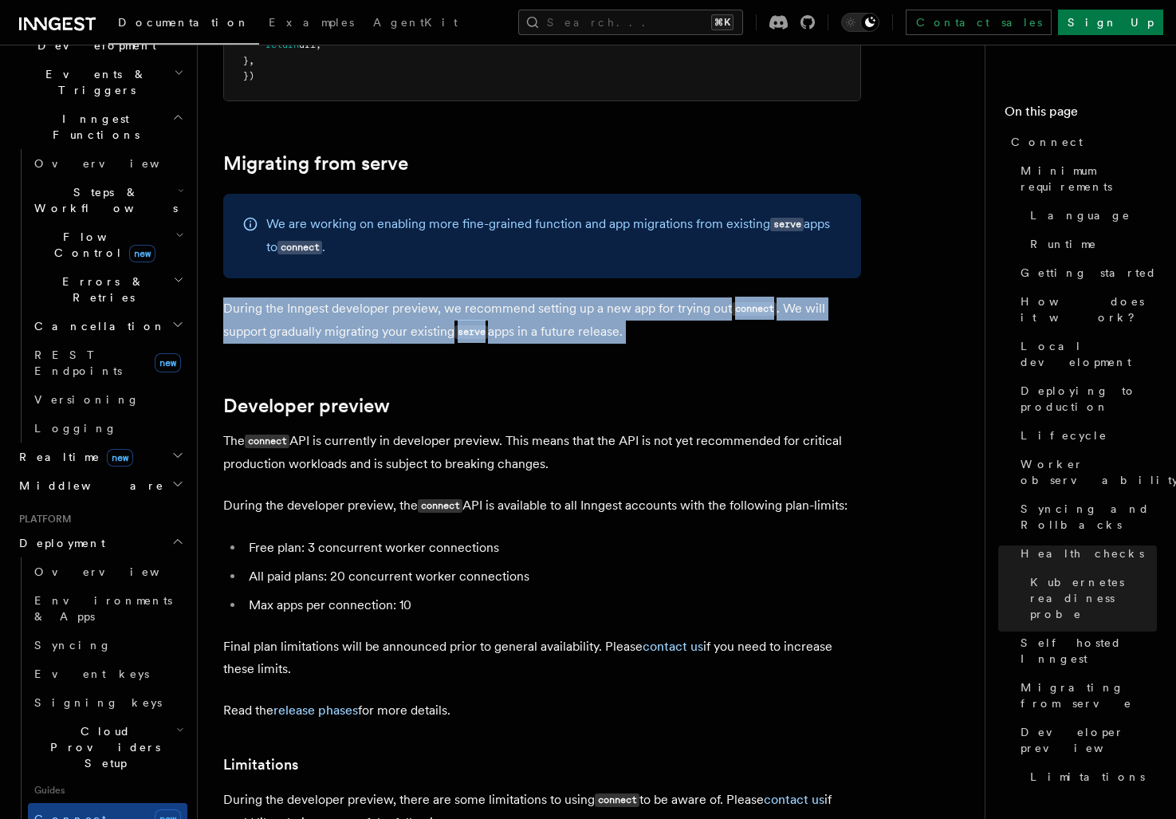
click at [246, 297] on p "During the Inngest developer preview, we recommend setting up a new app for try…" at bounding box center [542, 320] width 638 height 46
drag, startPoint x: 246, startPoint y: 208, endPoint x: 643, endPoint y: 244, distance: 397.8
click at [643, 297] on p "During the Inngest developer preview, we recommend setting up a new app for try…" at bounding box center [542, 320] width 638 height 46
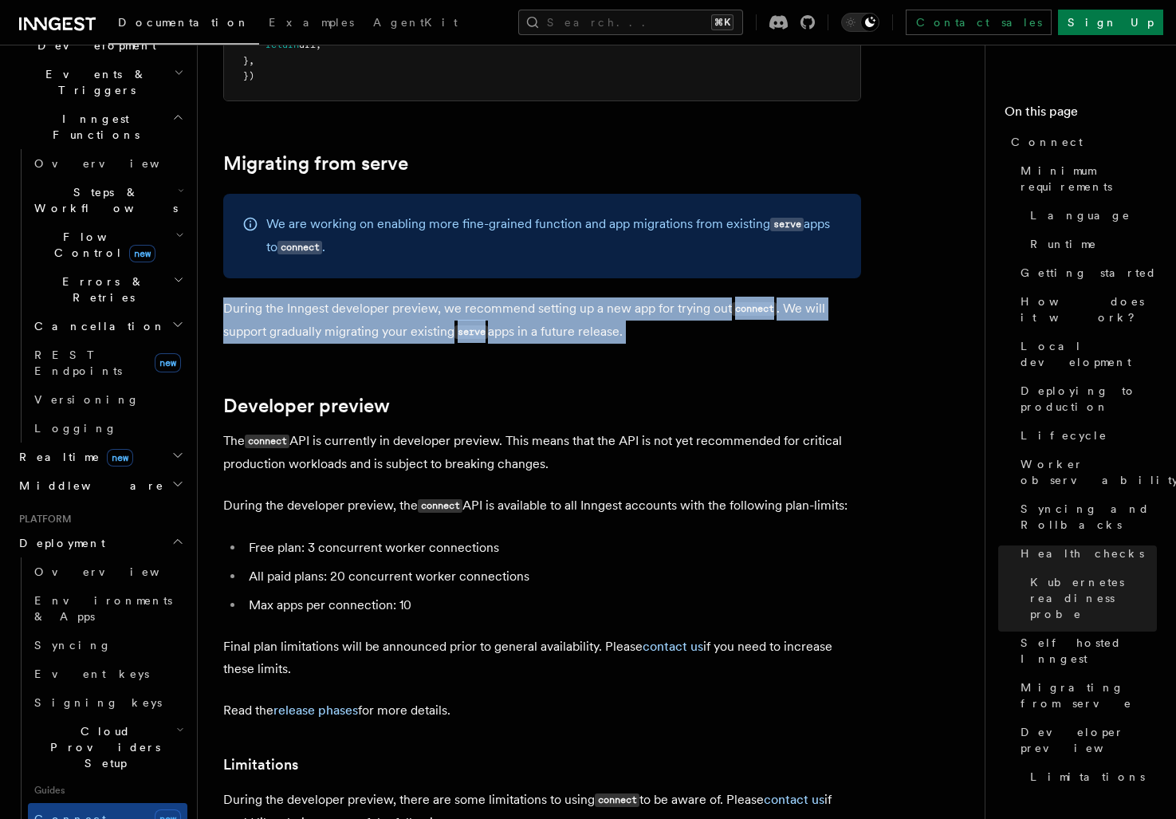
drag, startPoint x: 643, startPoint y: 244, endPoint x: 236, endPoint y: 206, distance: 408.3
click at [236, 297] on p "During the Inngest developer preview, we recommend setting up a new app for try…" at bounding box center [542, 320] width 638 height 46
drag, startPoint x: 236, startPoint y: 206, endPoint x: 670, endPoint y: 238, distance: 435.6
click at [670, 297] on p "During the Inngest developer preview, we recommend setting up a new app for try…" at bounding box center [542, 320] width 638 height 46
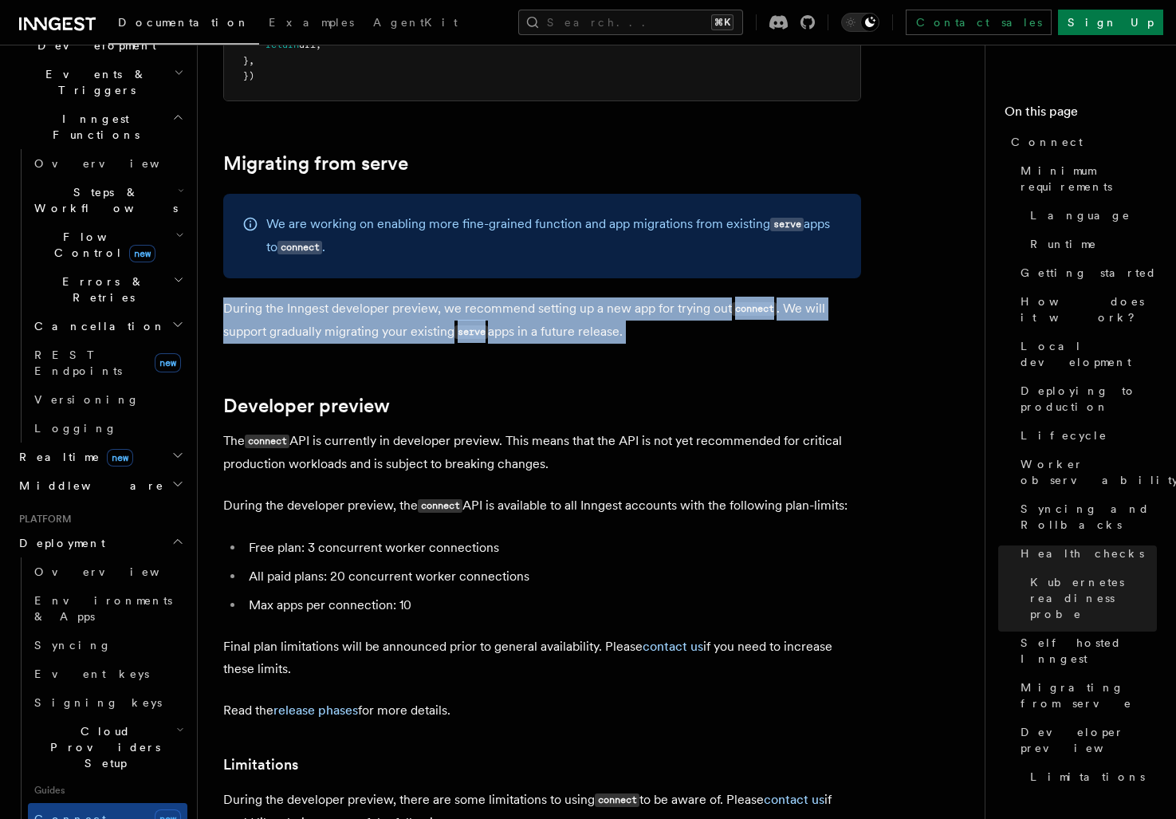
click at [670, 297] on p "During the Inngest developer preview, we recommend setting up a new app for try…" at bounding box center [542, 320] width 638 height 46
drag, startPoint x: 670, startPoint y: 238, endPoint x: 280, endPoint y: 195, distance: 393.0
drag, startPoint x: 280, startPoint y: 195, endPoint x: 772, endPoint y: 244, distance: 495.1
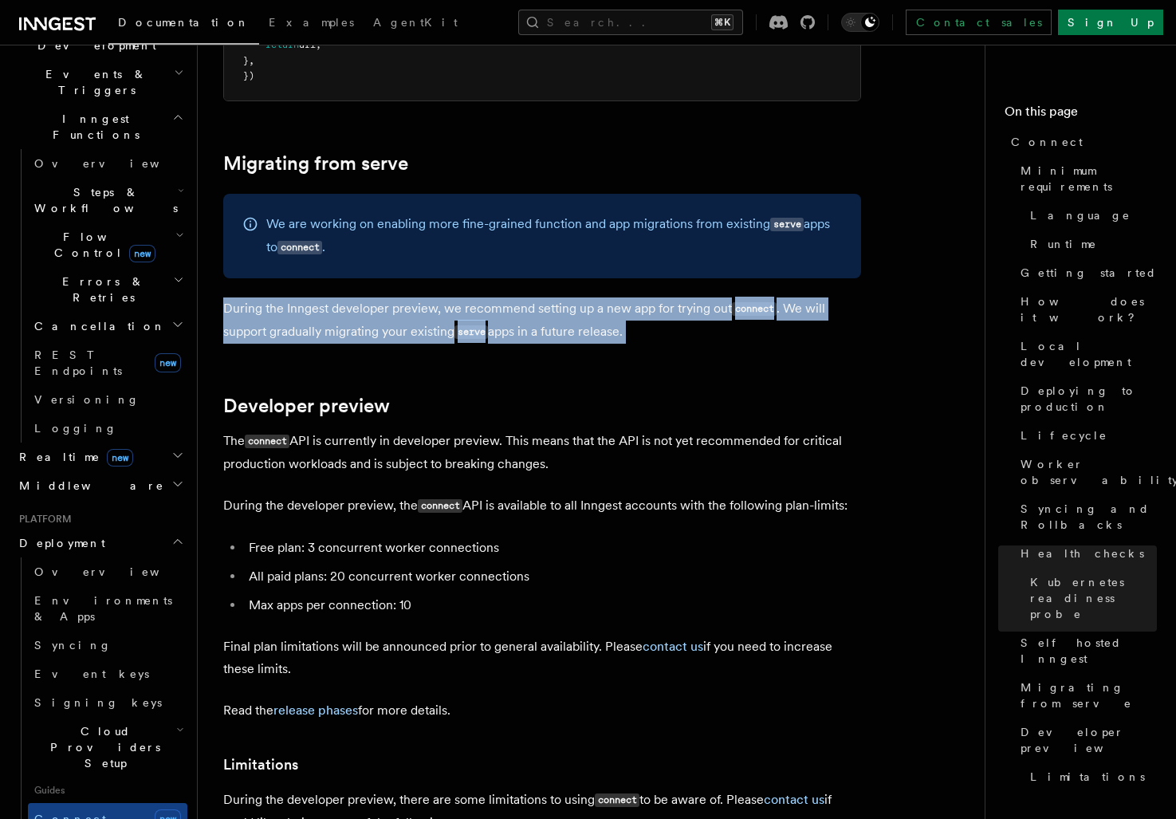
click at [772, 297] on p "During the Inngest developer preview, we recommend setting up a new app for try…" at bounding box center [542, 320] width 638 height 46
drag, startPoint x: 772, startPoint y: 244, endPoint x: 236, endPoint y: 198, distance: 538.5
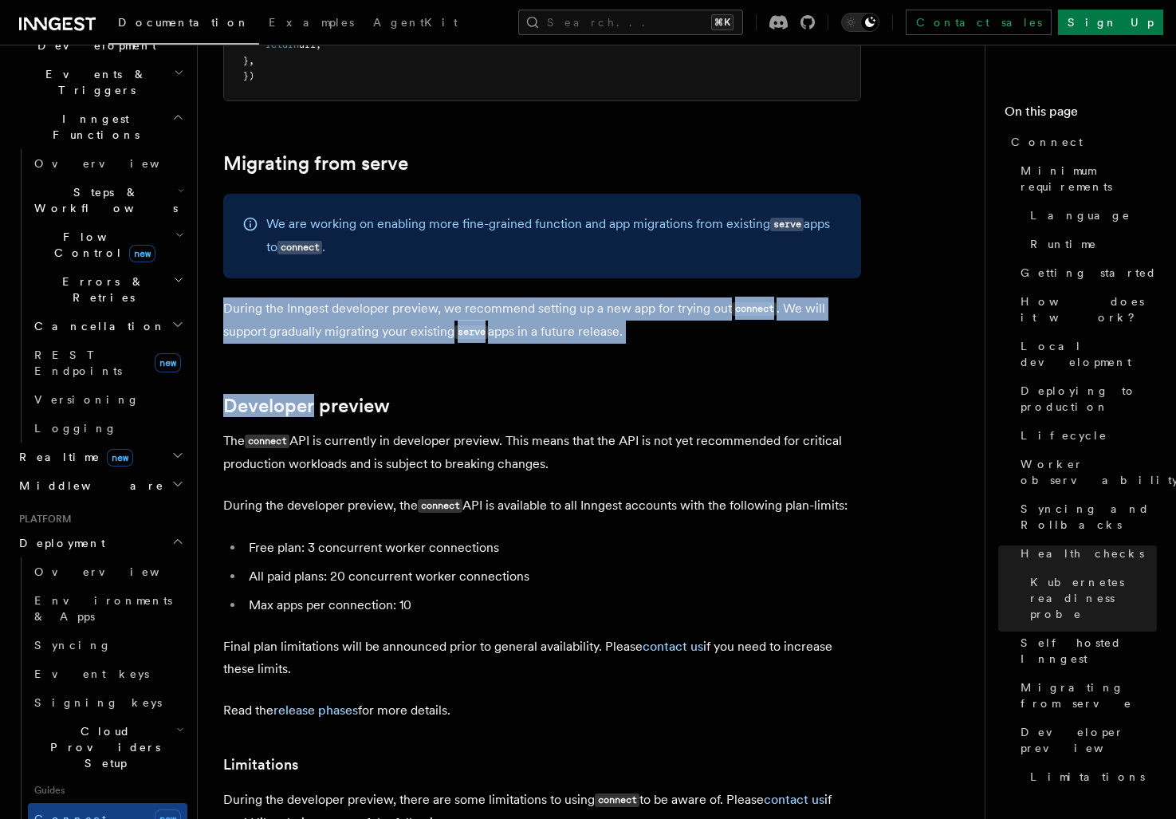
drag, startPoint x: 236, startPoint y: 198, endPoint x: 579, endPoint y: 251, distance: 346.9
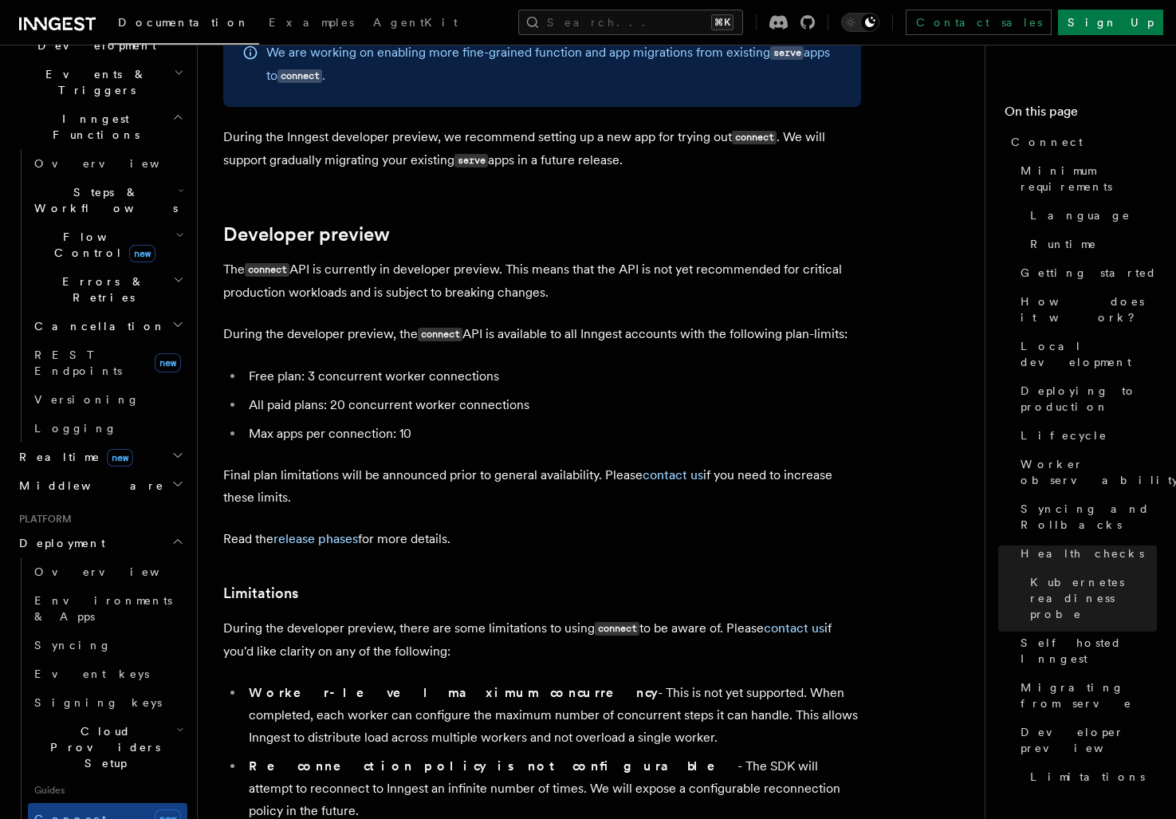
scroll to position [8548, 0]
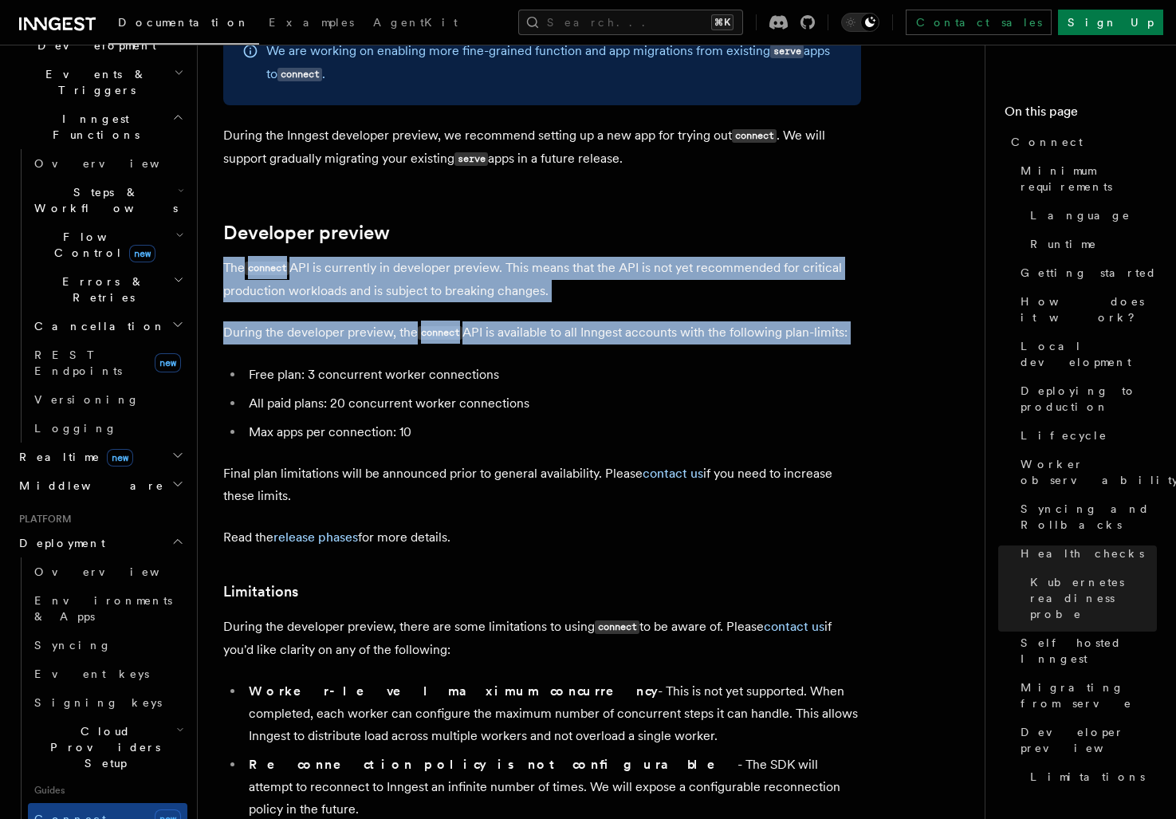
drag, startPoint x: 458, startPoint y: 153, endPoint x: 617, endPoint y: 252, distance: 186.9
click at [587, 257] on p "The connect API is currently in developer preview. This means that the API is n…" at bounding box center [542, 279] width 638 height 45
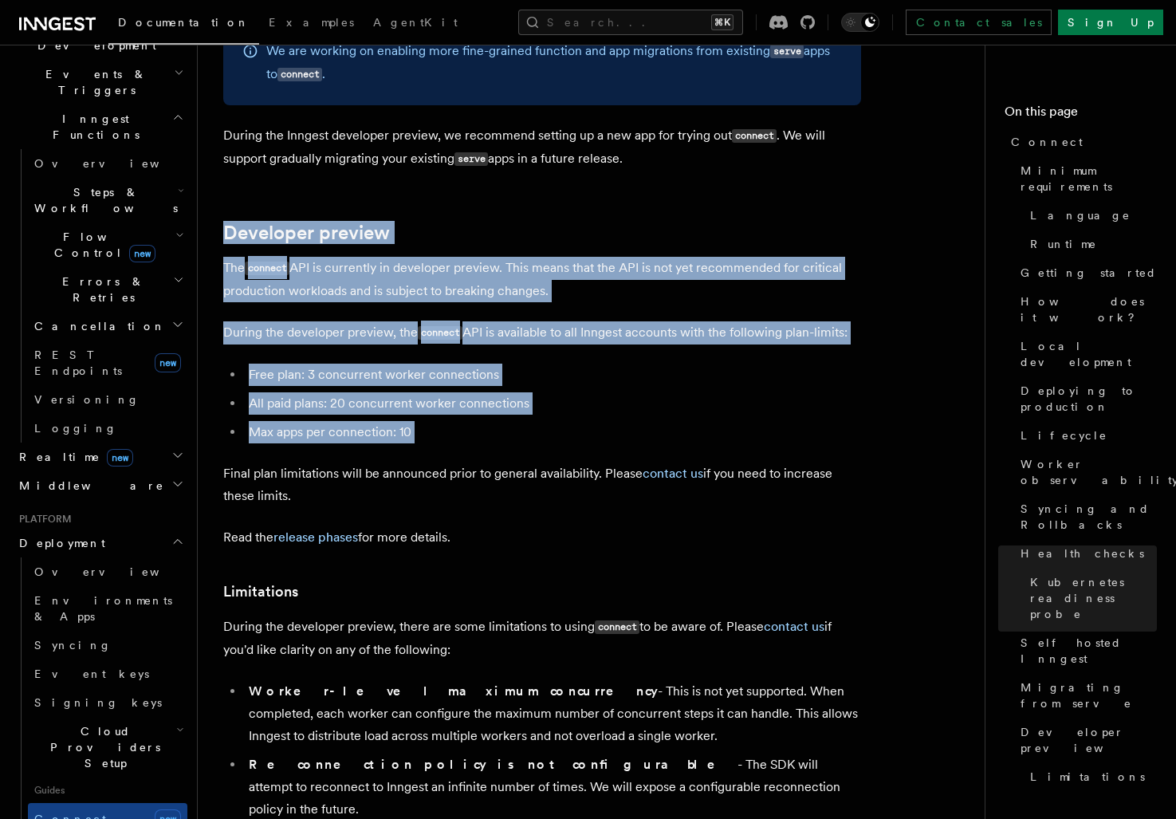
click at [643, 392] on li "All paid plans: 20 concurrent worker connections" at bounding box center [552, 403] width 617 height 22
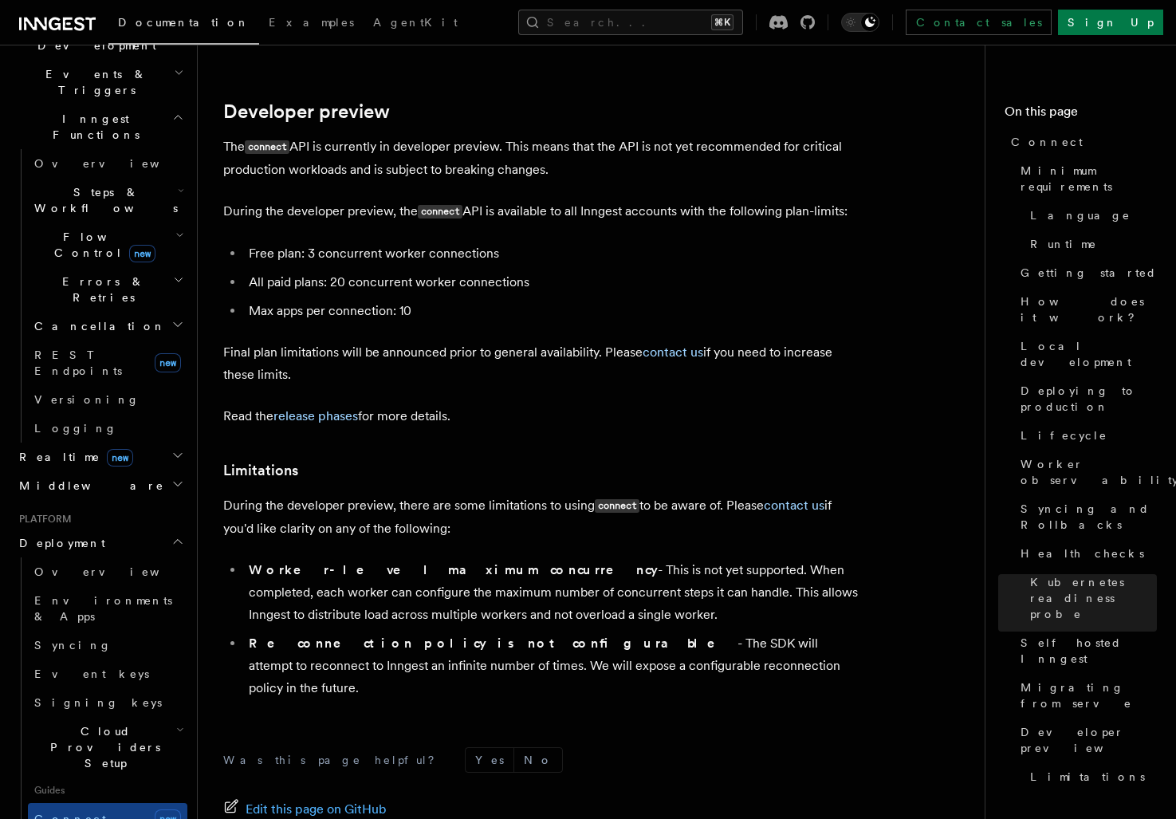
scroll to position [8667, 0]
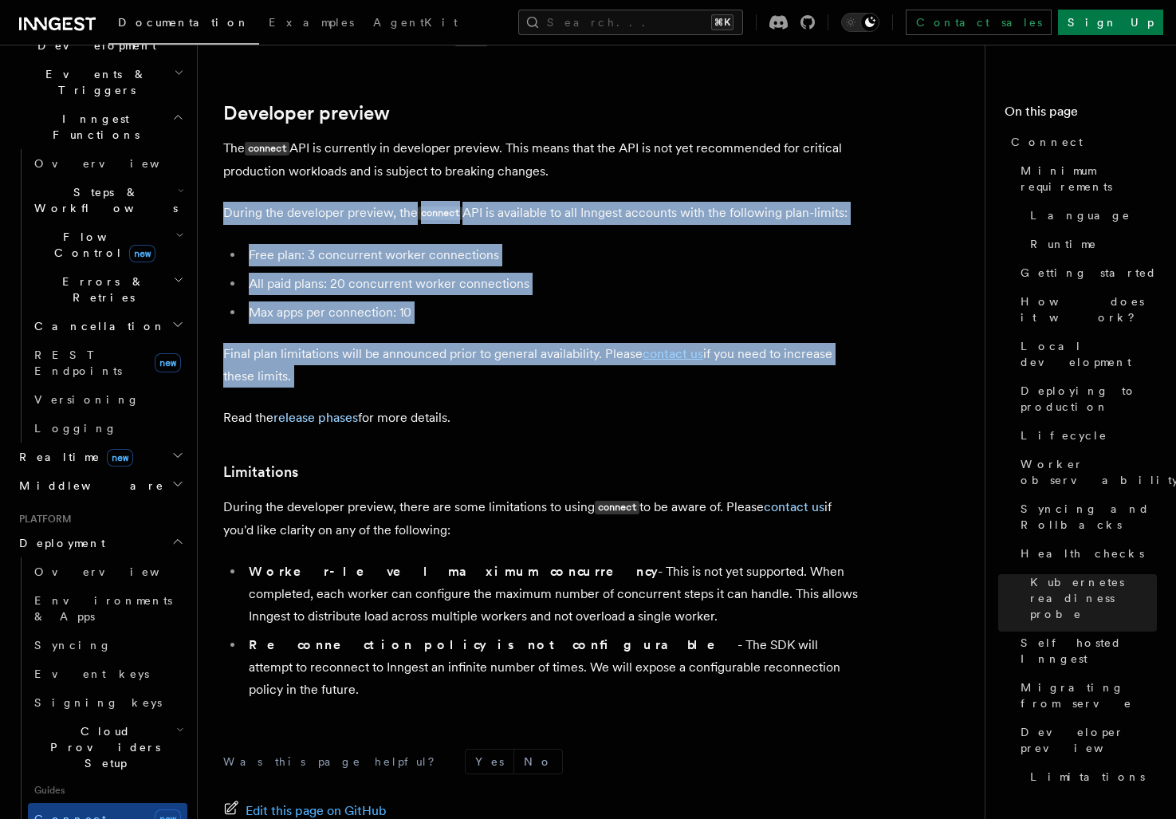
click at [484, 343] on p "Final plan limitations will be announced prior to general availability. Please …" at bounding box center [542, 365] width 638 height 45
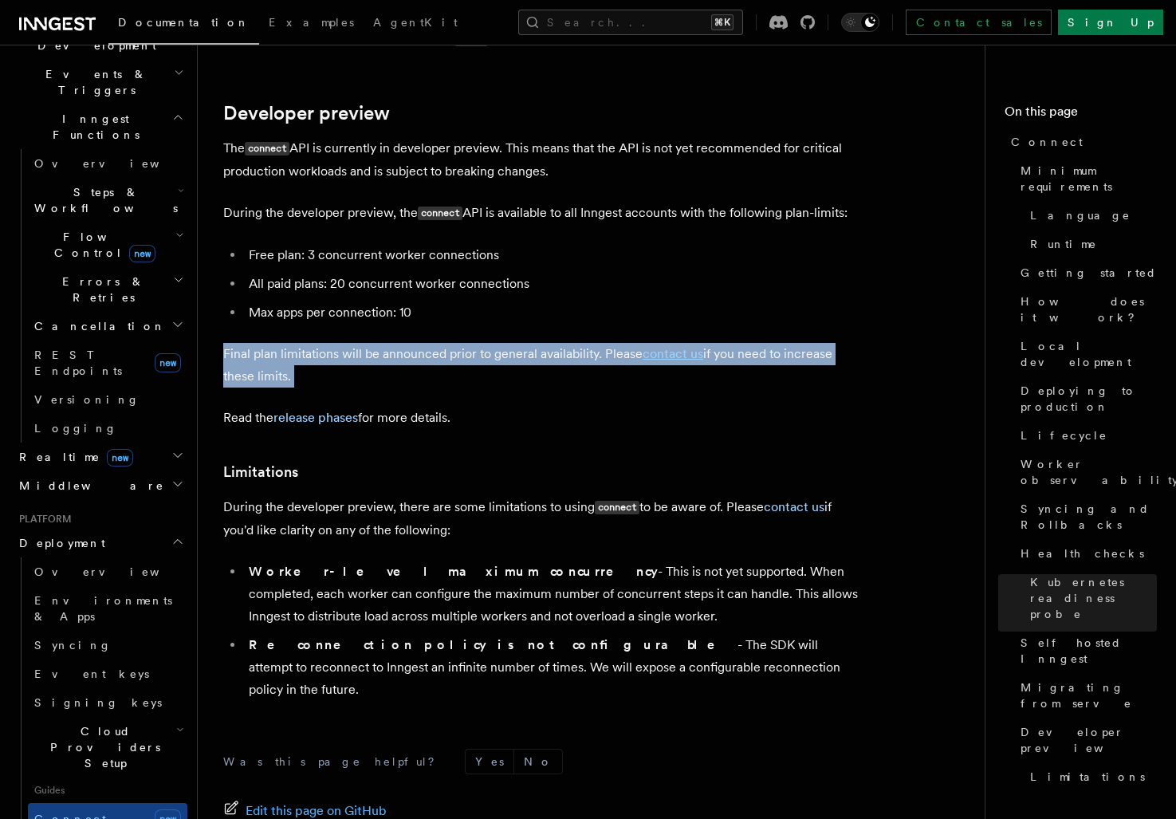
click at [481, 343] on p "Final plan limitations will be announced prior to general availability. Please …" at bounding box center [542, 365] width 638 height 45
click at [470, 343] on p "Final plan limitations will be announced prior to general availability. Please …" at bounding box center [542, 365] width 638 height 45
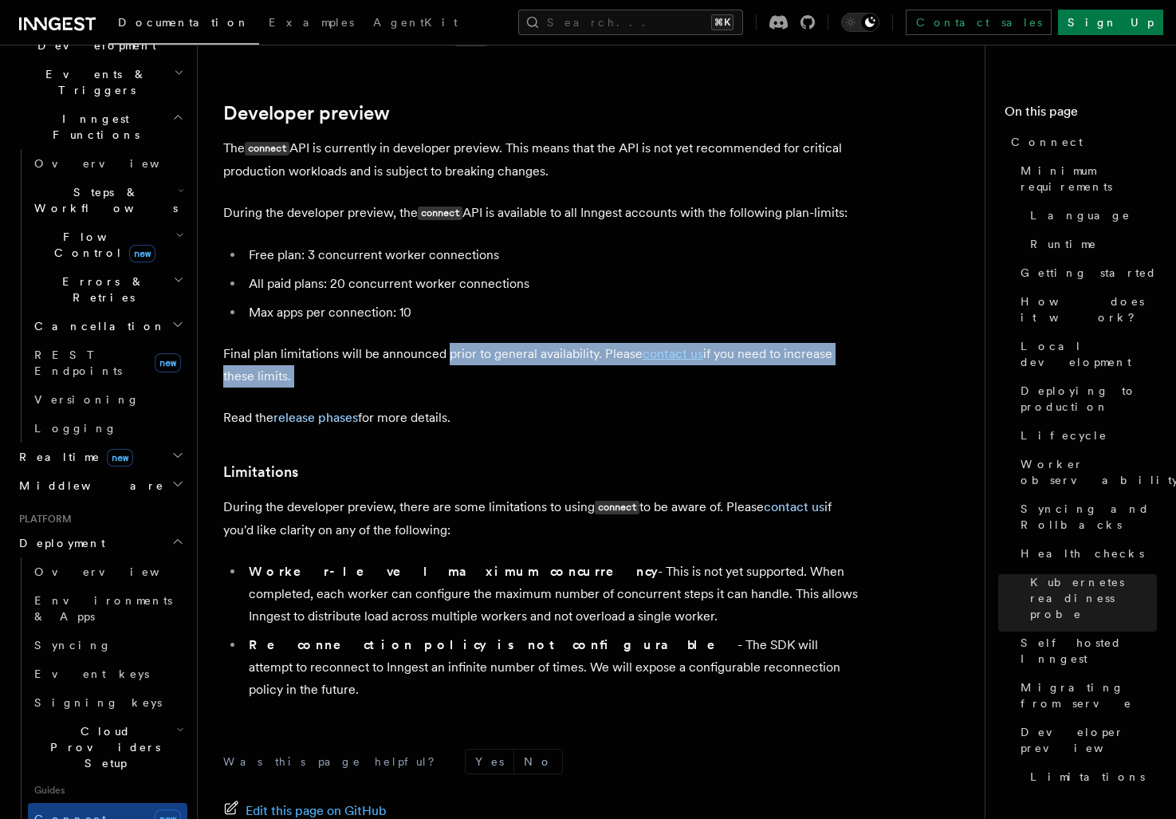
click at [497, 343] on p "Final plan limitations will be announced prior to general availability. Please …" at bounding box center [542, 365] width 638 height 45
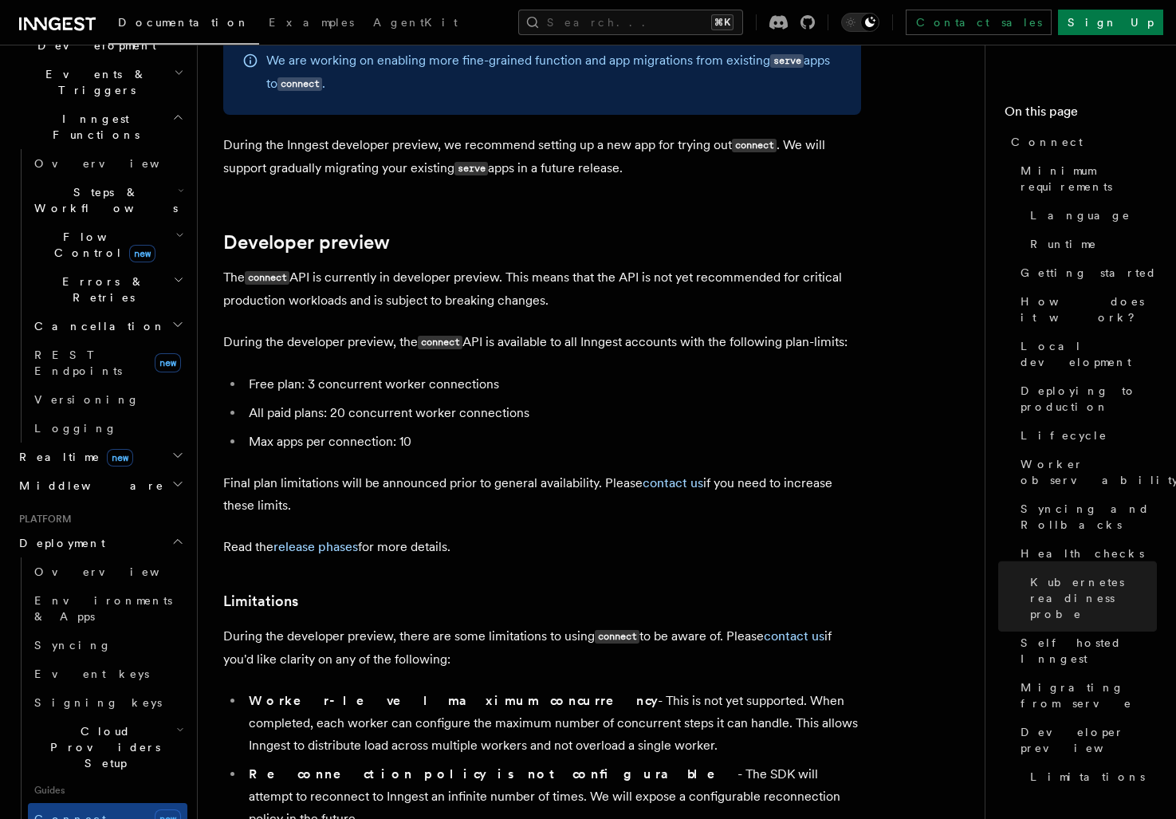
scroll to position [8528, 0]
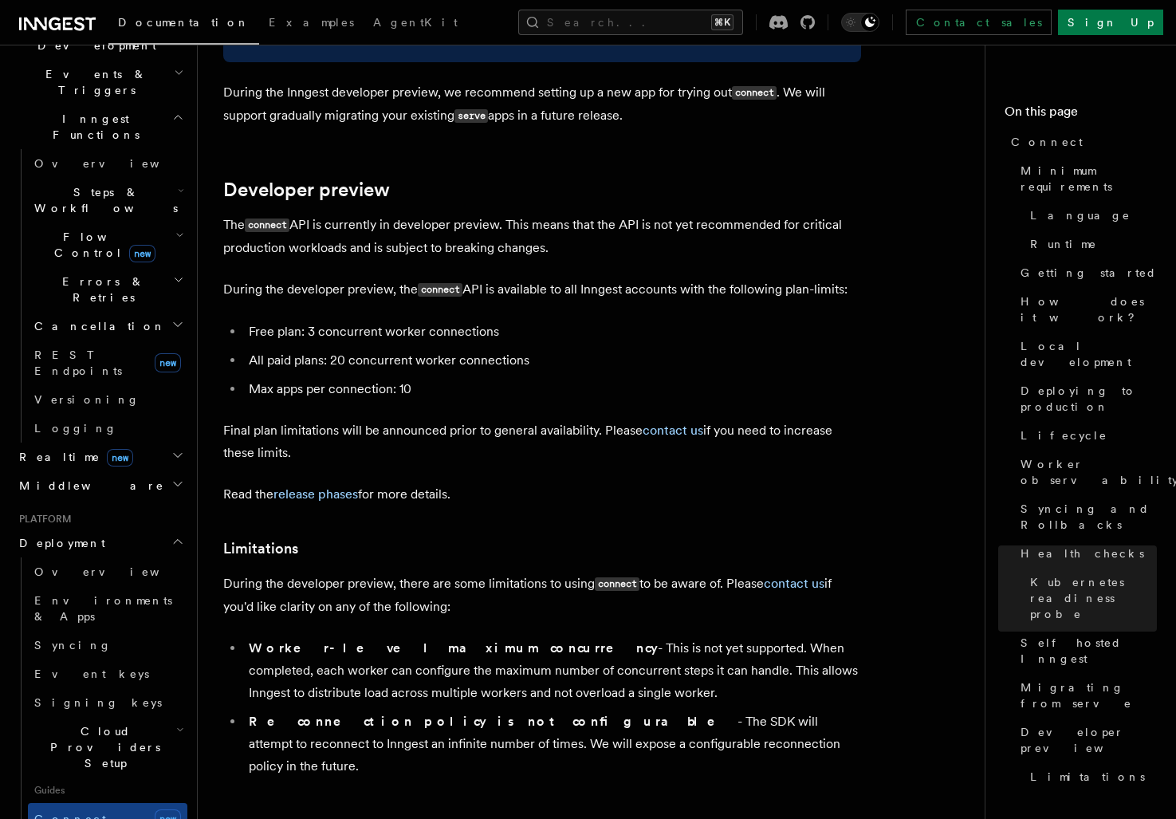
scroll to position [8593, 0]
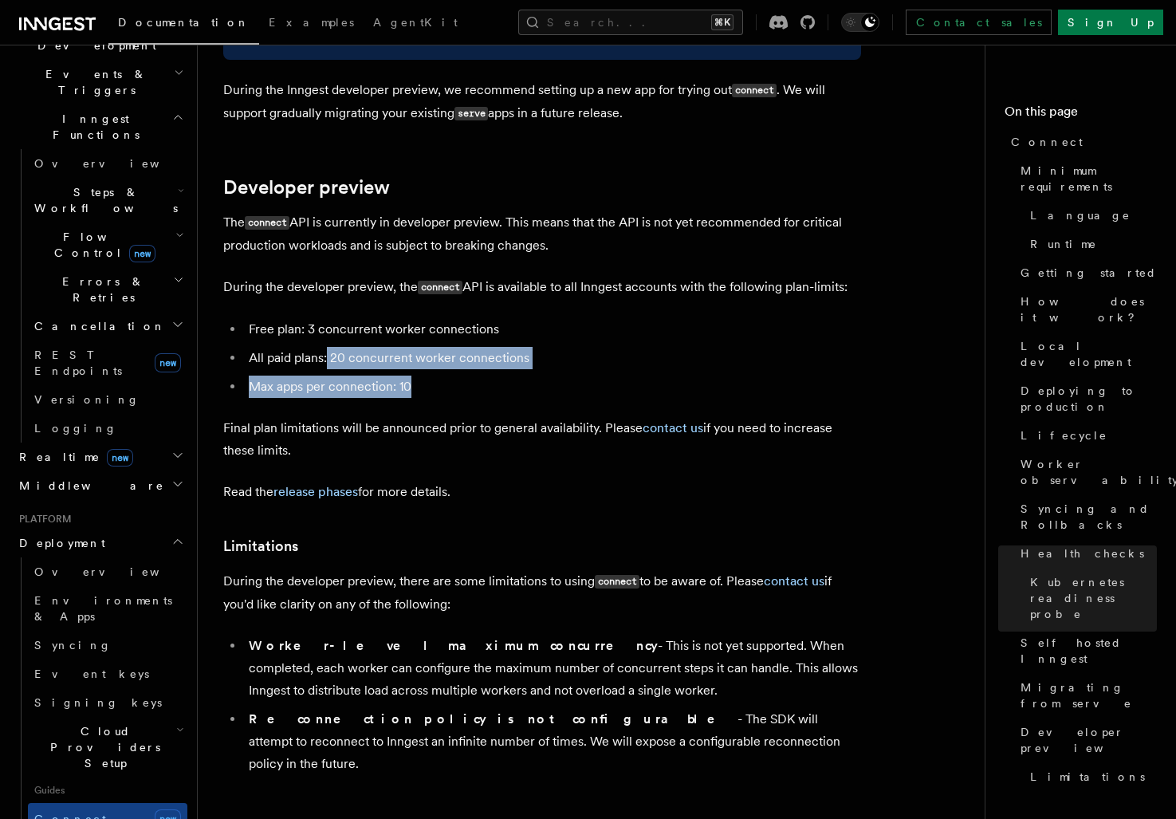
click at [327, 318] on ul "Free plan: 3 concurrent worker connections All paid plans: 20 concurrent worker…" at bounding box center [542, 358] width 638 height 80
click at [326, 347] on li "All paid plans: 20 concurrent worker connections" at bounding box center [552, 358] width 617 height 22
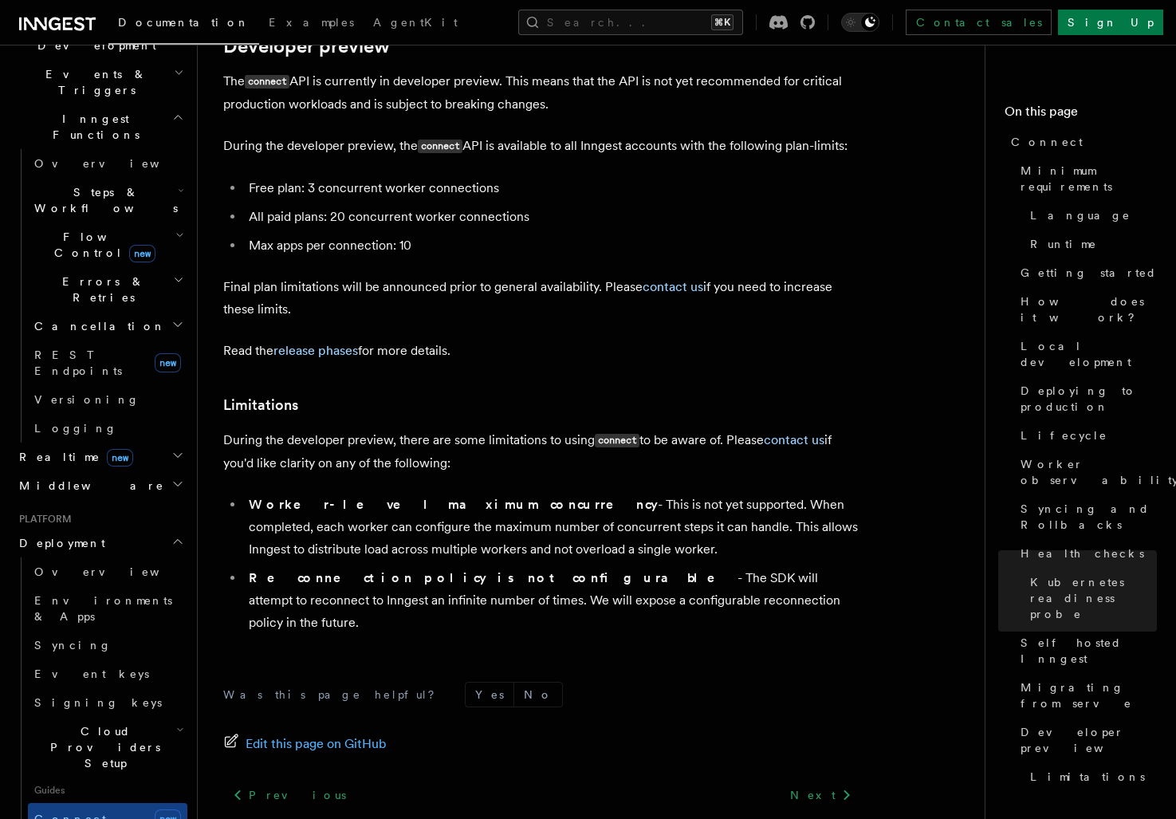
scroll to position [8740, 0]
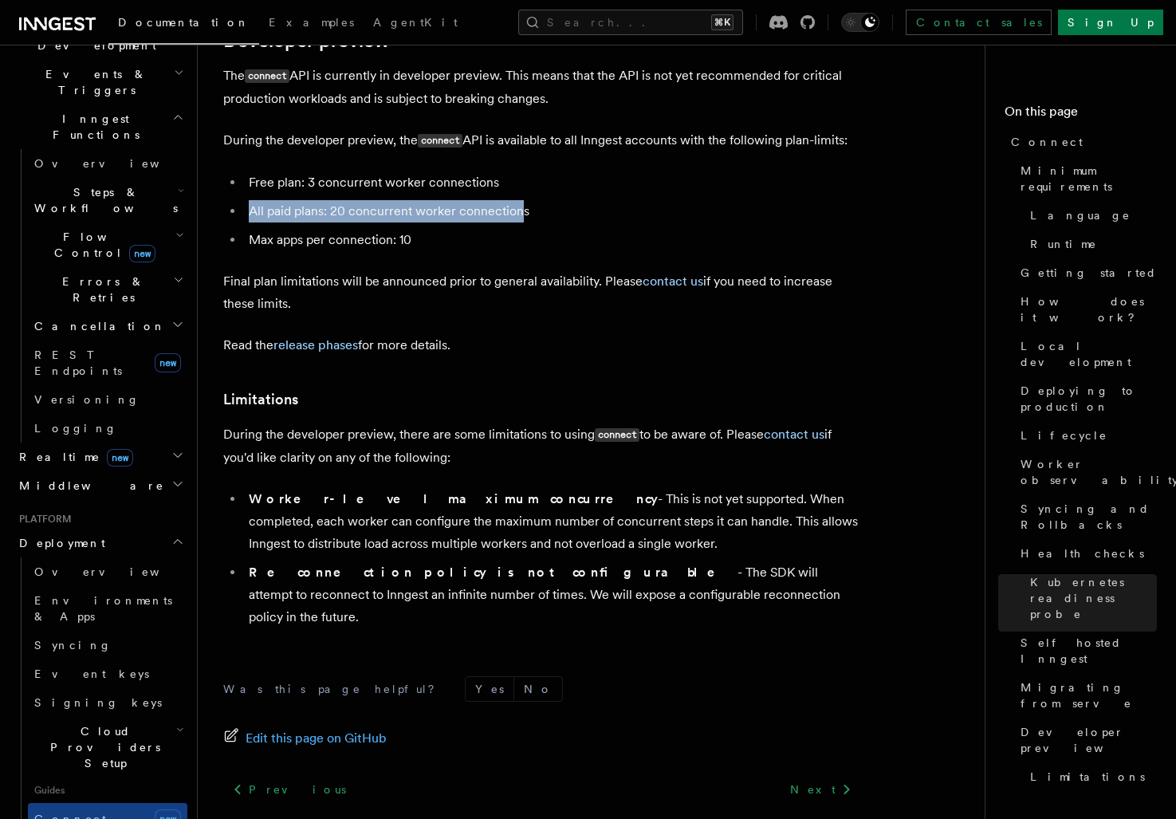
click at [517, 171] on ul "Free plan: 3 concurrent worker connections All paid plans: 20 concurrent worker…" at bounding box center [542, 211] width 638 height 80
click at [527, 270] on p "Final plan limitations will be announced prior to general availability. Please …" at bounding box center [542, 292] width 638 height 45
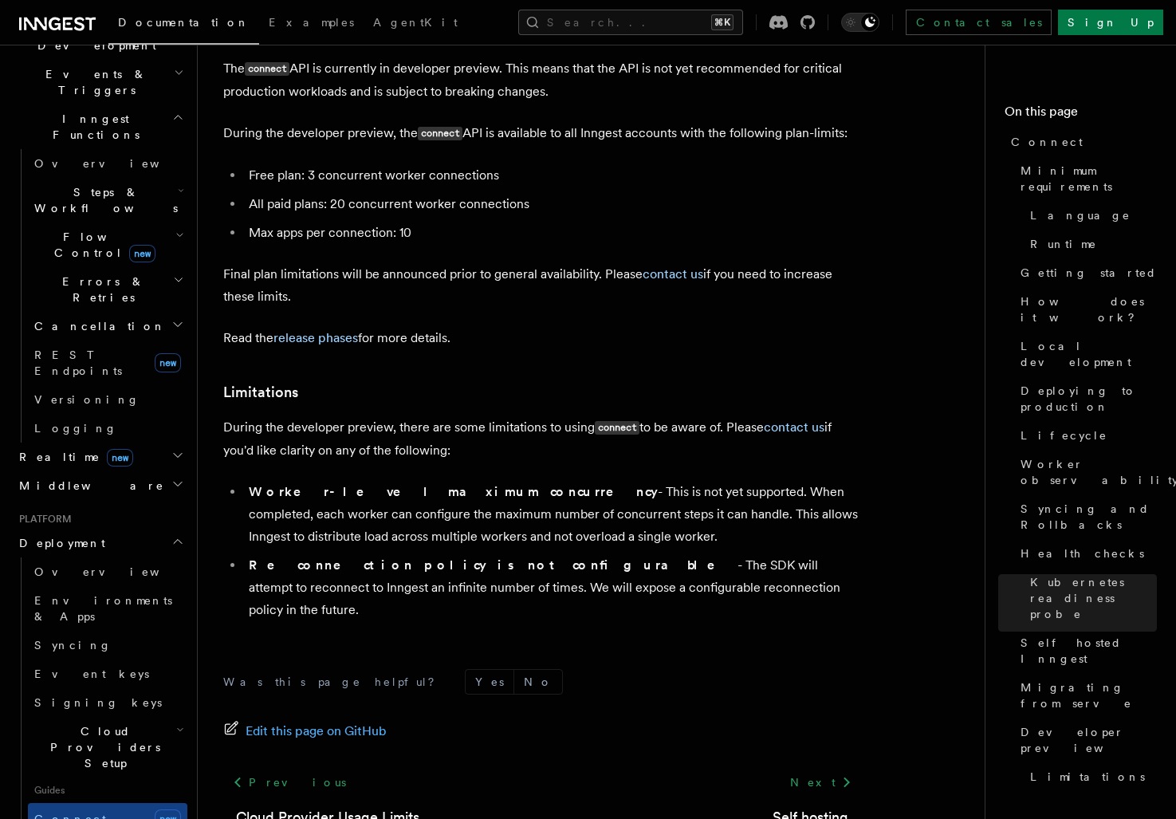
click at [485, 416] on p "During the developer preview, there are some limitations to using connect to be…" at bounding box center [542, 438] width 638 height 45
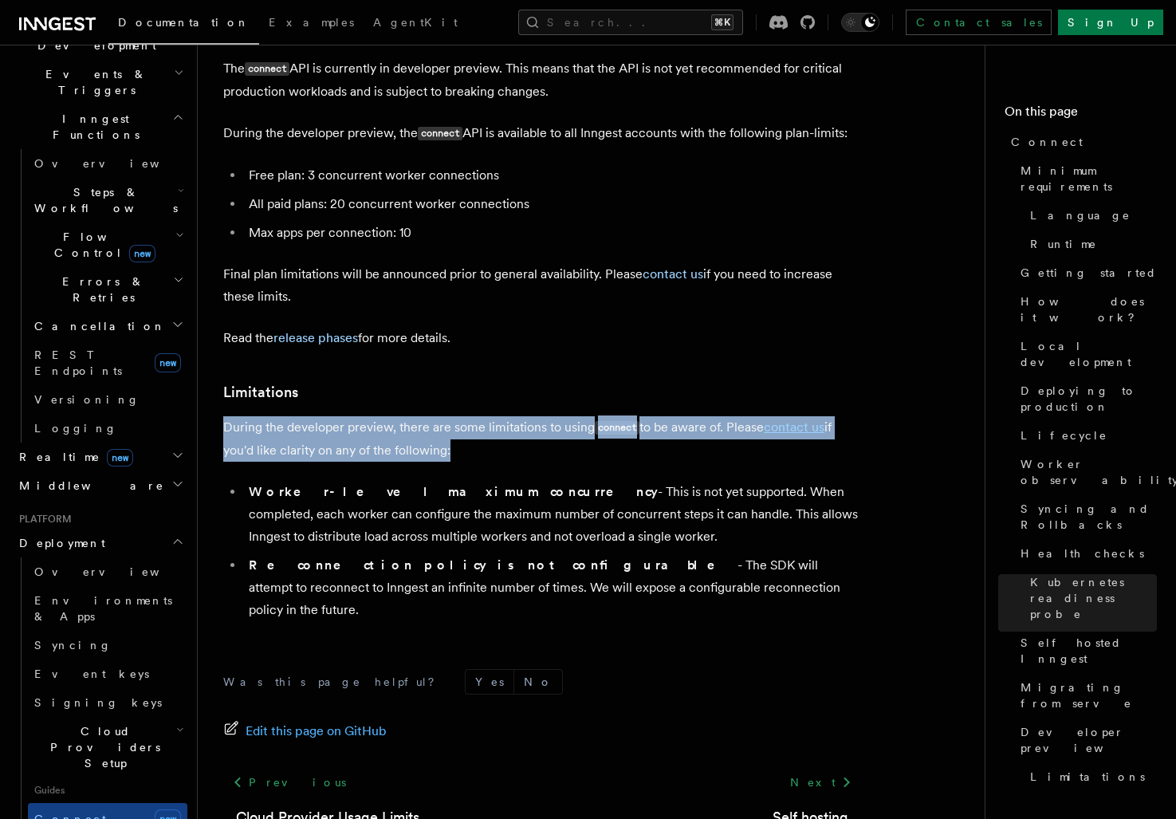
click at [501, 416] on p "During the developer preview, there are some limitations to using connect to be…" at bounding box center [542, 438] width 638 height 45
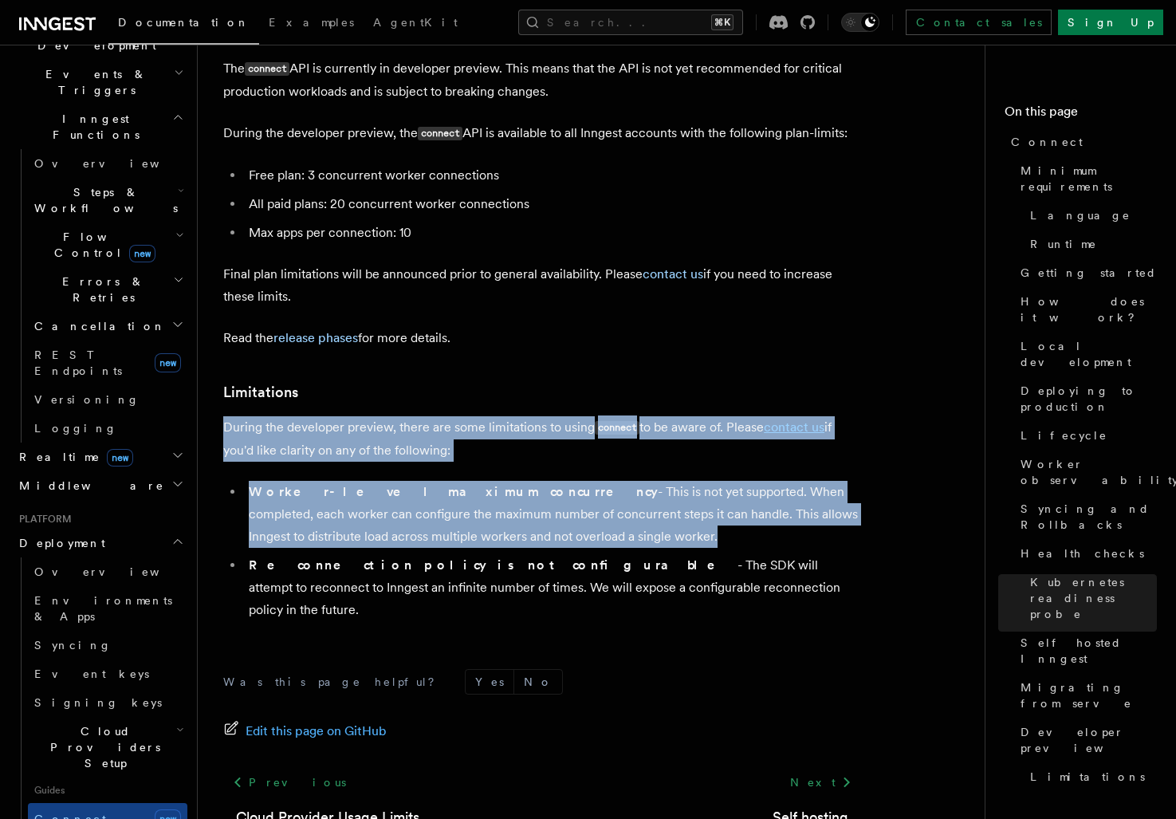
click at [620, 481] on li "Worker-level maximum concurrency - This is not yet supported. When completed, e…" at bounding box center [552, 514] width 617 height 67
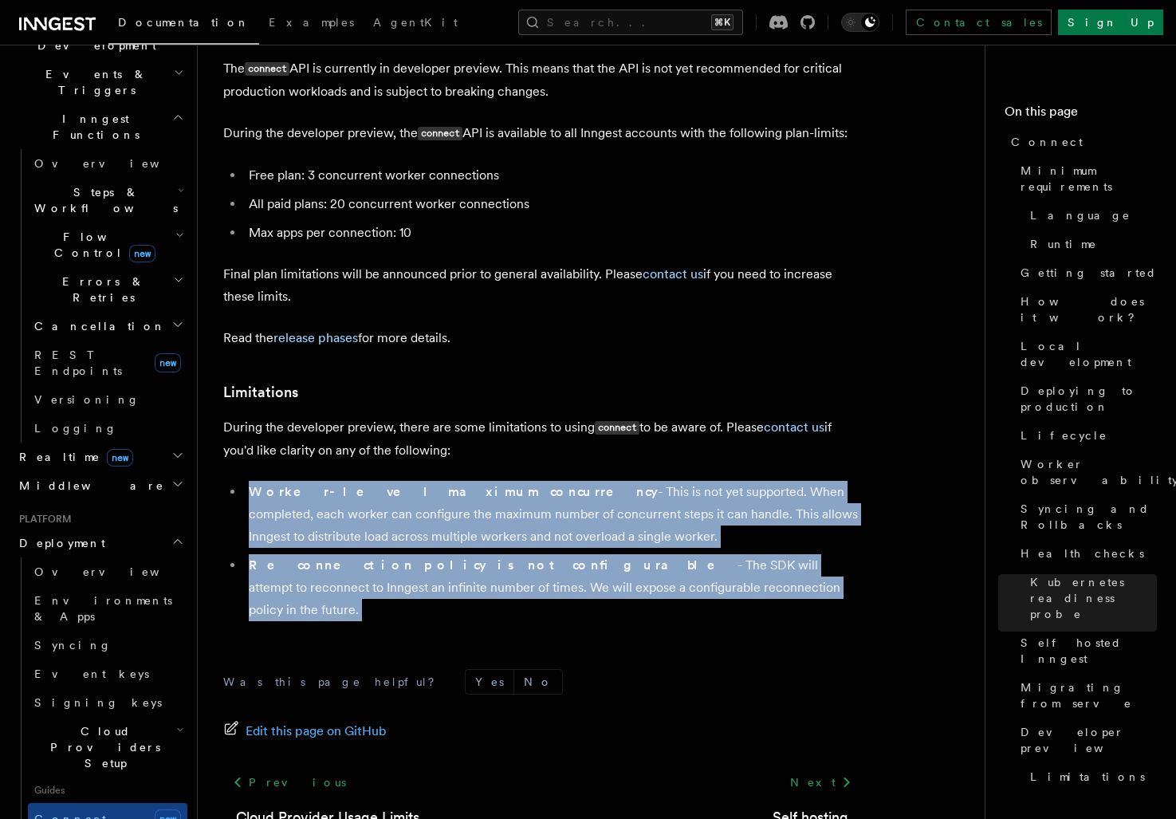
click at [691, 554] on li "Reconnection policy is not configurable - The SDK will attempt to reconnect to …" at bounding box center [552, 587] width 617 height 67
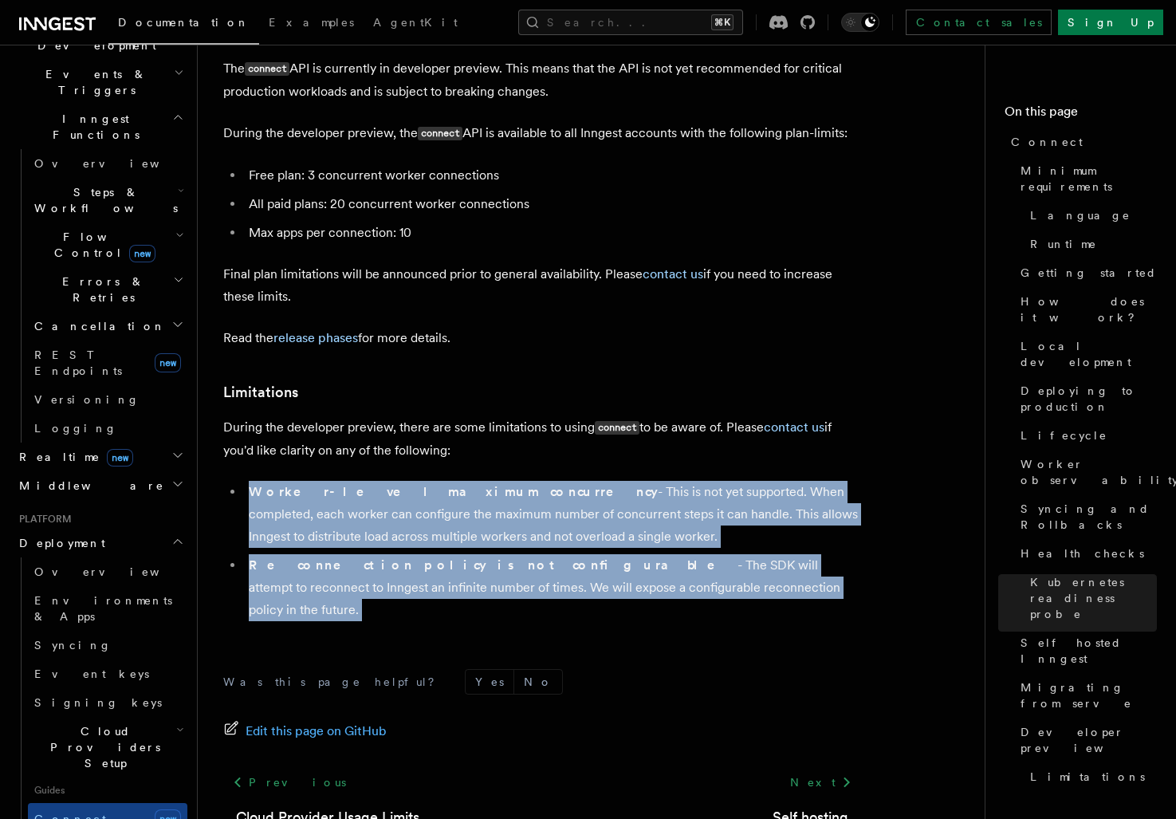
click at [734, 554] on li "Reconnection policy is not configurable - The SDK will attempt to reconnect to …" at bounding box center [552, 587] width 617 height 67
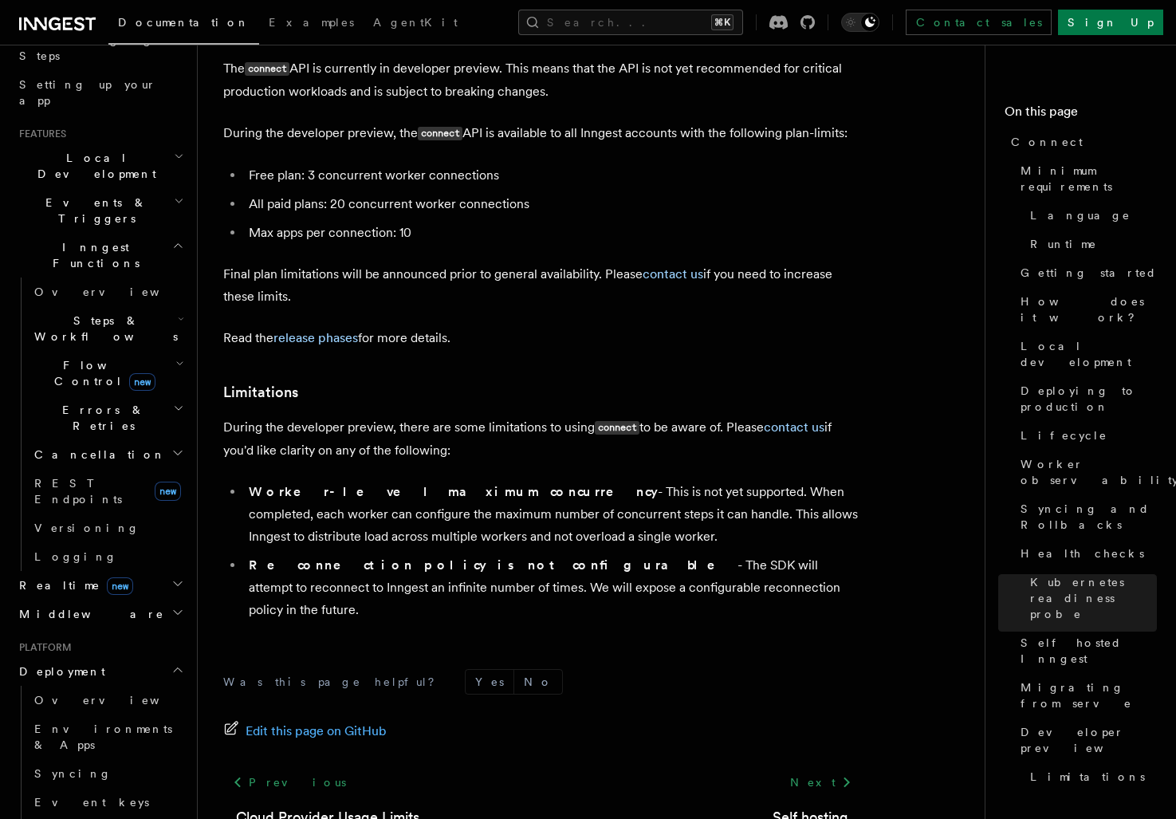
scroll to position [267, 0]
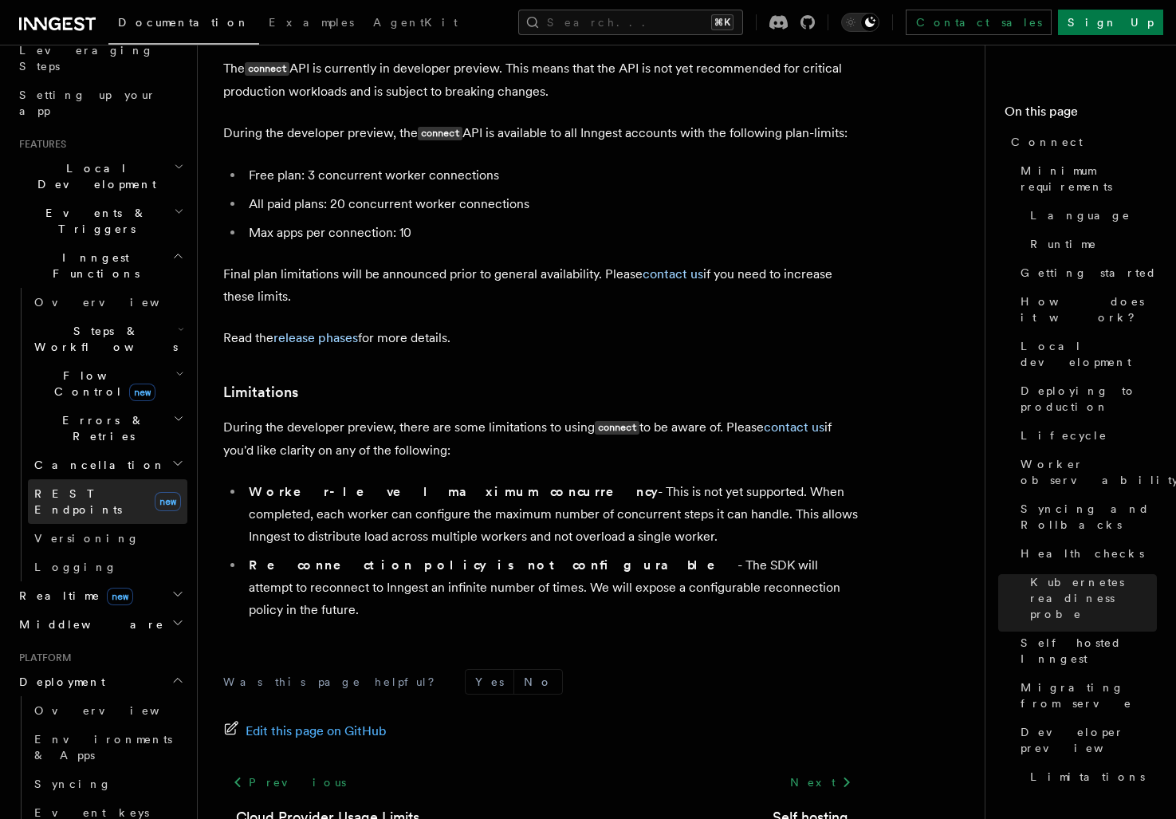
click at [111, 487] on span "REST Endpoints" at bounding box center [78, 501] width 88 height 29
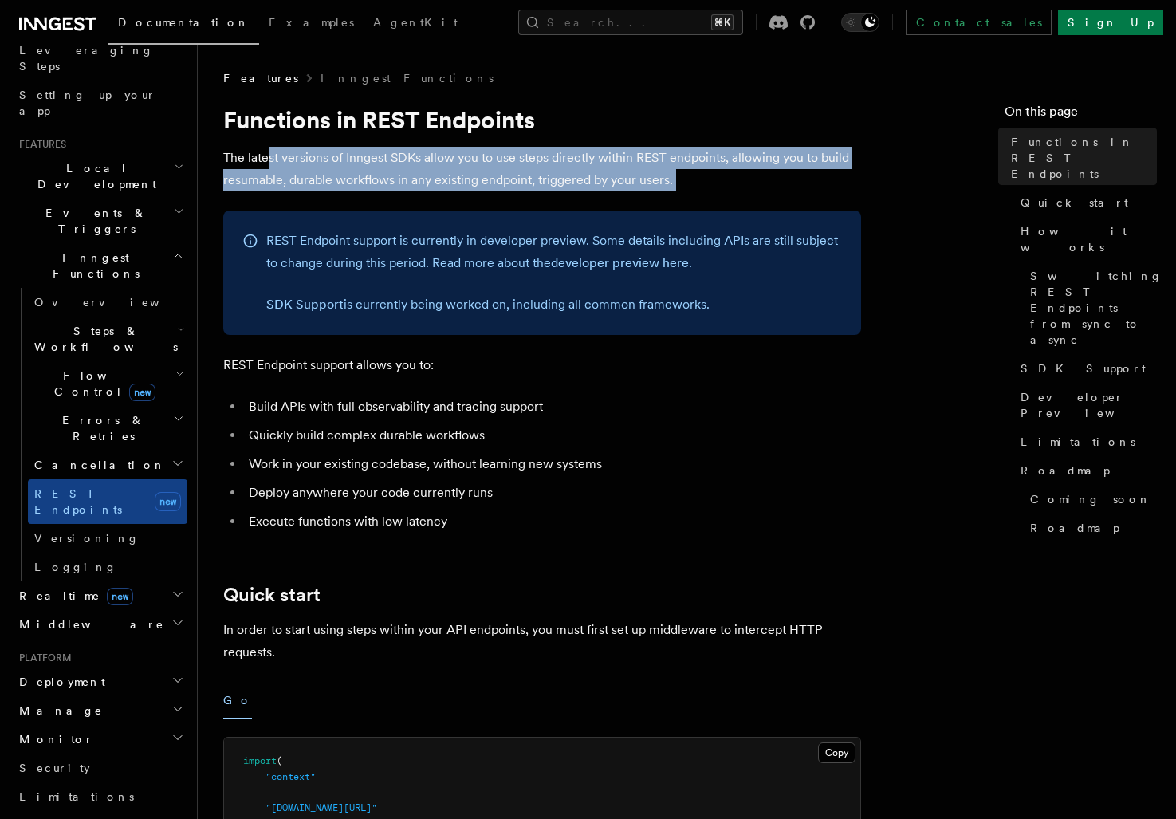
drag, startPoint x: 265, startPoint y: 156, endPoint x: 682, endPoint y: 192, distance: 418.5
drag, startPoint x: 684, startPoint y: 184, endPoint x: 604, endPoint y: 135, distance: 93.8
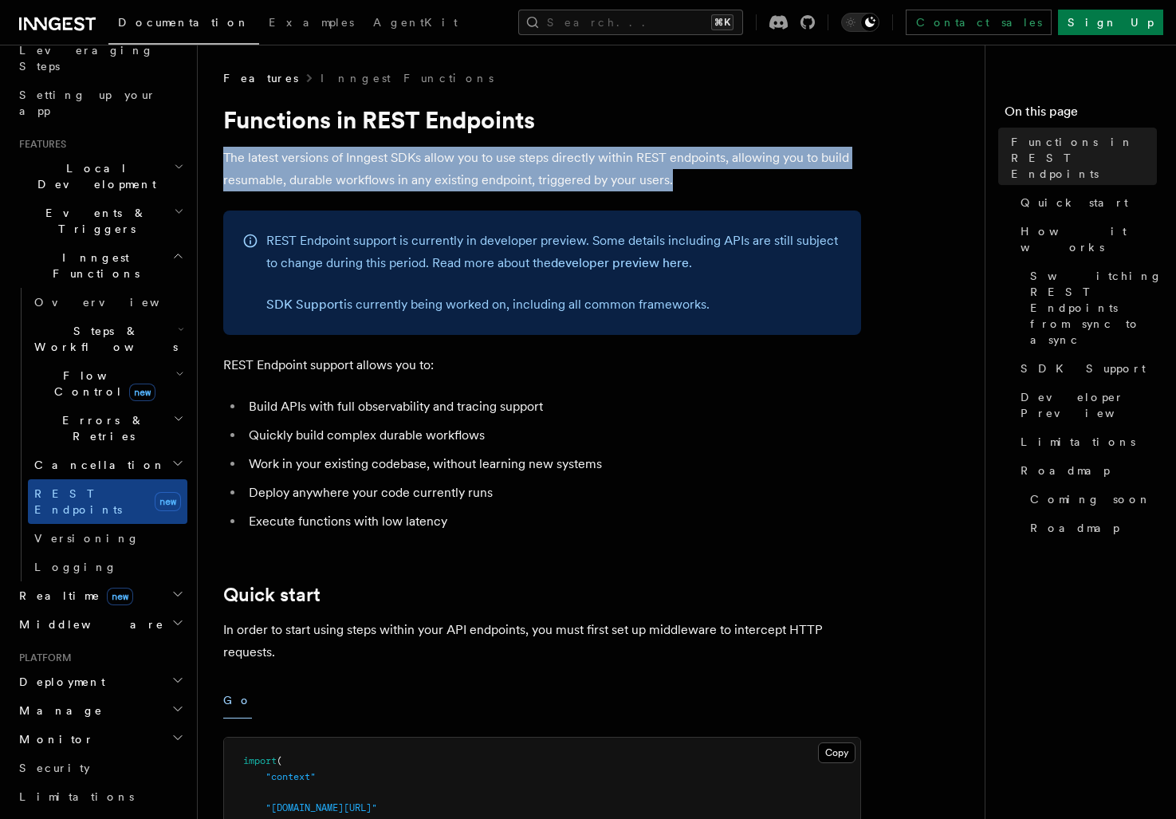
drag, startPoint x: 604, startPoint y: 135, endPoint x: 725, endPoint y: 188, distance: 131.7
click at [725, 188] on p "The latest versions of Inngest SDKs allow you to use steps directly within REST…" at bounding box center [542, 169] width 638 height 45
drag, startPoint x: 725, startPoint y: 188, endPoint x: 605, endPoint y: 118, distance: 138.6
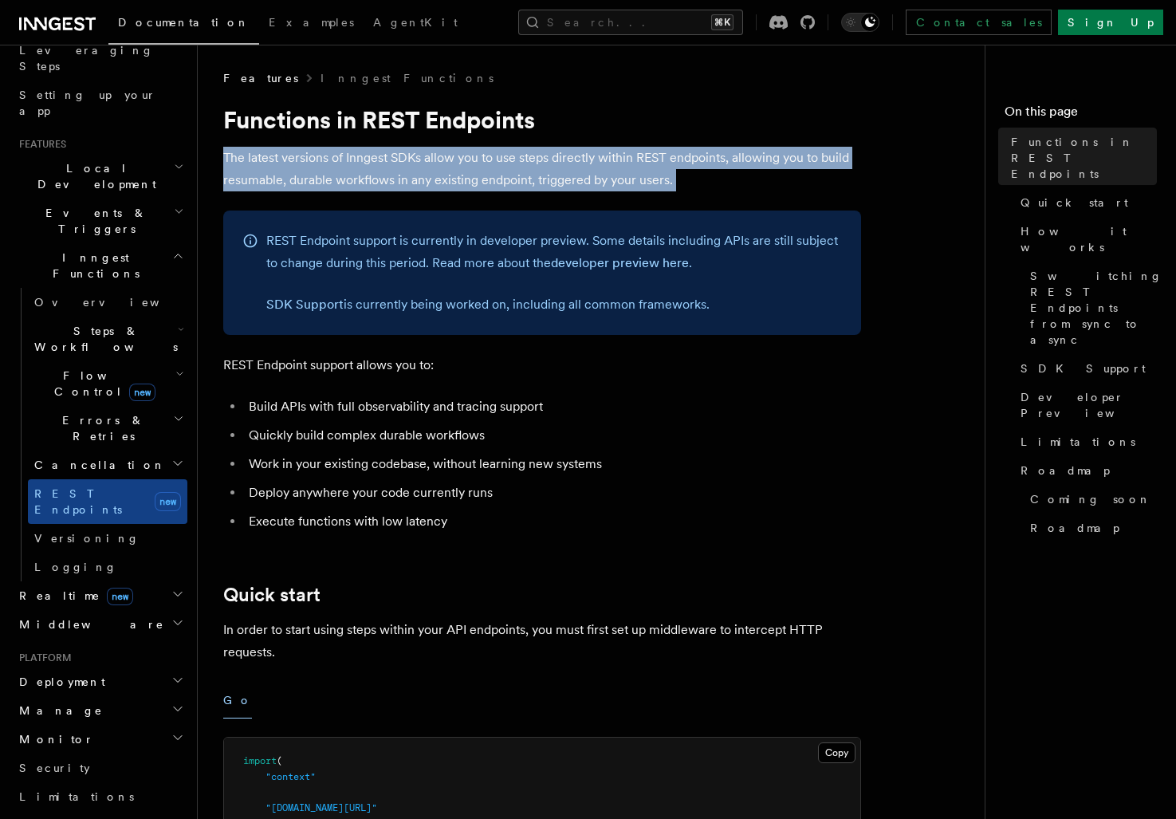
click at [605, 118] on h1 "Functions in REST Endpoints" at bounding box center [542, 119] width 638 height 29
drag, startPoint x: 605, startPoint y: 118, endPoint x: 715, endPoint y: 191, distance: 132.2
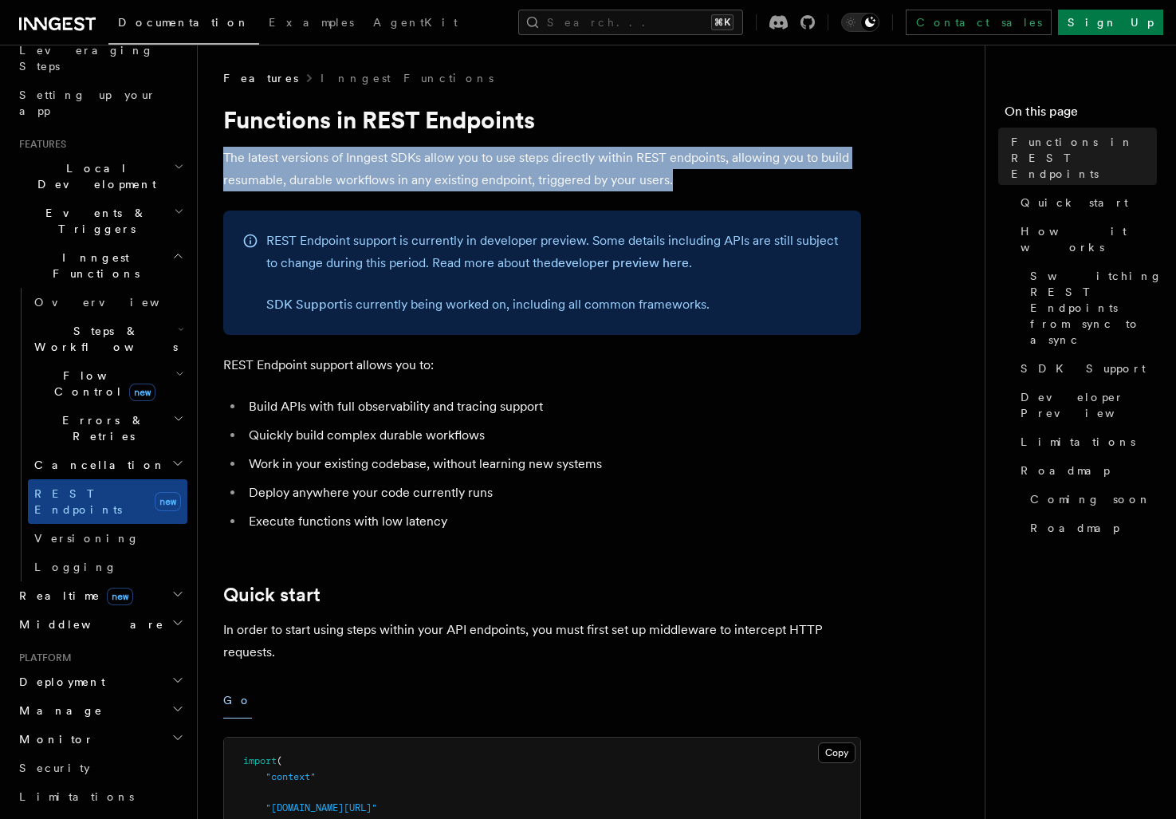
drag, startPoint x: 708, startPoint y: 185, endPoint x: 616, endPoint y: 139, distance: 102.7
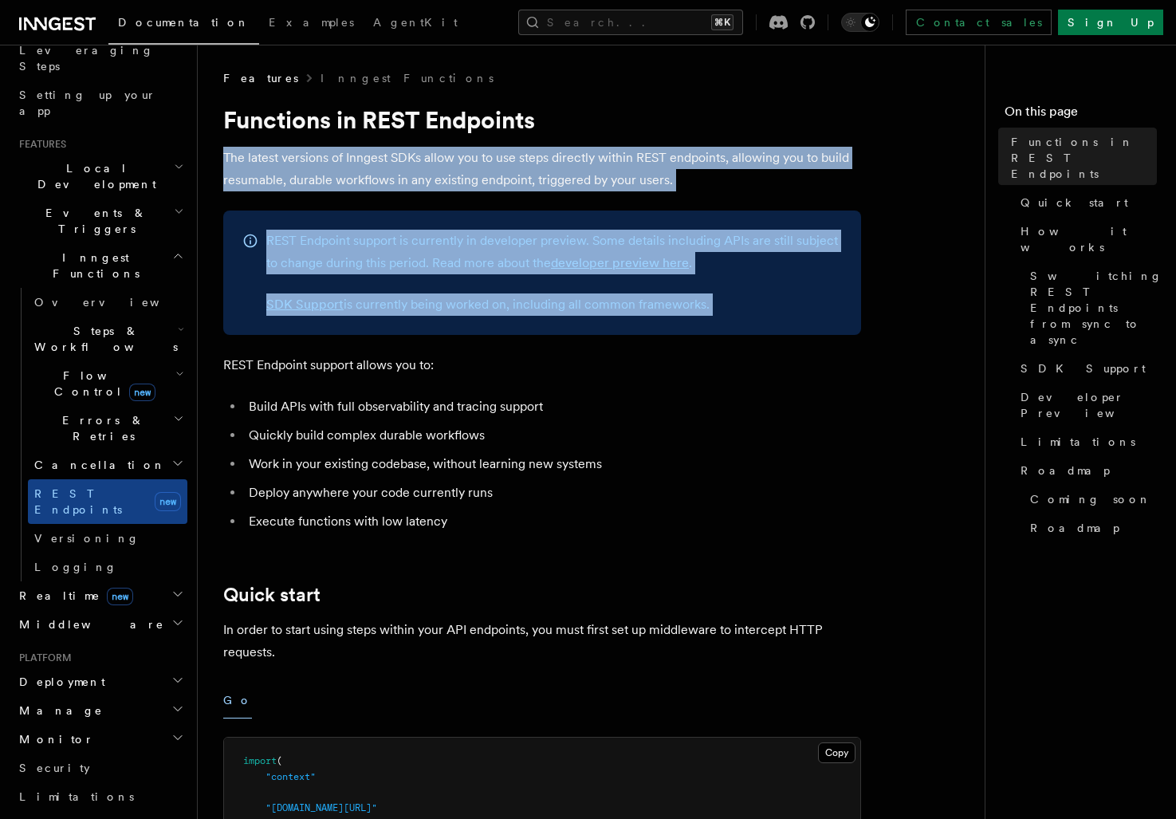
drag, startPoint x: 616, startPoint y: 139, endPoint x: 771, endPoint y: 307, distance: 228.5
click at [771, 307] on p "SDK Support is currently being worked on, including all common frameworks." at bounding box center [554, 304] width 576 height 22
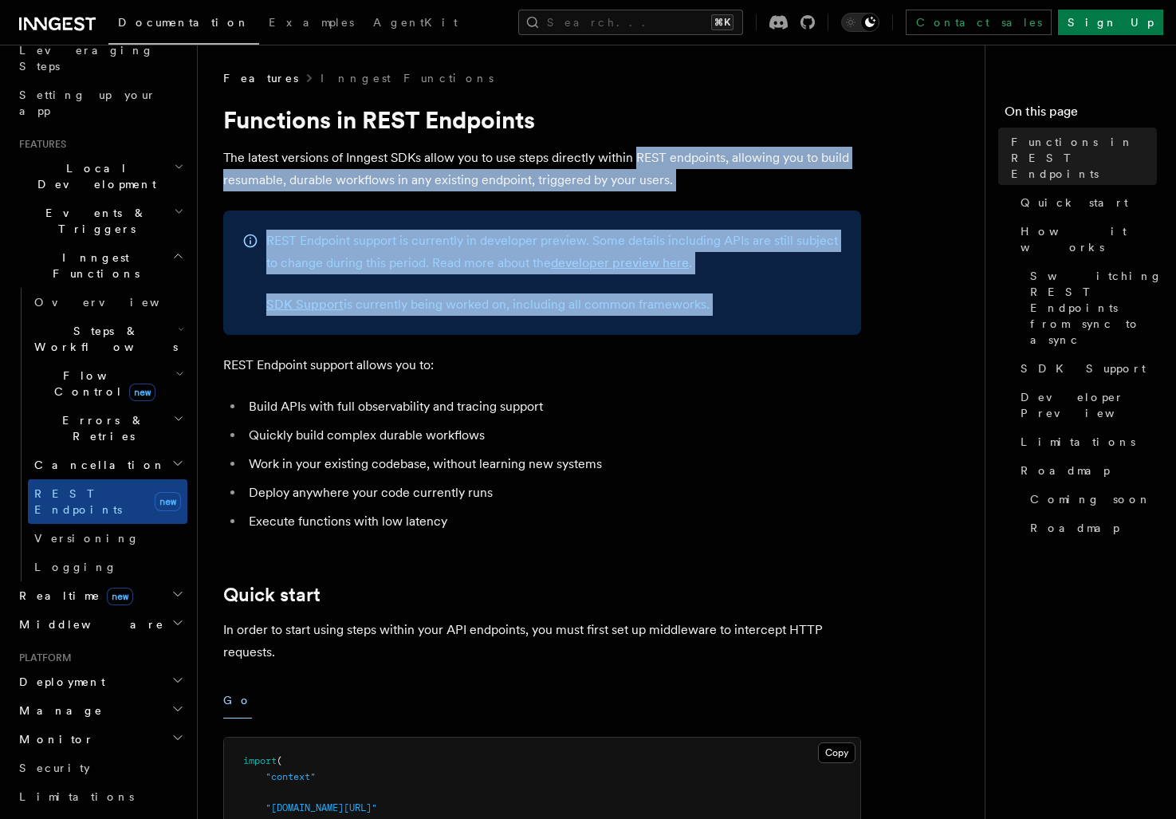
drag, startPoint x: 771, startPoint y: 307, endPoint x: 649, endPoint y: 158, distance: 192.6
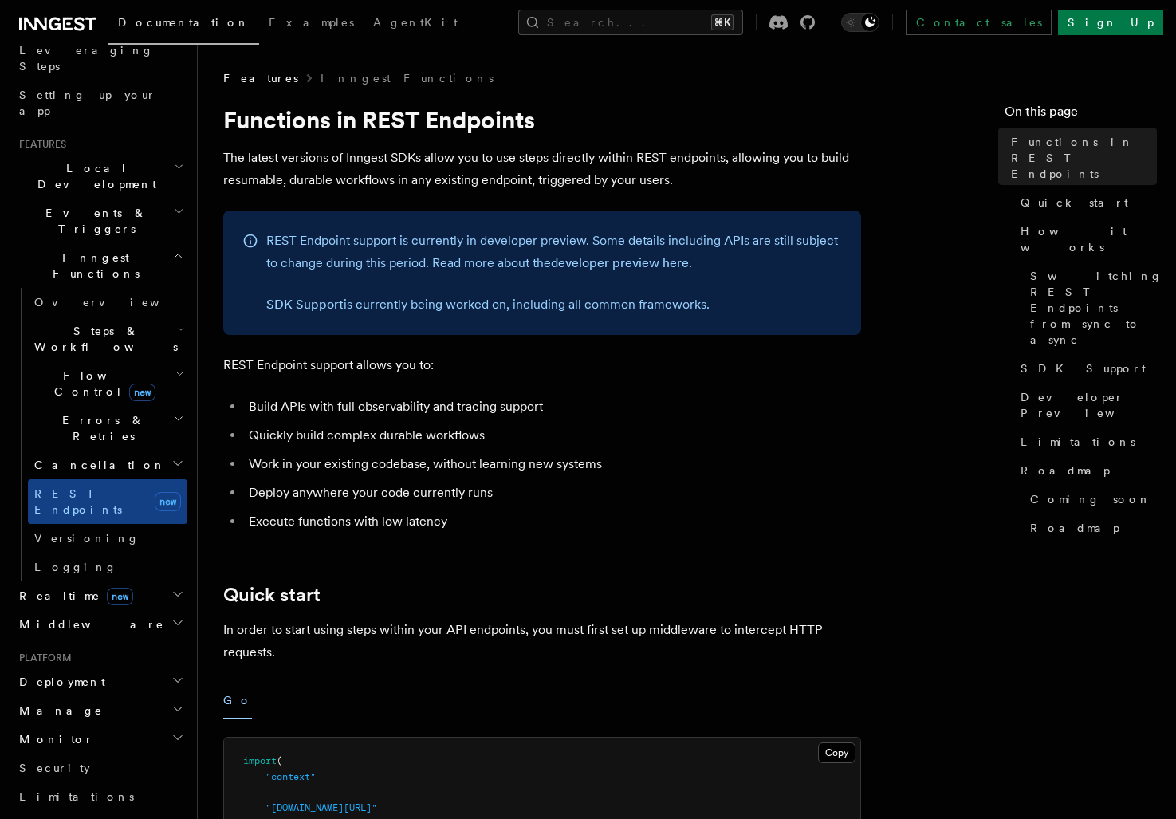
click at [456, 481] on ul "Build APIs with full observability and tracing support Quickly build complex du…" at bounding box center [542, 463] width 638 height 137
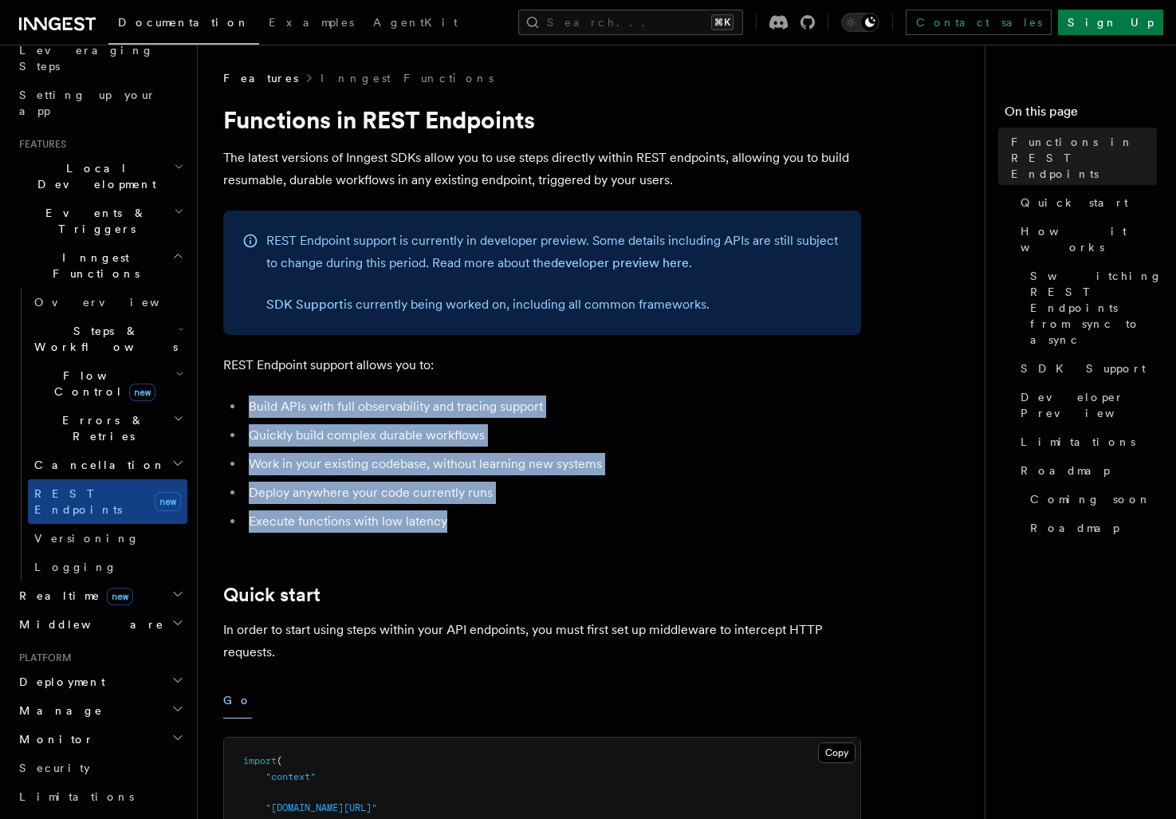
drag, startPoint x: 297, startPoint y: 389, endPoint x: 508, endPoint y: 525, distance: 250.3
click at [508, 525] on li "Execute functions with low latency" at bounding box center [552, 521] width 617 height 22
drag, startPoint x: 508, startPoint y: 525, endPoint x: 269, endPoint y: 362, distance: 288.5
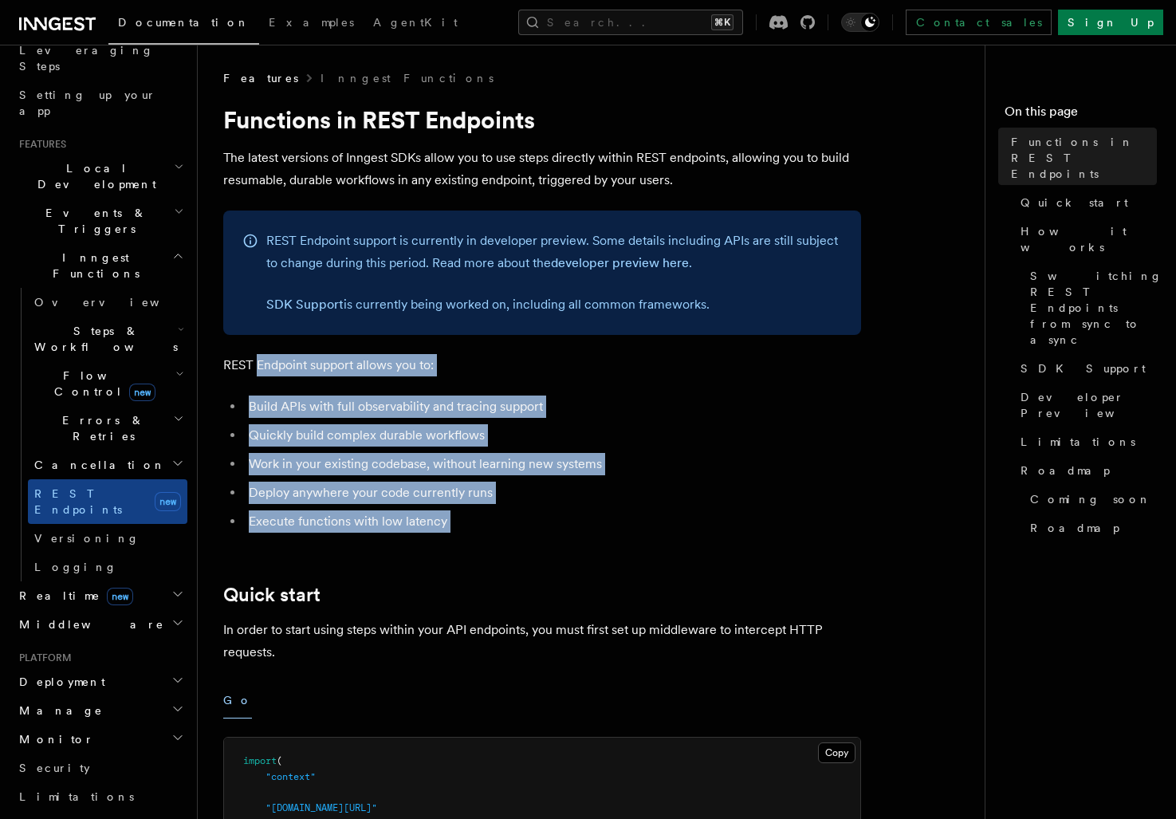
click at [269, 362] on p "REST Endpoint support allows you to:" at bounding box center [542, 365] width 638 height 22
drag, startPoint x: 269, startPoint y: 362, endPoint x: 513, endPoint y: 523, distance: 292.3
click at [513, 523] on li "Execute functions with low latency" at bounding box center [552, 521] width 617 height 22
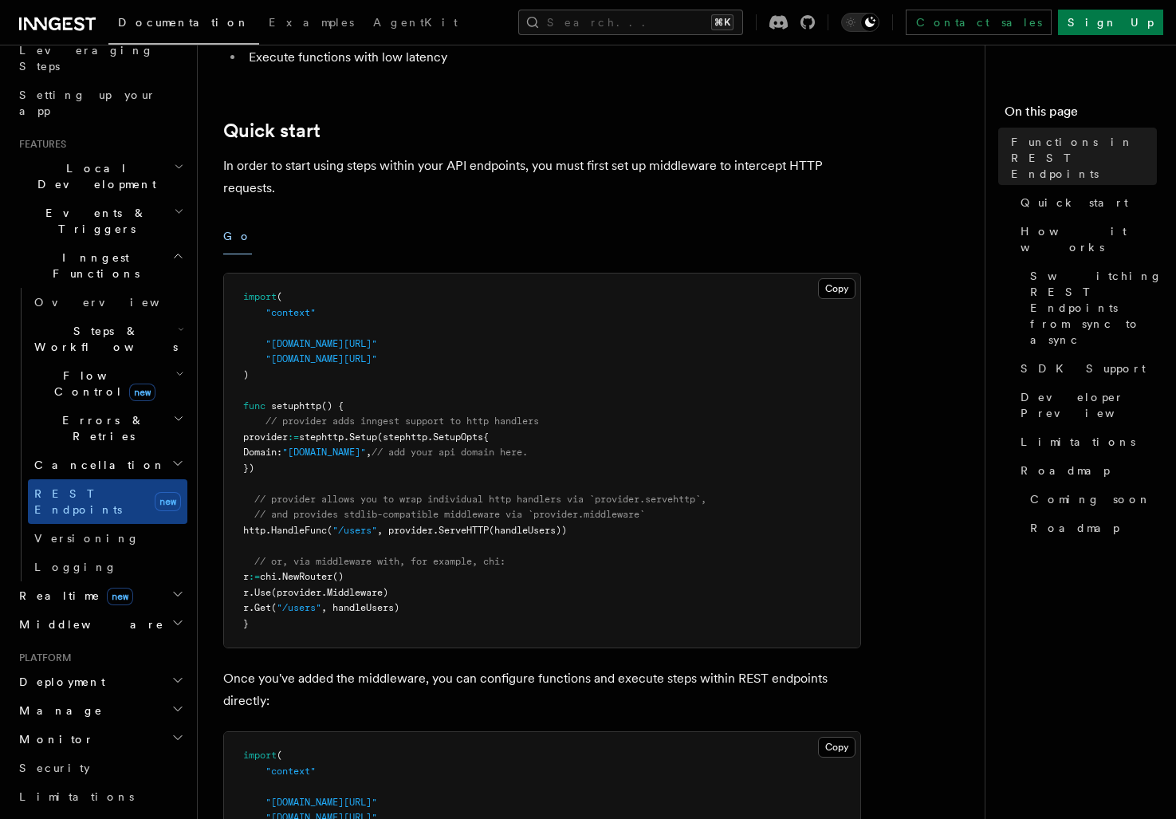
scroll to position [470, 0]
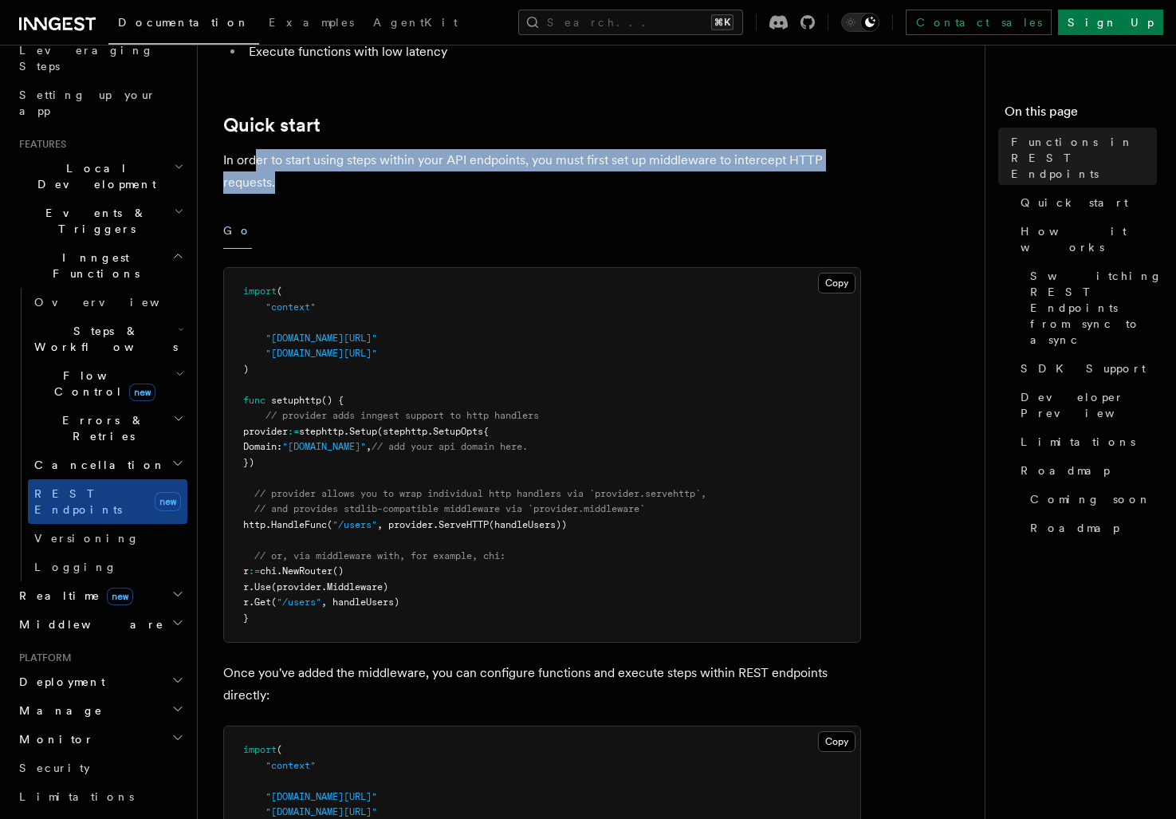
drag, startPoint x: 324, startPoint y: 190, endPoint x: 253, endPoint y: 151, distance: 79.9
click at [253, 151] on p "In order to start using steps within your API endpoints, you must first set up …" at bounding box center [542, 171] width 638 height 45
drag, startPoint x: 235, startPoint y: 138, endPoint x: 402, endPoint y: 210, distance: 181.7
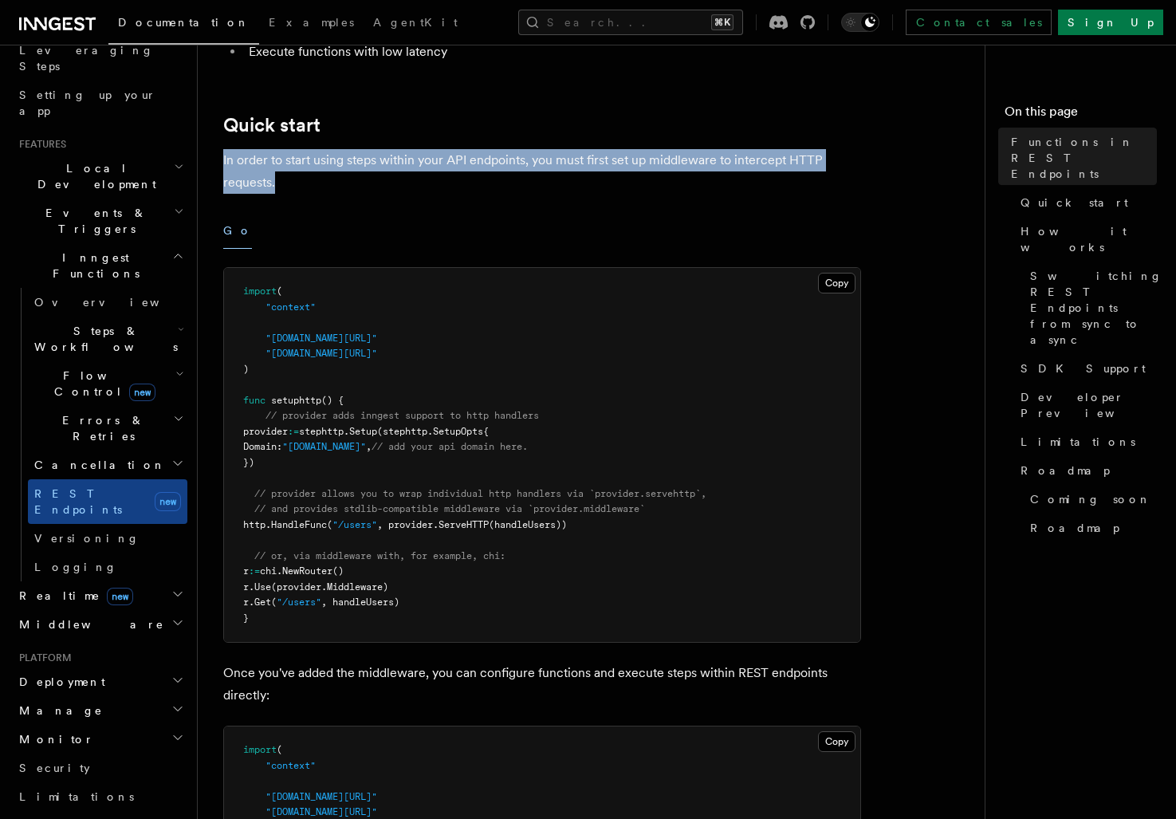
drag, startPoint x: 636, startPoint y: 193, endPoint x: 569, endPoint y: 128, distance: 93.6
click at [569, 128] on h2 "Quick start" at bounding box center [542, 125] width 638 height 22
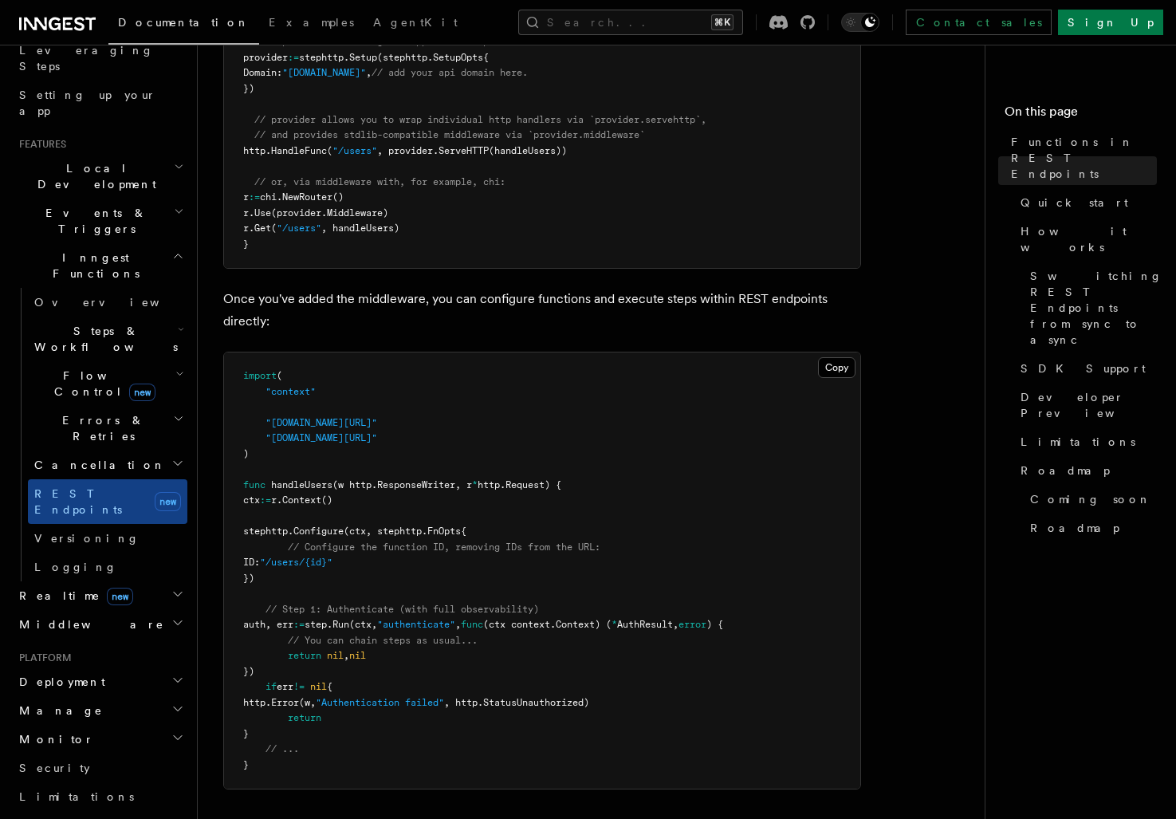
scroll to position [845, 0]
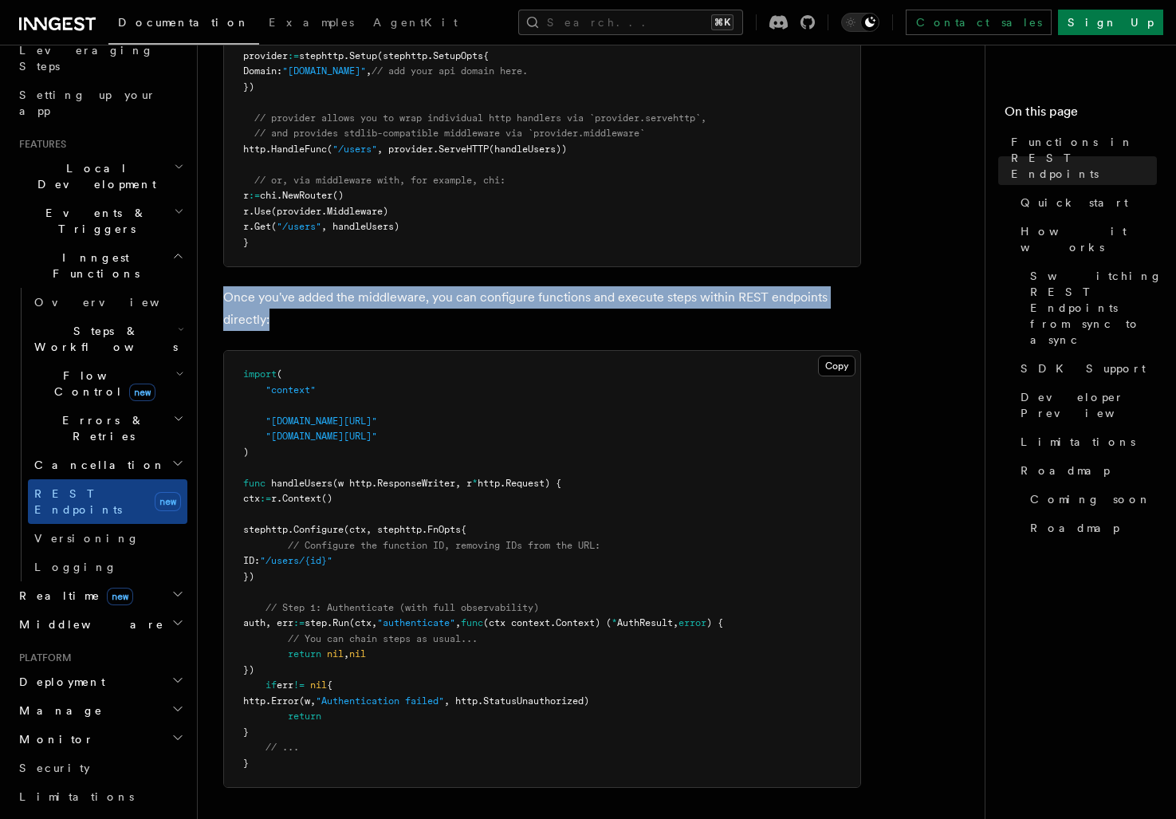
drag, startPoint x: 354, startPoint y: 320, endPoint x: 242, endPoint y: 285, distance: 117.2
drag, startPoint x: 242, startPoint y: 285, endPoint x: 374, endPoint y: 324, distance: 137.2
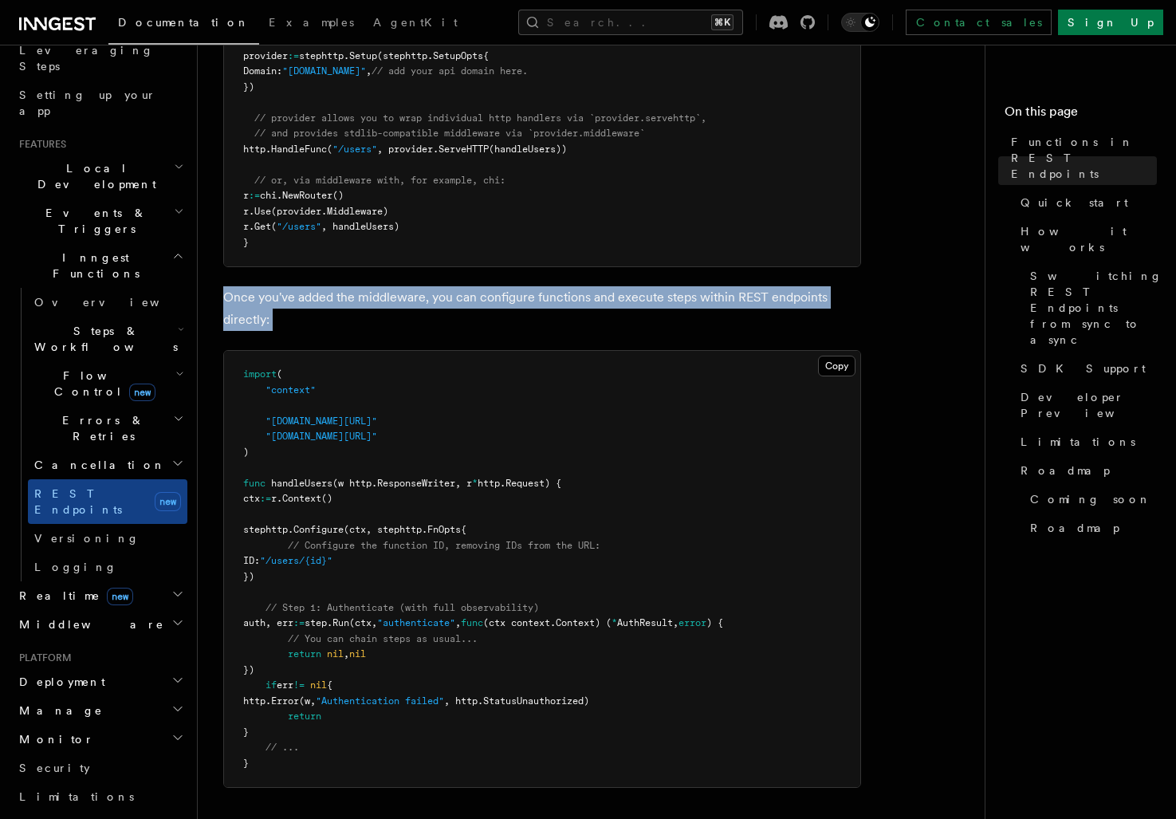
click at [374, 324] on p "Once you've added the middleware, you can configure functions and execute steps…" at bounding box center [542, 308] width 638 height 45
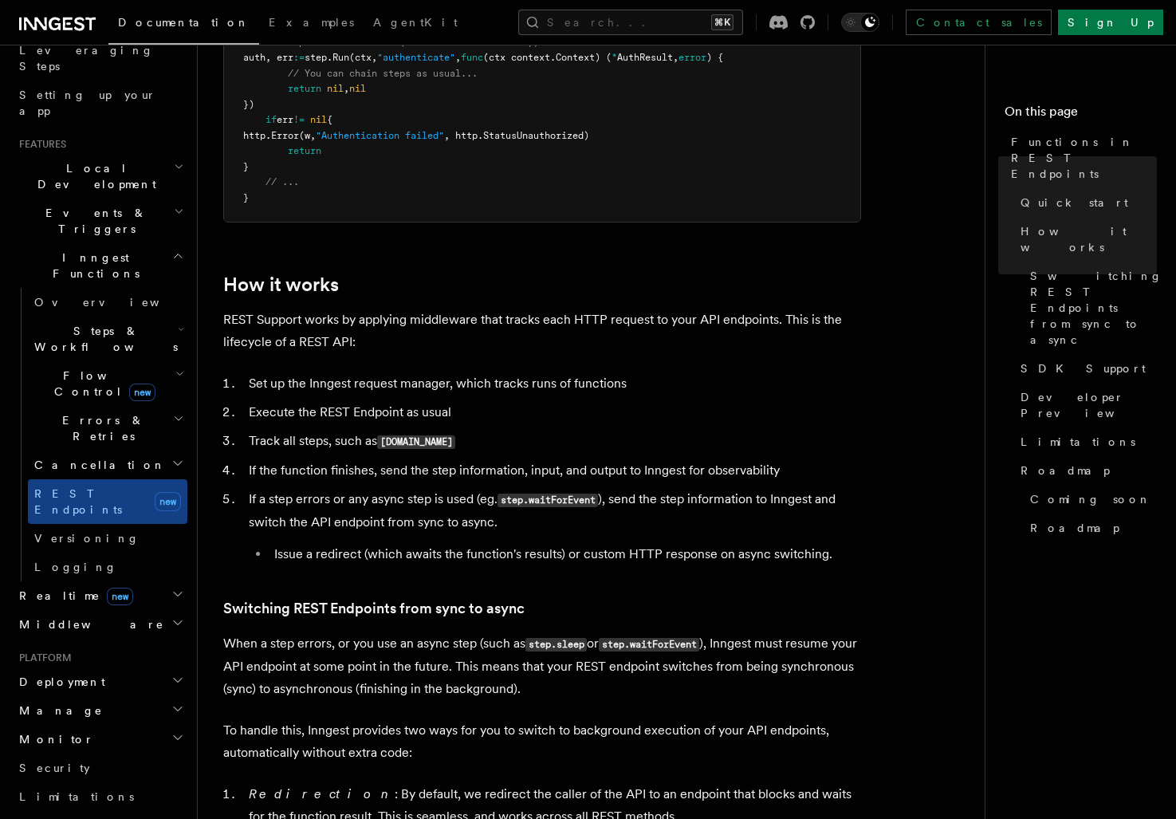
scroll to position [1412, 0]
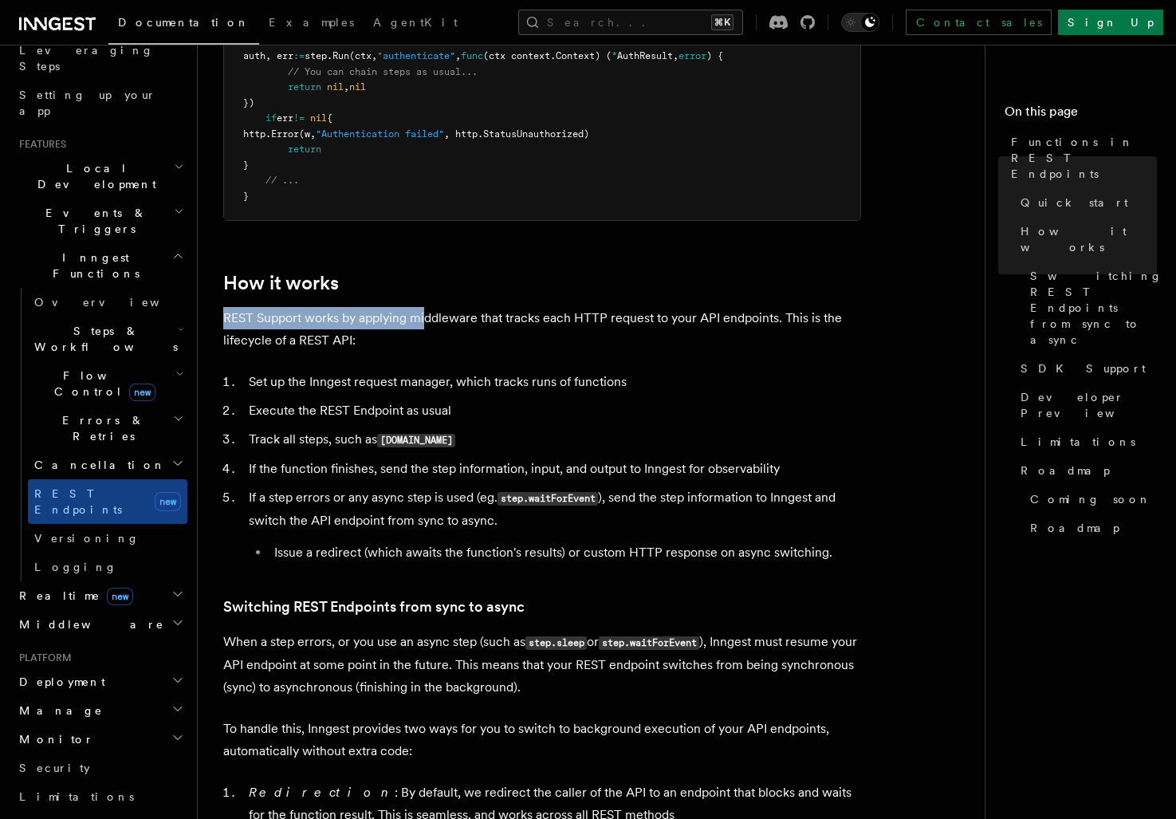
drag, startPoint x: 369, startPoint y: 284, endPoint x: 426, endPoint y: 326, distance: 71.3
click at [427, 326] on article "Features Inngest Functions Functions in REST Endpoints The latest versions of I…" at bounding box center [597, 461] width 749 height 3607
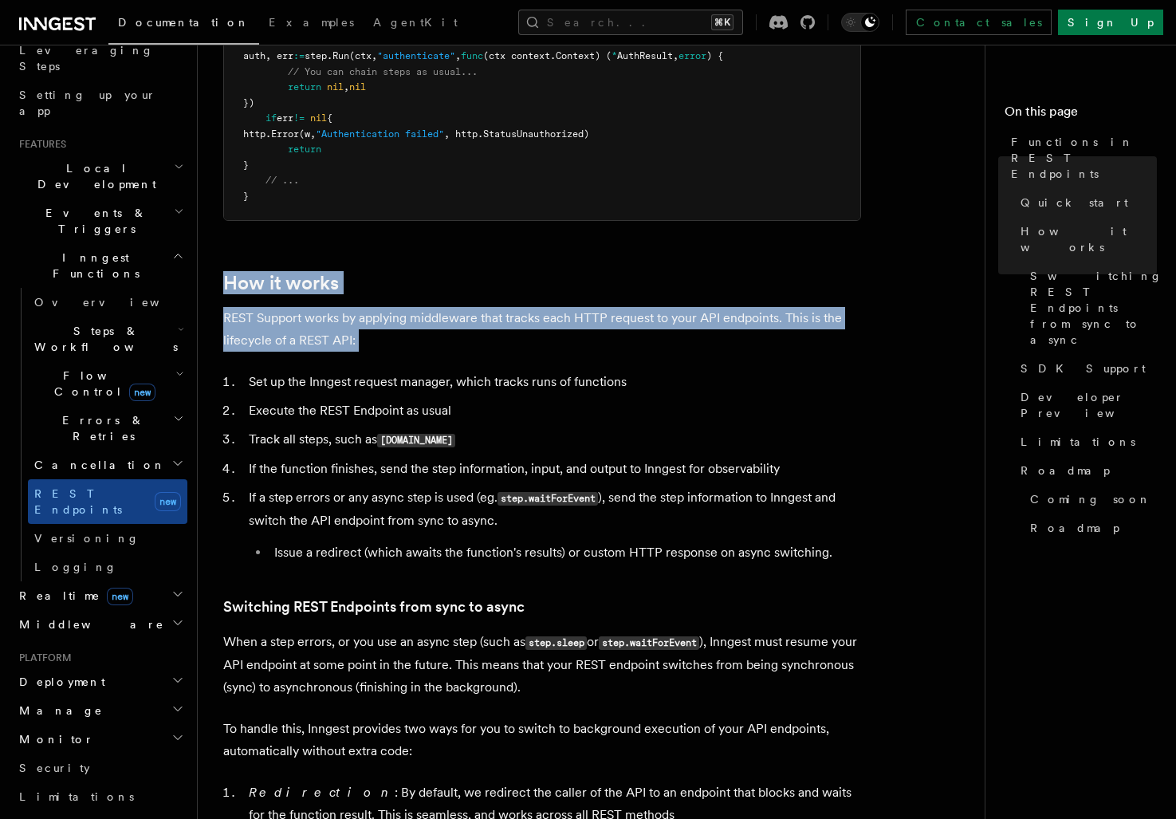
drag, startPoint x: 424, startPoint y: 352, endPoint x: 384, endPoint y: 265, distance: 94.9
click at [385, 265] on article "Features Inngest Functions Functions in REST Endpoints The latest versions of I…" at bounding box center [597, 461] width 749 height 3607
click at [384, 265] on article "Features Inngest Functions Functions in REST Endpoints The latest versions of I…" at bounding box center [597, 461] width 749 height 3607
drag, startPoint x: 384, startPoint y: 265, endPoint x: 623, endPoint y: 344, distance: 251.6
click at [623, 344] on article "Features Inngest Functions Functions in REST Endpoints The latest versions of I…" at bounding box center [597, 461] width 749 height 3607
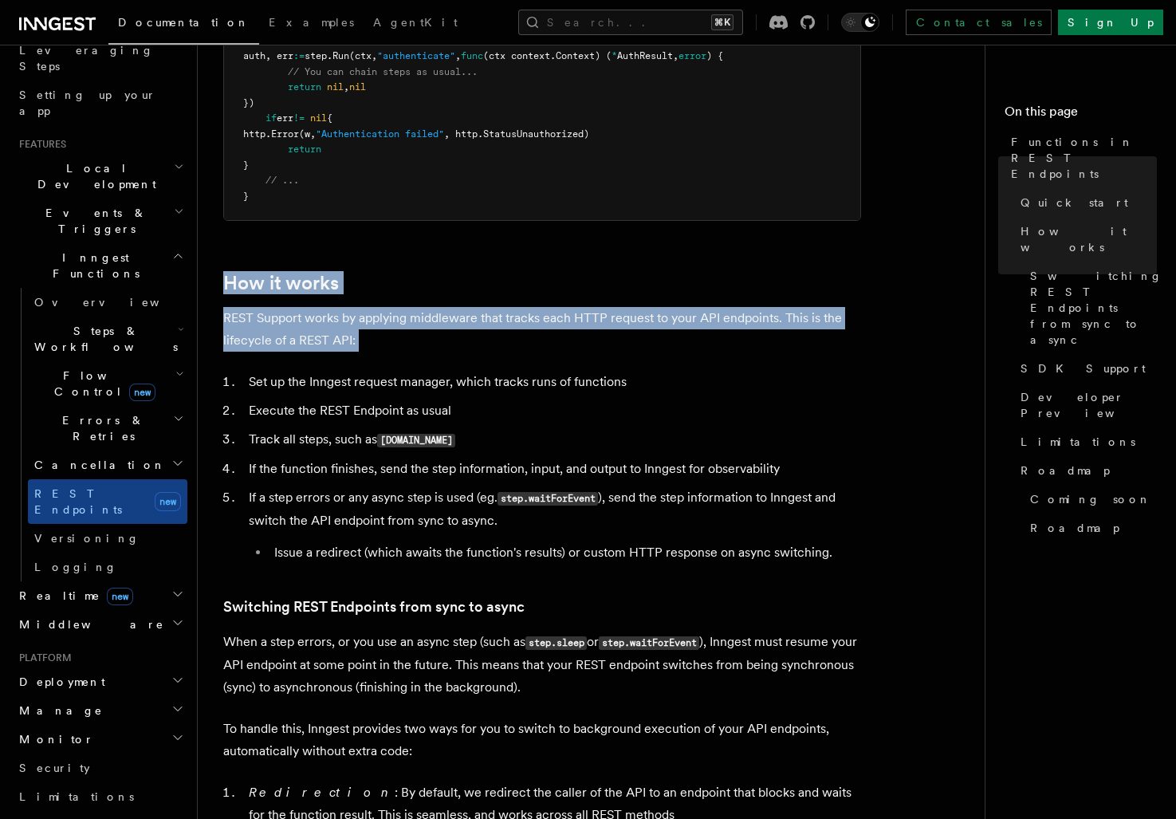
click at [623, 344] on p "REST Support works by applying middleware that tracks each HTTP request to your…" at bounding box center [542, 329] width 638 height 45
drag, startPoint x: 623, startPoint y: 344, endPoint x: 489, endPoint y: 249, distance: 164.8
click at [489, 249] on article "Features Inngest Functions Functions in REST Endpoints The latest versions of I…" at bounding box center [597, 461] width 749 height 3607
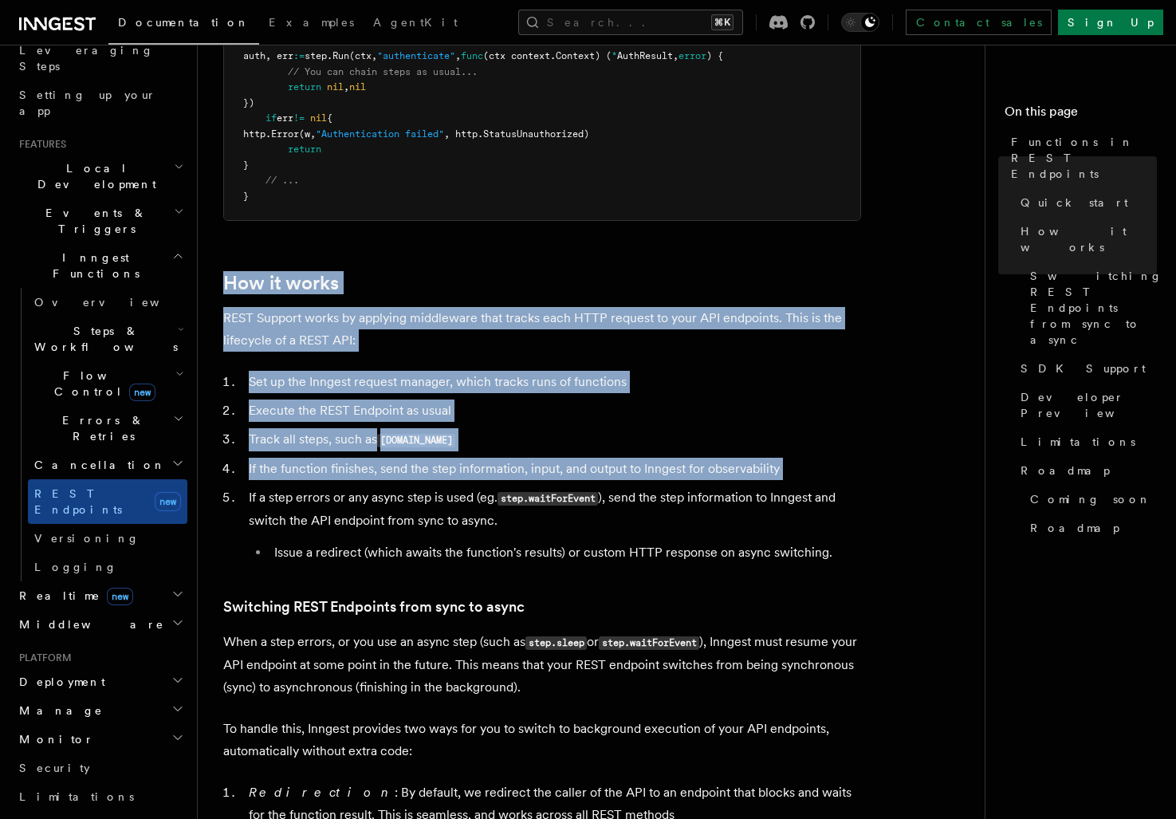
drag, startPoint x: 489, startPoint y: 249, endPoint x: 810, endPoint y: 473, distance: 391.6
click at [810, 473] on article "Features Inngest Functions Functions in REST Endpoints The latest versions of I…" at bounding box center [597, 461] width 749 height 3607
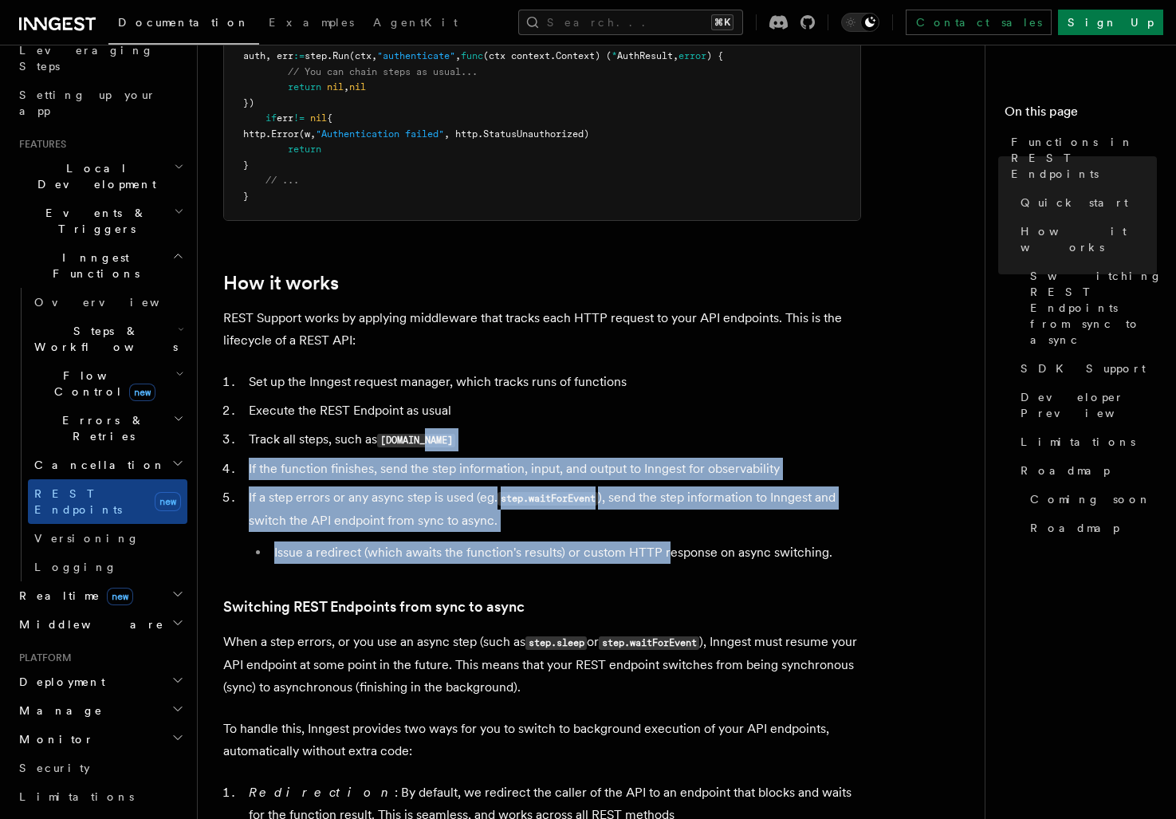
drag, startPoint x: 668, startPoint y: 543, endPoint x: 605, endPoint y: 437, distance: 123.3
click at [605, 437] on ol "Set up the Inngest request manager, which tracks runs of functions Execute the …" at bounding box center [542, 467] width 638 height 193
click at [605, 437] on li "Track all steps, such as [DOMAIN_NAME]" at bounding box center [552, 439] width 617 height 23
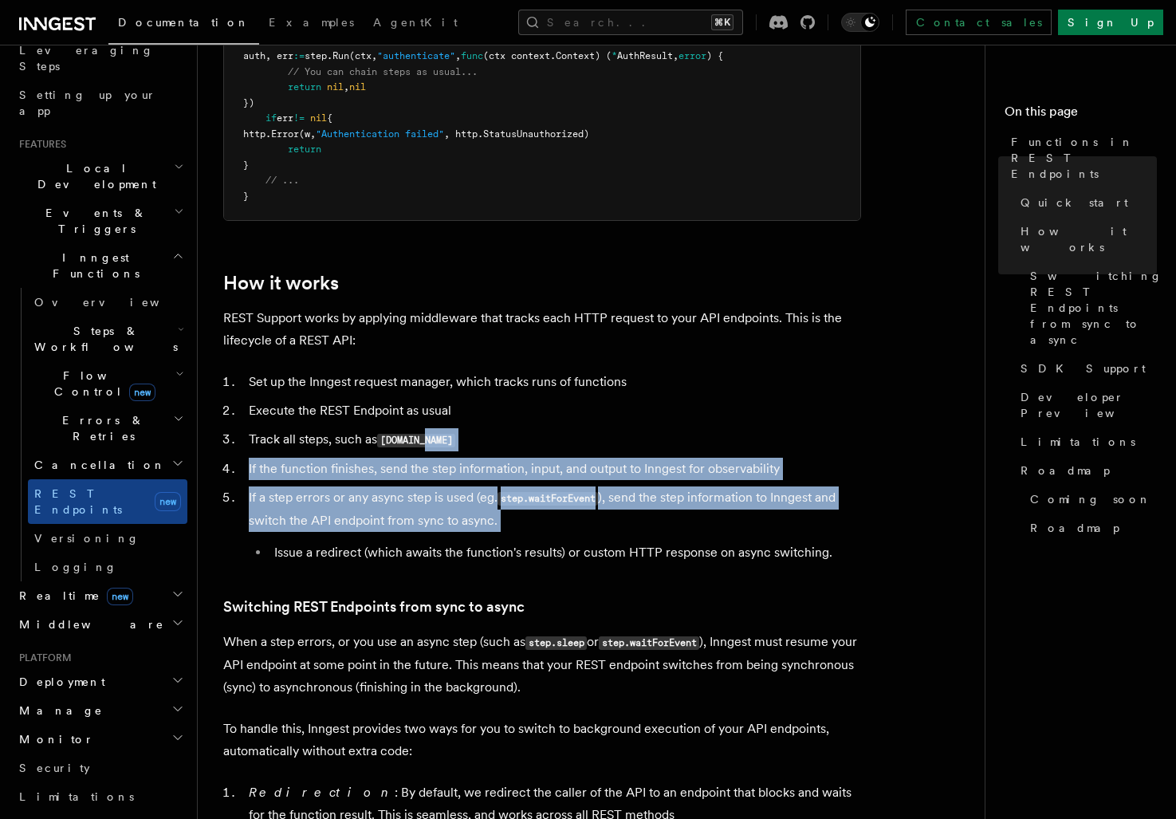
drag, startPoint x: 605, startPoint y: 437, endPoint x: 616, endPoint y: 513, distance: 77.3
click at [616, 513] on ol "Set up the Inngest request manager, which tracks runs of functions Execute the …" at bounding box center [542, 467] width 638 height 193
click at [616, 513] on li "If a step errors or any async step is used (eg. step.waitForEvent ), send the s…" at bounding box center [552, 524] width 617 height 77
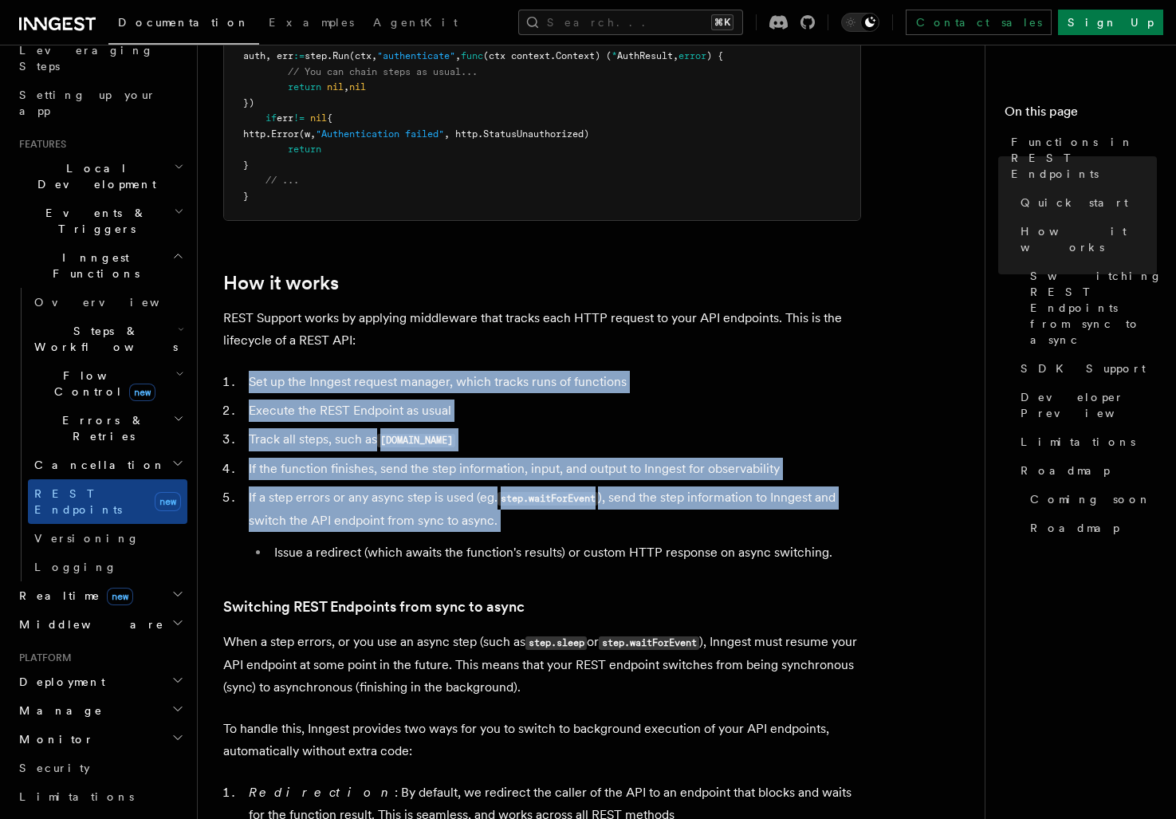
drag, startPoint x: 616, startPoint y: 513, endPoint x: 521, endPoint y: 364, distance: 176.7
click at [521, 364] on article "Features Inngest Functions Functions in REST Endpoints The latest versions of I…" at bounding box center [597, 461] width 749 height 3607
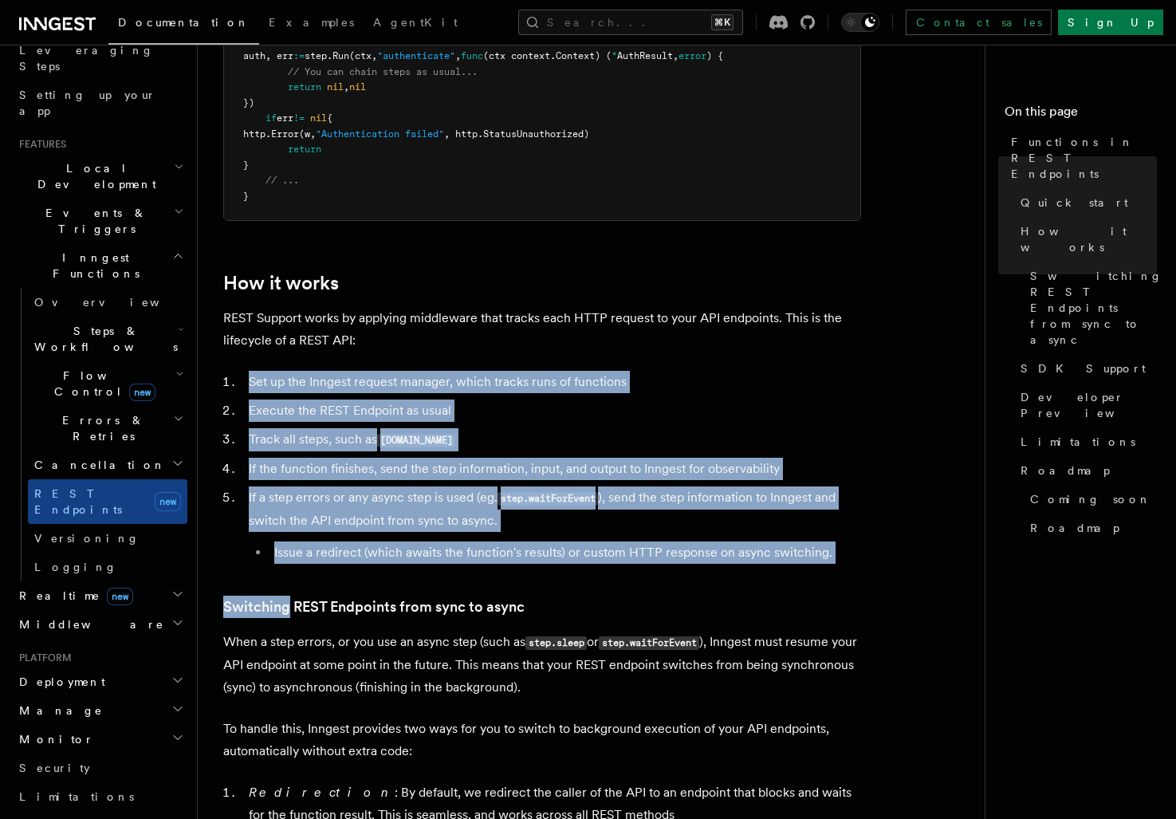
drag, startPoint x: 521, startPoint y: 364, endPoint x: 827, endPoint y: 595, distance: 382.5
click at [830, 595] on article "Features Inngest Functions Functions in REST Endpoints The latest versions of I…" at bounding box center [597, 461] width 749 height 3607
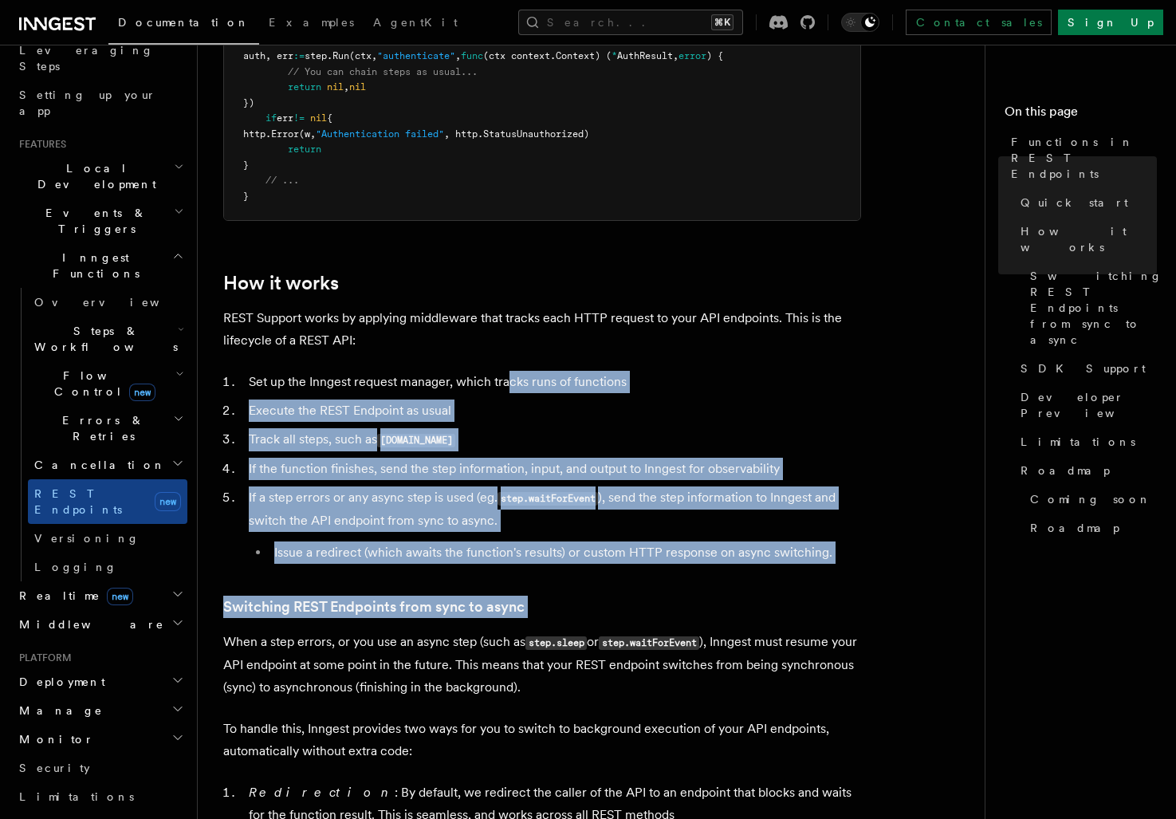
drag, startPoint x: 822, startPoint y: 623, endPoint x: 510, endPoint y: 378, distance: 396.3
click at [510, 378] on article "Features Inngest Functions Functions in REST Endpoints The latest versions of I…" at bounding box center [597, 461] width 749 height 3607
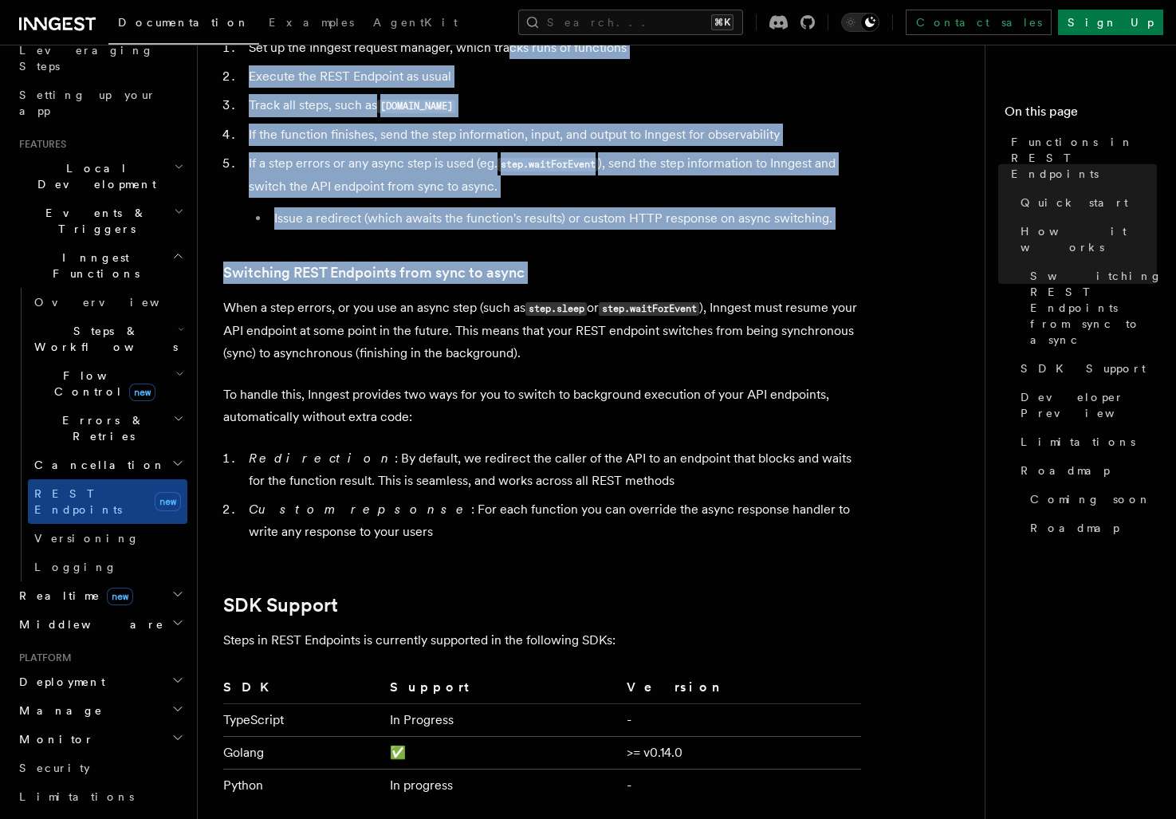
scroll to position [1776, 0]
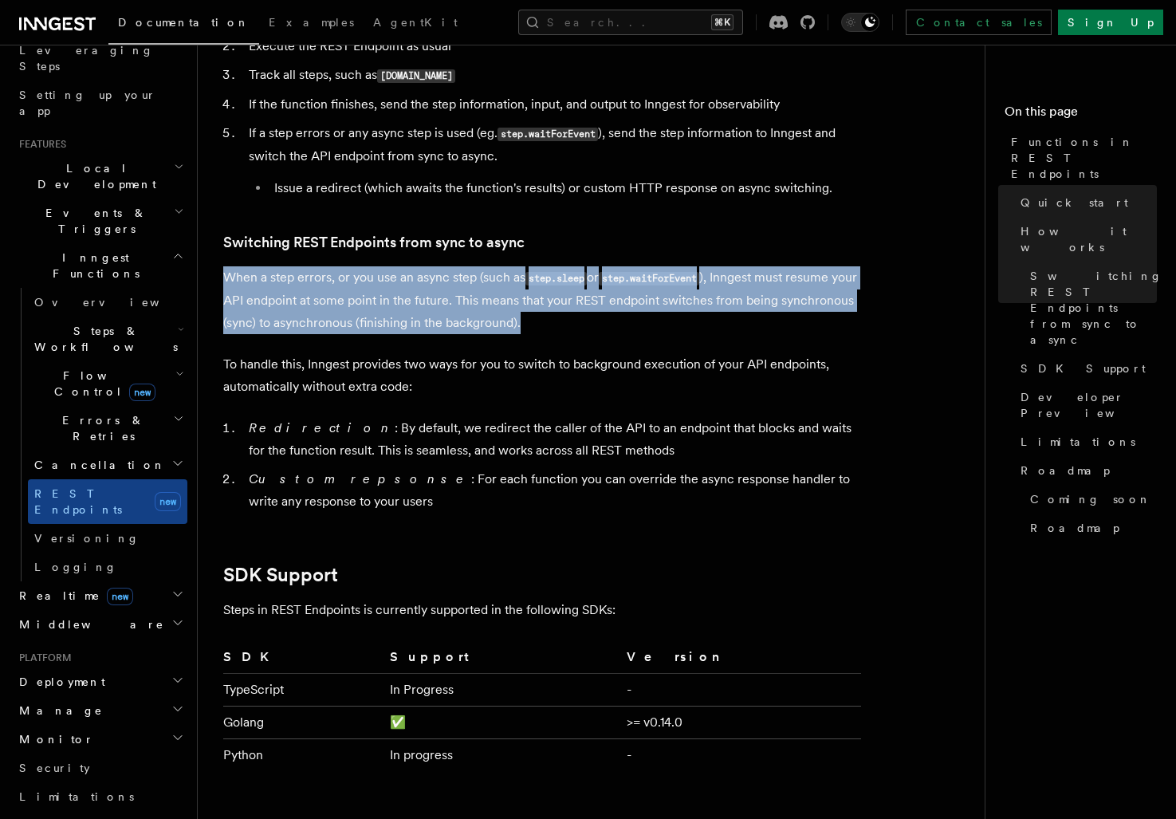
drag, startPoint x: 583, startPoint y: 239, endPoint x: 616, endPoint y: 332, distance: 98.3
click at [616, 332] on article "Features Inngest Functions Functions in REST Endpoints The latest versions of I…" at bounding box center [597, 97] width 749 height 3607
click at [616, 332] on p "When a step errors, or you use an async step (such as step.sleep or step.waitFo…" at bounding box center [542, 300] width 638 height 68
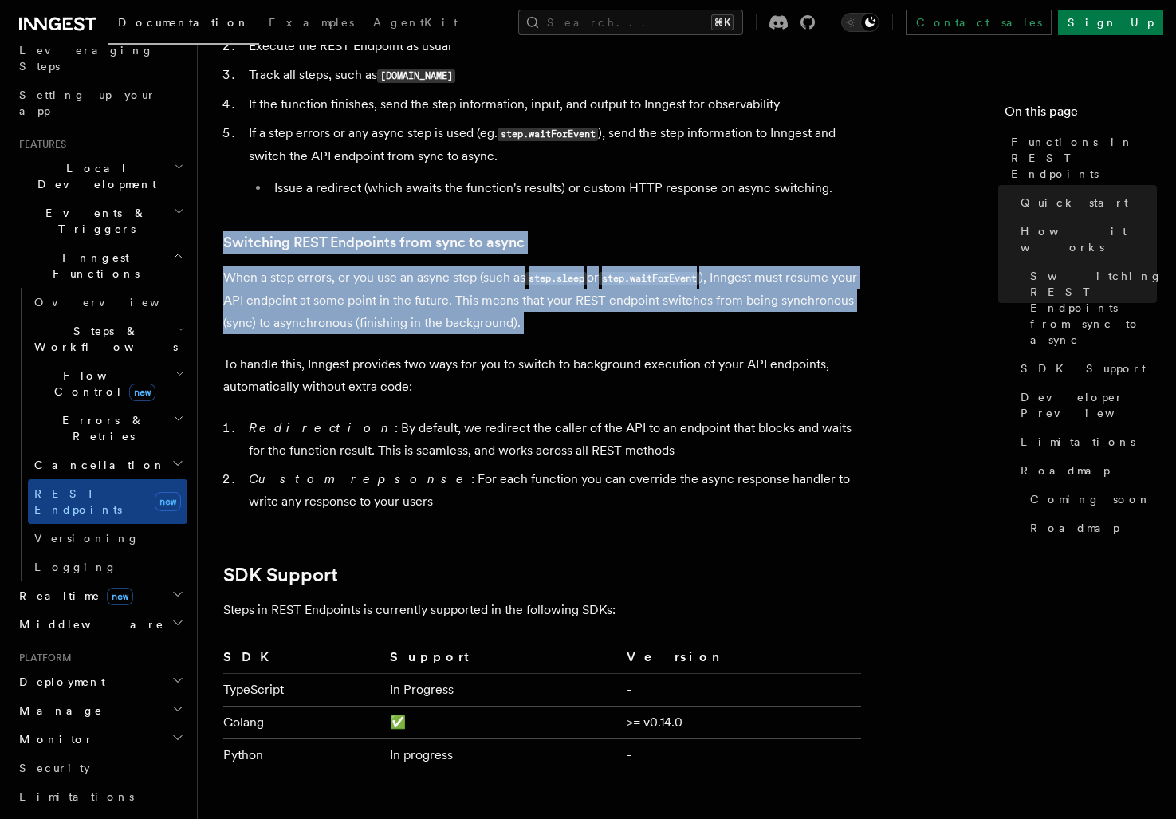
drag, startPoint x: 616, startPoint y: 332, endPoint x: 571, endPoint y: 220, distance: 120.5
click at [571, 220] on article "Features Inngest Functions Functions in REST Endpoints The latest versions of I…" at bounding box center [597, 97] width 749 height 3607
drag, startPoint x: 571, startPoint y: 220, endPoint x: 635, endPoint y: 320, distance: 119.0
click at [635, 320] on article "Features Inngest Functions Functions in REST Endpoints The latest versions of I…" at bounding box center [597, 97] width 749 height 3607
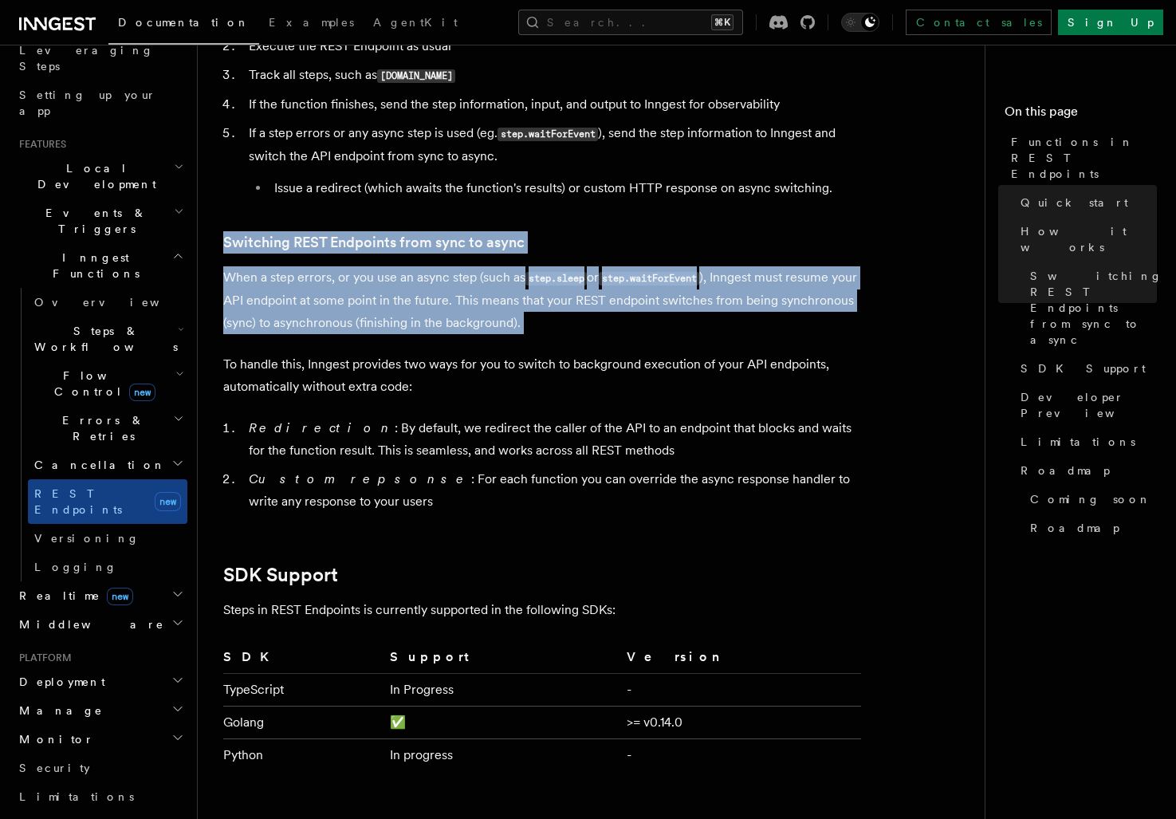
click at [635, 320] on p "When a step errors, or you use an async step (such as step.sleep or step.waitFo…" at bounding box center [542, 300] width 638 height 68
drag, startPoint x: 635, startPoint y: 320, endPoint x: 595, endPoint y: 230, distance: 98.2
click at [595, 231] on article "Features Inngest Functions Functions in REST Endpoints The latest versions of I…" at bounding box center [597, 97] width 749 height 3607
click at [595, 230] on article "Features Inngest Functions Functions in REST Endpoints The latest versions of I…" at bounding box center [597, 97] width 749 height 3607
click at [660, 326] on article "Features Inngest Functions Functions in REST Endpoints The latest versions of I…" at bounding box center [597, 97] width 749 height 3607
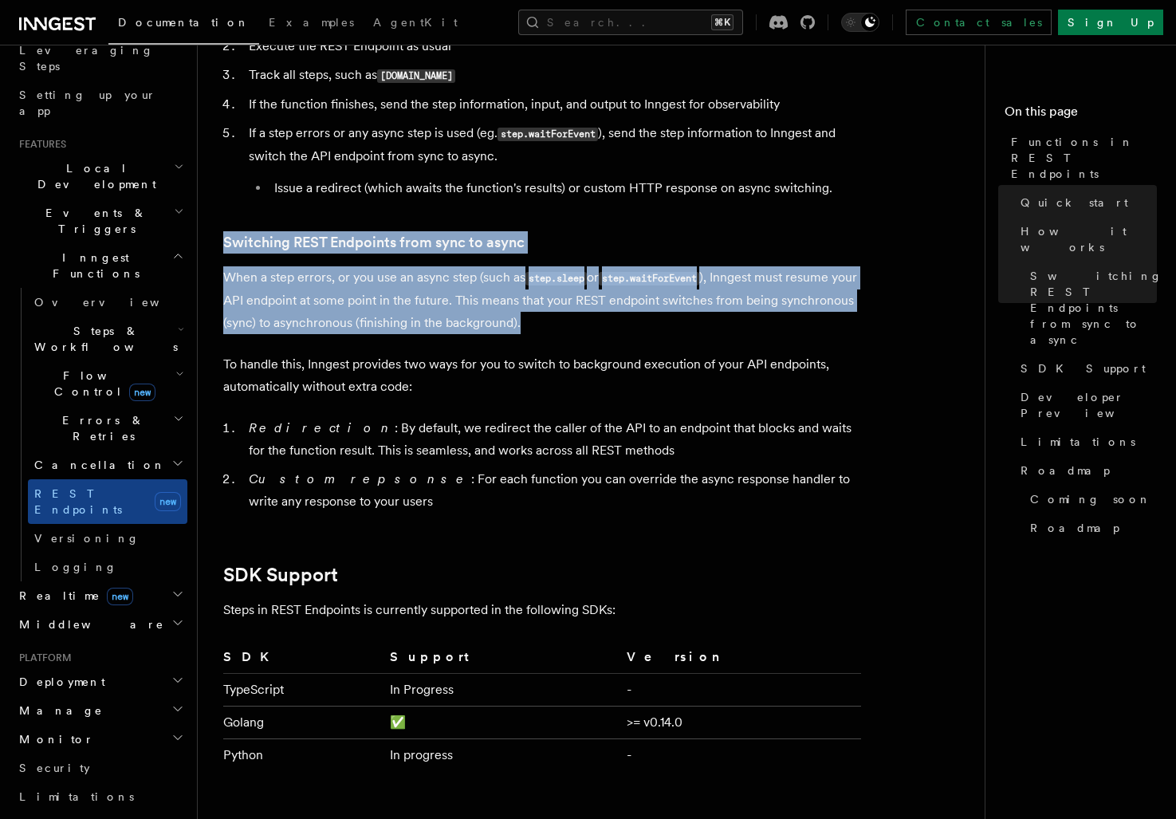
click at [660, 326] on p "When a step errors, or you use an async step (such as step.sleep or step.waitFo…" at bounding box center [542, 300] width 638 height 68
click at [576, 207] on article "Features Inngest Functions Functions in REST Endpoints The latest versions of I…" at bounding box center [597, 97] width 749 height 3607
click at [576, 206] on article "Features Inngest Functions Functions in REST Endpoints The latest versions of I…" at bounding box center [597, 97] width 749 height 3607
click at [678, 340] on article "Features Inngest Functions Functions in REST Endpoints The latest versions of I…" at bounding box center [597, 97] width 749 height 3607
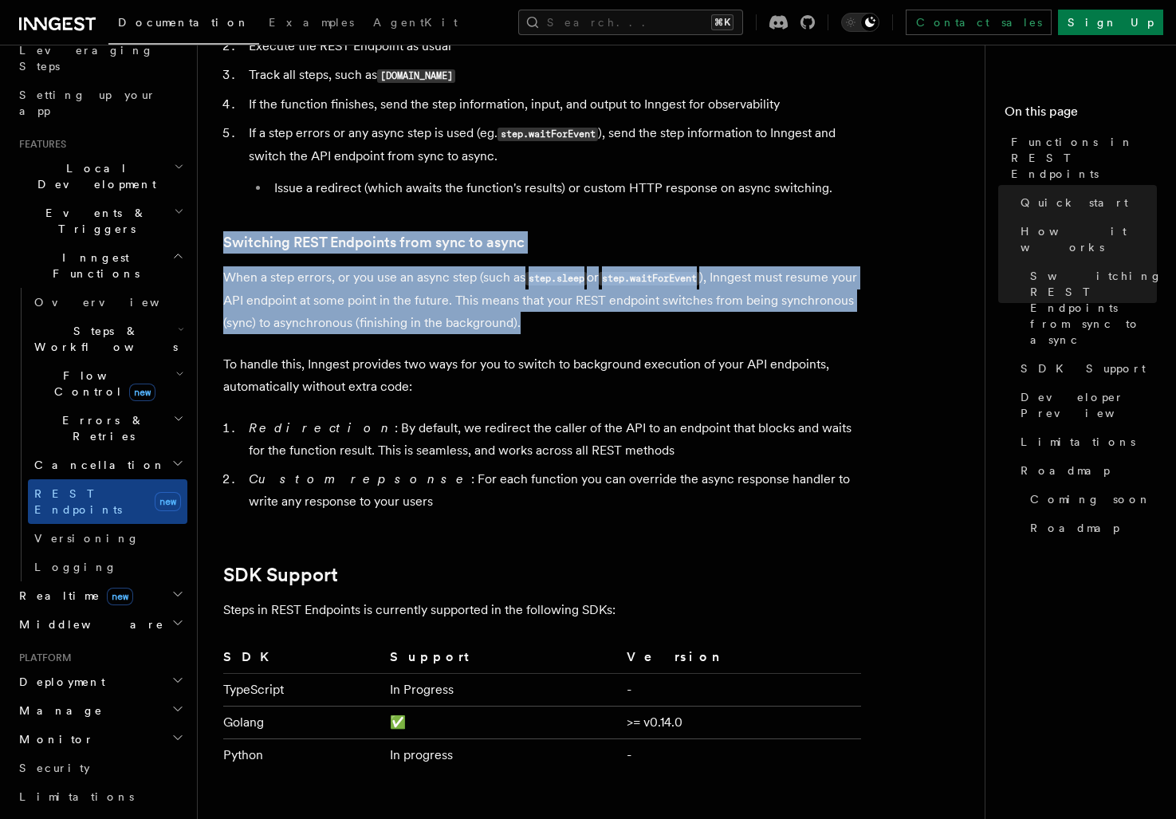
click at [580, 224] on article "Features Inngest Functions Functions in REST Endpoints The latest versions of I…" at bounding box center [597, 97] width 749 height 3607
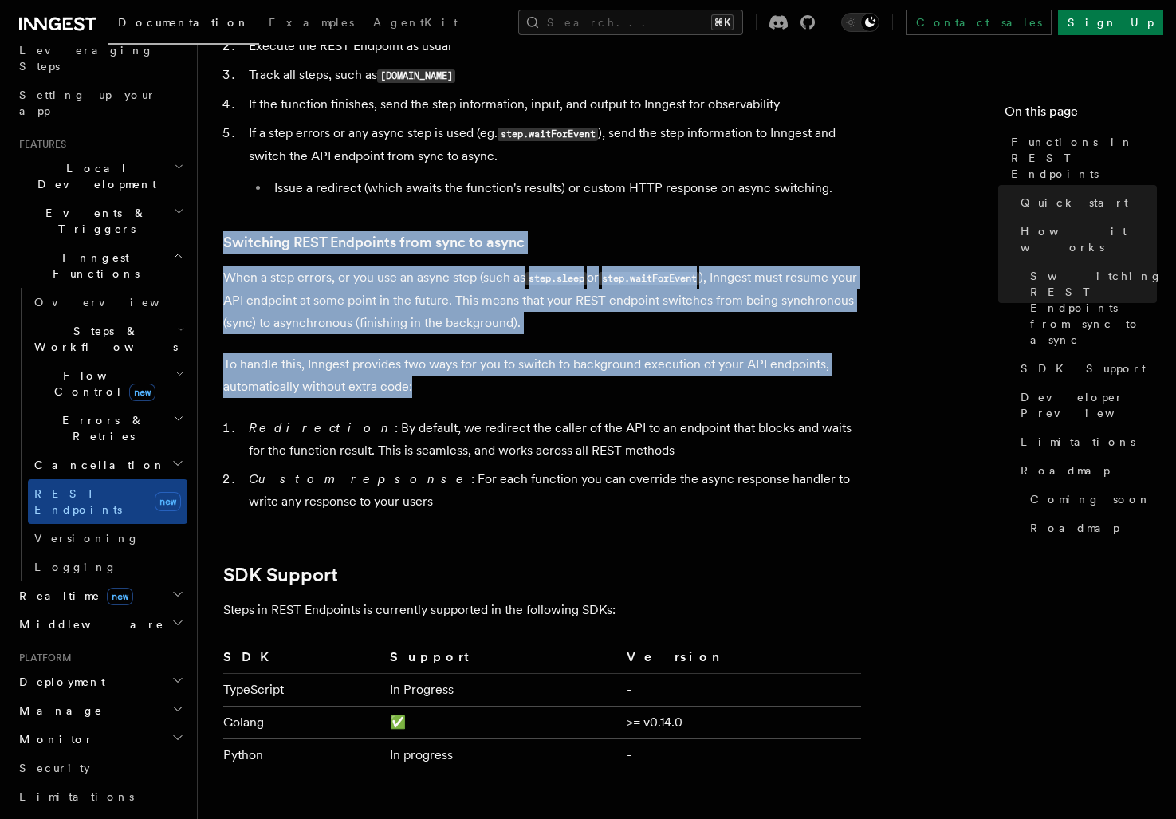
click at [603, 388] on article "Features Inngest Functions Functions in REST Endpoints The latest versions of I…" at bounding box center [597, 97] width 749 height 3607
click at [603, 388] on p "To handle this, Inngest provides two ways for you to switch to background execu…" at bounding box center [542, 375] width 638 height 45
click at [576, 222] on article "Features Inngest Functions Functions in REST Endpoints The latest versions of I…" at bounding box center [597, 97] width 749 height 3607
click at [667, 391] on article "Features Inngest Functions Functions in REST Endpoints The latest versions of I…" at bounding box center [597, 97] width 749 height 3607
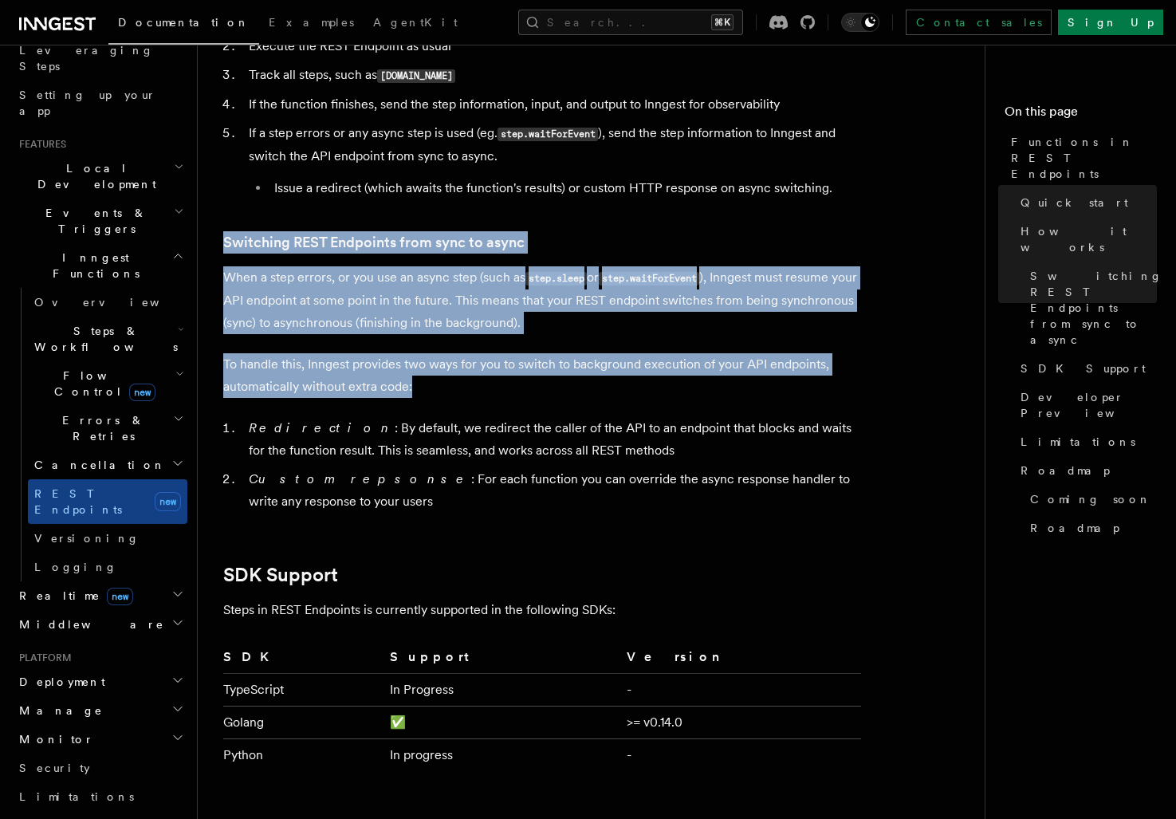
click at [667, 391] on p "To handle this, Inngest provides two ways for you to switch to background execu…" at bounding box center [542, 375] width 638 height 45
click at [583, 226] on article "Features Inngest Functions Functions in REST Endpoints The latest versions of I…" at bounding box center [597, 97] width 749 height 3607
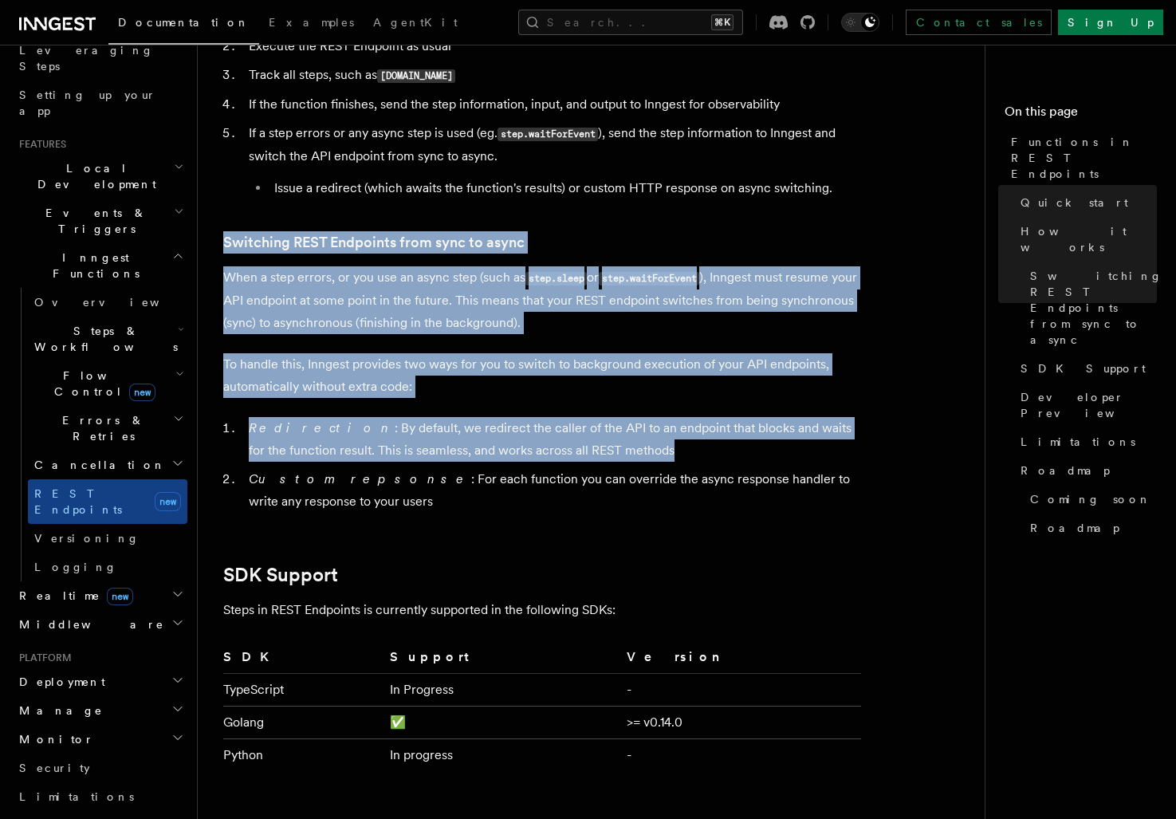
click at [653, 460] on article "Features Inngest Functions Functions in REST Endpoints The latest versions of I…" at bounding box center [597, 97] width 749 height 3607
click at [653, 460] on li "Redirection : By default, we redirect the caller of the API to an endpoint that…" at bounding box center [552, 439] width 617 height 45
click at [621, 218] on article "Features Inngest Functions Functions in REST Endpoints The latest versions of I…" at bounding box center [597, 97] width 749 height 3607
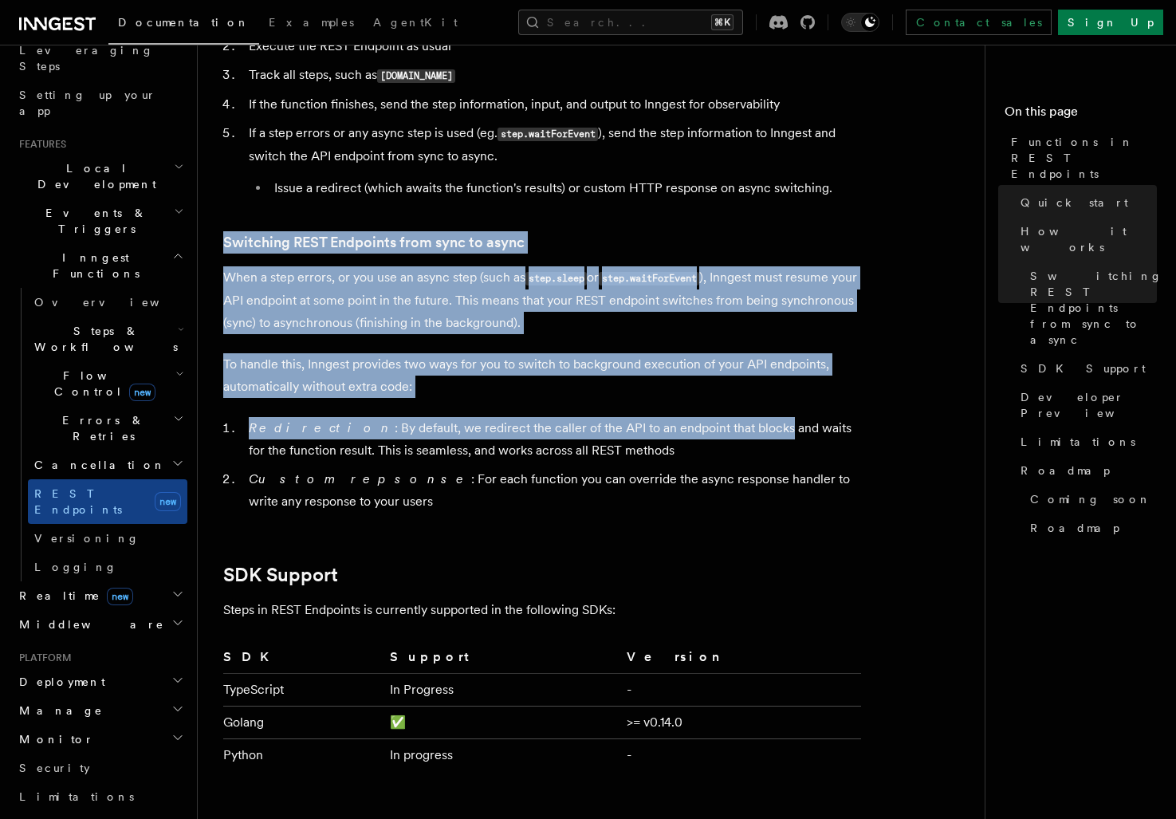
click at [685, 439] on article "Features Inngest Functions Functions in REST Endpoints The latest versions of I…" at bounding box center [597, 97] width 749 height 3607
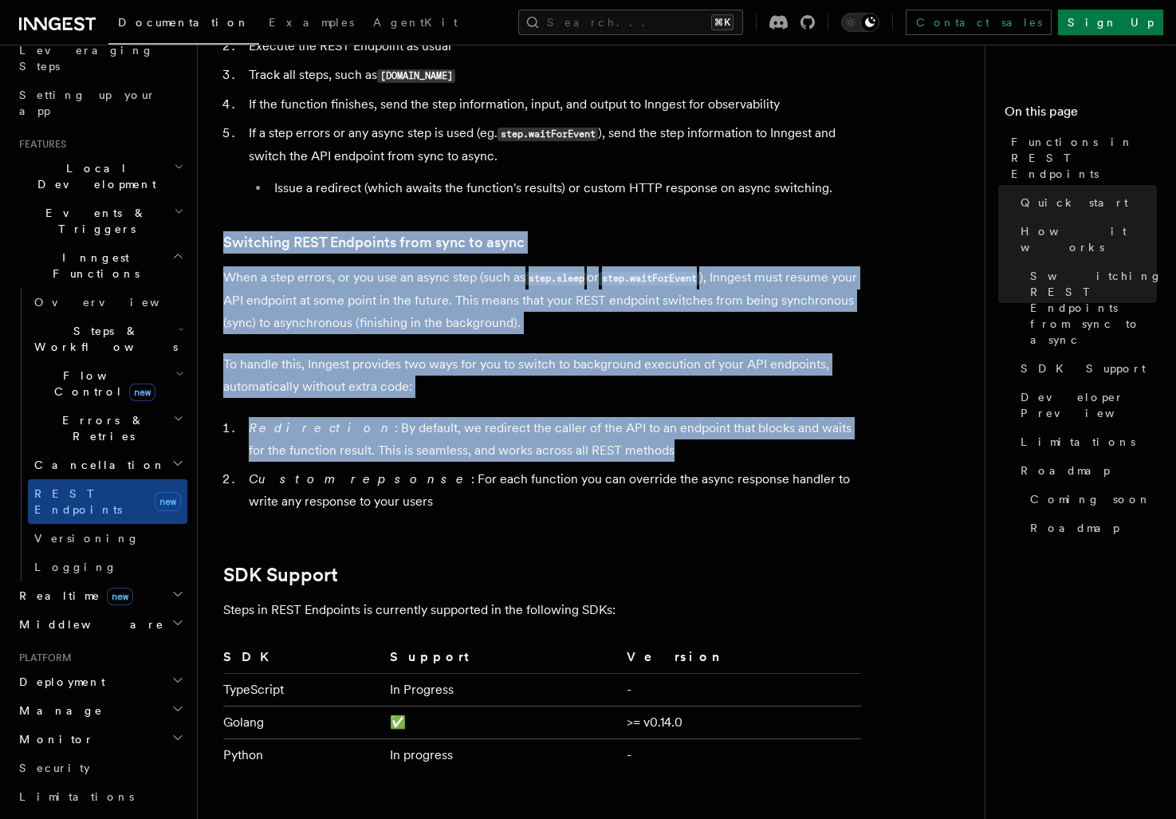
click at [584, 227] on article "Features Inngest Functions Functions in REST Endpoints The latest versions of I…" at bounding box center [597, 97] width 749 height 3607
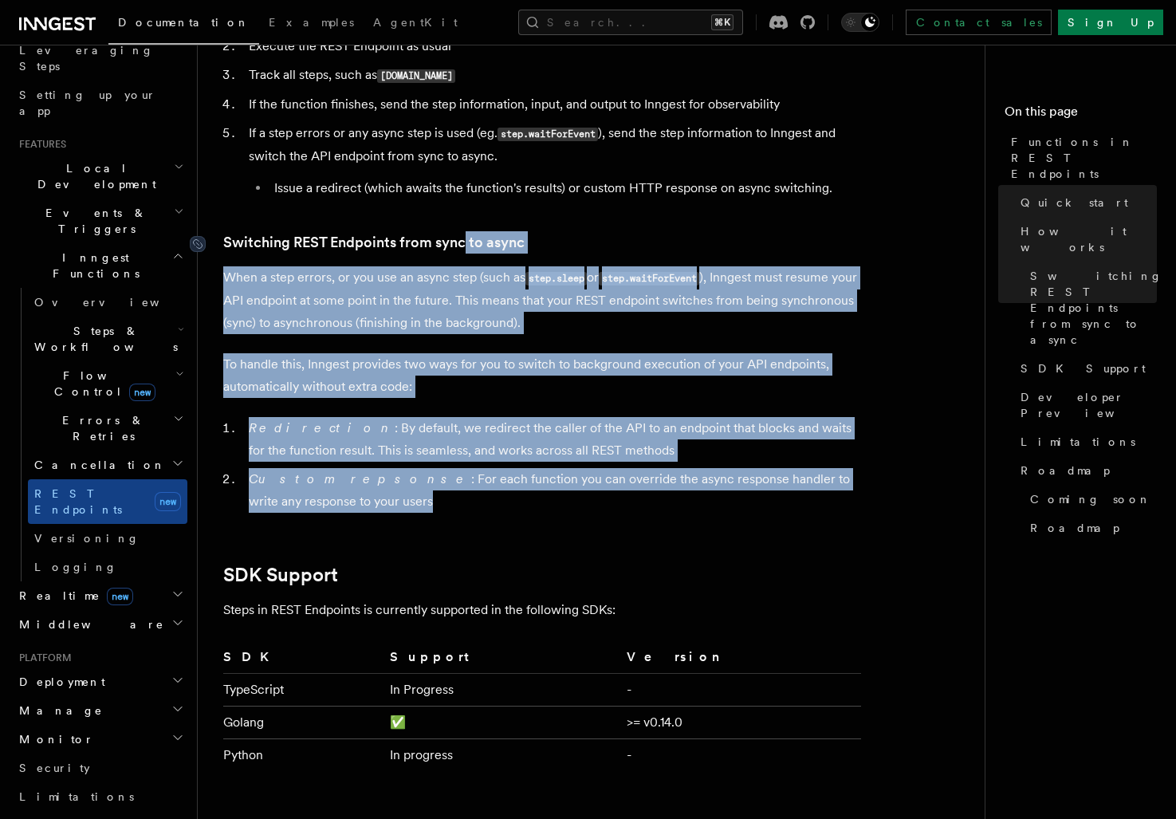
click at [462, 232] on article "Features Inngest Functions Functions in REST Endpoints The latest versions of I…" at bounding box center [597, 97] width 749 height 3607
click at [628, 505] on article "Features Inngest Functions Functions in REST Endpoints The latest versions of I…" at bounding box center [597, 97] width 749 height 3607
click at [628, 505] on li "Custom repsonse : For each function you can override the async response handler…" at bounding box center [552, 490] width 617 height 45
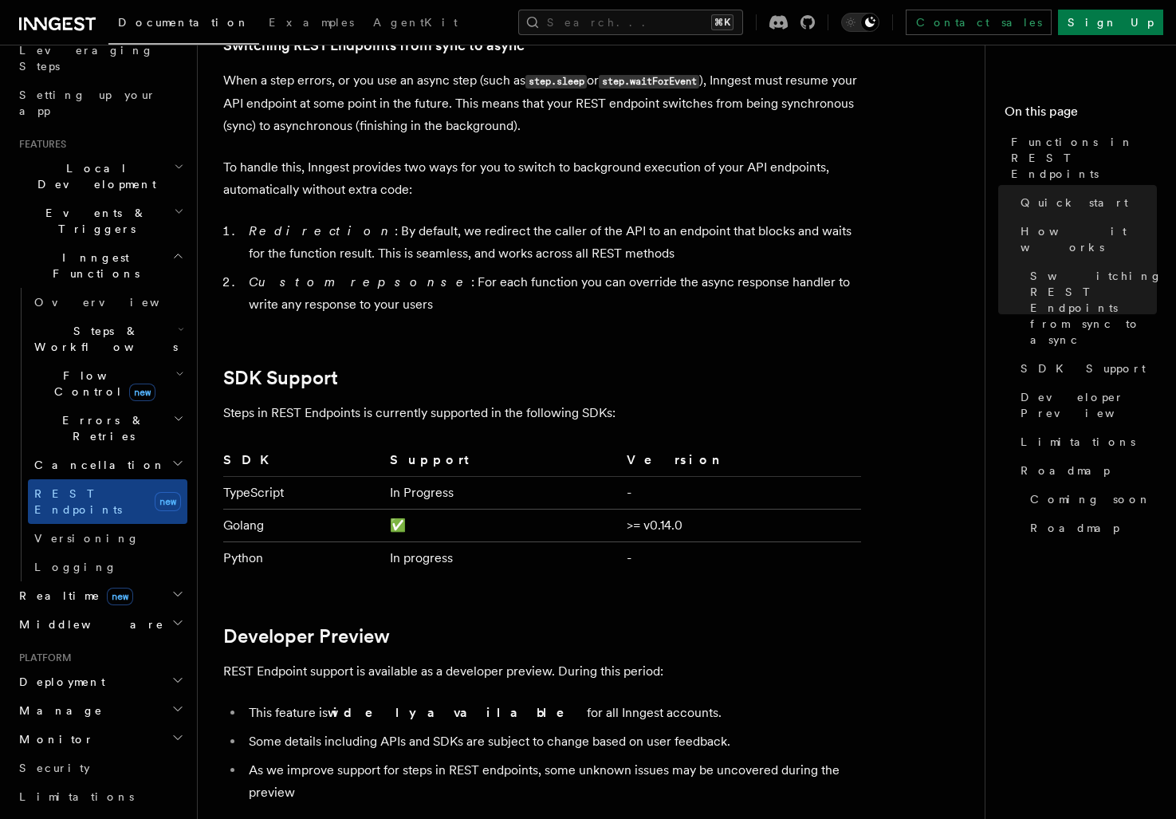
scroll to position [1998, 0]
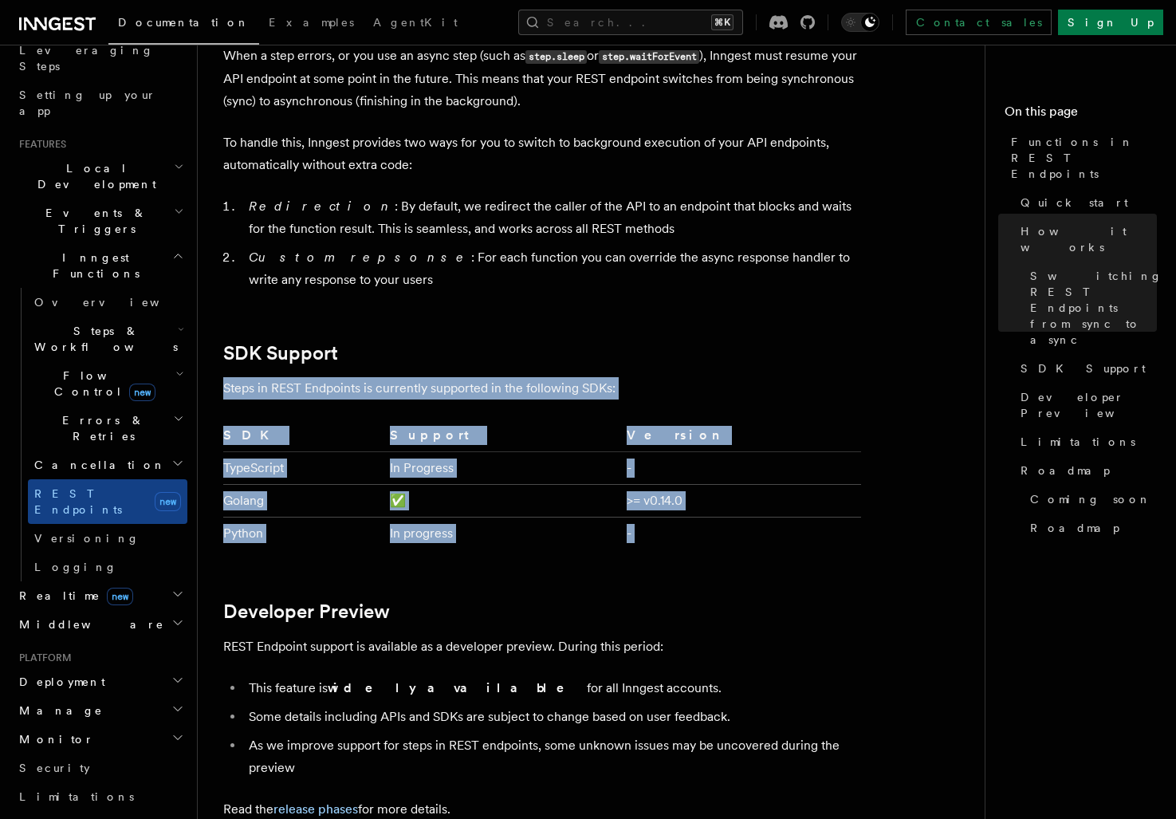
click at [595, 356] on h2 "SDK Support" at bounding box center [542, 353] width 638 height 22
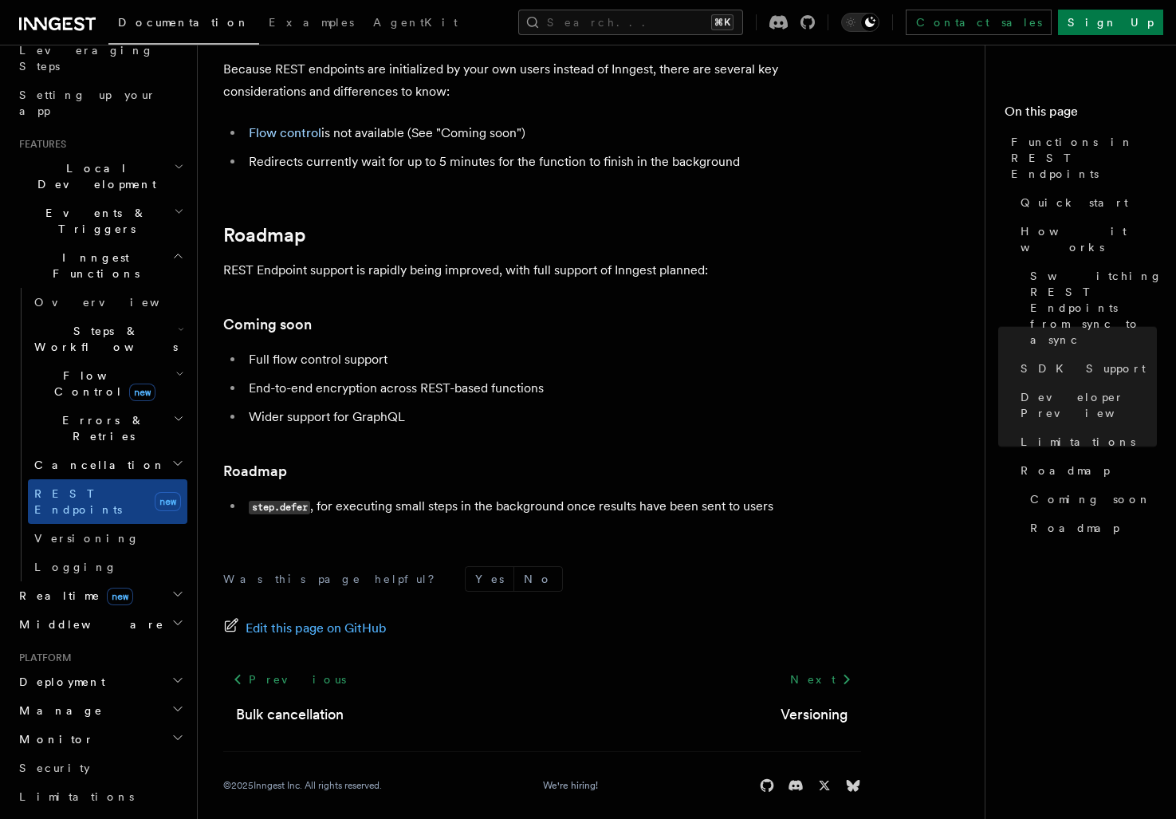
scroll to position [2860, 0]
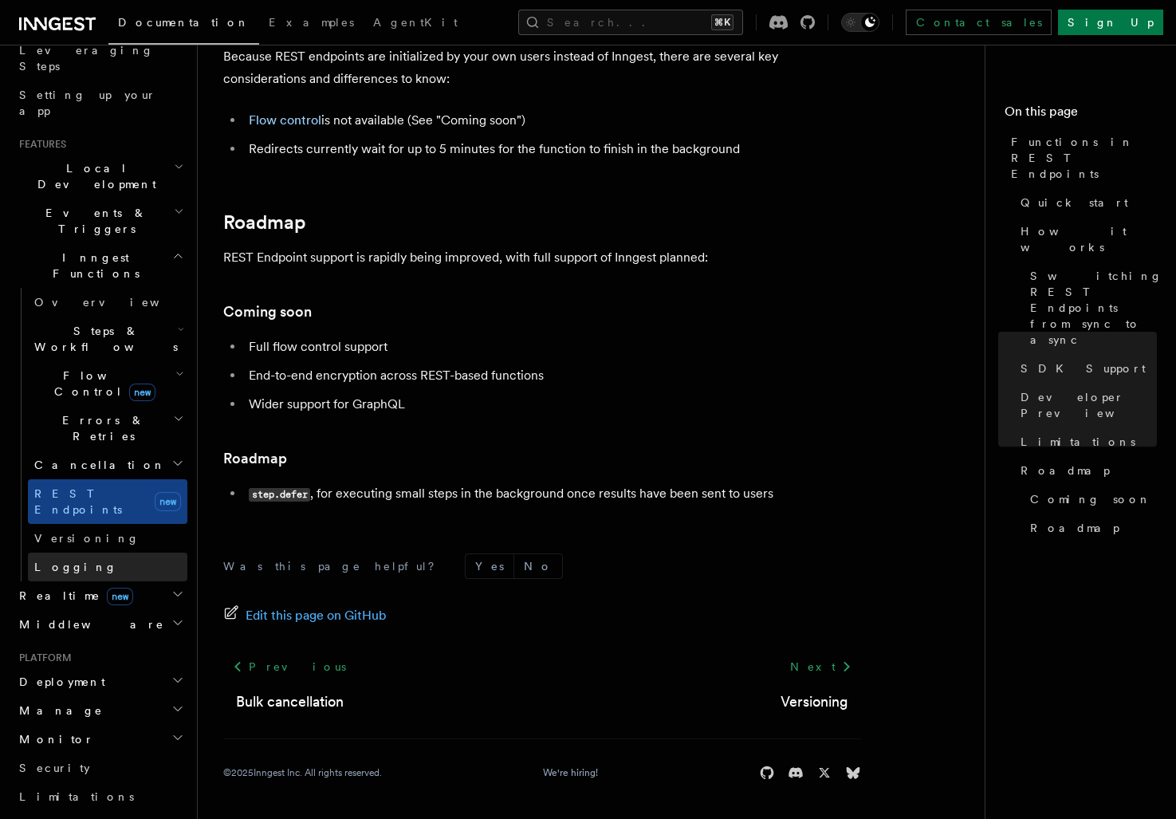
click at [78, 552] on link "Logging" at bounding box center [107, 566] width 159 height 29
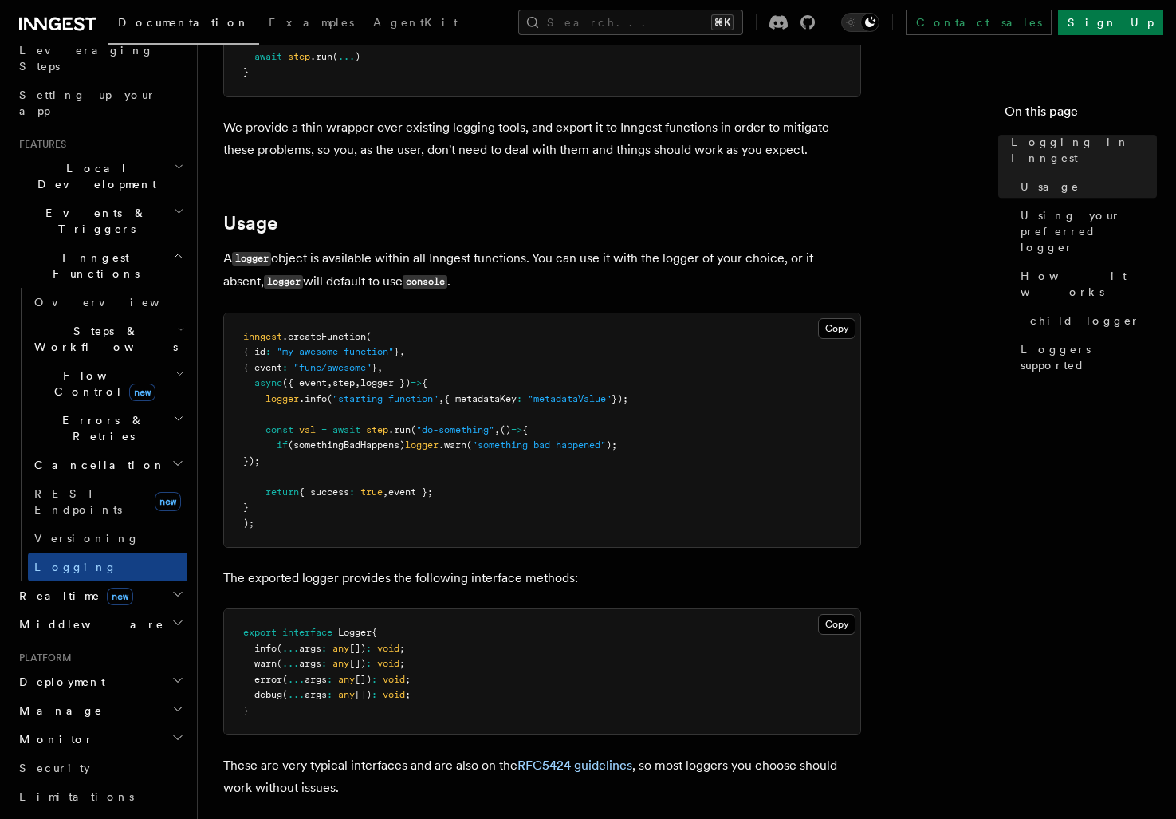
scroll to position [446, 0]
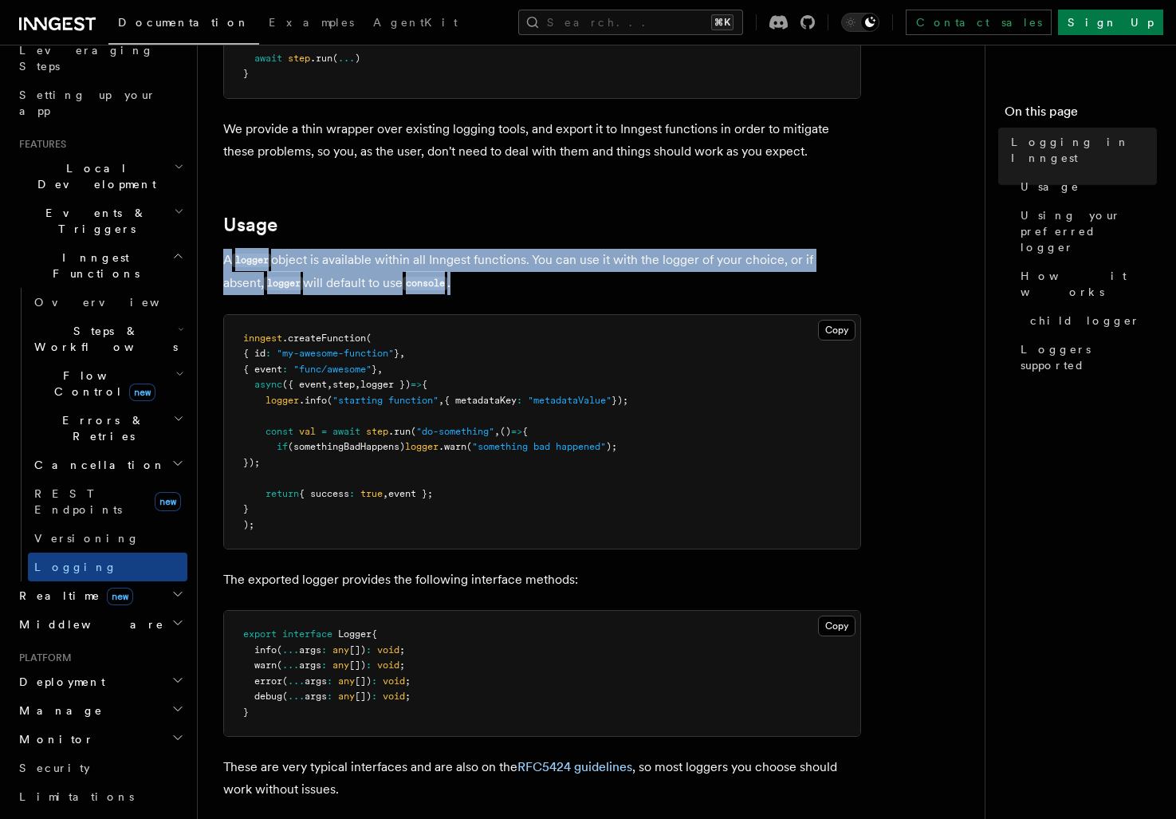
drag, startPoint x: 380, startPoint y: 236, endPoint x: 477, endPoint y: 287, distance: 109.1
click at [477, 287] on p "A logger object is available within all Inngest functions. You can use it with …" at bounding box center [542, 272] width 638 height 46
drag, startPoint x: 477, startPoint y: 287, endPoint x: 405, endPoint y: 237, distance: 87.6
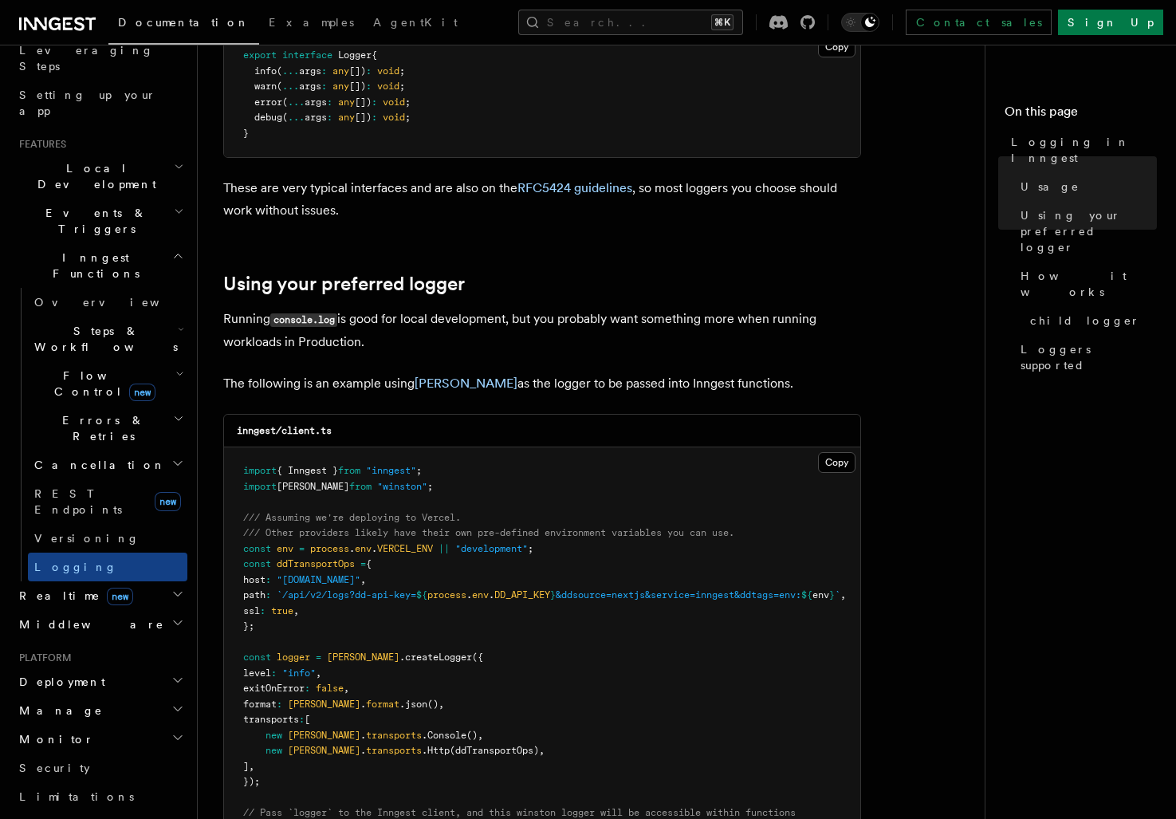
scroll to position [1028, 0]
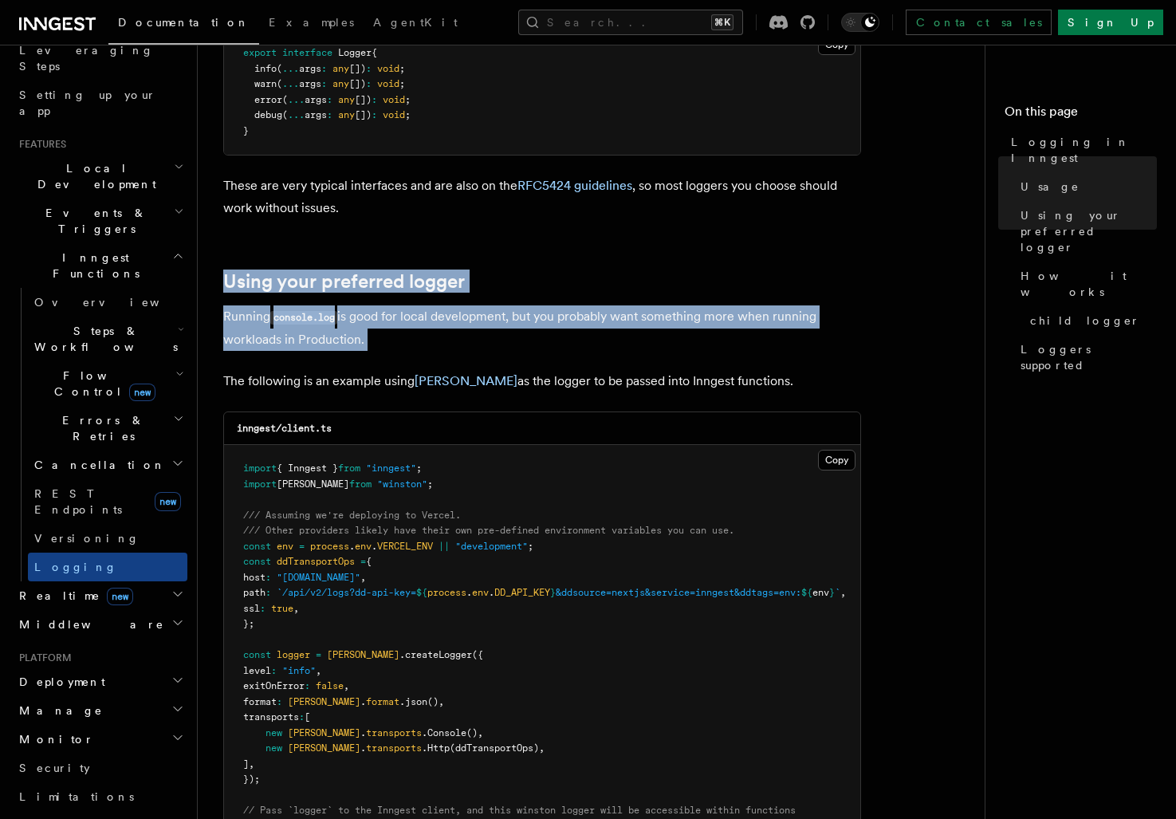
drag, startPoint x: 388, startPoint y: 356, endPoint x: 356, endPoint y: 269, distance: 92.8
click at [356, 269] on article "Features Inngest Functions Logging in Inngest Log handling can have some caveat…" at bounding box center [597, 484] width 749 height 2883
drag, startPoint x: 356, startPoint y: 269, endPoint x: 468, endPoint y: 347, distance: 136.4
click at [468, 347] on article "Features Inngest Functions Logging in Inngest Log handling can have some caveat…" at bounding box center [597, 484] width 749 height 2883
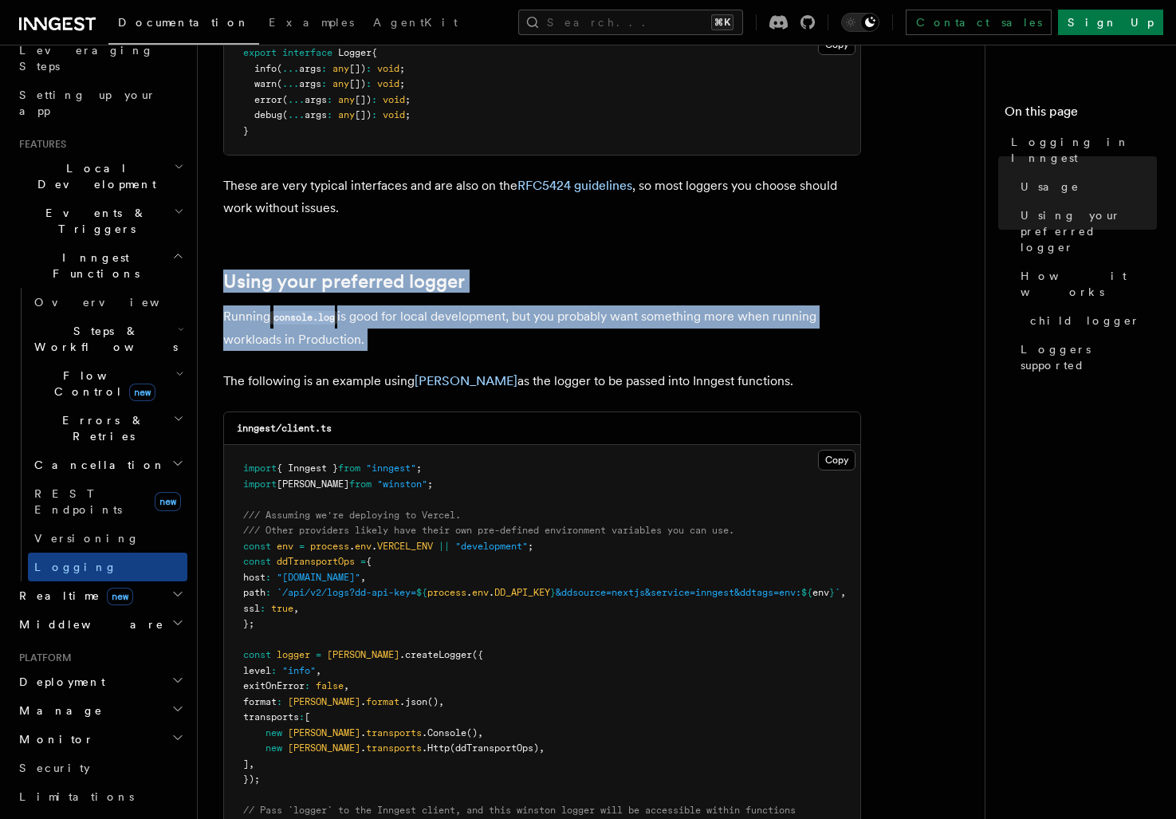
click at [468, 347] on p "Running console.log is good for local development, but you probably want someth…" at bounding box center [542, 327] width 638 height 45
drag, startPoint x: 468, startPoint y: 347, endPoint x: 743, endPoint y: 386, distance: 277.8
click at [743, 386] on article "Features Inngest Functions Logging in Inngest Log handling can have some caveat…" at bounding box center [597, 484] width 749 height 2883
click at [780, 383] on p "The following is an example using [PERSON_NAME] as the logger to be passed into…" at bounding box center [542, 381] width 638 height 22
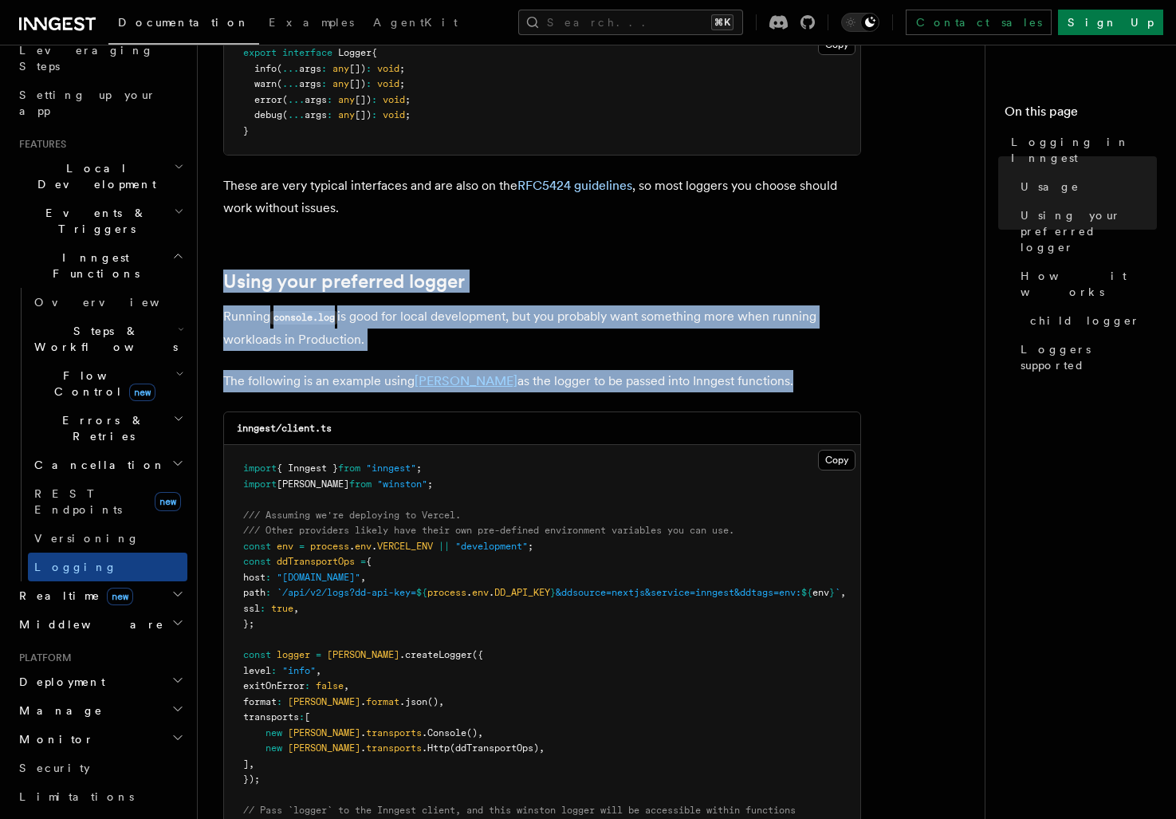
click at [379, 247] on article "Features Inngest Functions Logging in Inngest Log handling can have some caveat…" at bounding box center [597, 484] width 749 height 2883
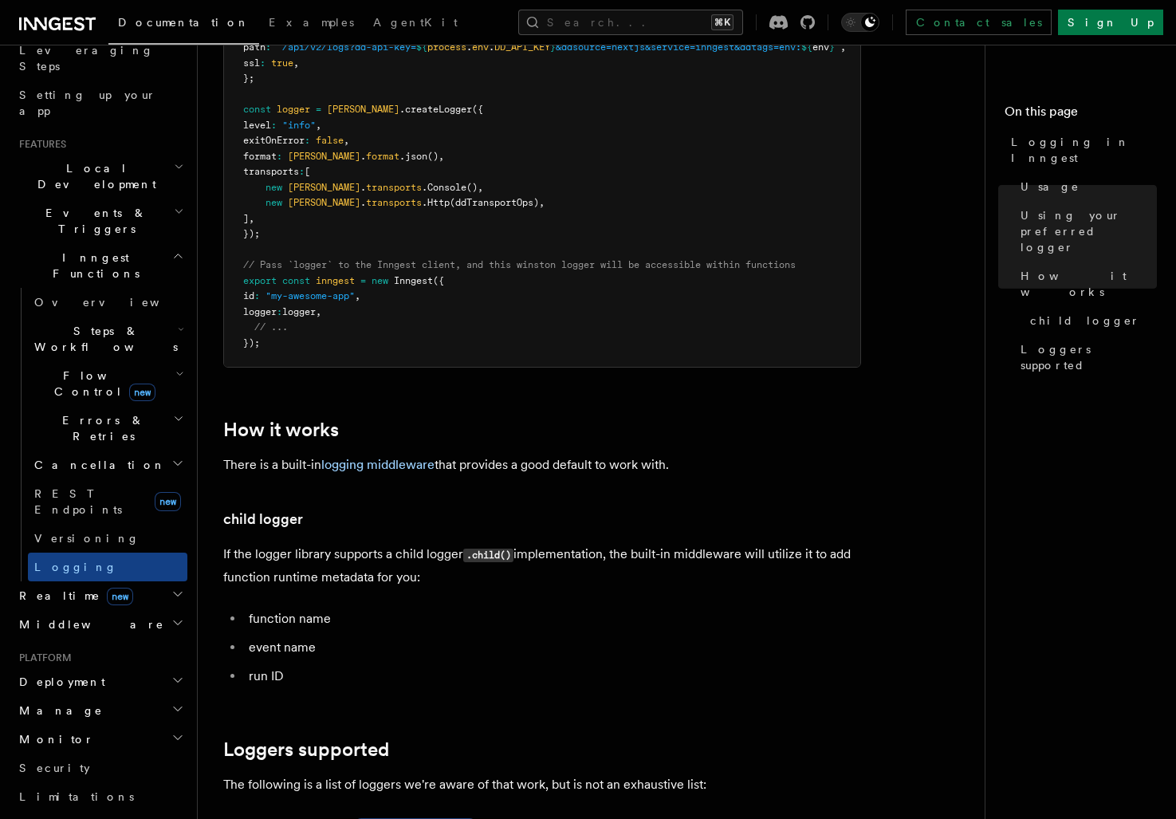
scroll to position [1590, 0]
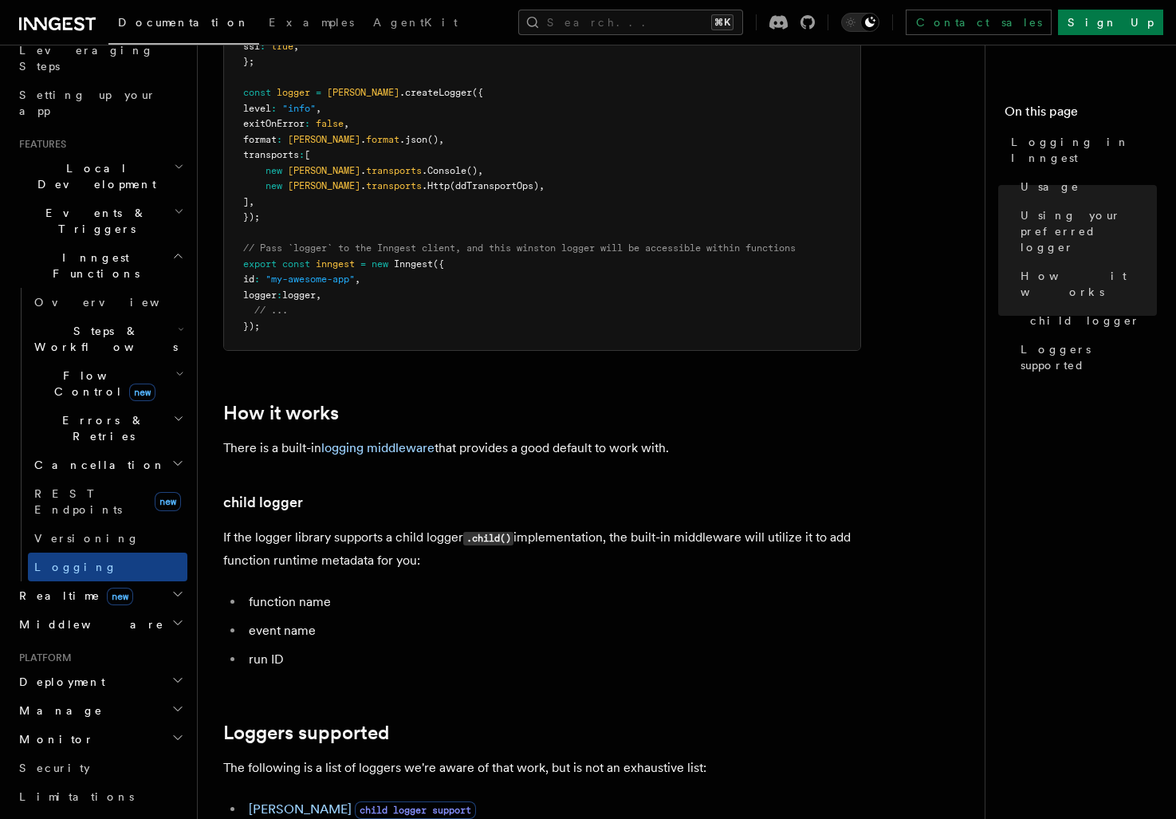
click at [428, 513] on h3 "child logger" at bounding box center [542, 502] width 638 height 22
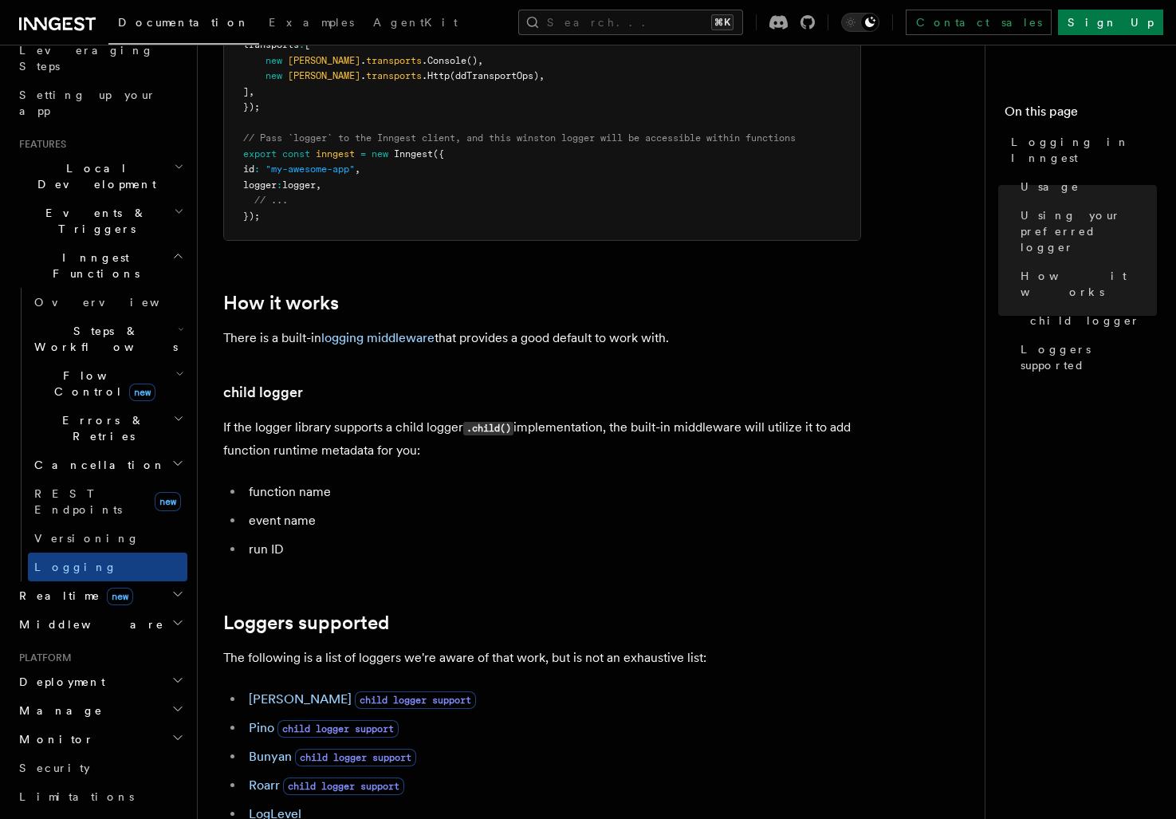
scroll to position [1713, 0]
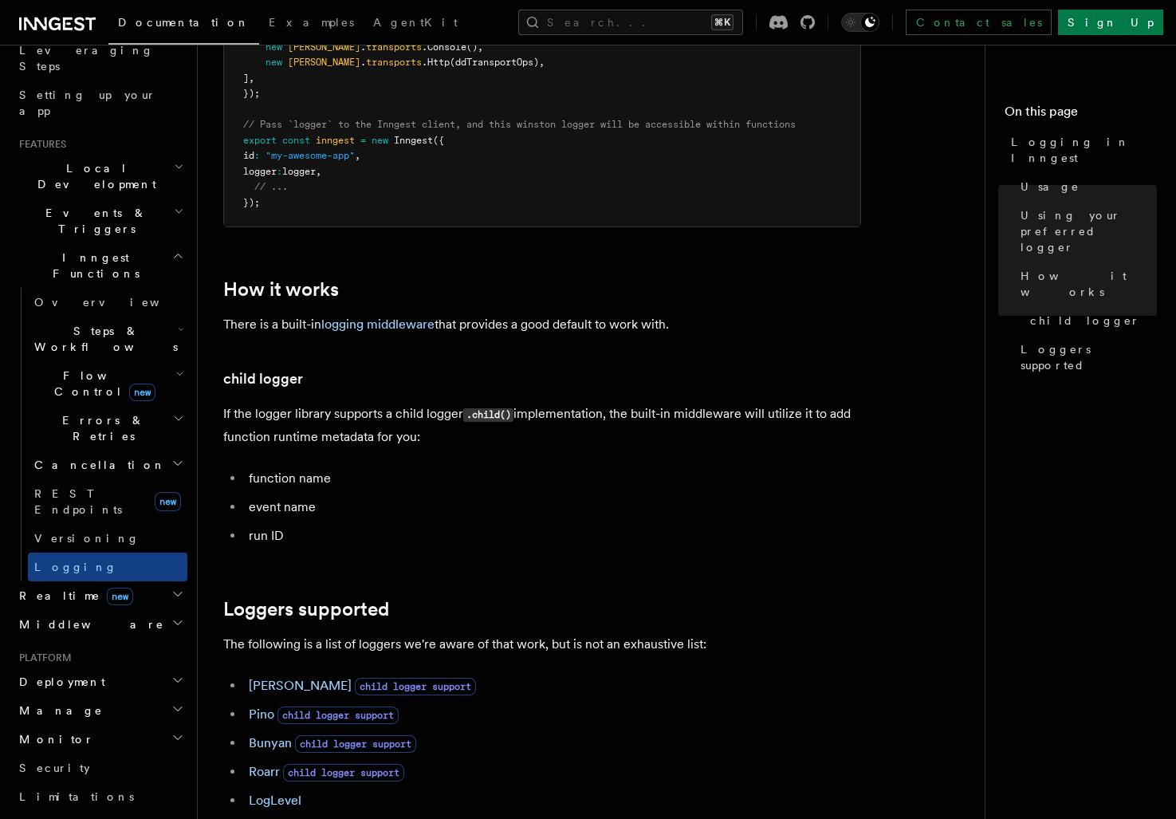
drag, startPoint x: 446, startPoint y: 452, endPoint x: 421, endPoint y: 416, distance: 44.0
click at [421, 416] on p "If the logger library supports a child logger .child() implementation, the buil…" at bounding box center [542, 425] width 638 height 45
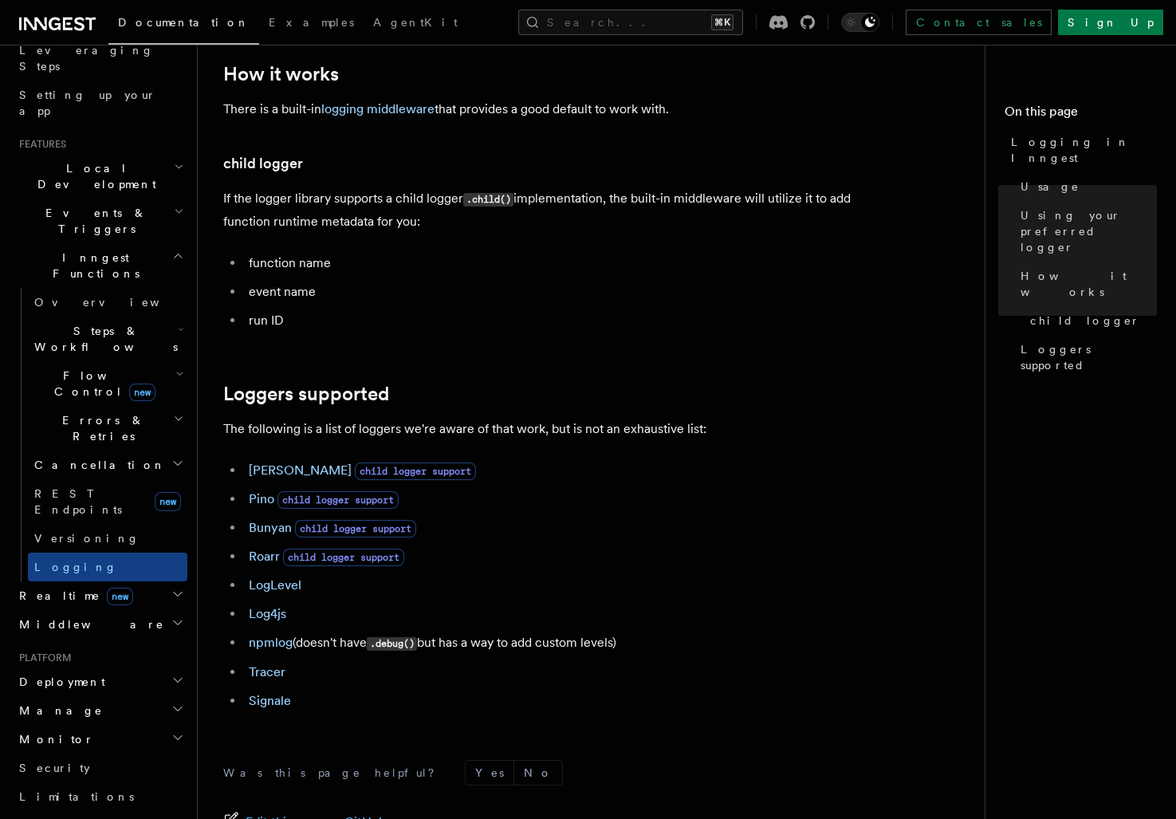
scroll to position [1943, 0]
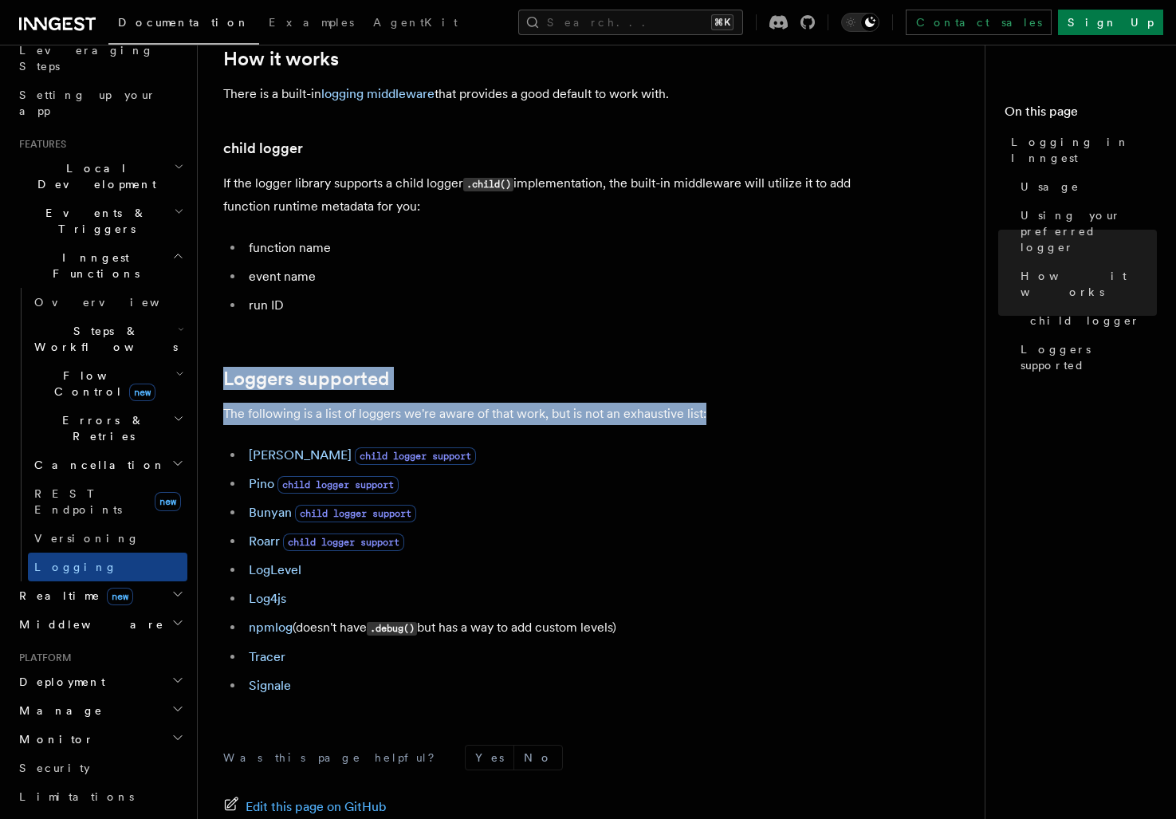
drag, startPoint x: 246, startPoint y: 358, endPoint x: 752, endPoint y: 433, distance: 511.7
click at [752, 425] on p "The following is a list of loggers we're aware of that work, but is not an exha…" at bounding box center [542, 414] width 638 height 22
drag, startPoint x: 752, startPoint y: 433, endPoint x: 344, endPoint y: 351, distance: 415.5
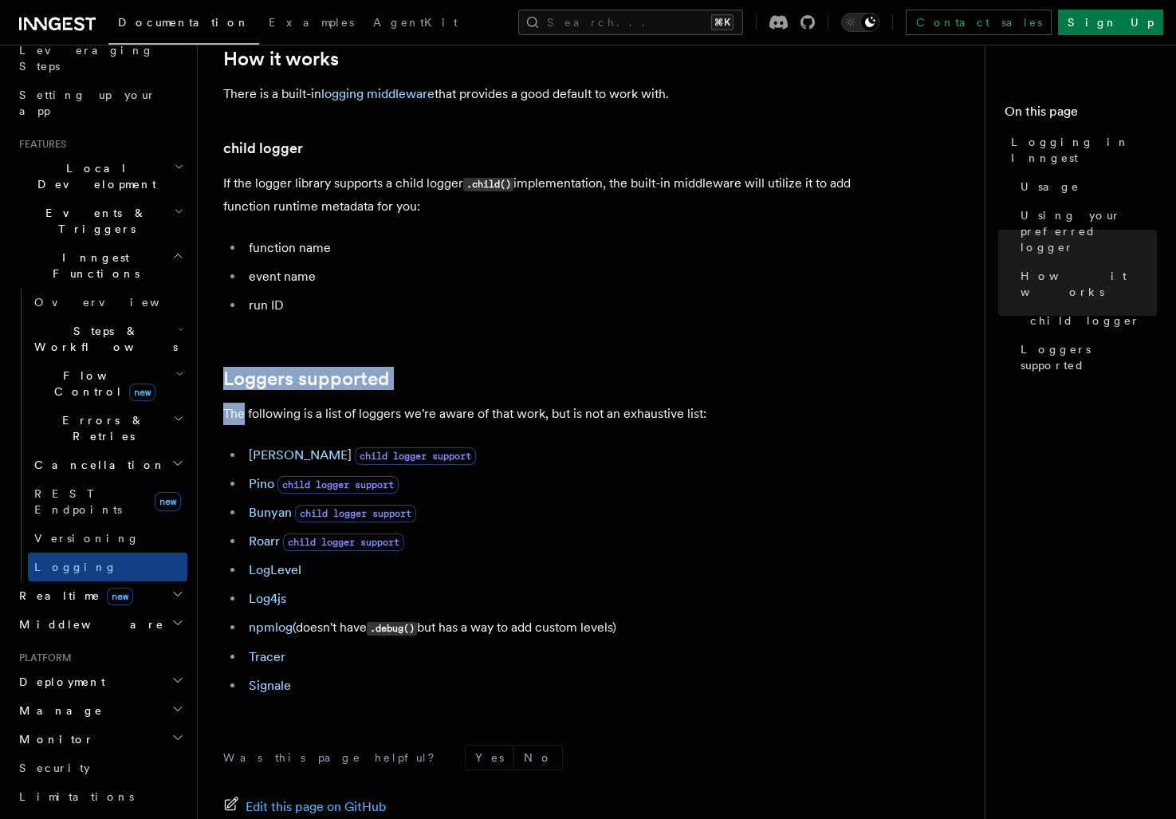
drag, startPoint x: 344, startPoint y: 351, endPoint x: 767, endPoint y: 414, distance: 427.2
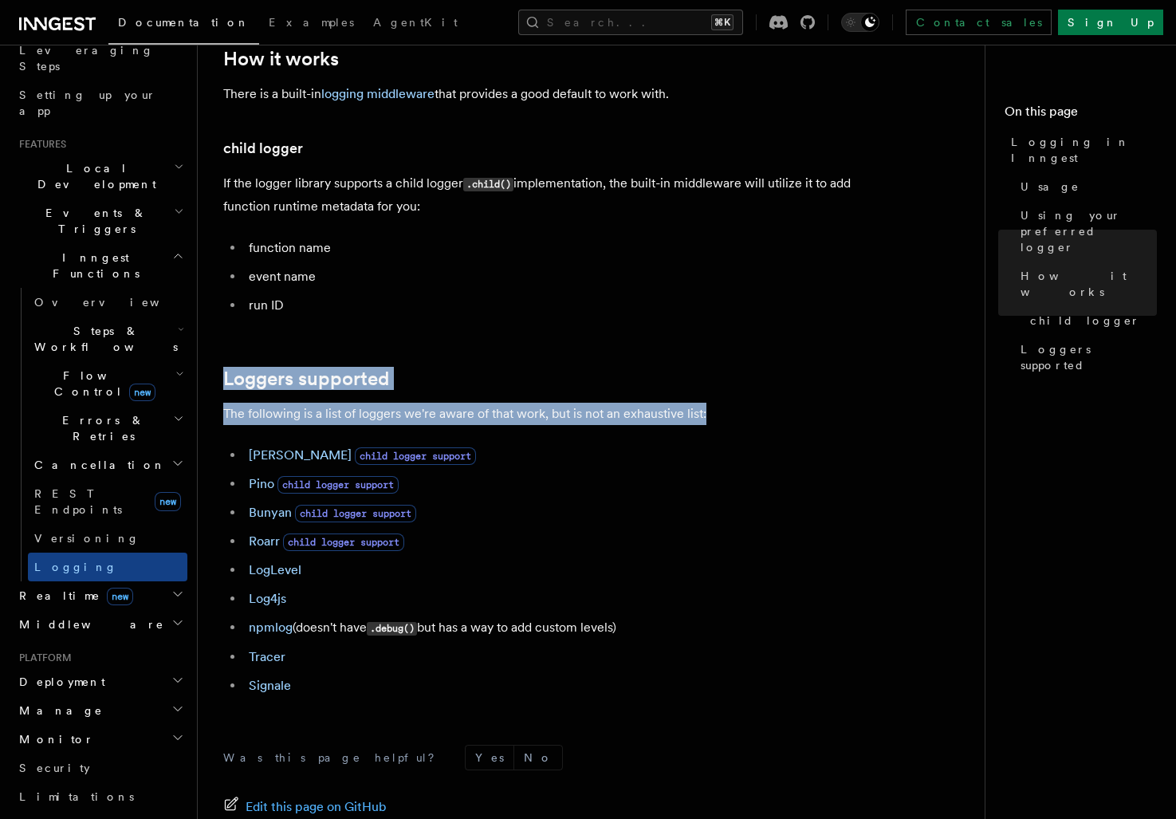
drag, startPoint x: 768, startPoint y: 430, endPoint x: 497, endPoint y: 344, distance: 283.6
drag, startPoint x: 497, startPoint y: 344, endPoint x: 749, endPoint y: 431, distance: 266.5
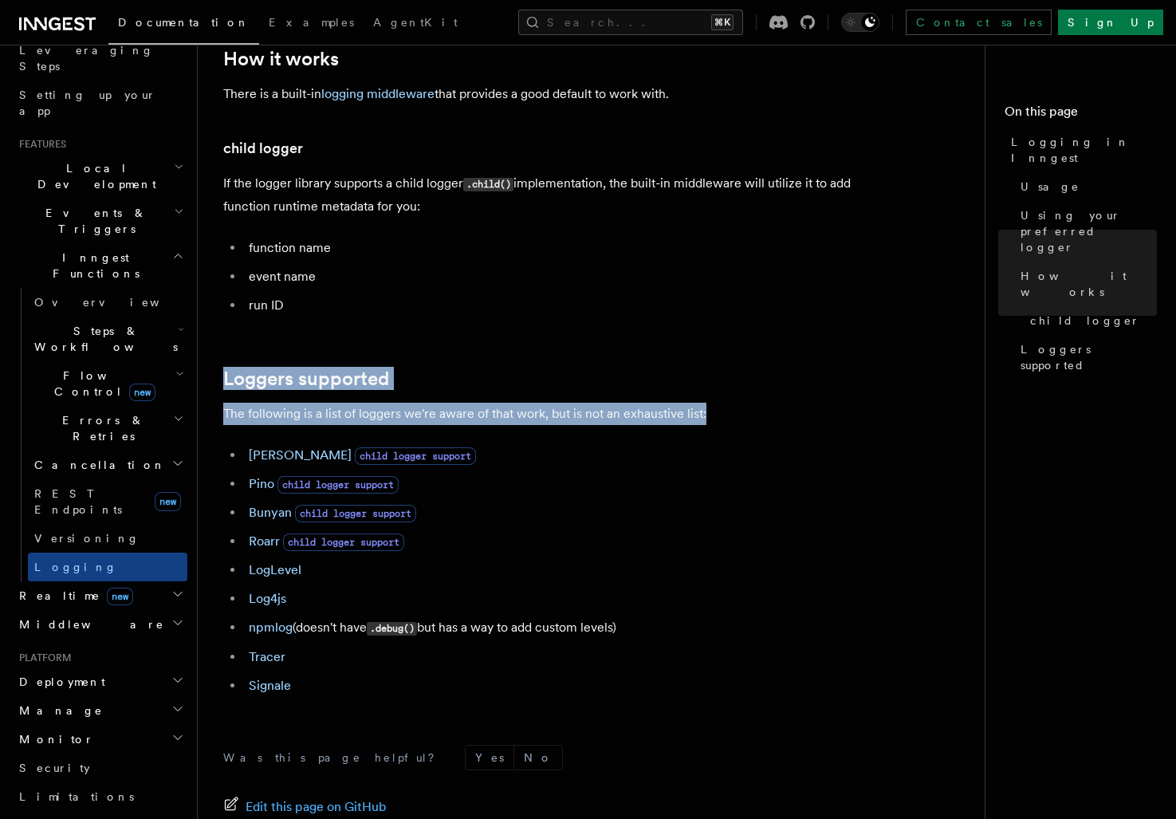
click at [749, 425] on p "The following is a list of loggers we're aware of that work, but is not an exha…" at bounding box center [542, 414] width 638 height 22
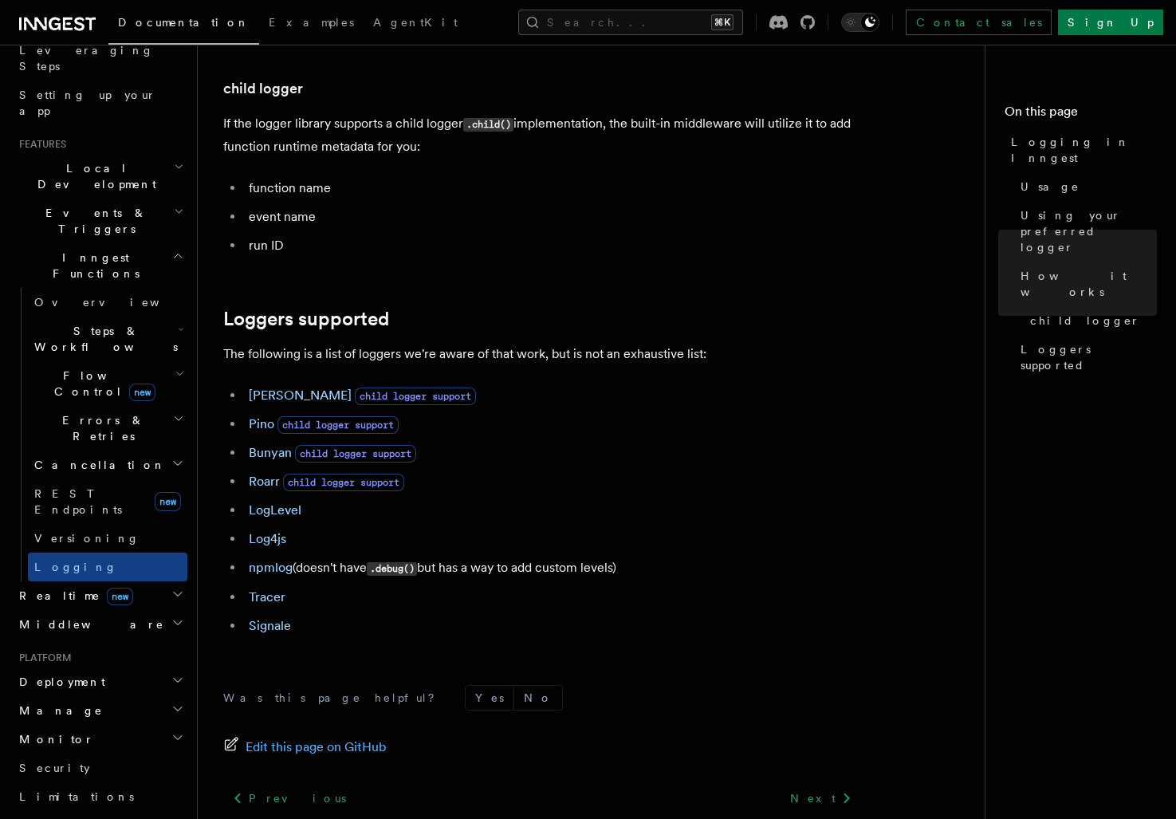
scroll to position [2058, 0]
